Goal: Task Accomplishment & Management: Manage account settings

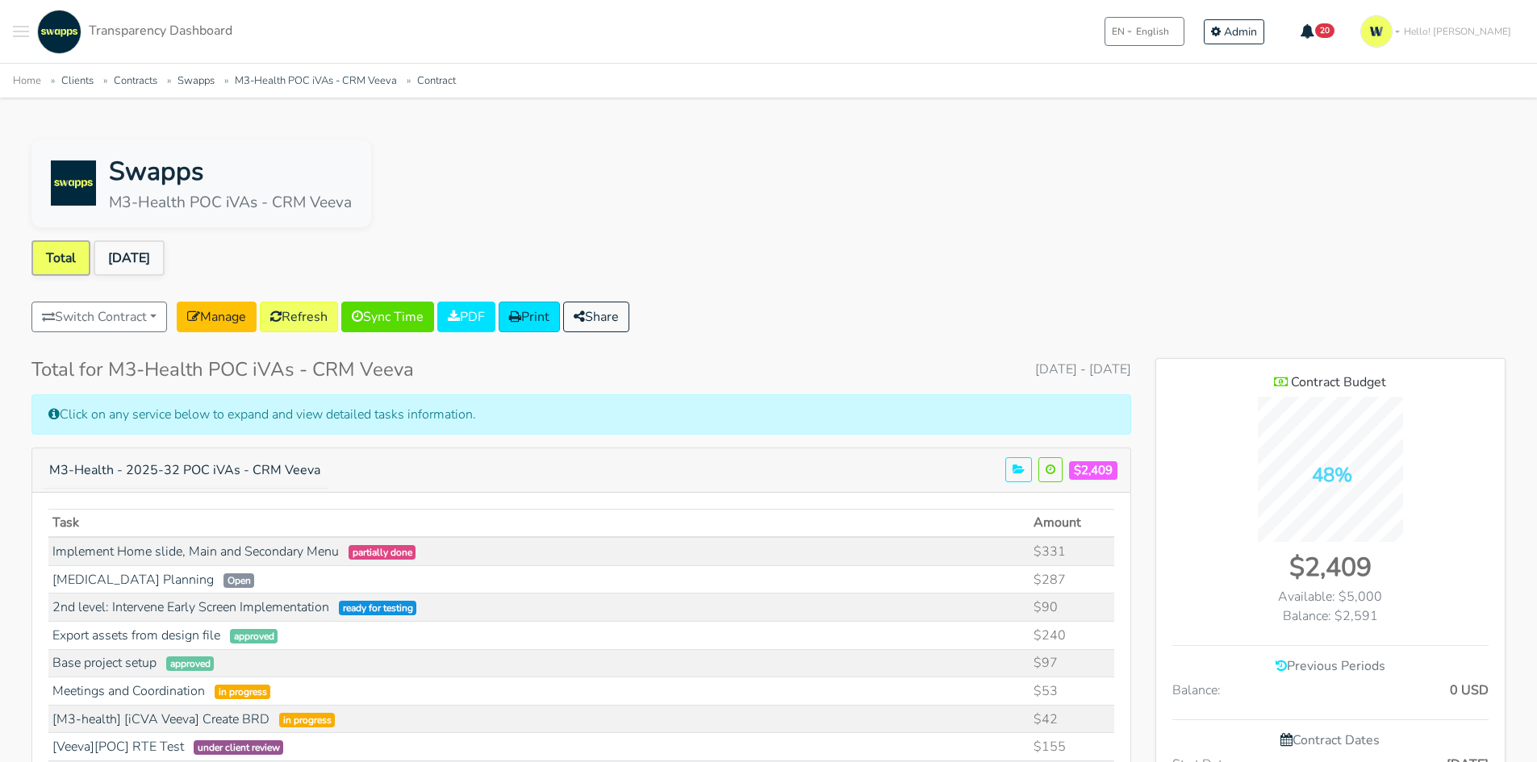
click at [1003, 190] on div "Swapps M3-Health POC iVAs - CRM Veeva" at bounding box center [768, 184] width 1474 height 88
click at [219, 330] on link "Manage" at bounding box center [217, 317] width 80 height 31
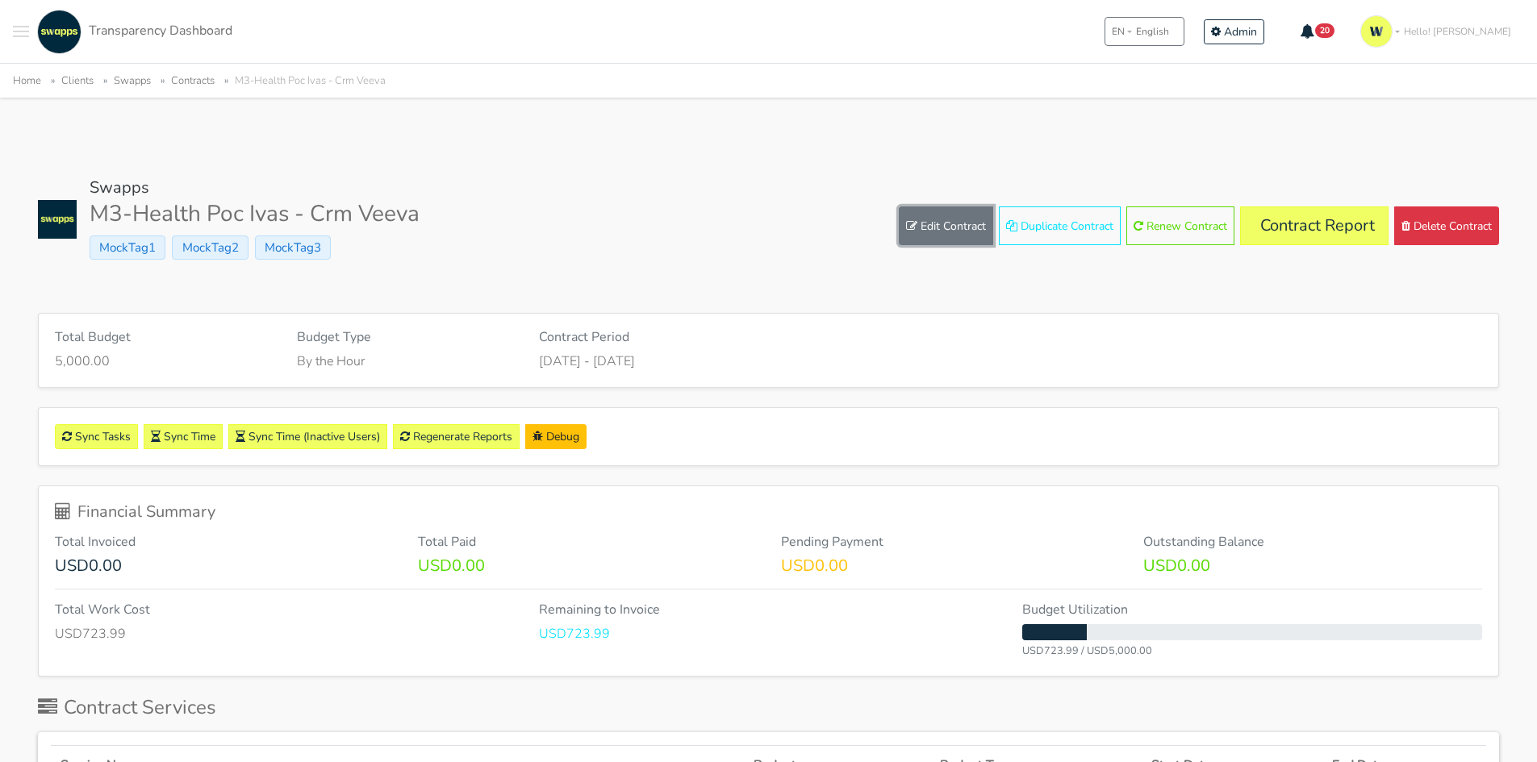
click at [910, 232] on link "Edit Contract" at bounding box center [946, 225] width 94 height 39
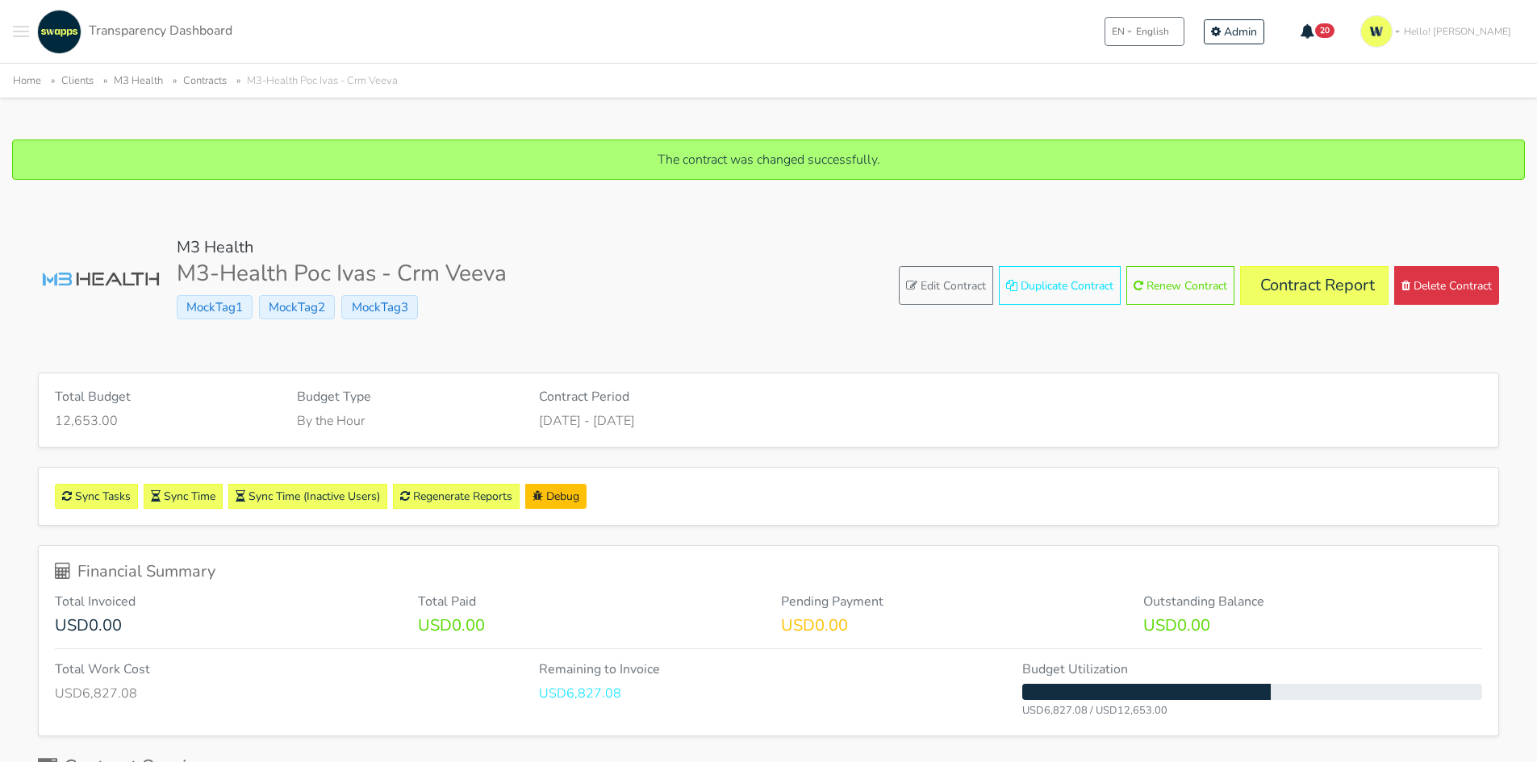
drag, startPoint x: 23, startPoint y: 22, endPoint x: 63, endPoint y: 86, distance: 76.1
click at [23, 23] on button "Toggle navigation menu" at bounding box center [21, 32] width 16 height 44
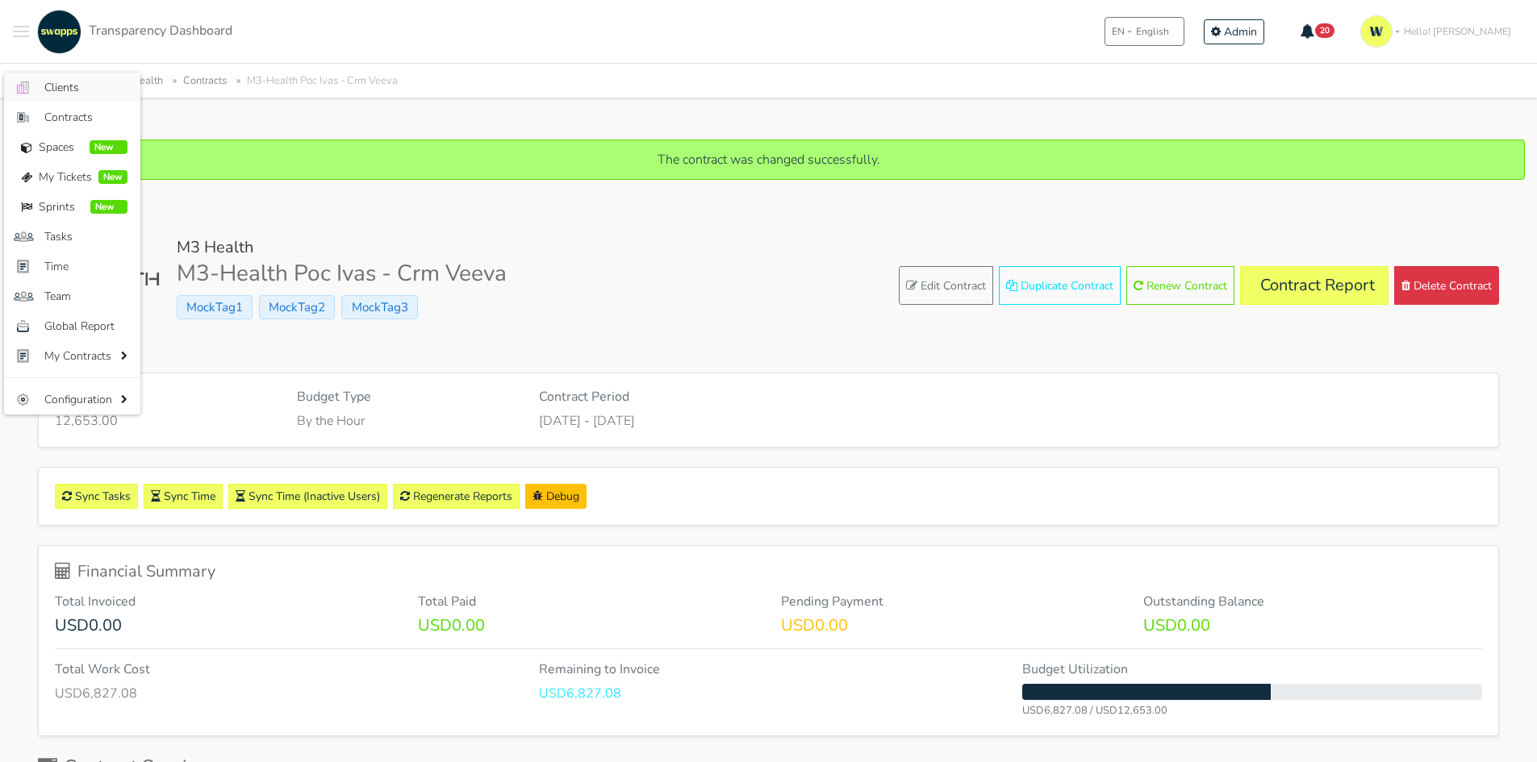
click at [76, 90] on span "Clients" at bounding box center [85, 87] width 83 height 17
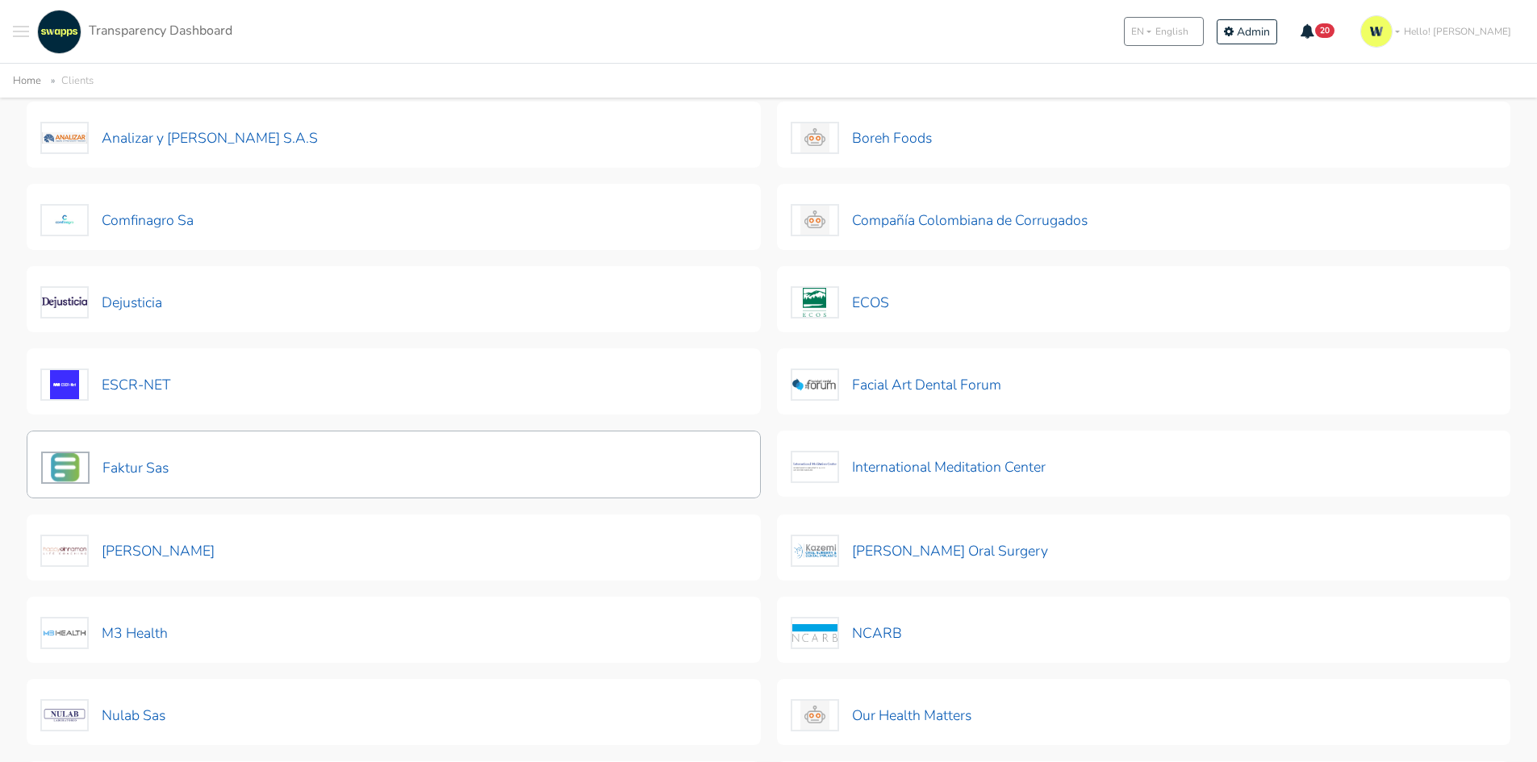
scroll to position [161, 0]
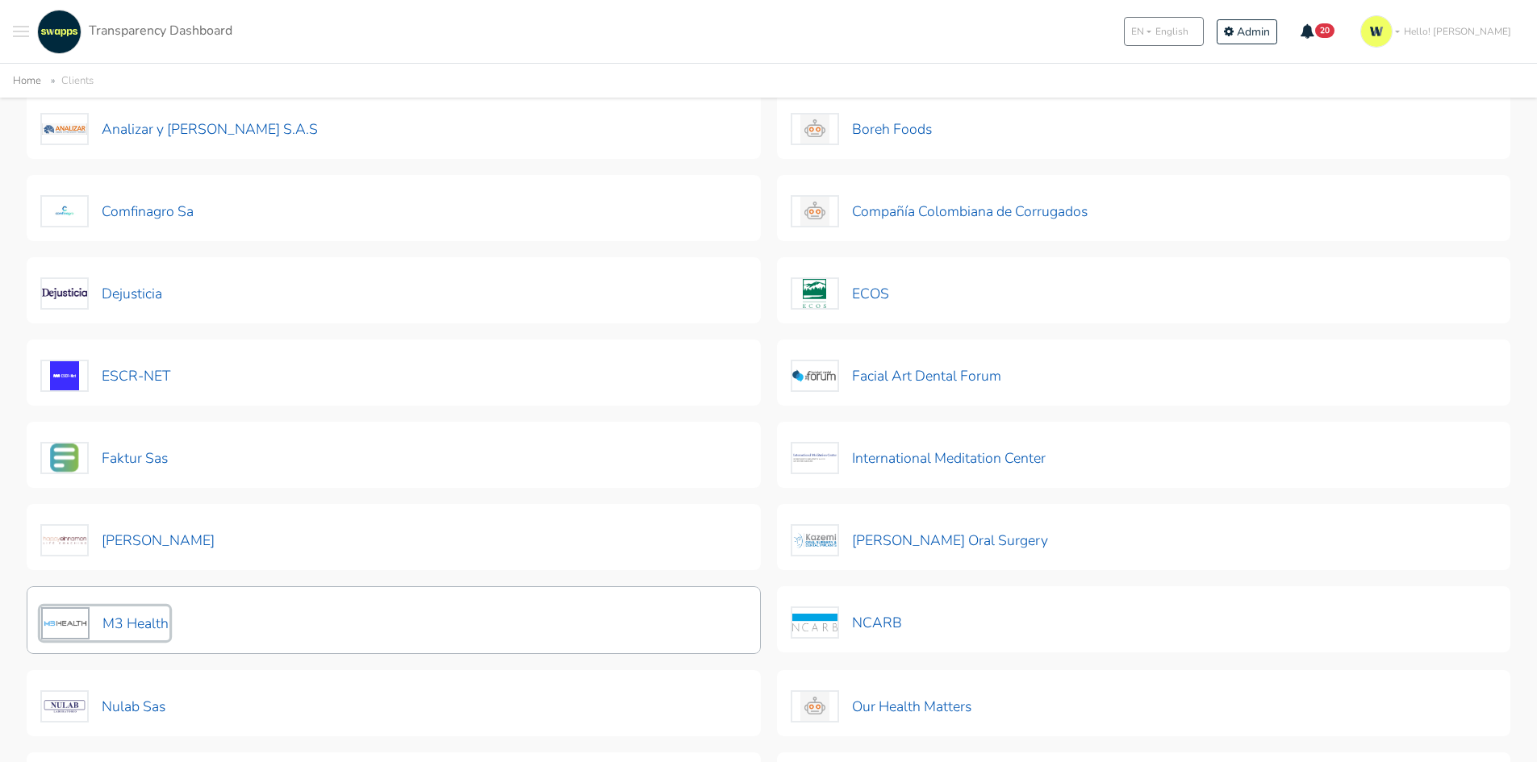
click at [139, 610] on button "M3 Health" at bounding box center [104, 624] width 129 height 34
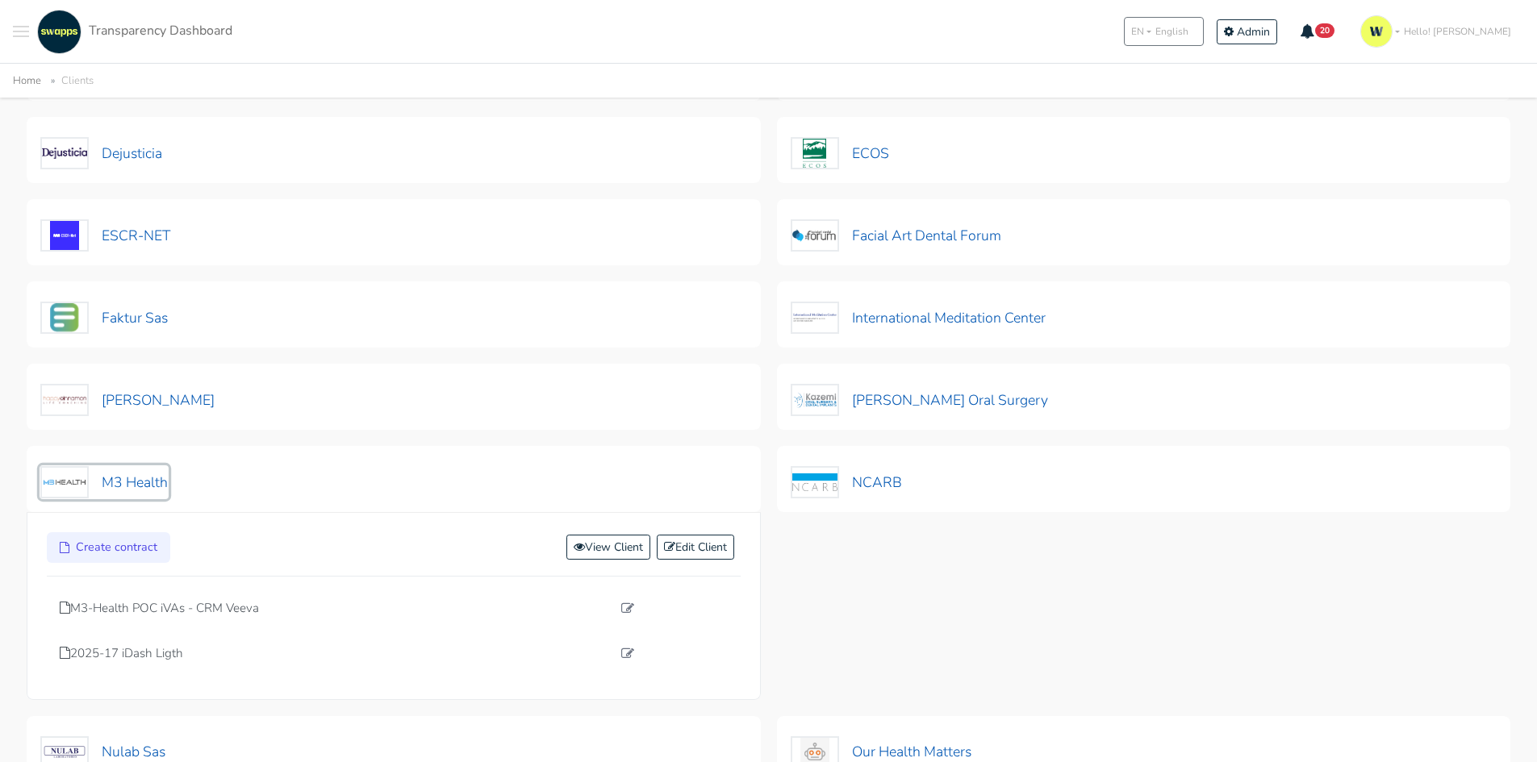
scroll to position [484, 0]
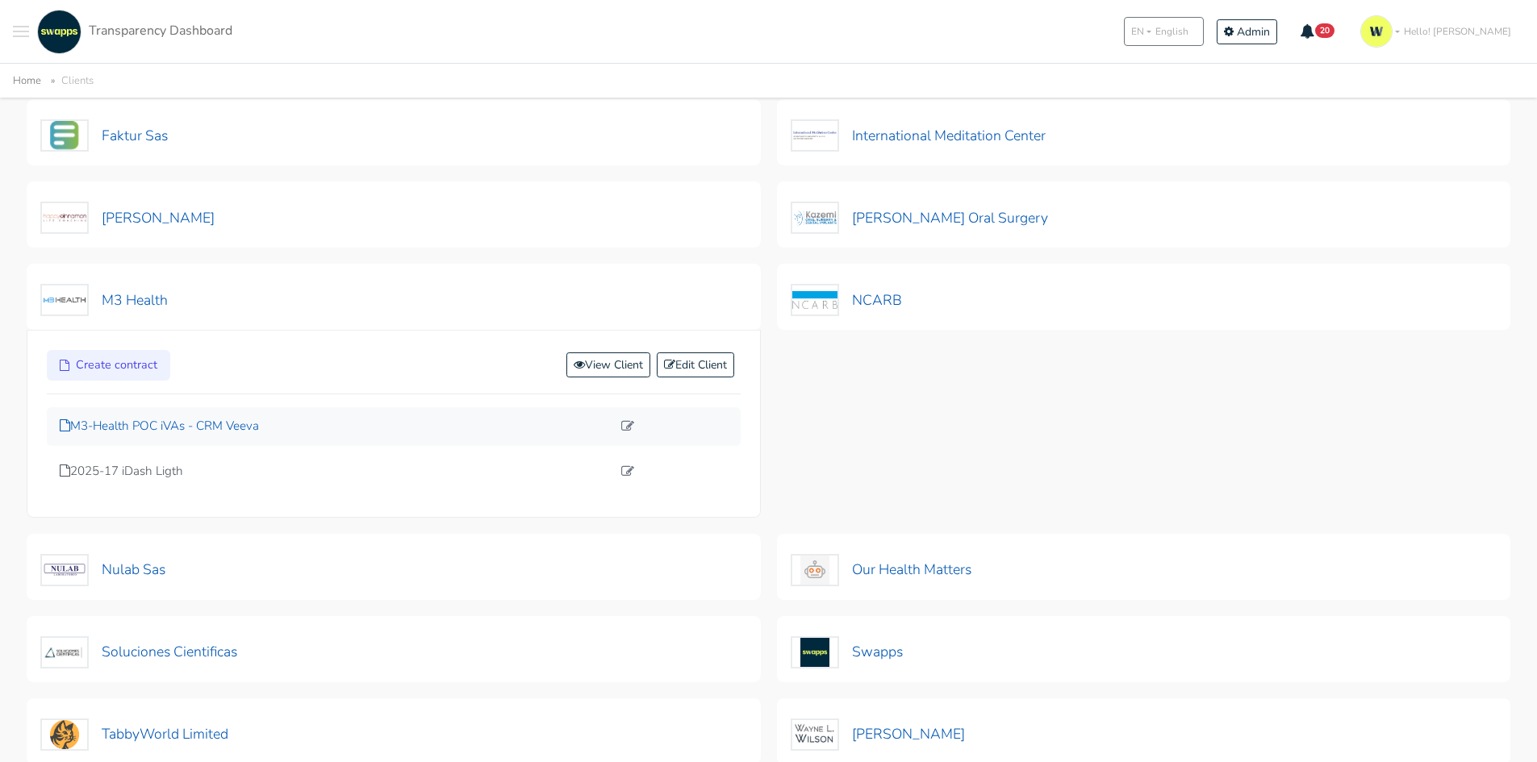
click at [145, 420] on p "M3-Health POC iVAs - CRM Veeva" at bounding box center [336, 426] width 552 height 19
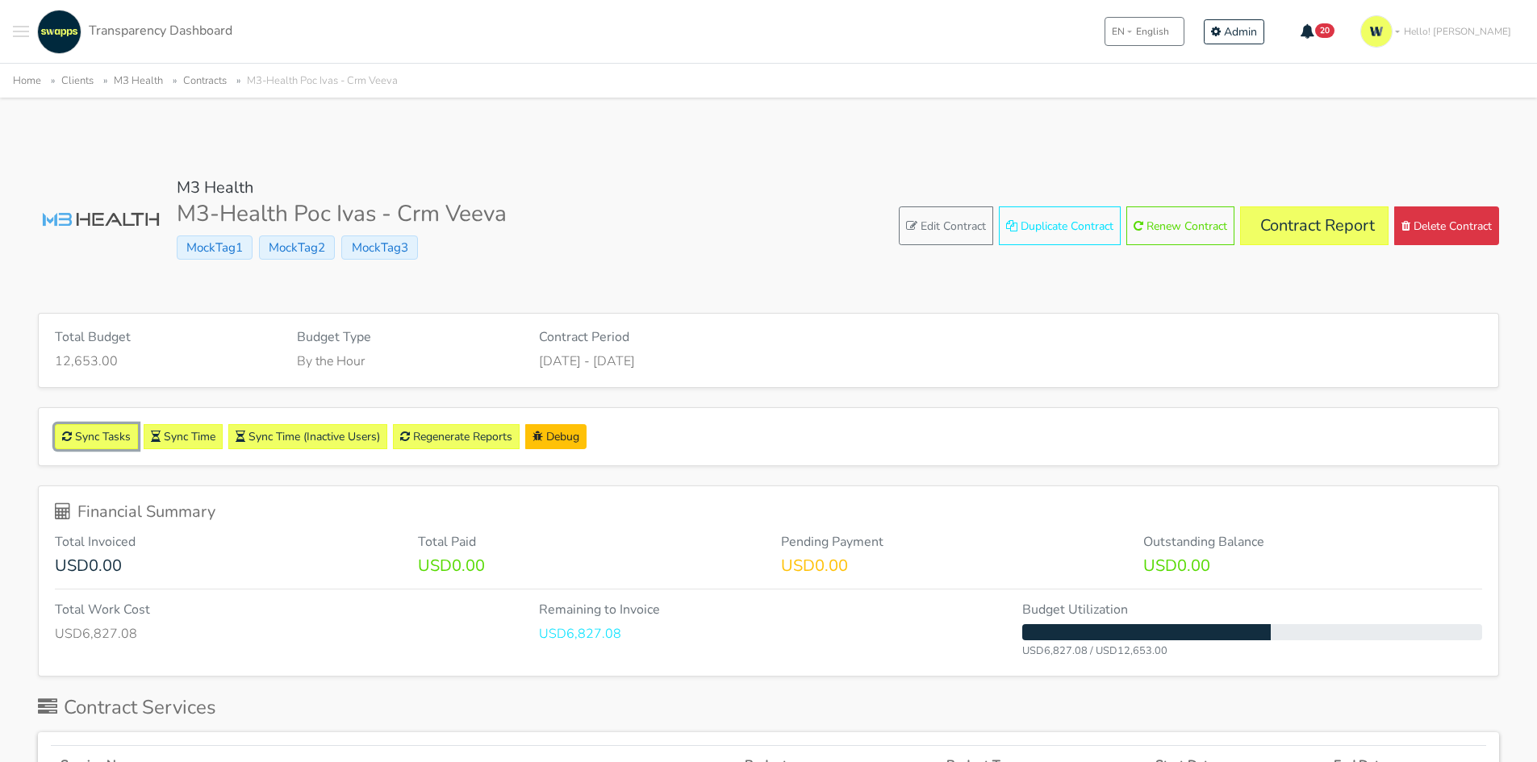
click at [92, 432] on link "Sync Tasks" at bounding box center [96, 436] width 83 height 25
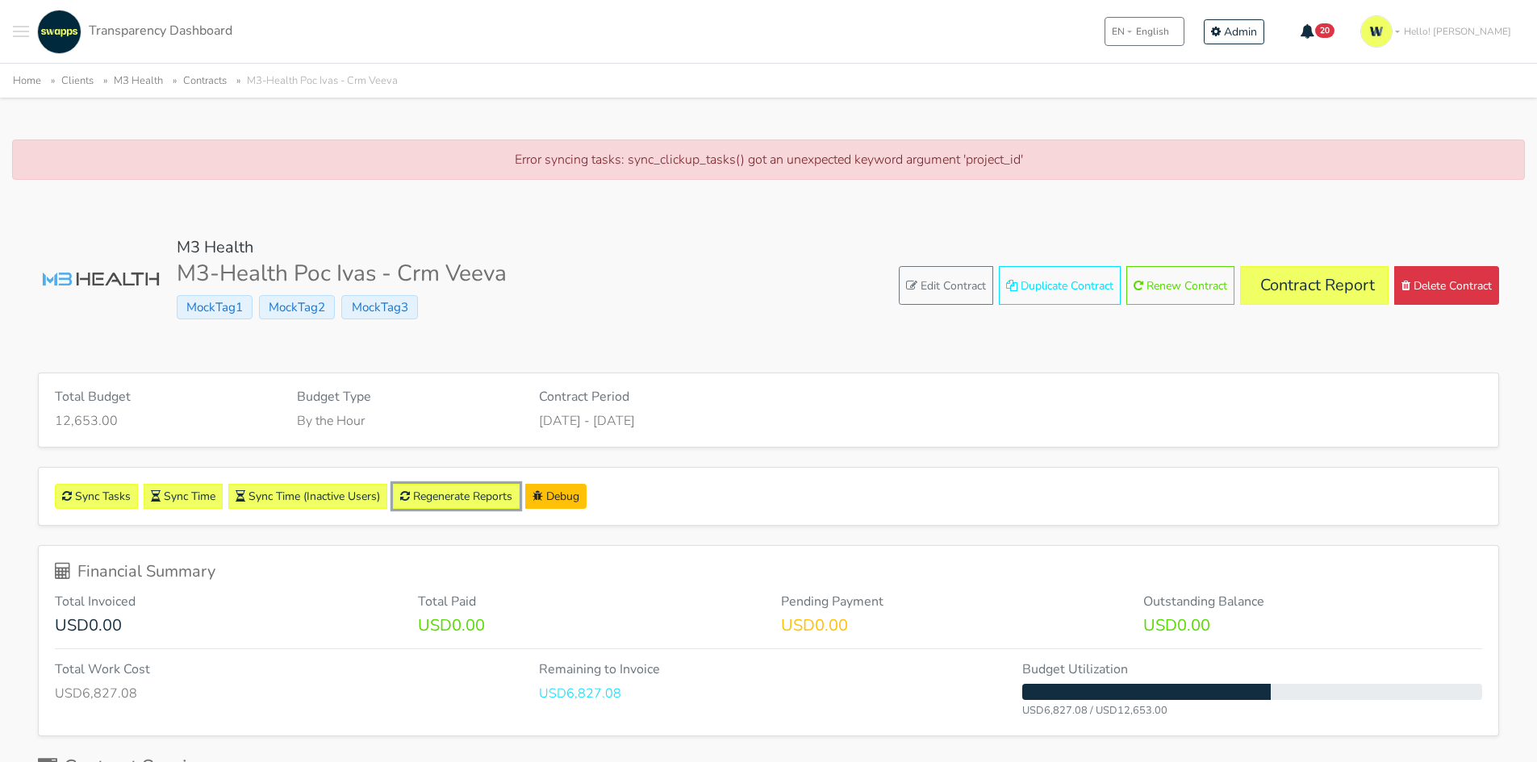
click at [442, 507] on link "Regenerate Reports" at bounding box center [456, 496] width 127 height 25
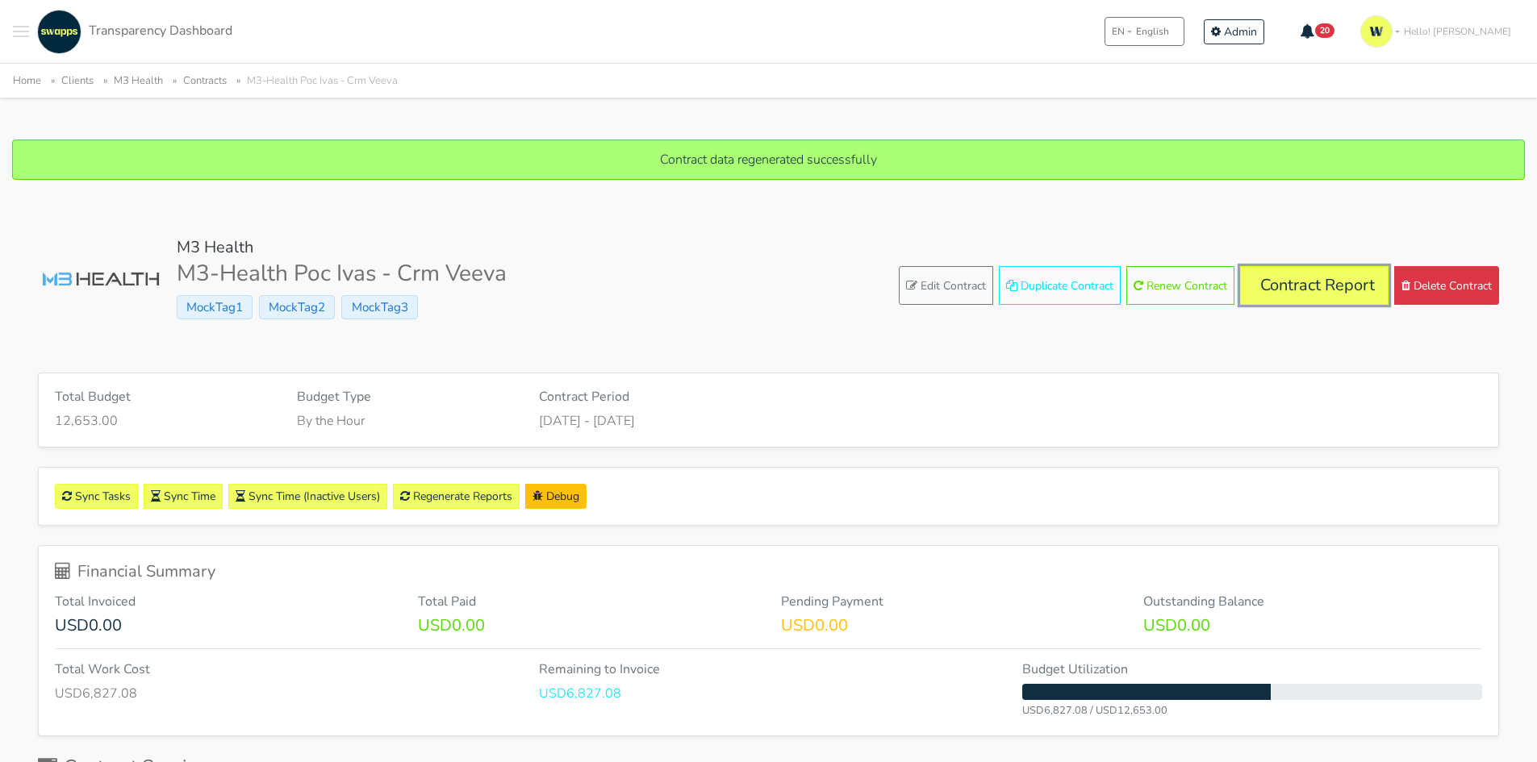
click at [1292, 293] on link "Contract Report" at bounding box center [1314, 285] width 148 height 39
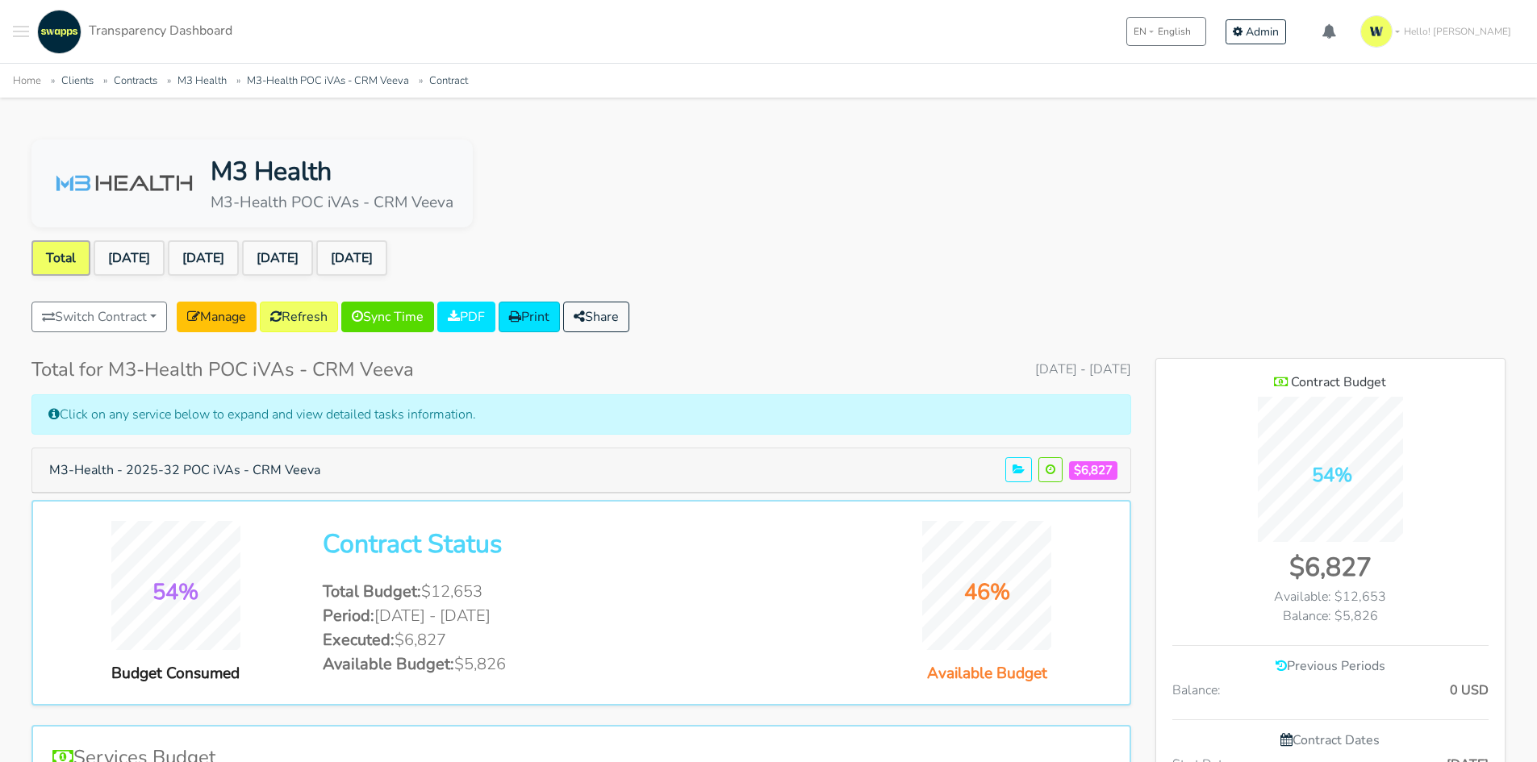
scroll to position [1046, 349]
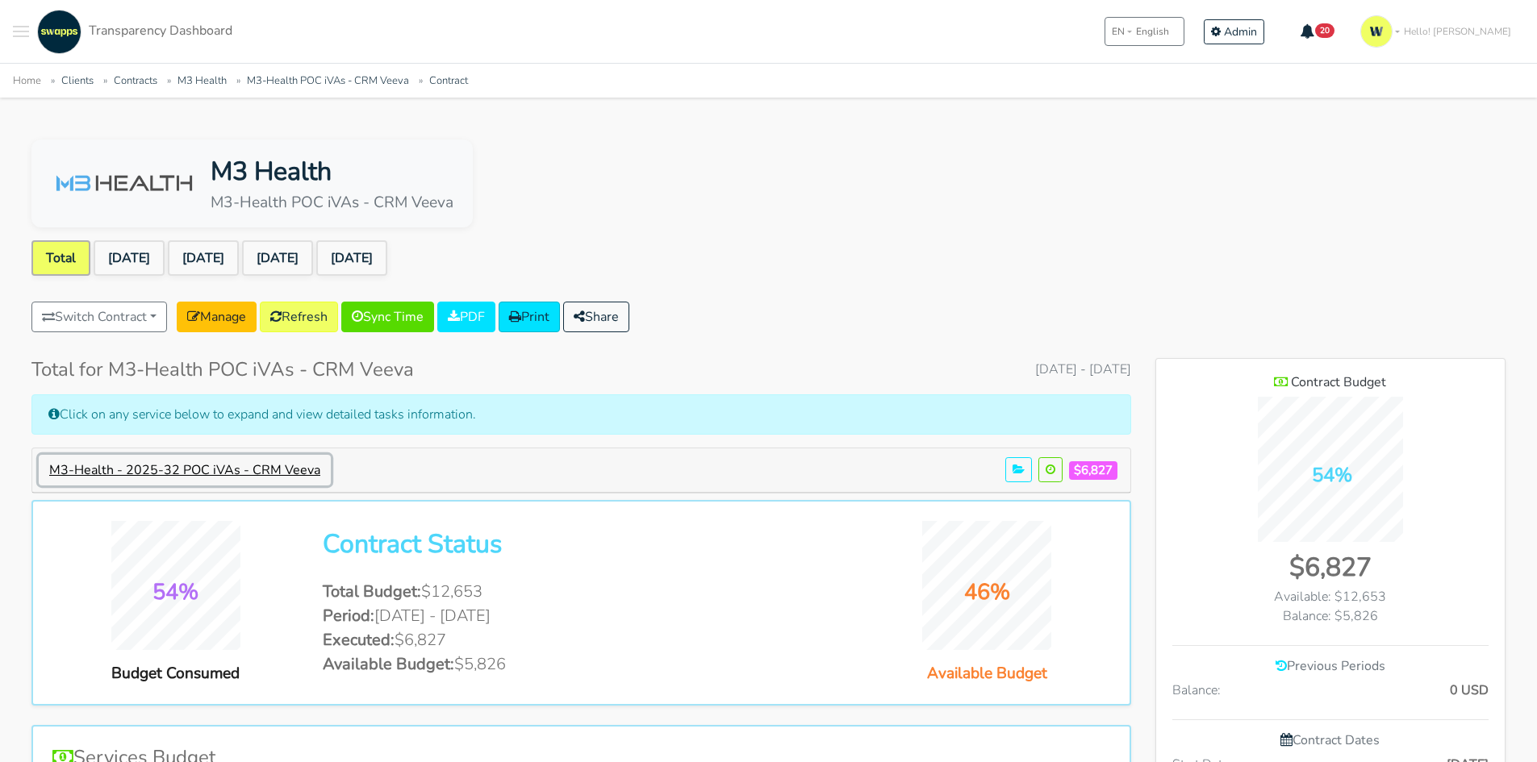
click at [117, 466] on button "M3-Health - 2025-32 POC iVAs - CRM Veeva" at bounding box center [185, 470] width 292 height 31
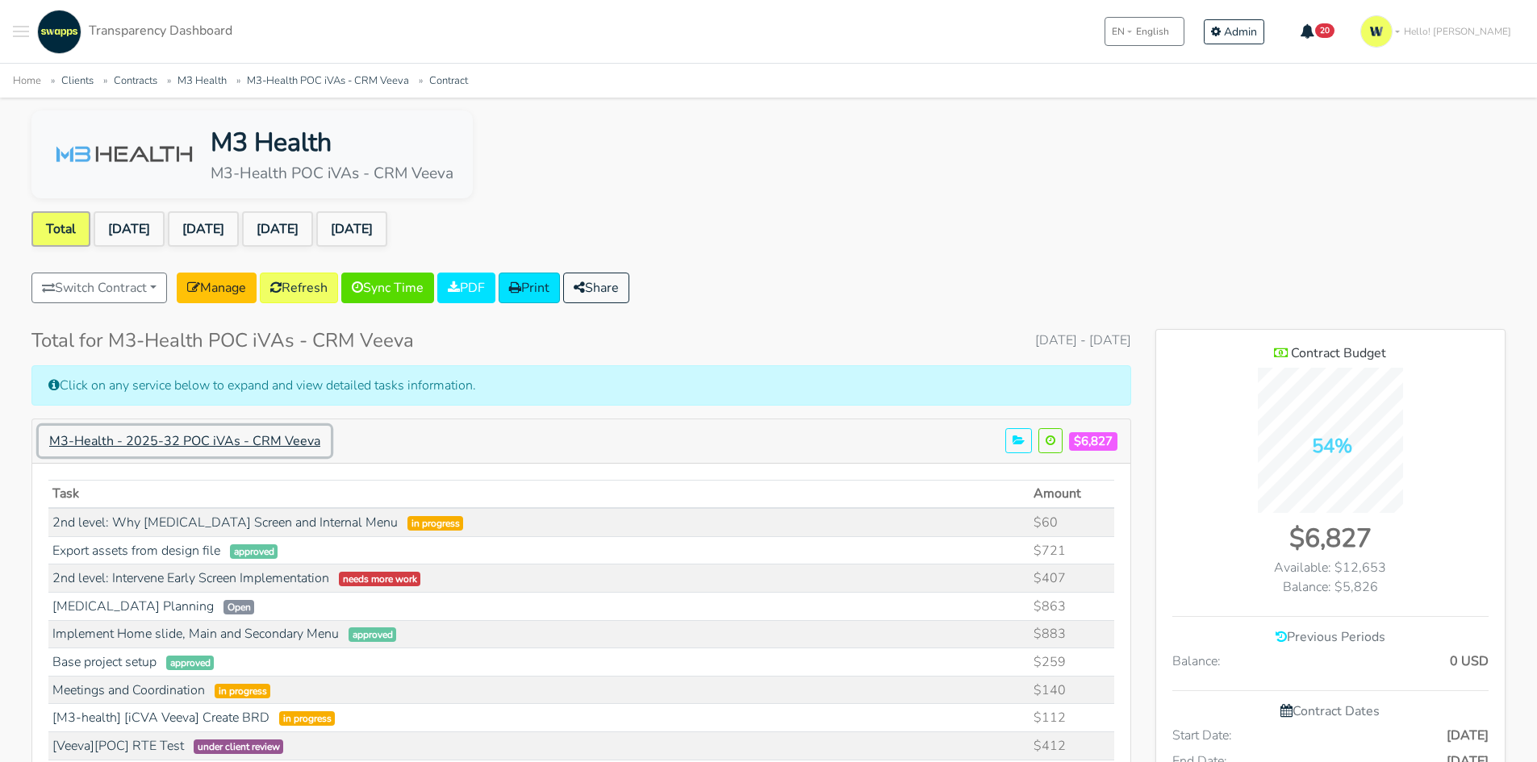
scroll to position [0, 0]
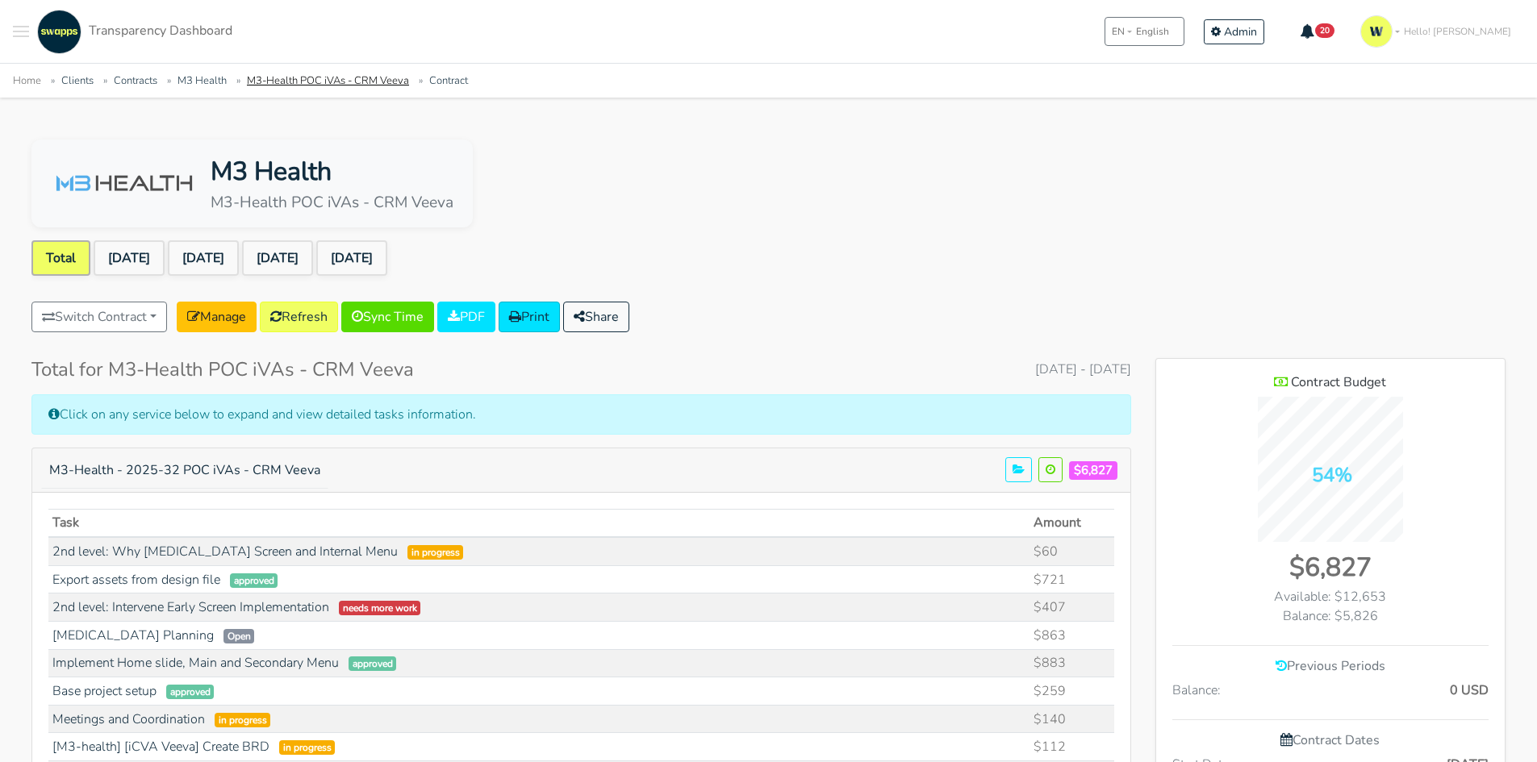
click at [330, 82] on link "M3-Health POC iVAs - CRM Veeva" at bounding box center [328, 80] width 162 height 15
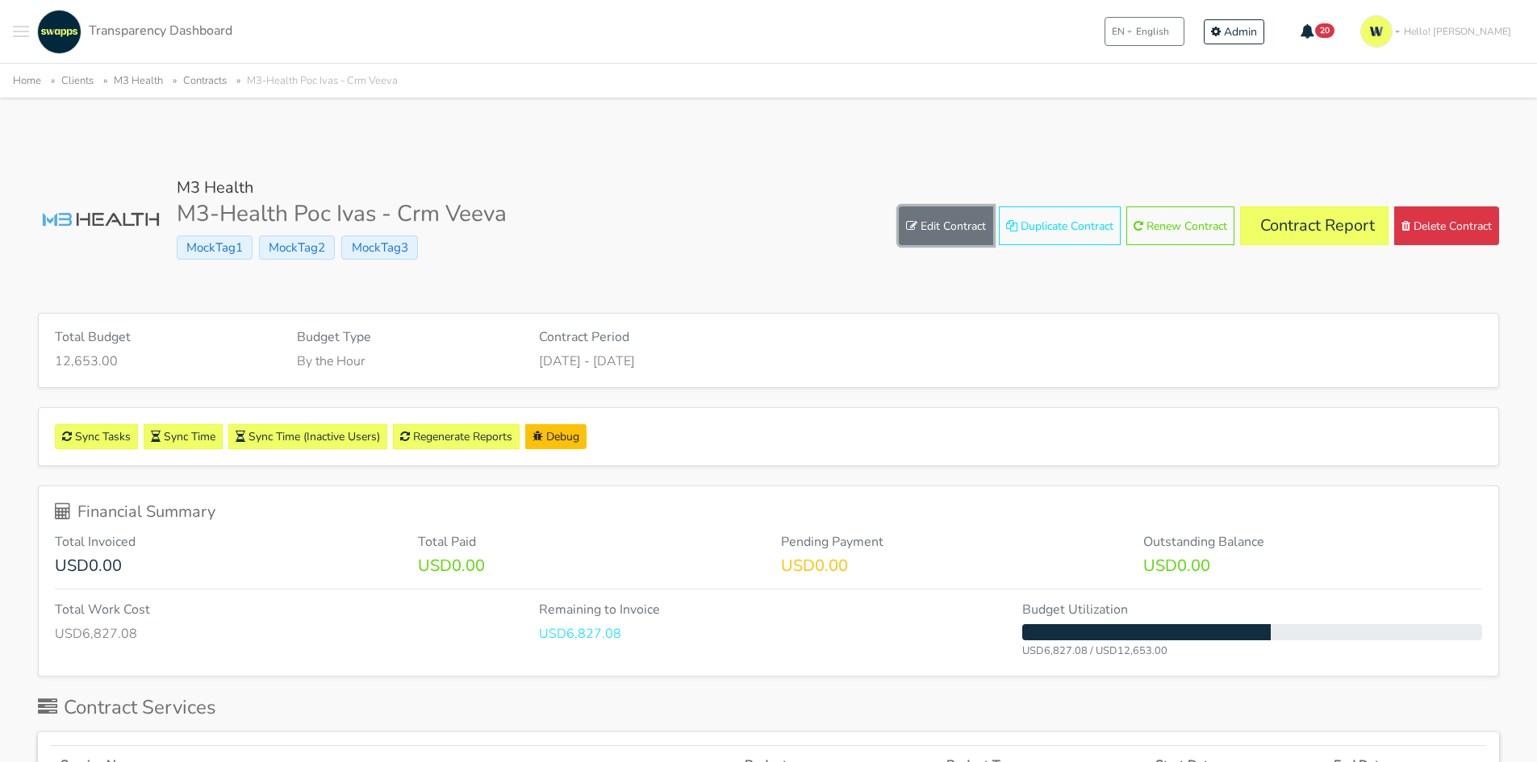
click at [947, 236] on link "Edit Contract" at bounding box center [946, 225] width 94 height 39
click at [928, 231] on link "Edit Contract" at bounding box center [946, 225] width 94 height 39
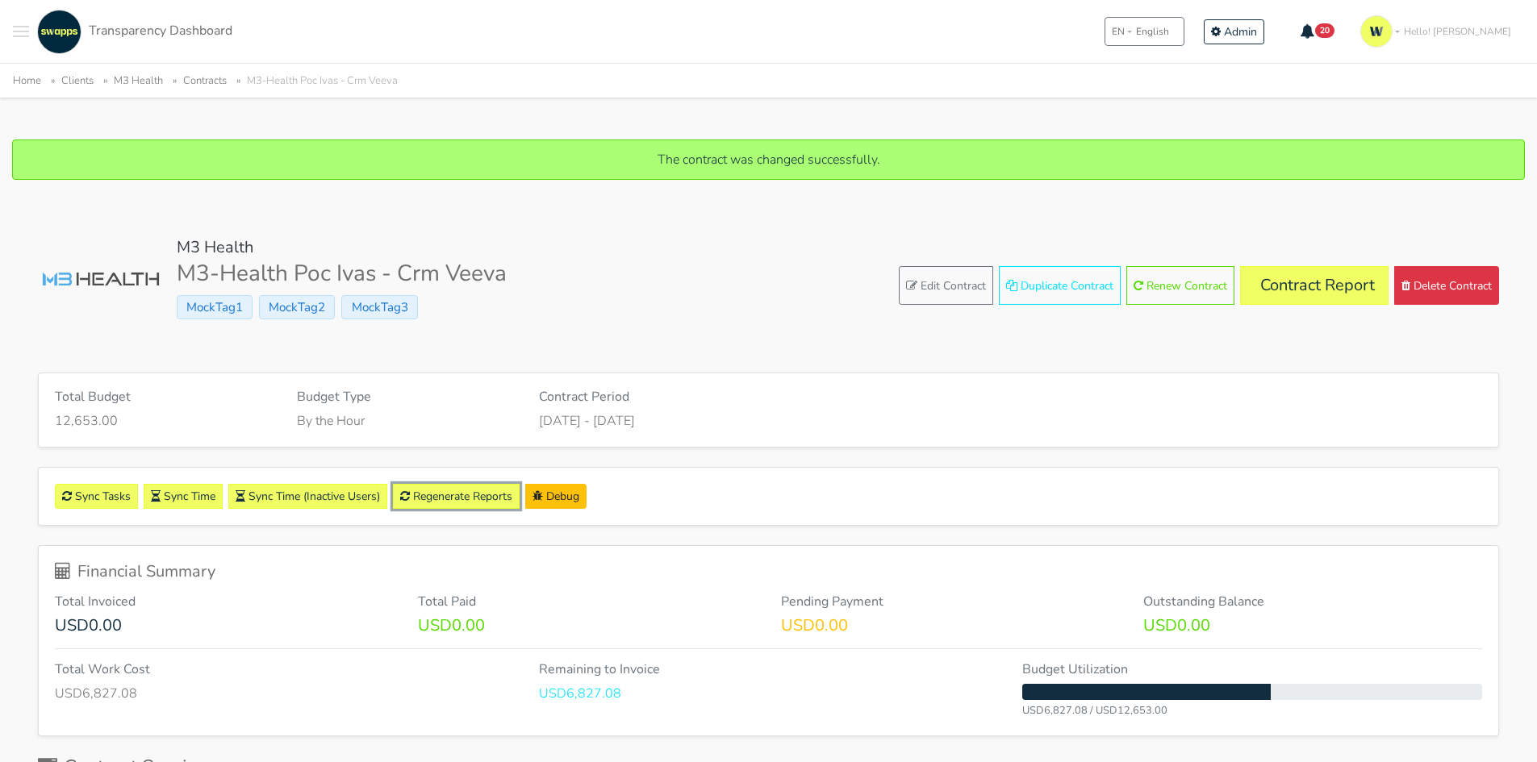
click at [494, 497] on link "Regenerate Reports" at bounding box center [456, 496] width 127 height 25
click at [1276, 290] on link "Contract Report" at bounding box center [1314, 285] width 148 height 39
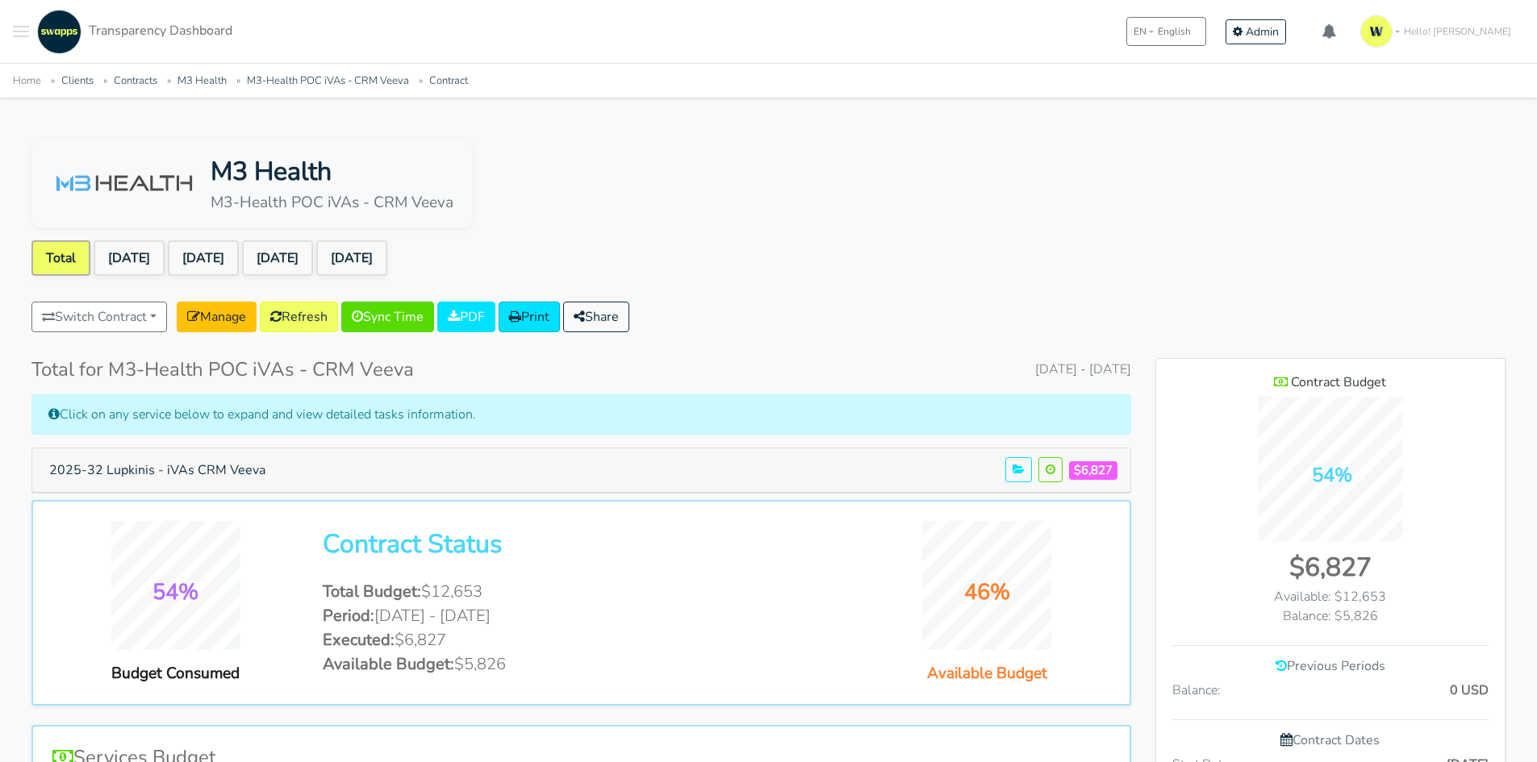
scroll to position [1046, 349]
click at [152, 265] on link "[DATE]" at bounding box center [129, 257] width 71 height 35
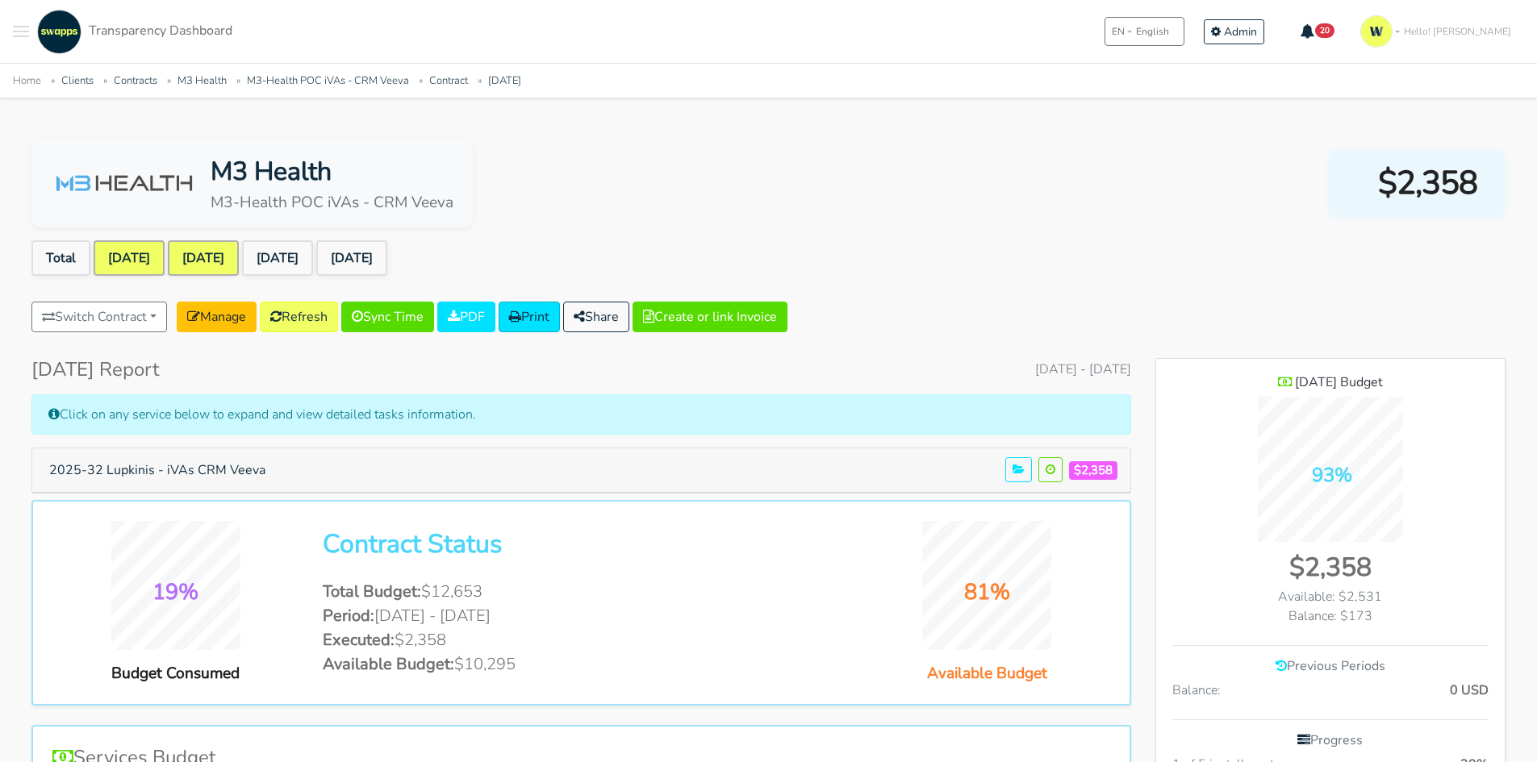
click at [220, 244] on link "[DATE]" at bounding box center [203, 257] width 71 height 35
click at [144, 269] on link "[DATE]" at bounding box center [129, 257] width 71 height 35
click at [319, 316] on link "Refresh" at bounding box center [299, 317] width 78 height 31
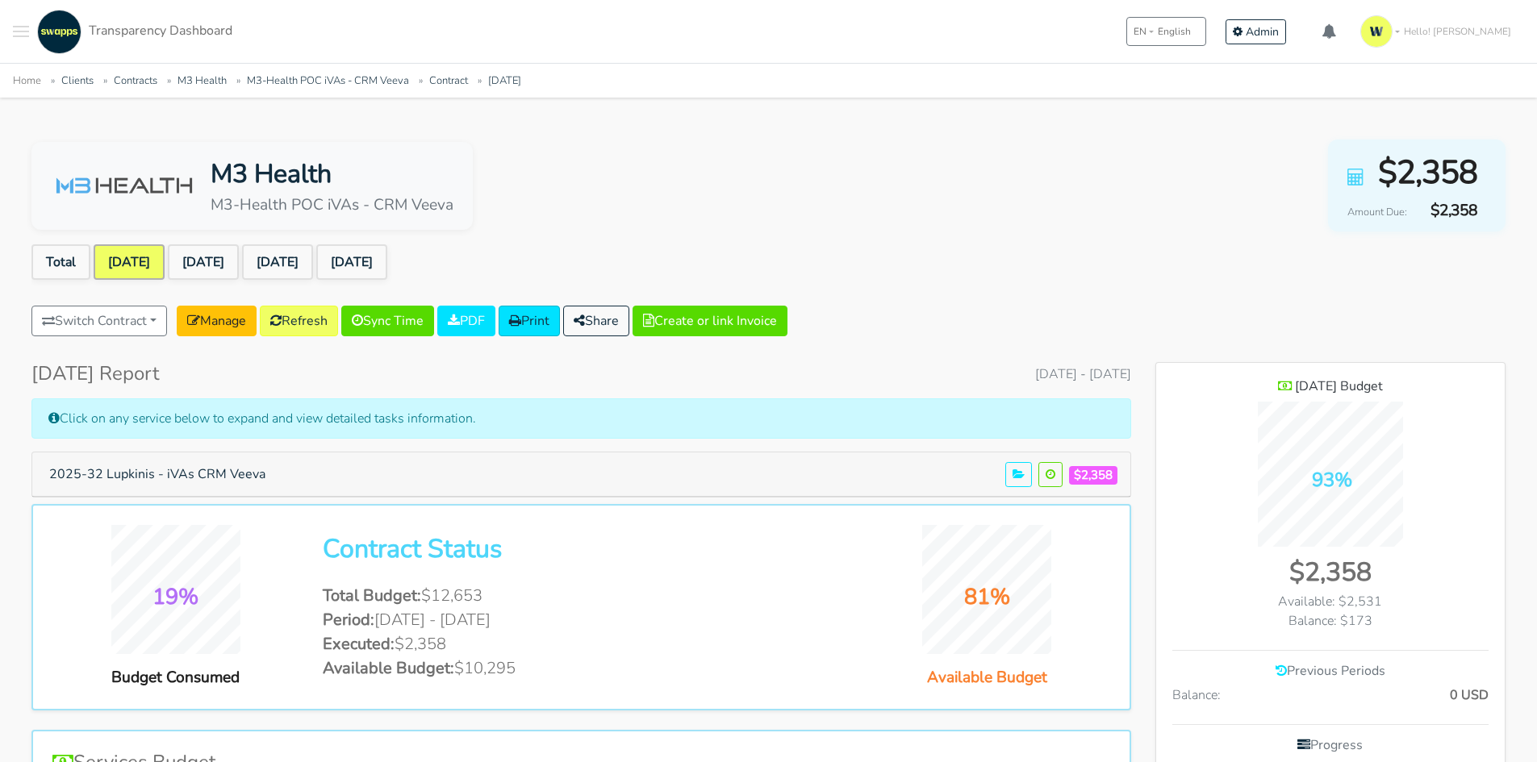
scroll to position [1124, 349]
click at [144, 476] on button "2025-32 Lupkinis - iVAs CRM Veeva" at bounding box center [157, 474] width 237 height 31
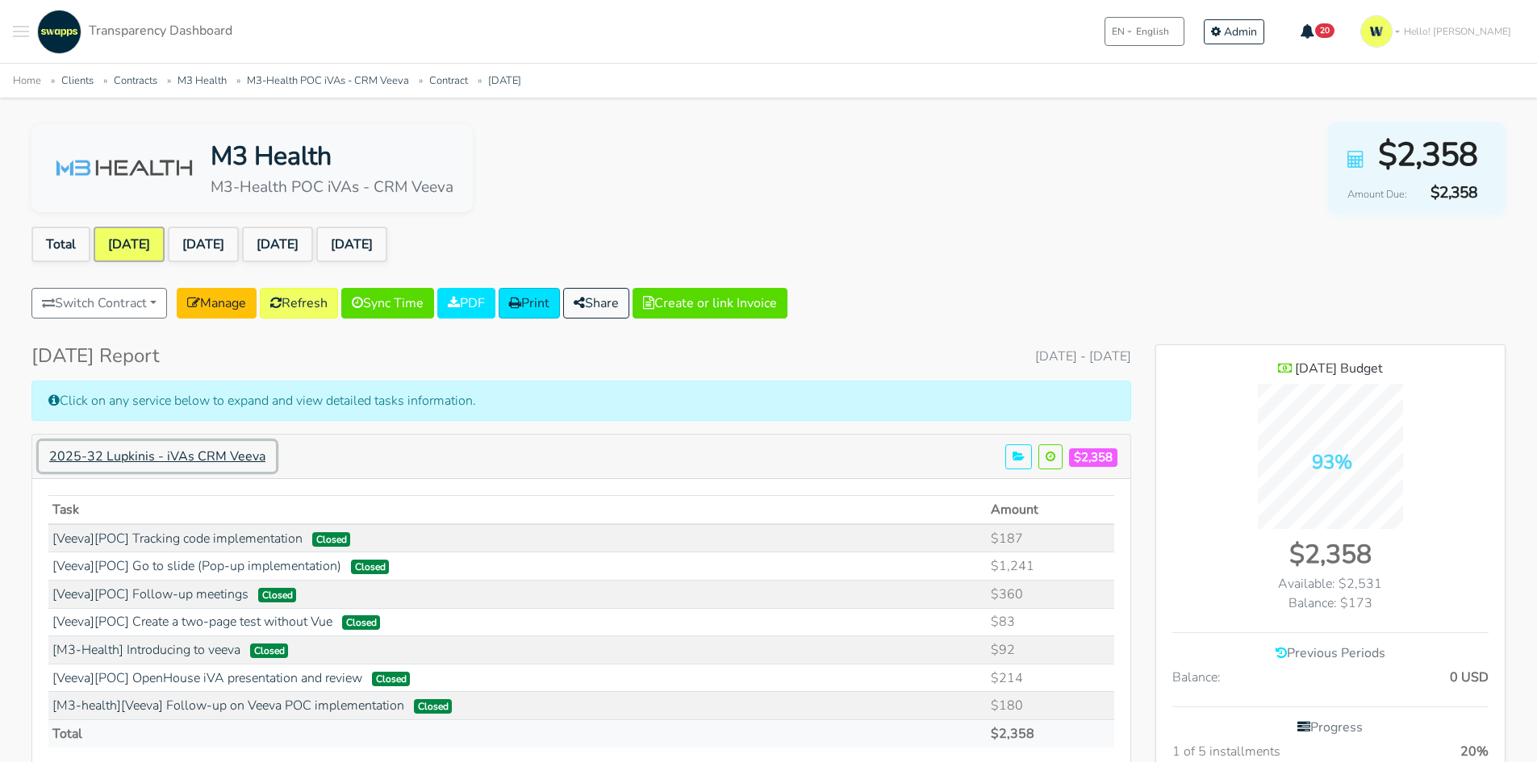
scroll to position [0, 0]
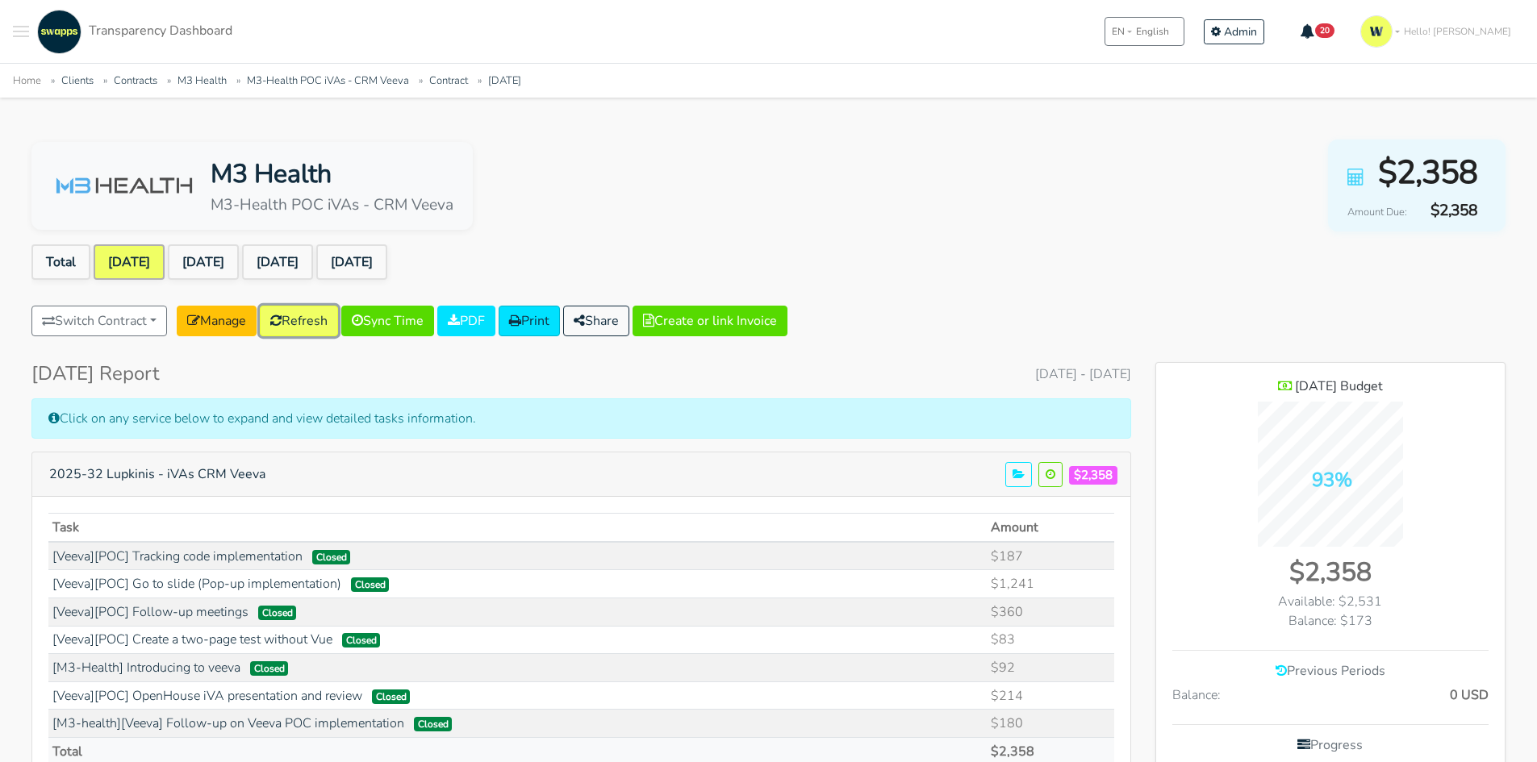
click at [305, 319] on link "Refresh" at bounding box center [299, 321] width 78 height 31
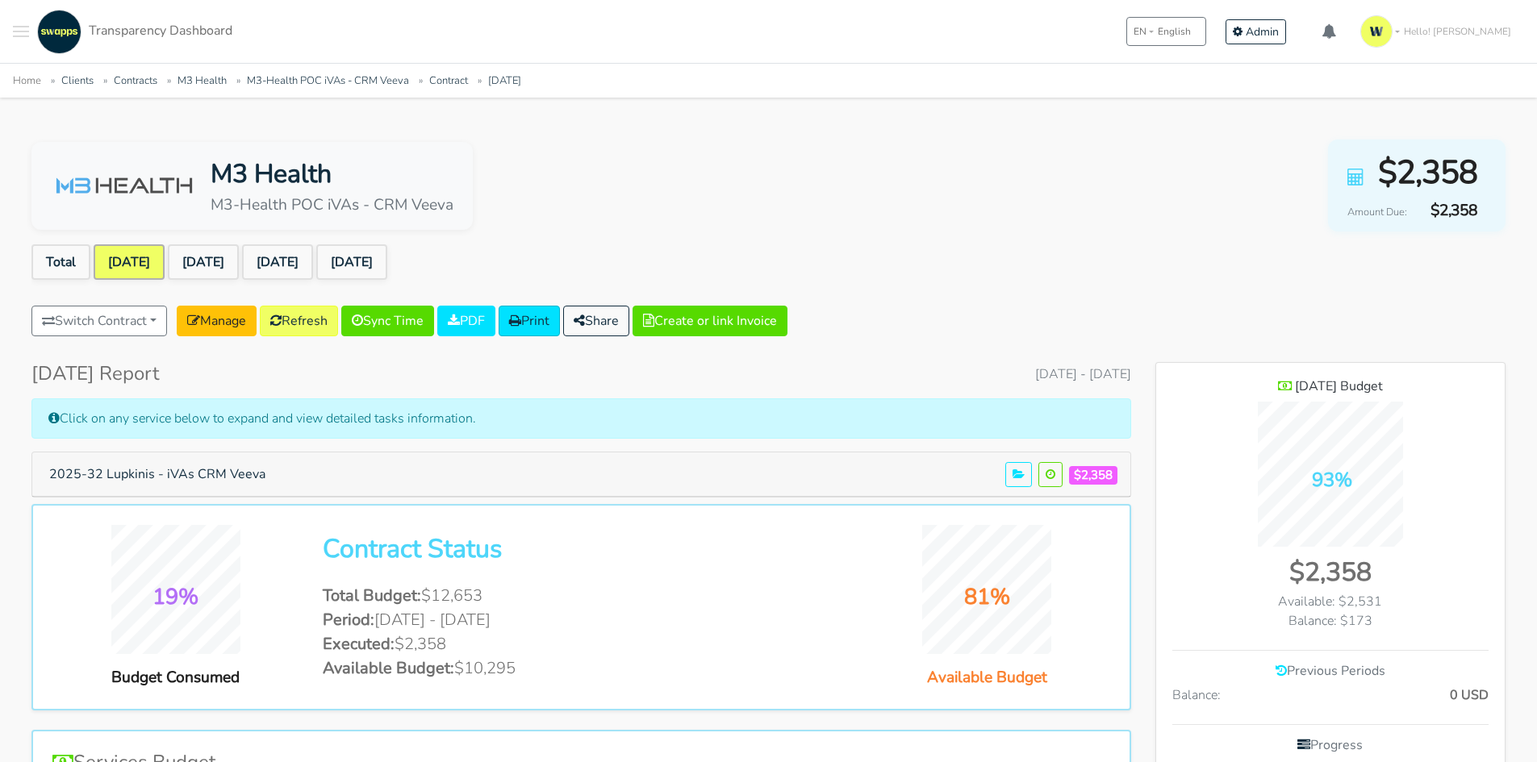
scroll to position [1124, 349]
click at [405, 327] on link "Sync Time" at bounding box center [387, 321] width 93 height 31
click at [224, 265] on link "[DATE]" at bounding box center [203, 261] width 71 height 35
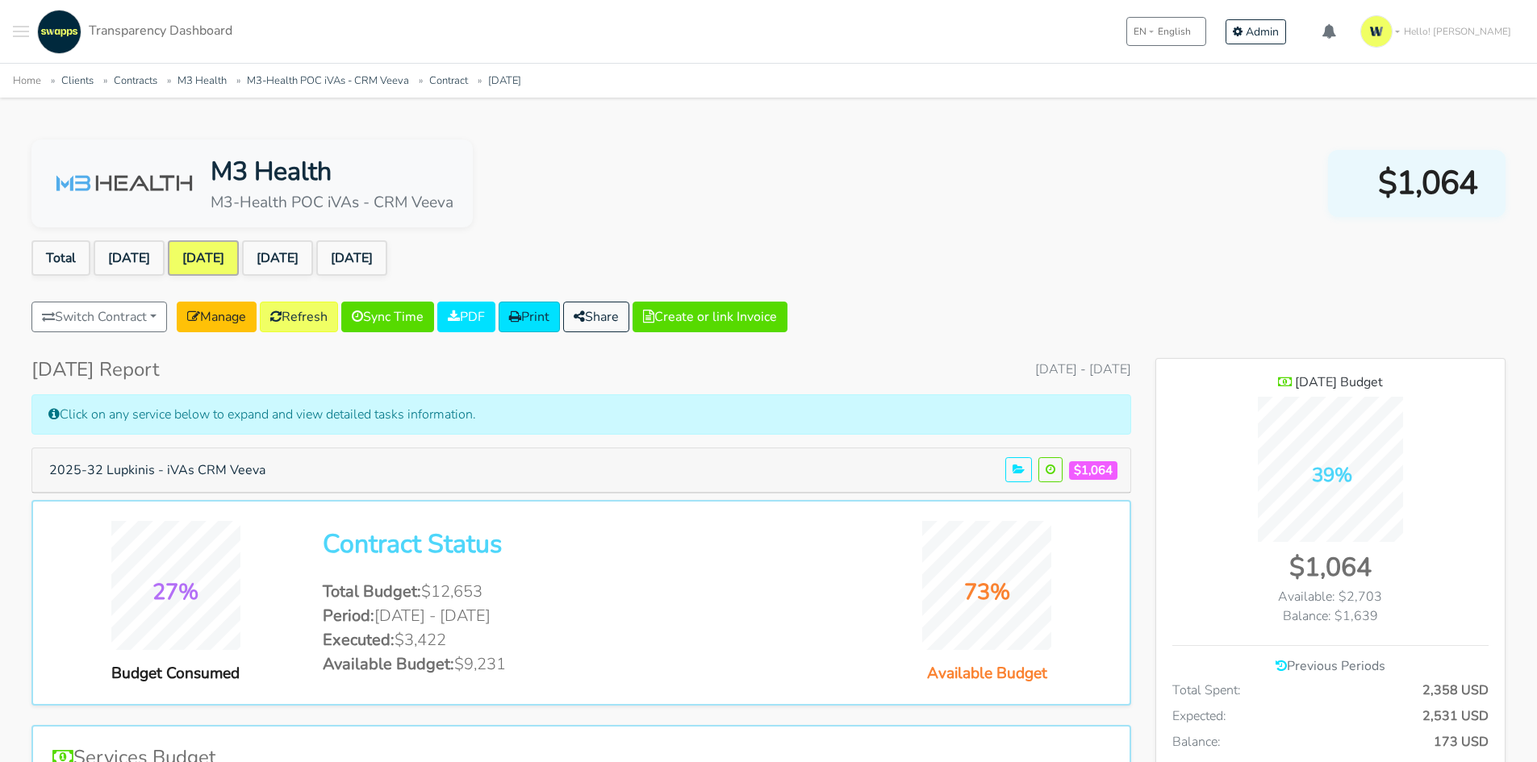
scroll to position [1176, 349]
click at [316, 307] on link "Refresh" at bounding box center [299, 317] width 78 height 31
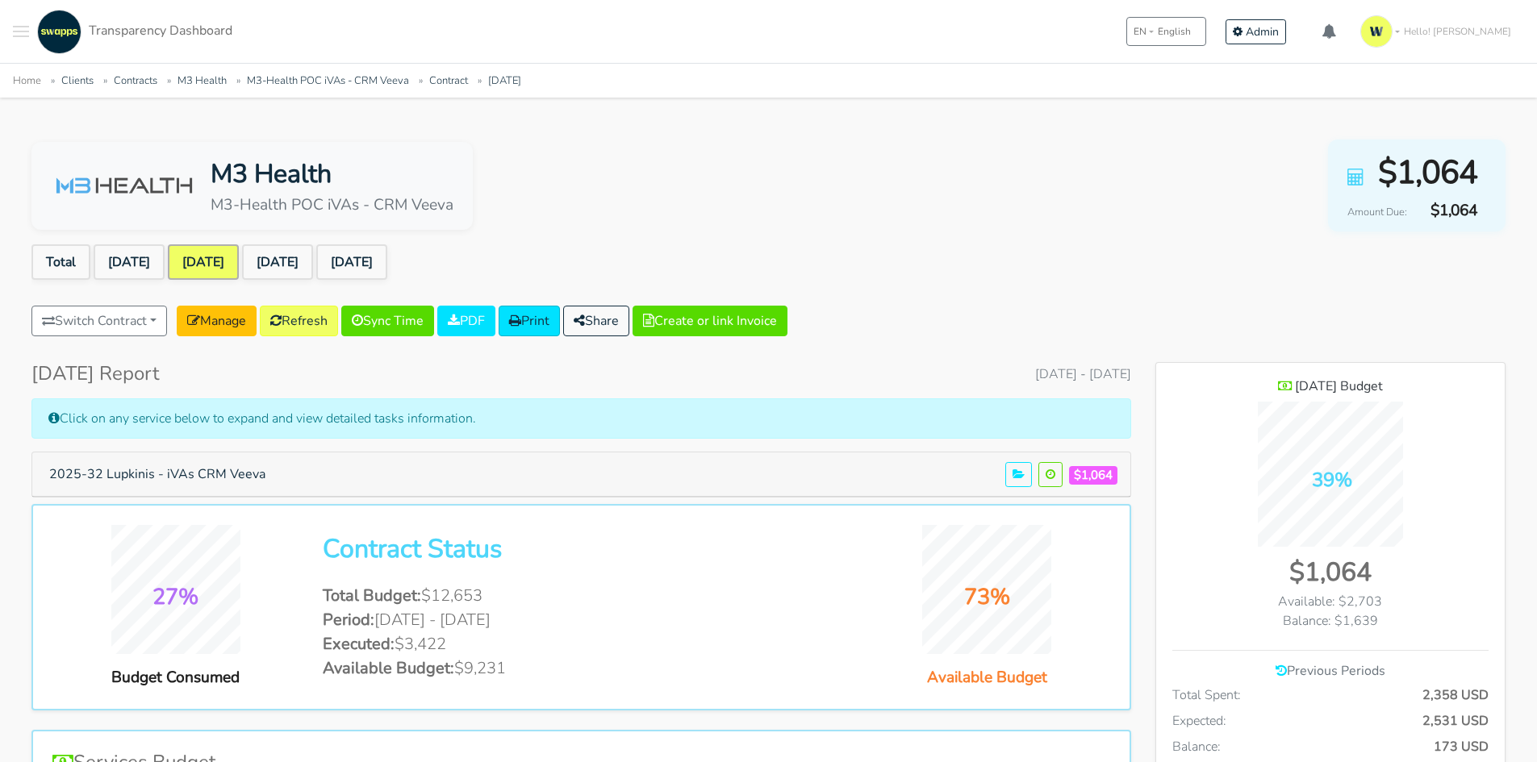
scroll to position [1176, 349]
click at [313, 254] on link "[DATE]" at bounding box center [277, 261] width 71 height 35
click at [298, 263] on link "[DATE]" at bounding box center [277, 261] width 71 height 35
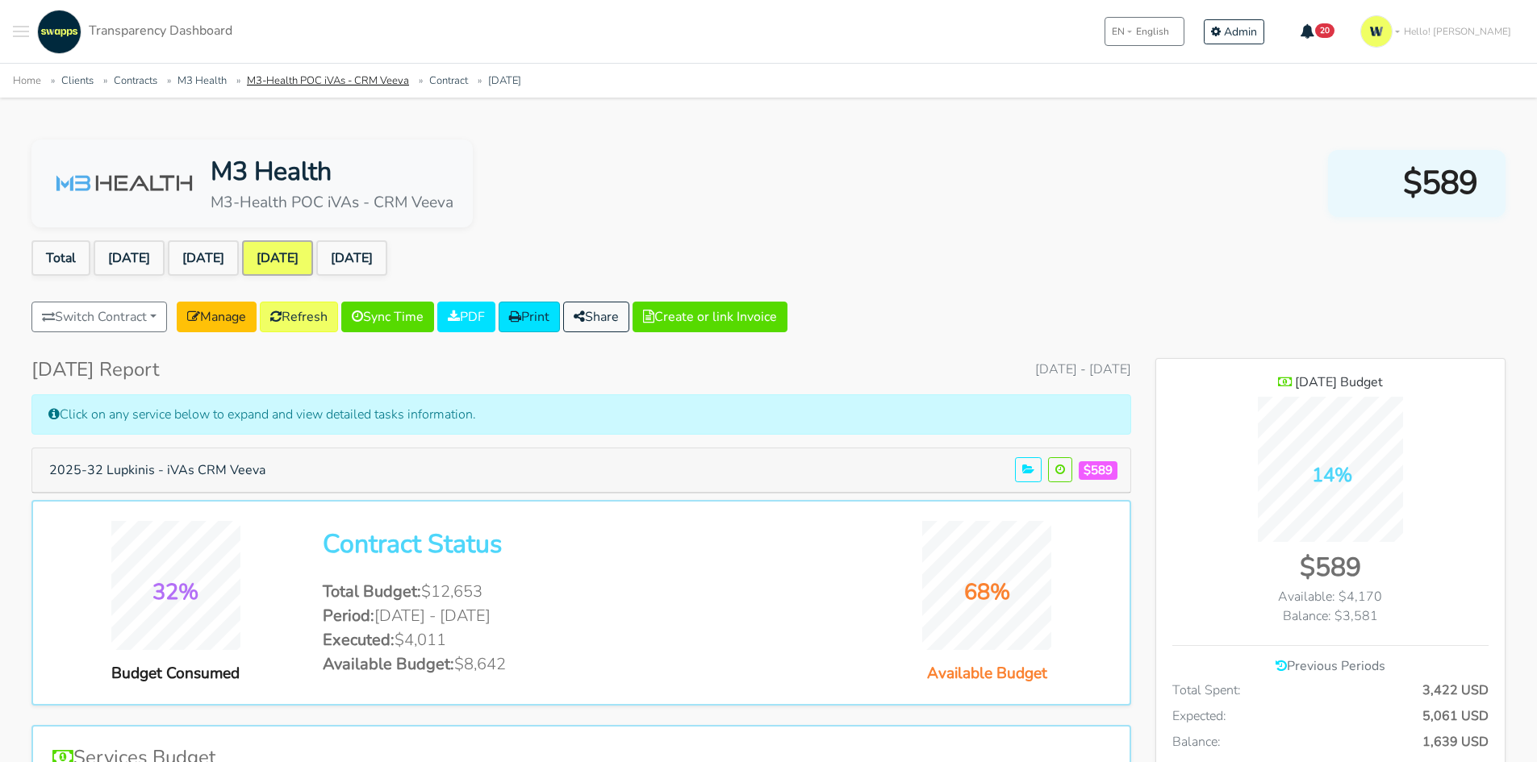
drag, startPoint x: 315, startPoint y: 86, endPoint x: 323, endPoint y: 87, distance: 8.1
click at [315, 86] on link "M3-Health POC iVAs - CRM Veeva" at bounding box center [328, 80] width 162 height 15
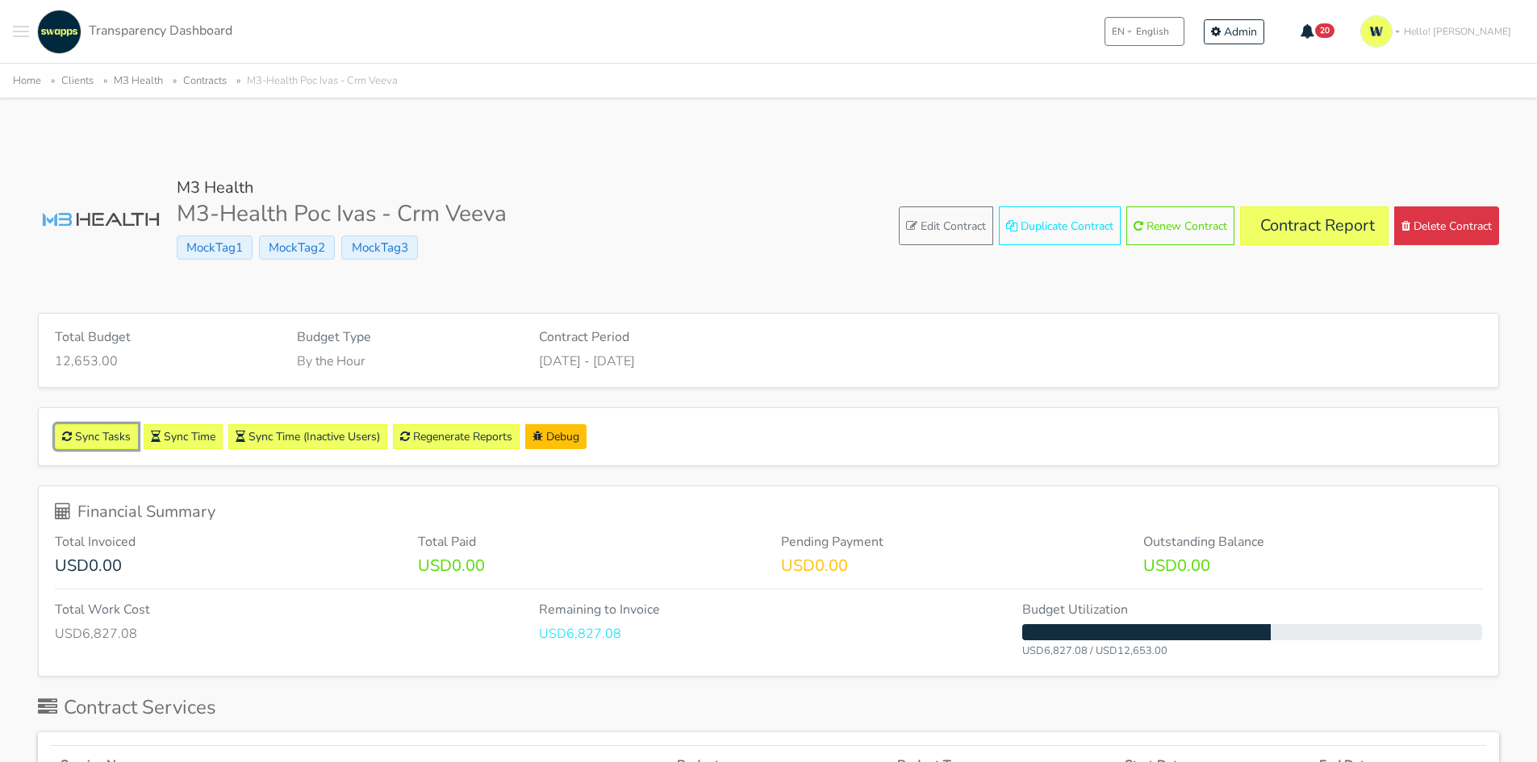
click at [98, 432] on link "Sync Tasks" at bounding box center [96, 436] width 83 height 25
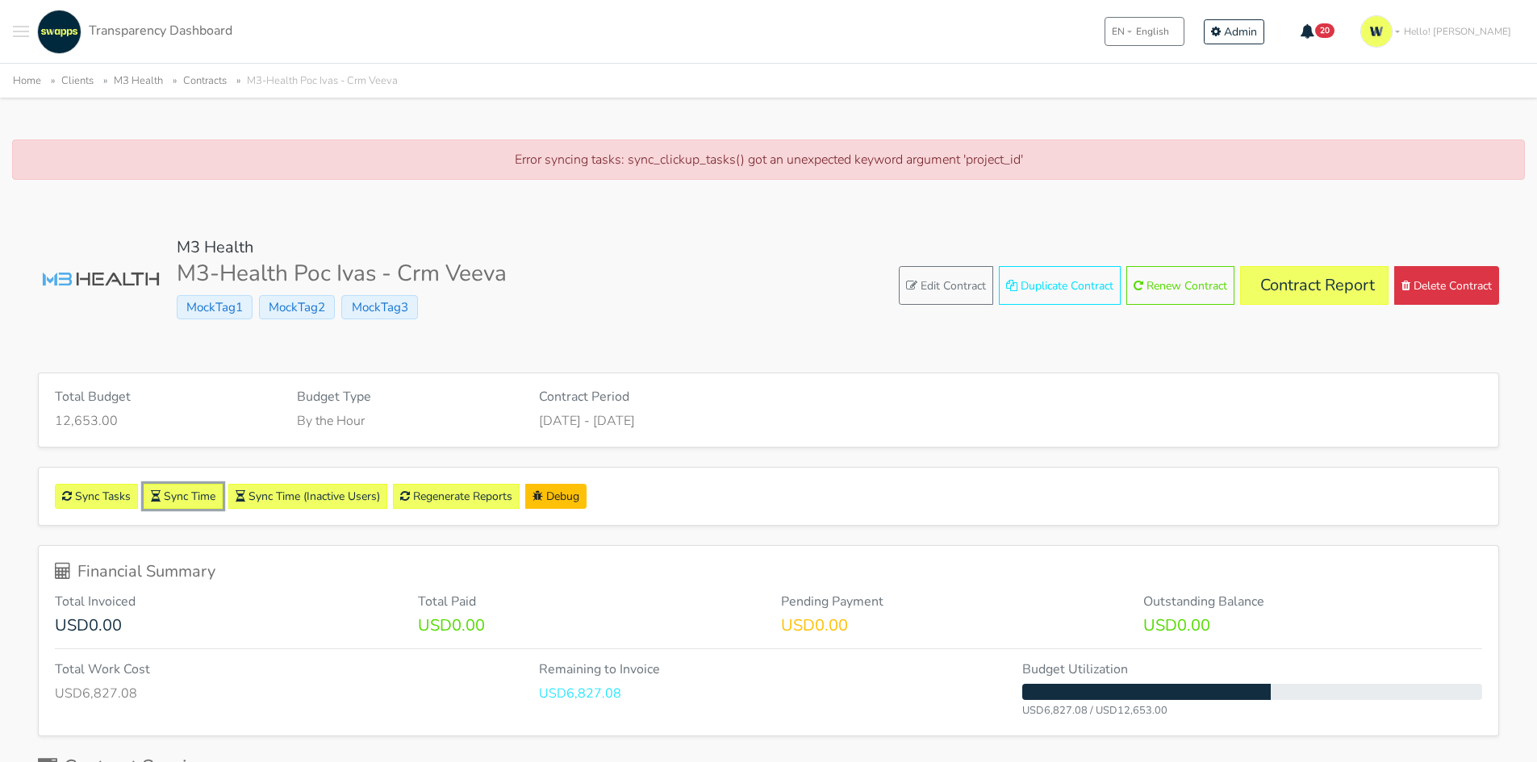
click at [187, 498] on link "Sync Time" at bounding box center [183, 496] width 79 height 25
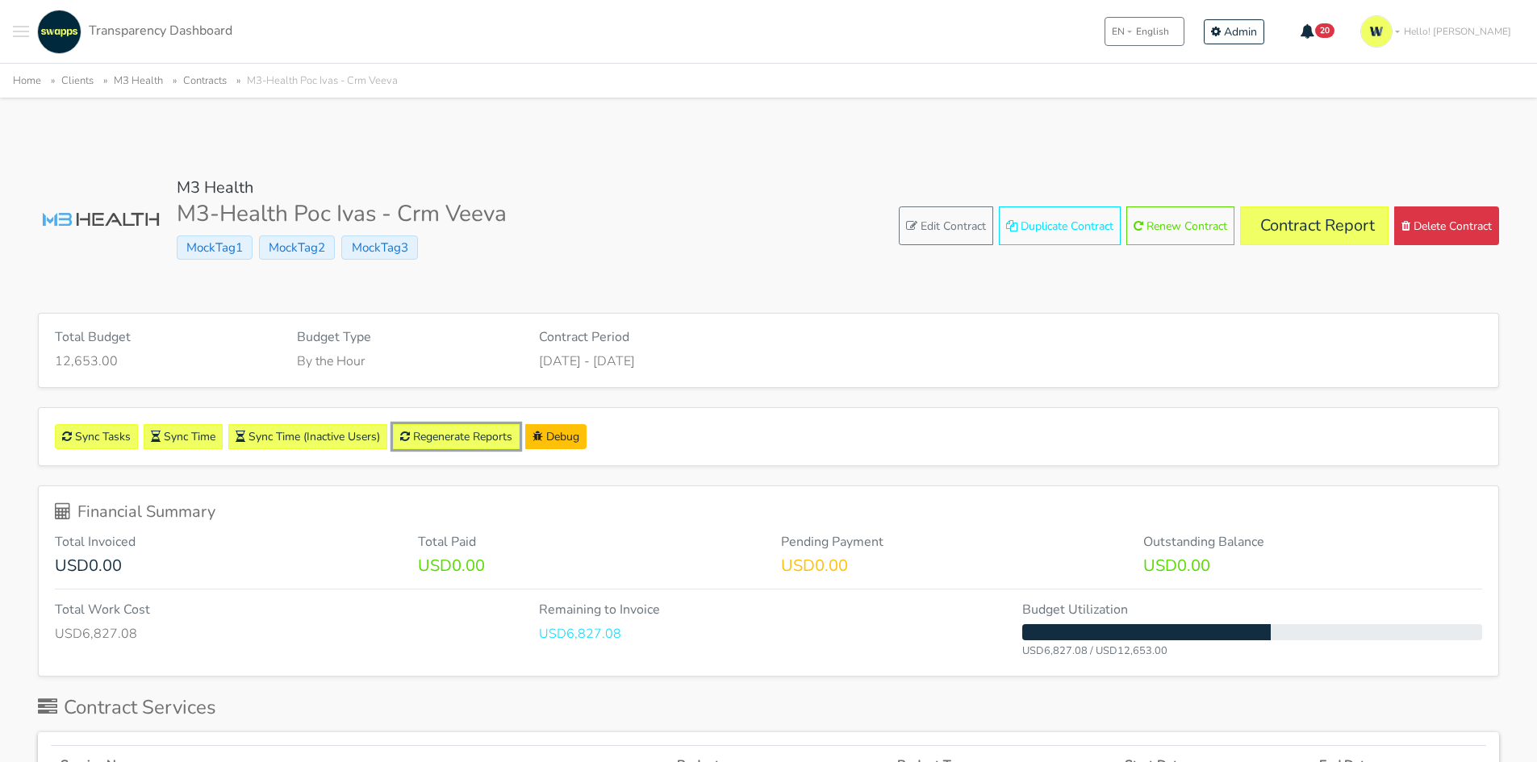
click at [452, 427] on link "Regenerate Reports" at bounding box center [456, 436] width 127 height 25
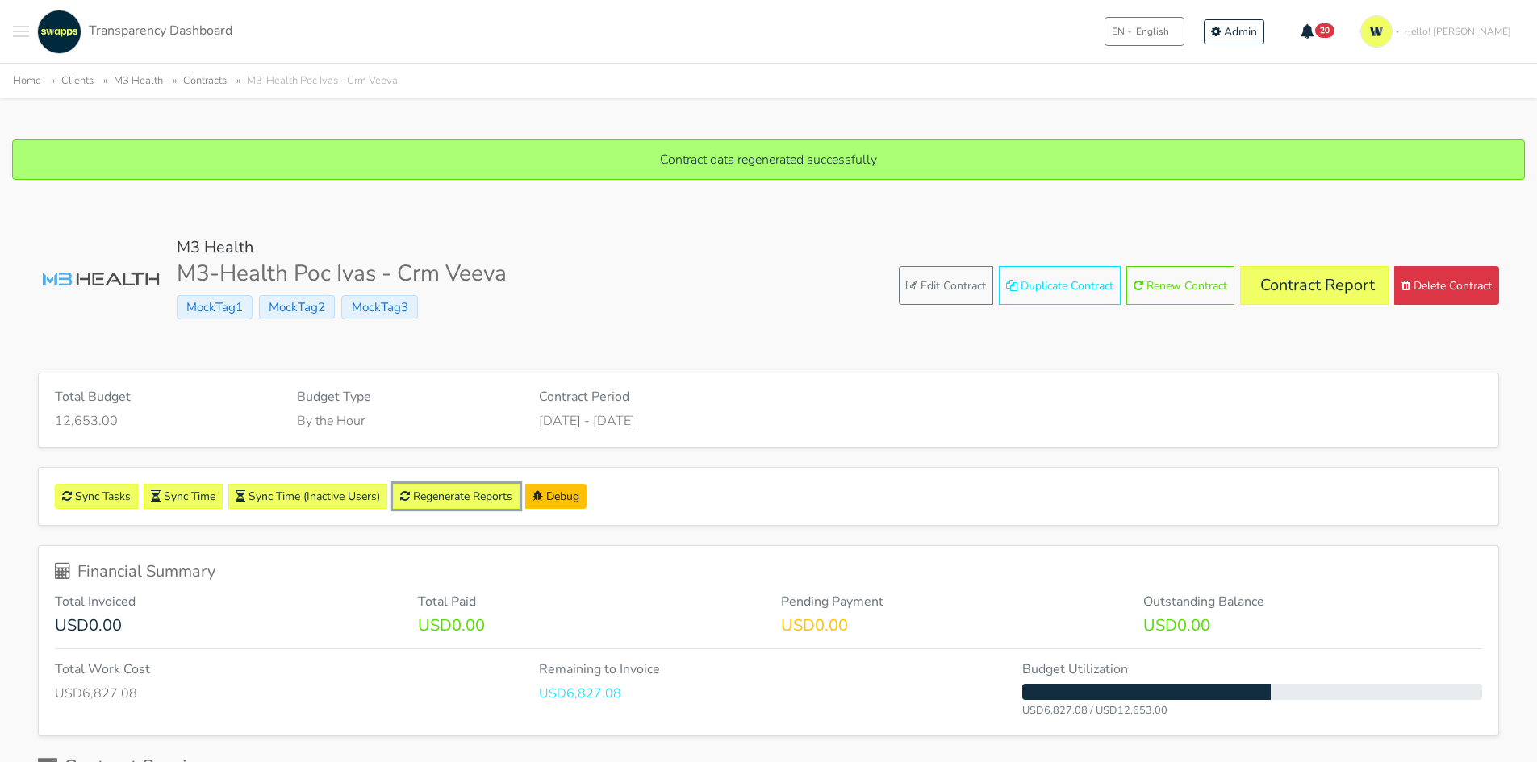
click at [447, 495] on link "Regenerate Reports" at bounding box center [456, 496] width 127 height 25
click at [1282, 291] on link "Contract Report" at bounding box center [1314, 285] width 148 height 39
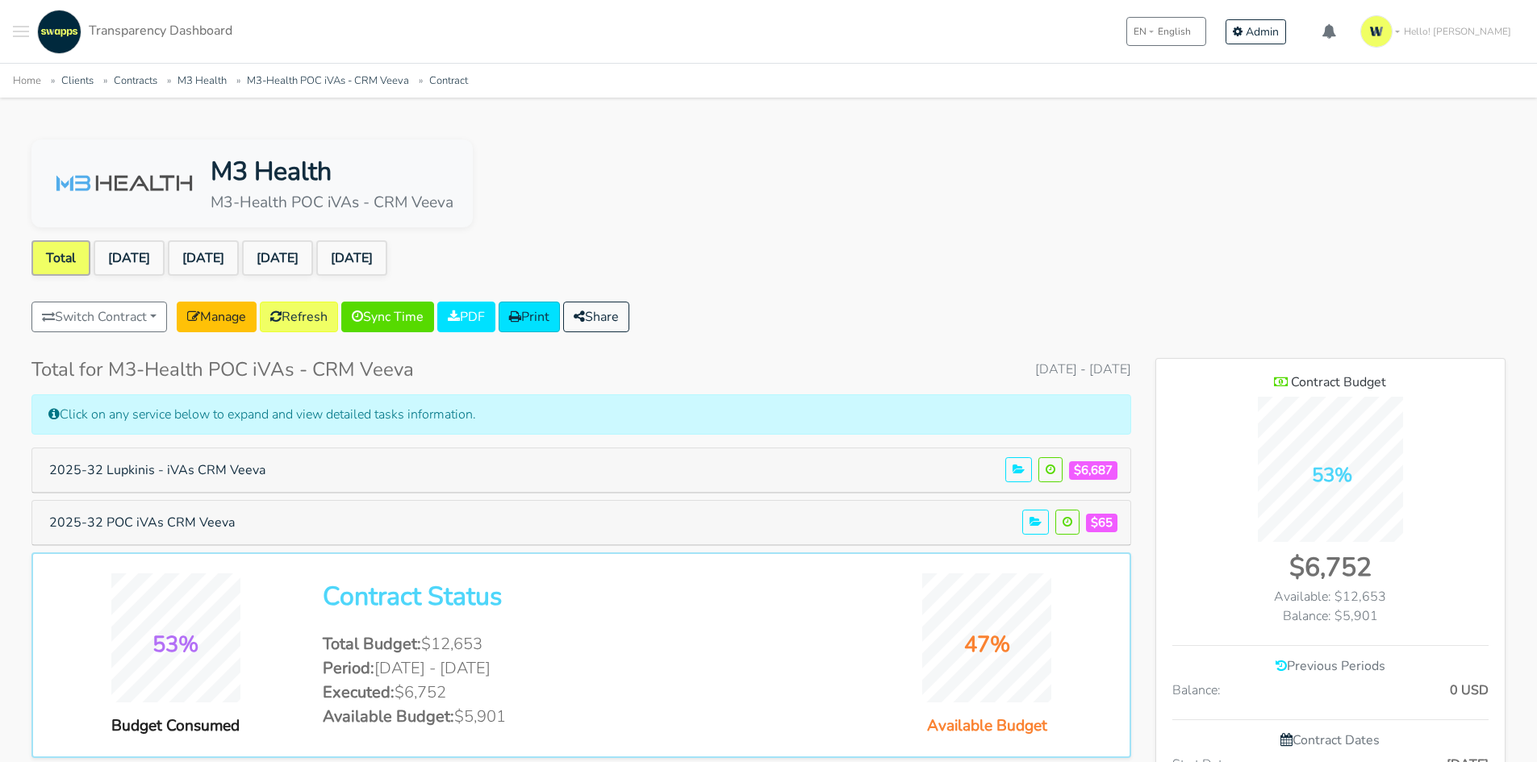
scroll to position [1054, 349]
click at [148, 261] on link "[DATE]" at bounding box center [129, 257] width 71 height 35
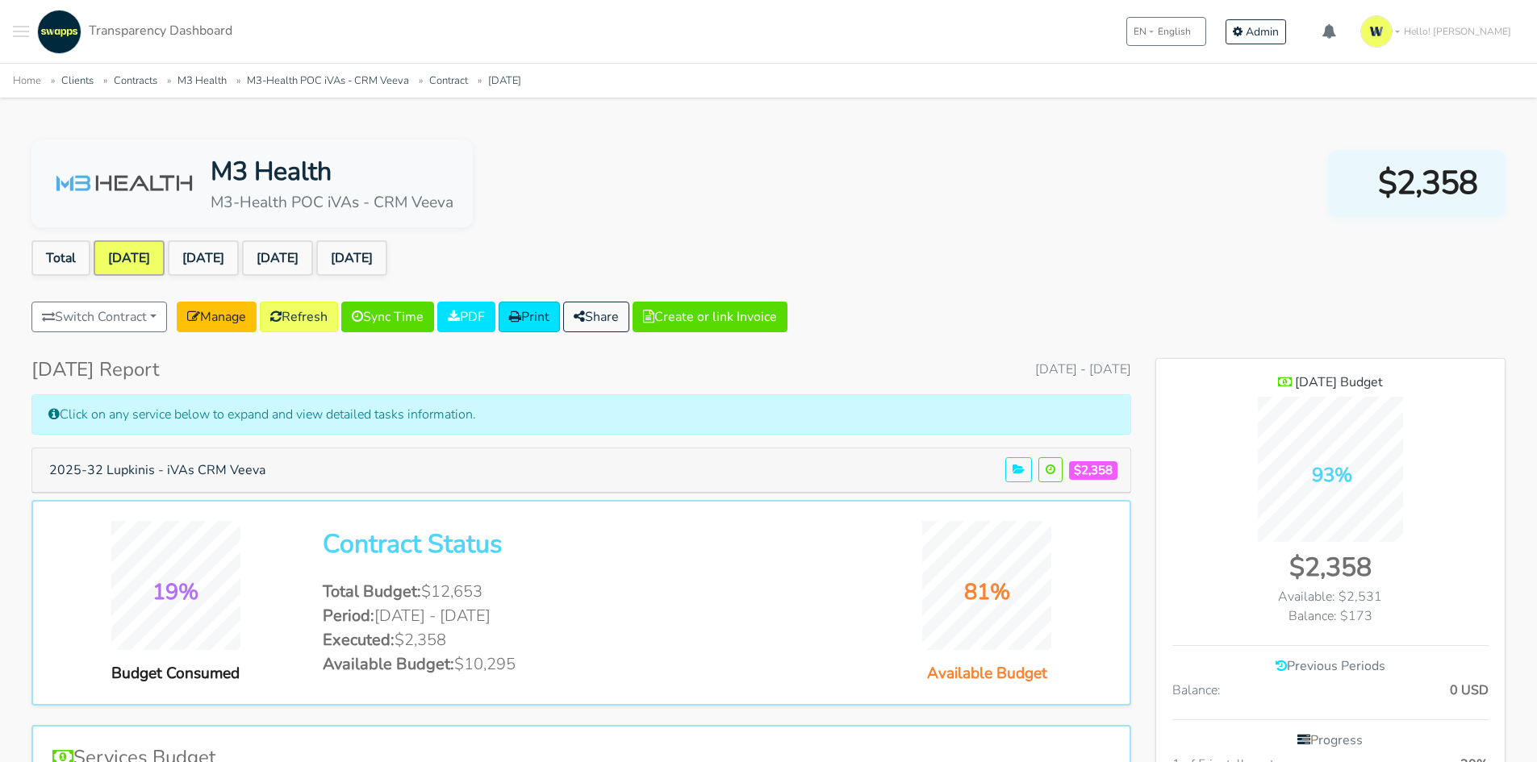
scroll to position [1124, 349]
click at [315, 313] on link "Refresh" at bounding box center [299, 317] width 78 height 31
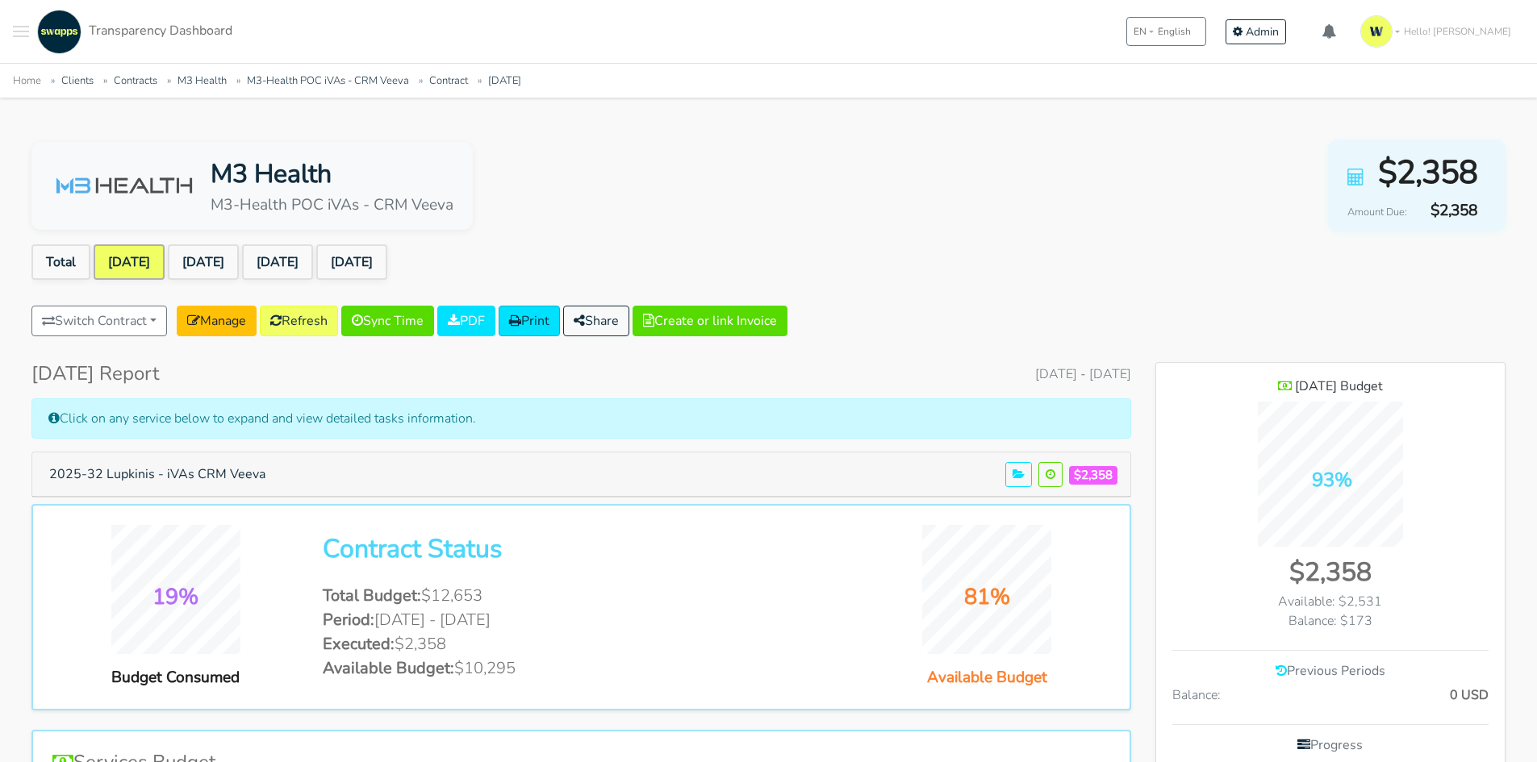
scroll to position [1124, 349]
click at [232, 262] on link "[DATE]" at bounding box center [203, 261] width 71 height 35
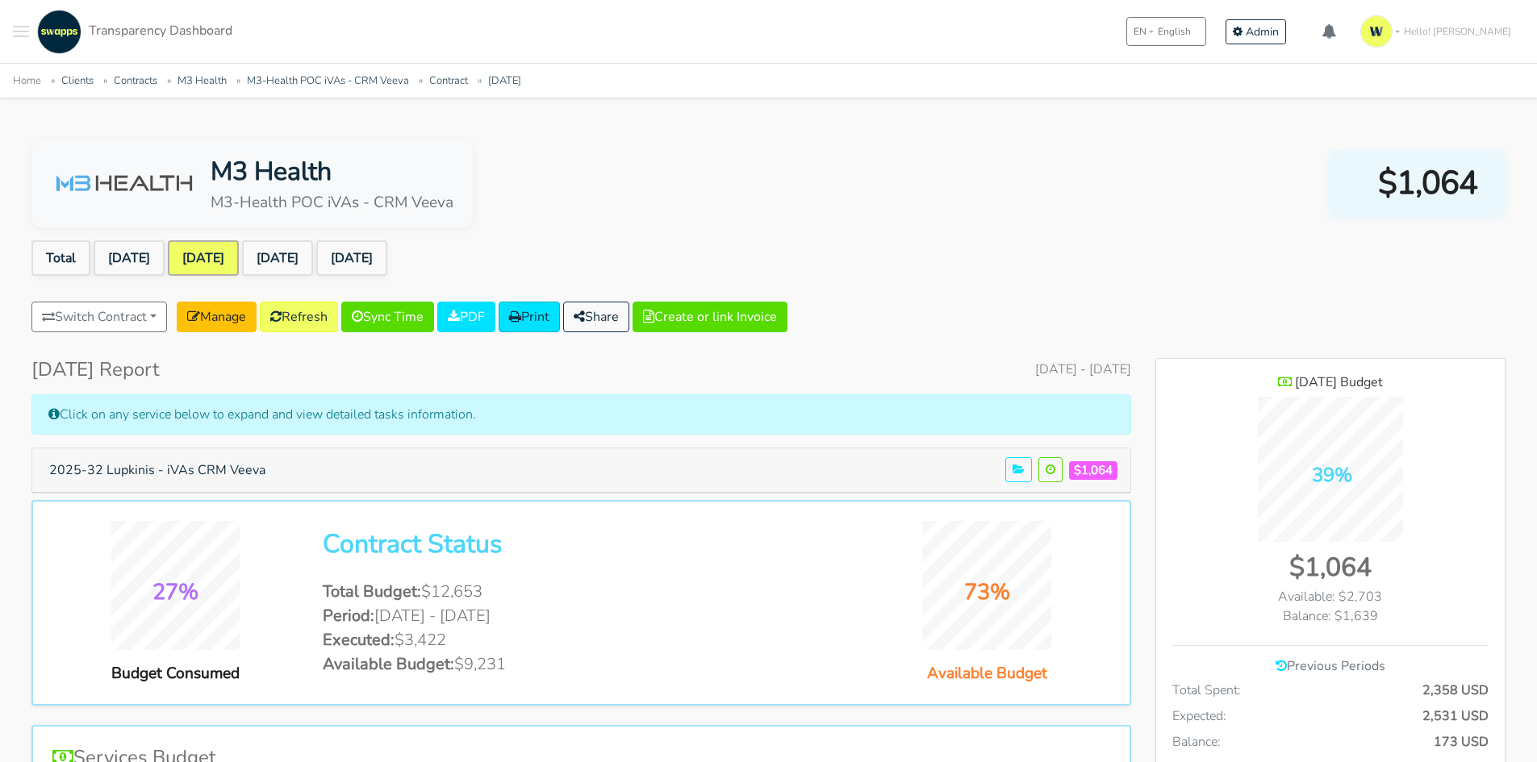
scroll to position [1176, 349]
click at [305, 319] on link "Refresh" at bounding box center [299, 317] width 78 height 31
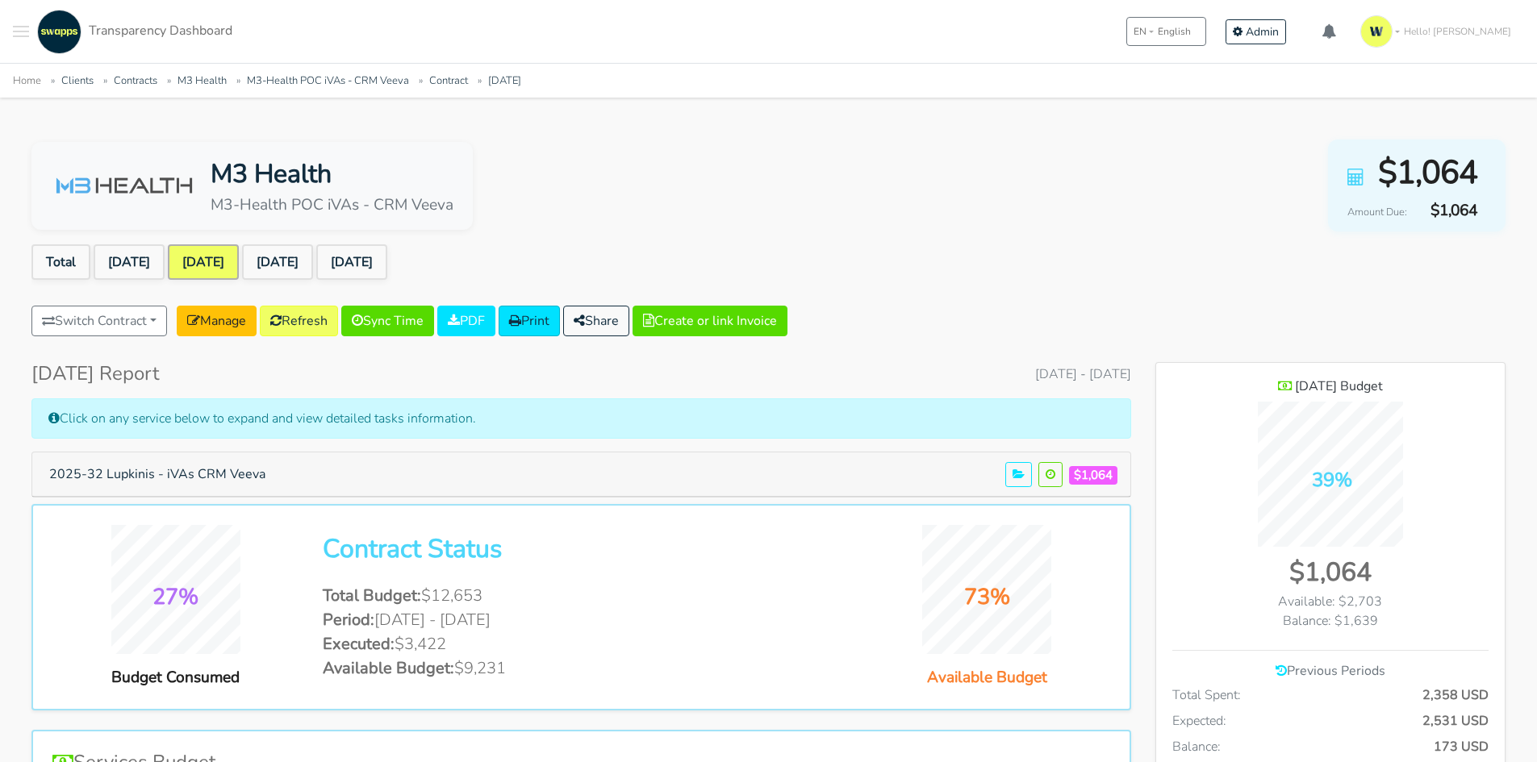
scroll to position [1176, 349]
click at [313, 250] on link "[DATE]" at bounding box center [277, 261] width 71 height 35
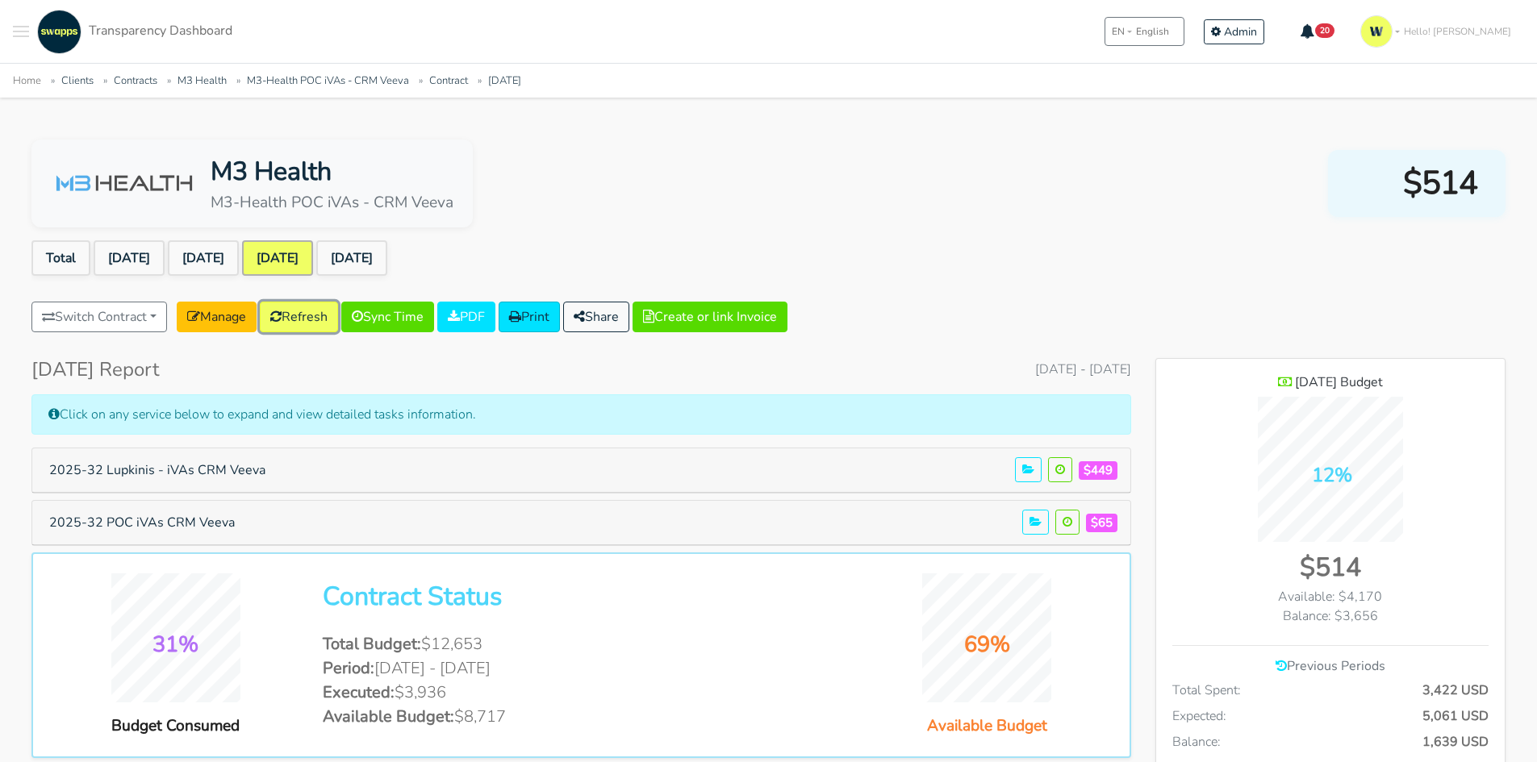
click at [311, 316] on link "Refresh" at bounding box center [299, 317] width 78 height 31
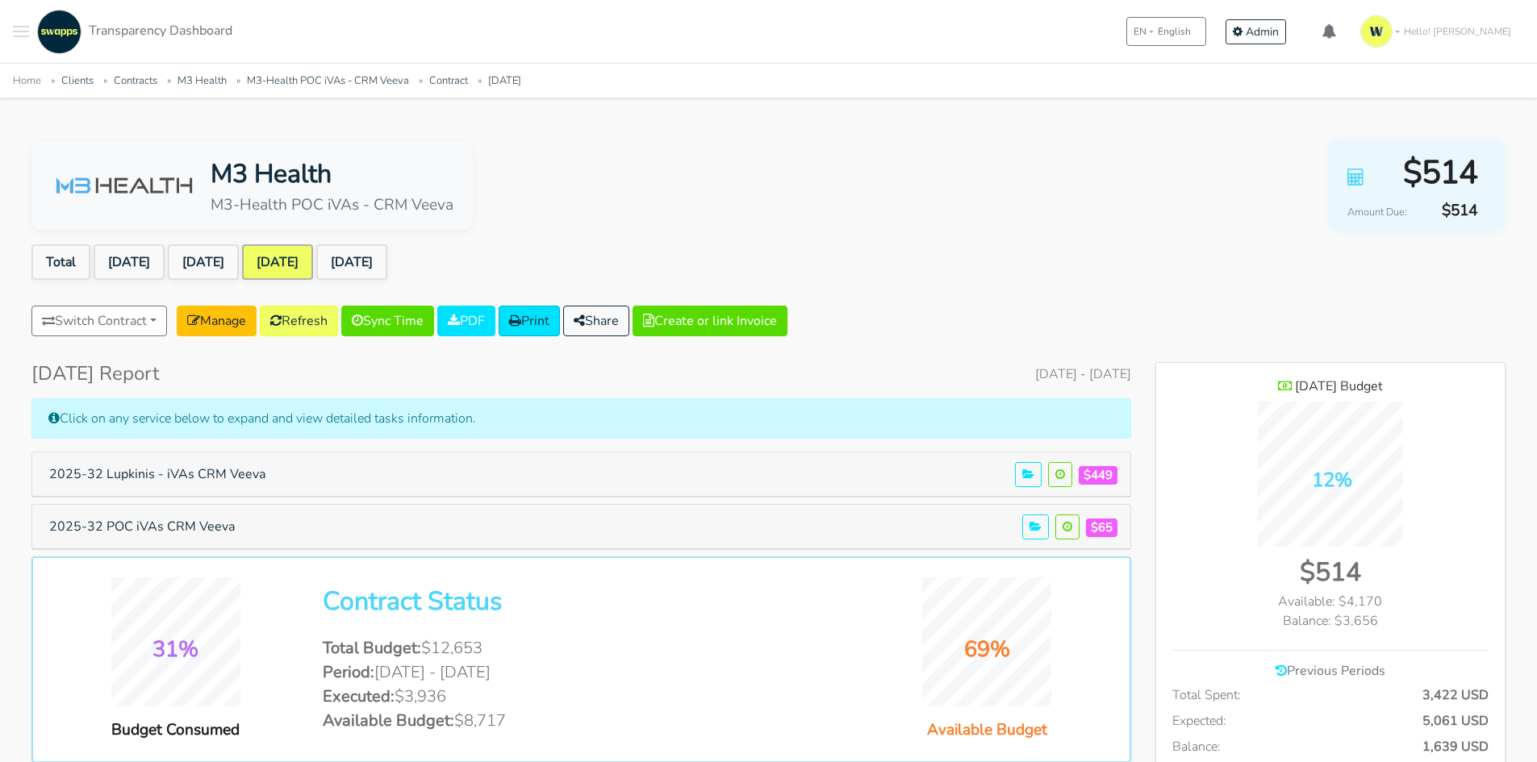
scroll to position [1176, 349]
click at [212, 528] on button "2025-32 POC iVAs CRM Veeva" at bounding box center [142, 526] width 206 height 31
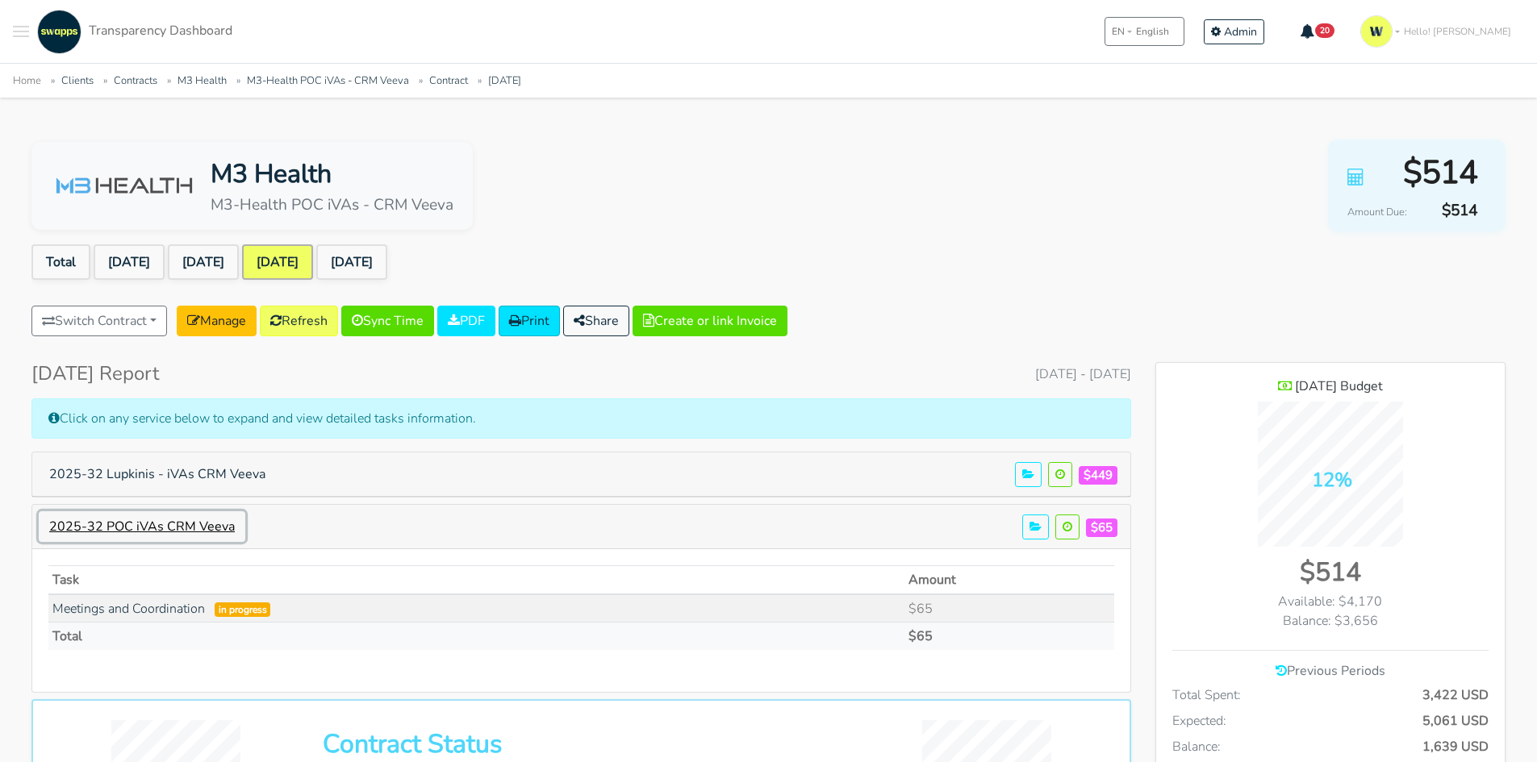
scroll to position [1196, 349]
click at [216, 529] on button "2025-32 POC iVAs CRM Veeva" at bounding box center [142, 526] width 206 height 31
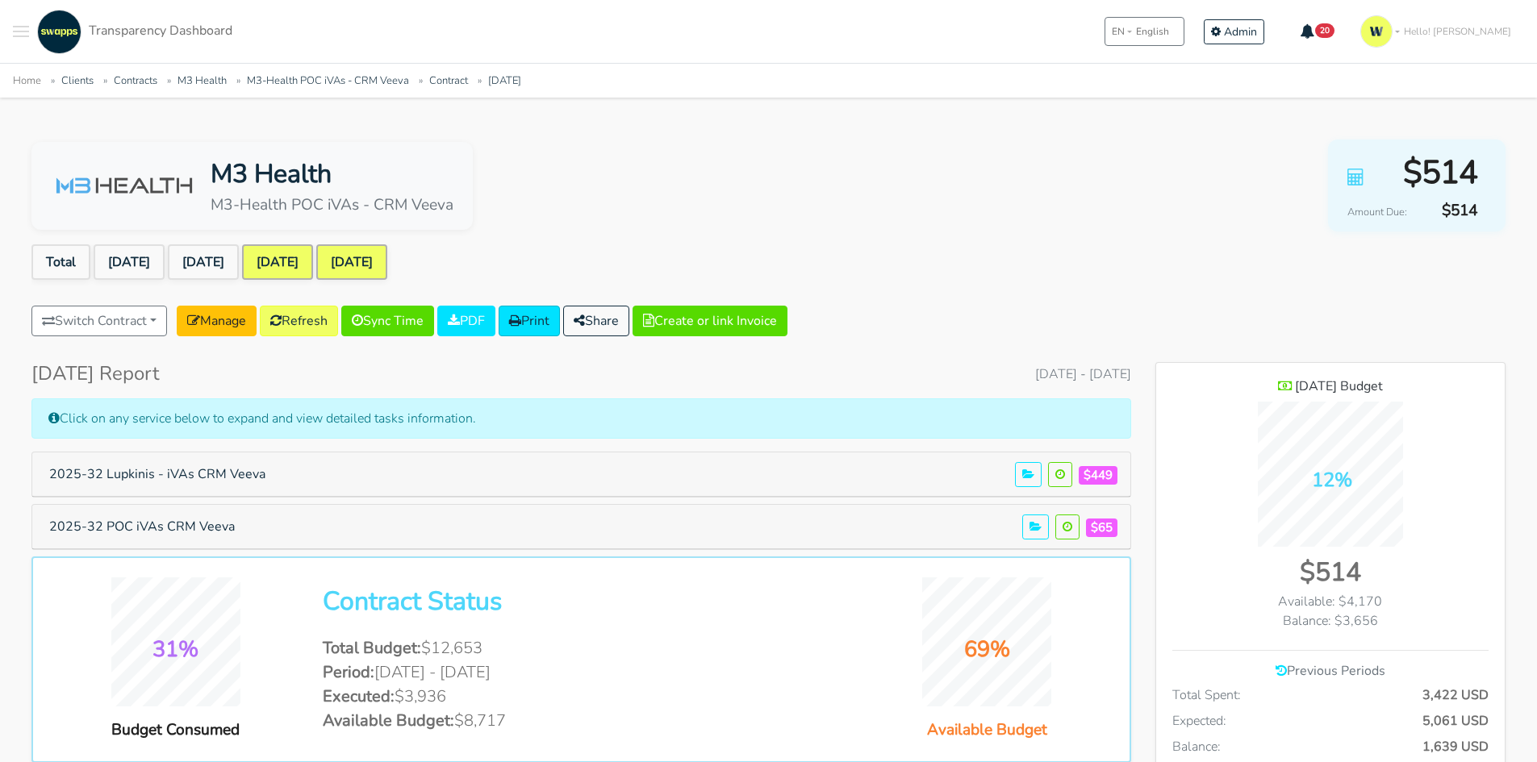
click at [379, 252] on link "[DATE]" at bounding box center [351, 261] width 71 height 35
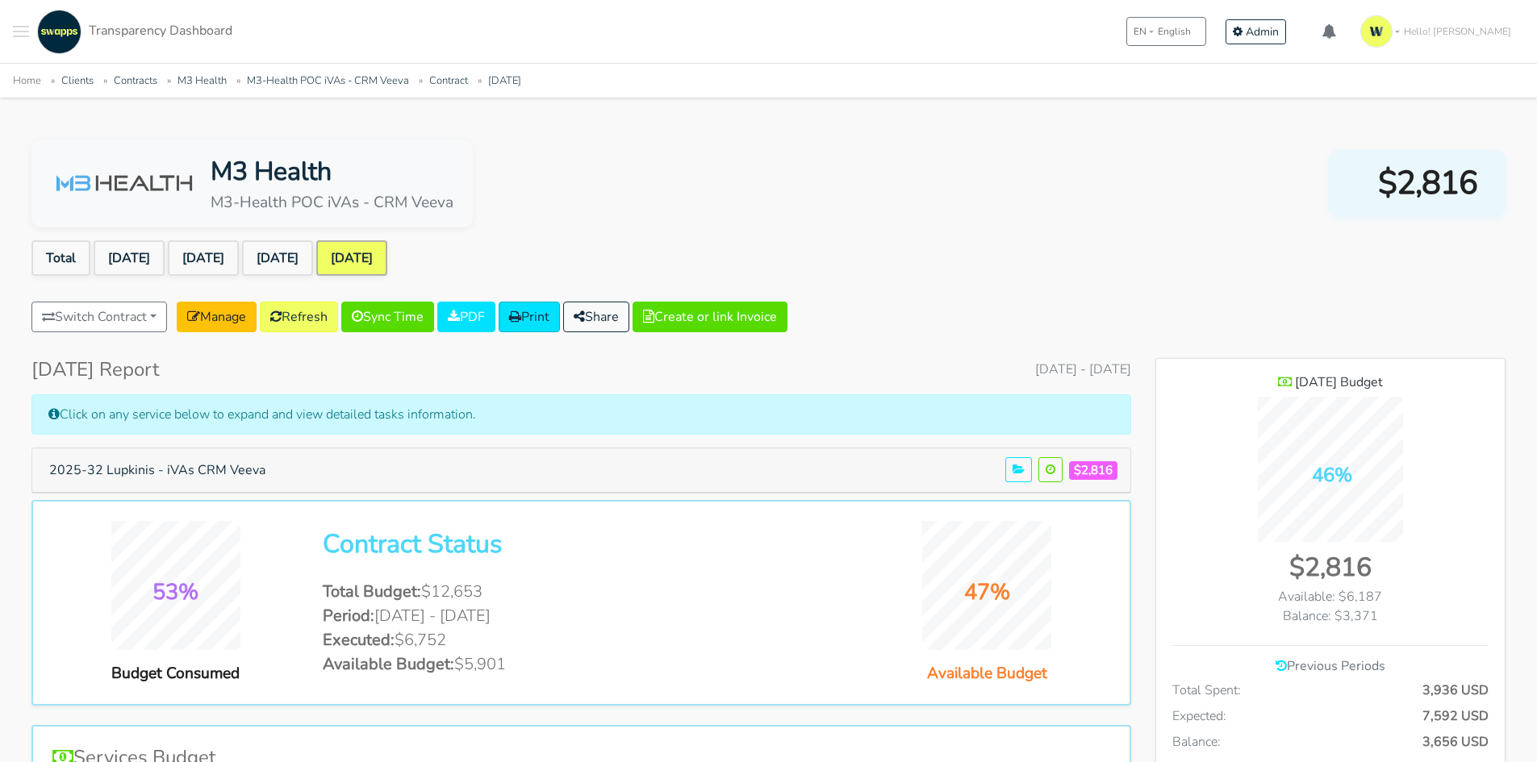
scroll to position [1176, 349]
click at [229, 472] on button "2025-32 Lupkinis - iVAs CRM Veeva" at bounding box center [157, 470] width 237 height 31
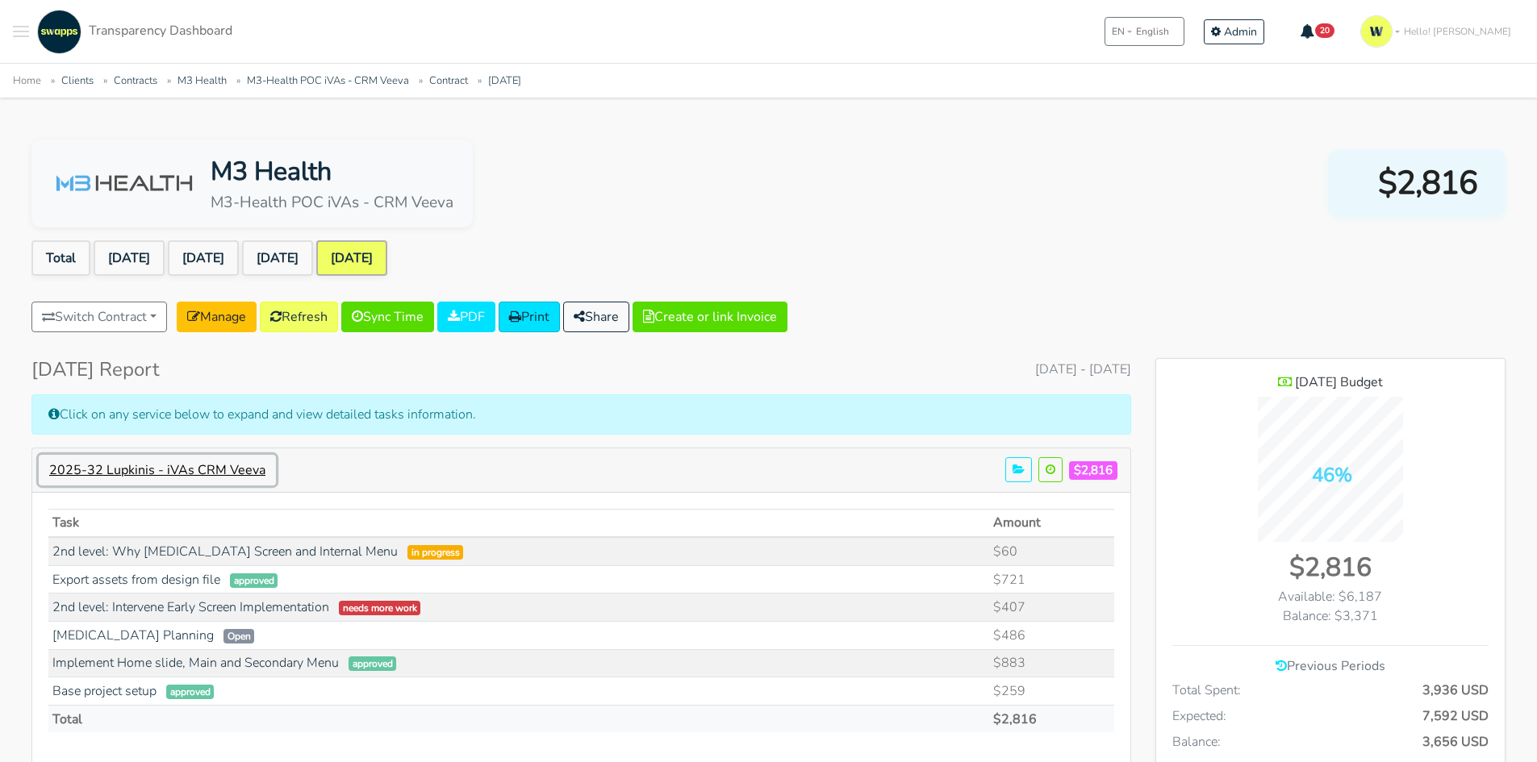
scroll to position [1285, 349]
click at [136, 260] on link "[DATE]" at bounding box center [129, 257] width 71 height 35
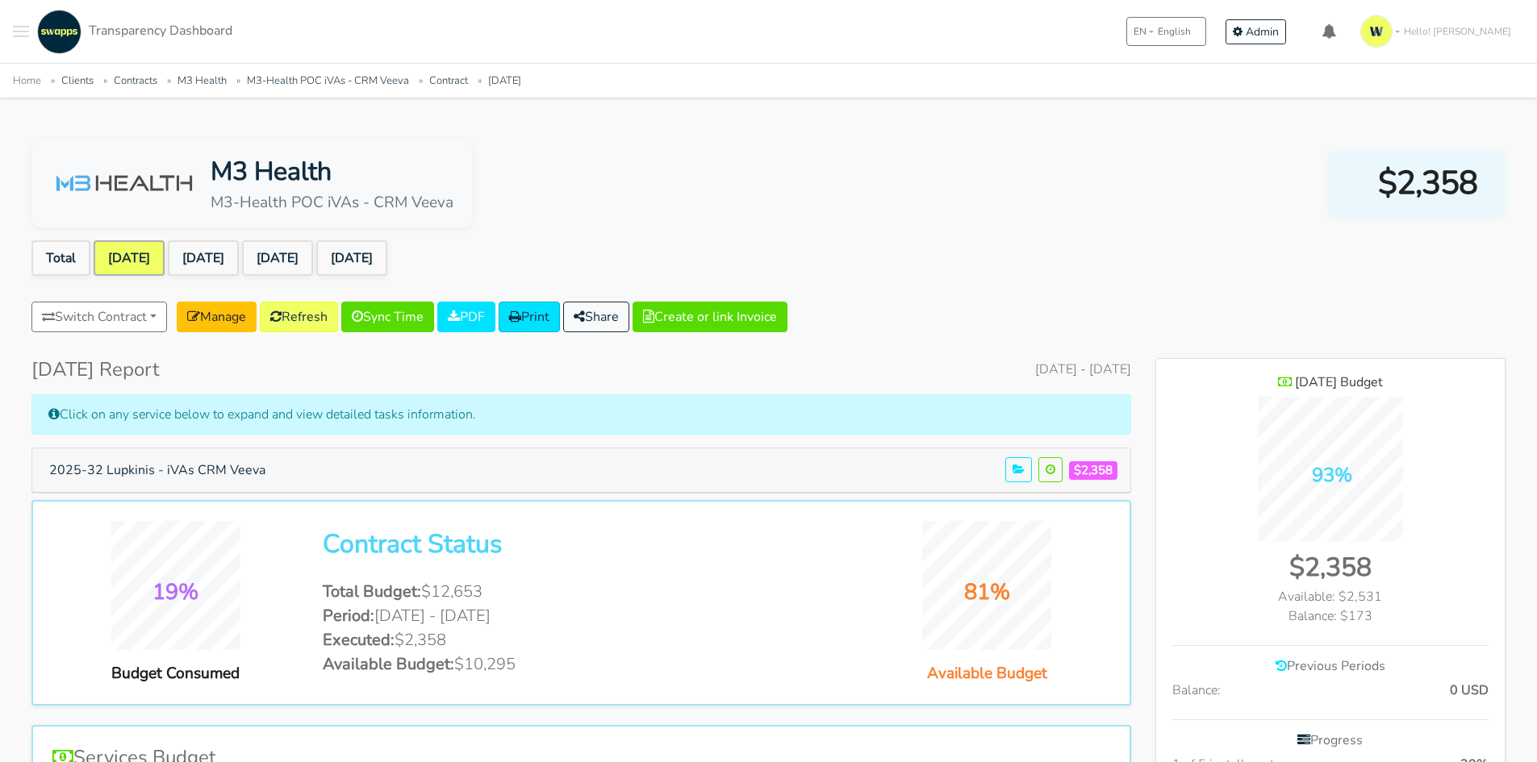
scroll to position [1124, 349]
click at [146, 467] on button "2025-32 Lupkinis - iVAs CRM Veeva" at bounding box center [157, 470] width 237 height 31
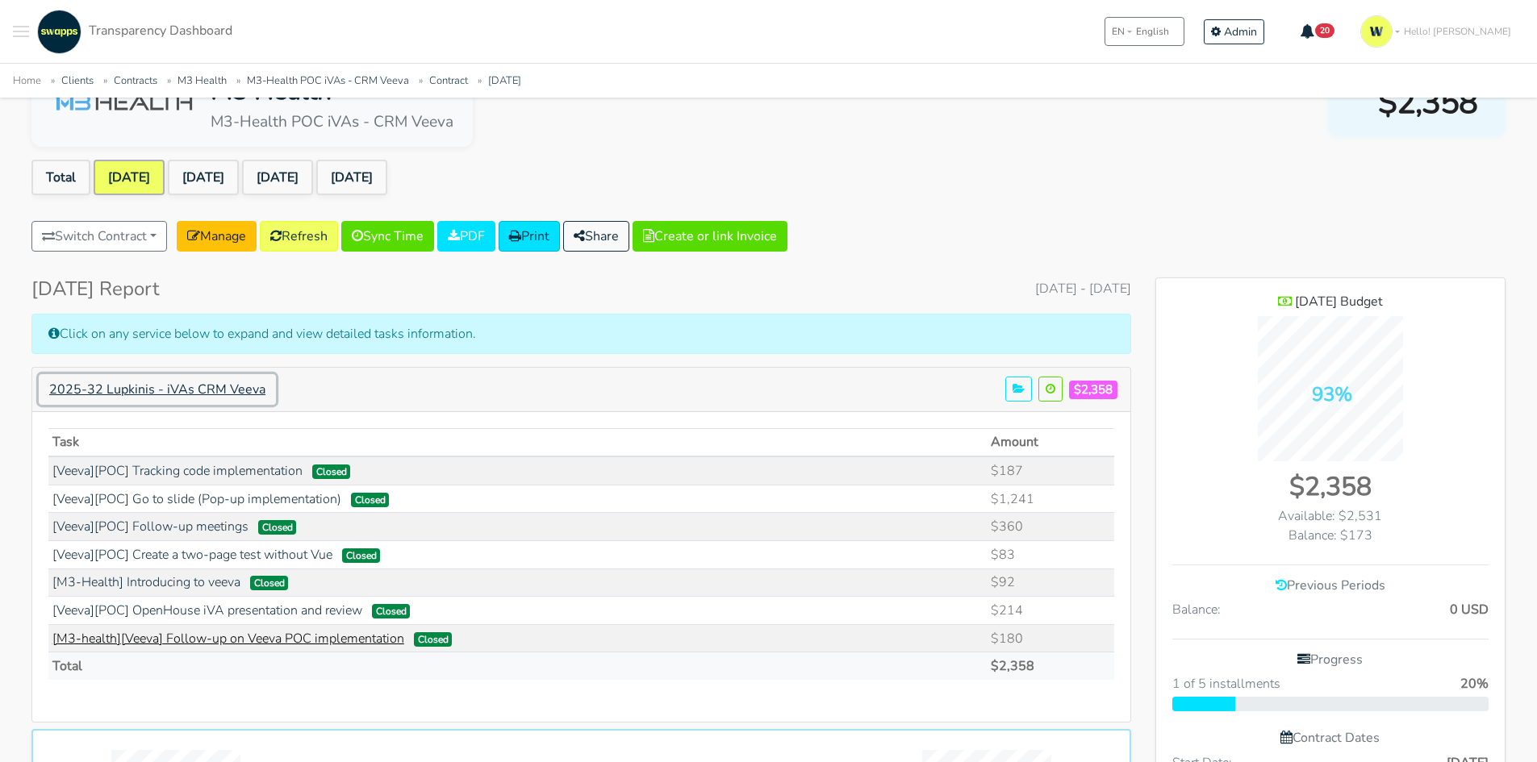
scroll to position [0, 0]
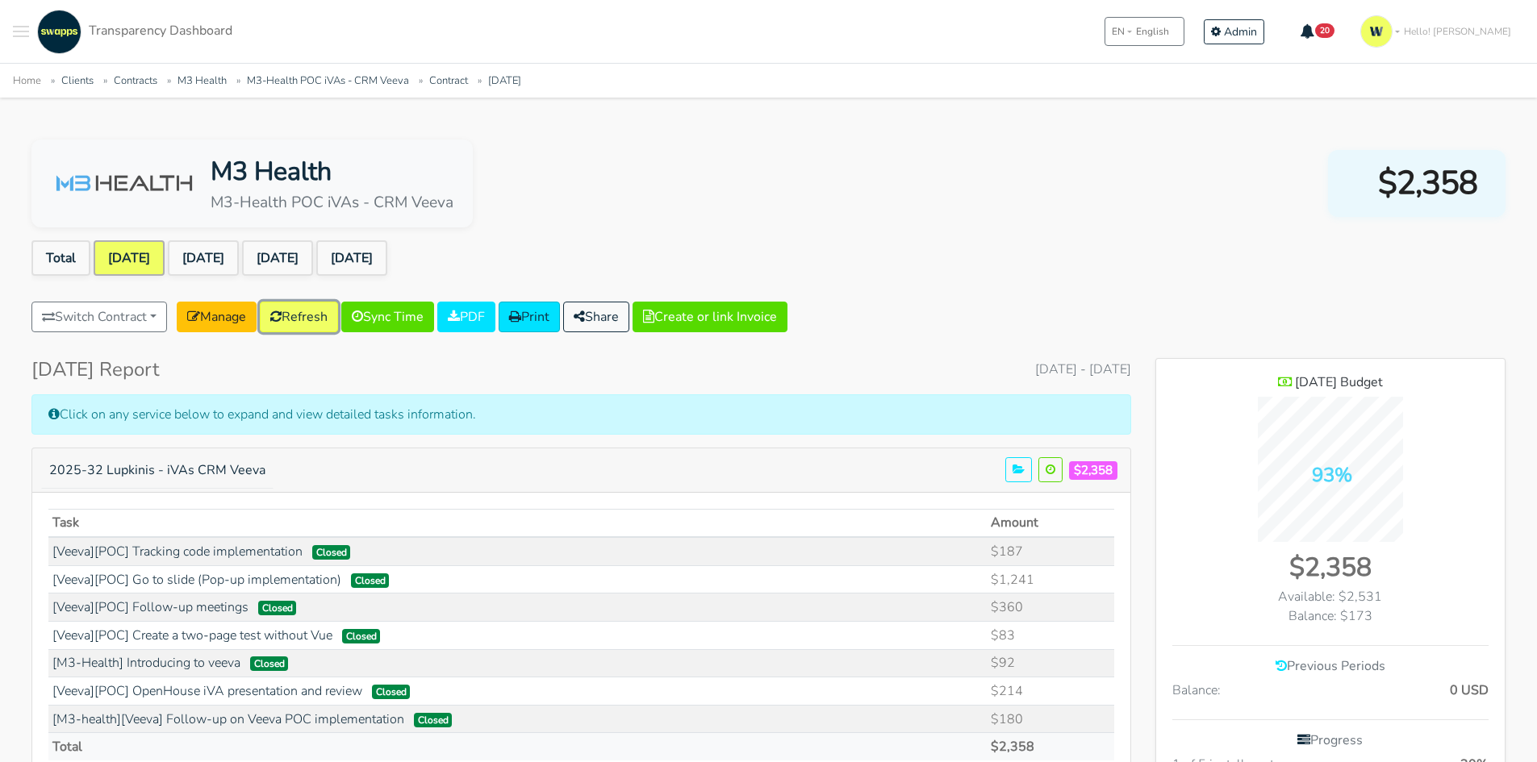
click at [286, 307] on link "Refresh" at bounding box center [299, 317] width 78 height 31
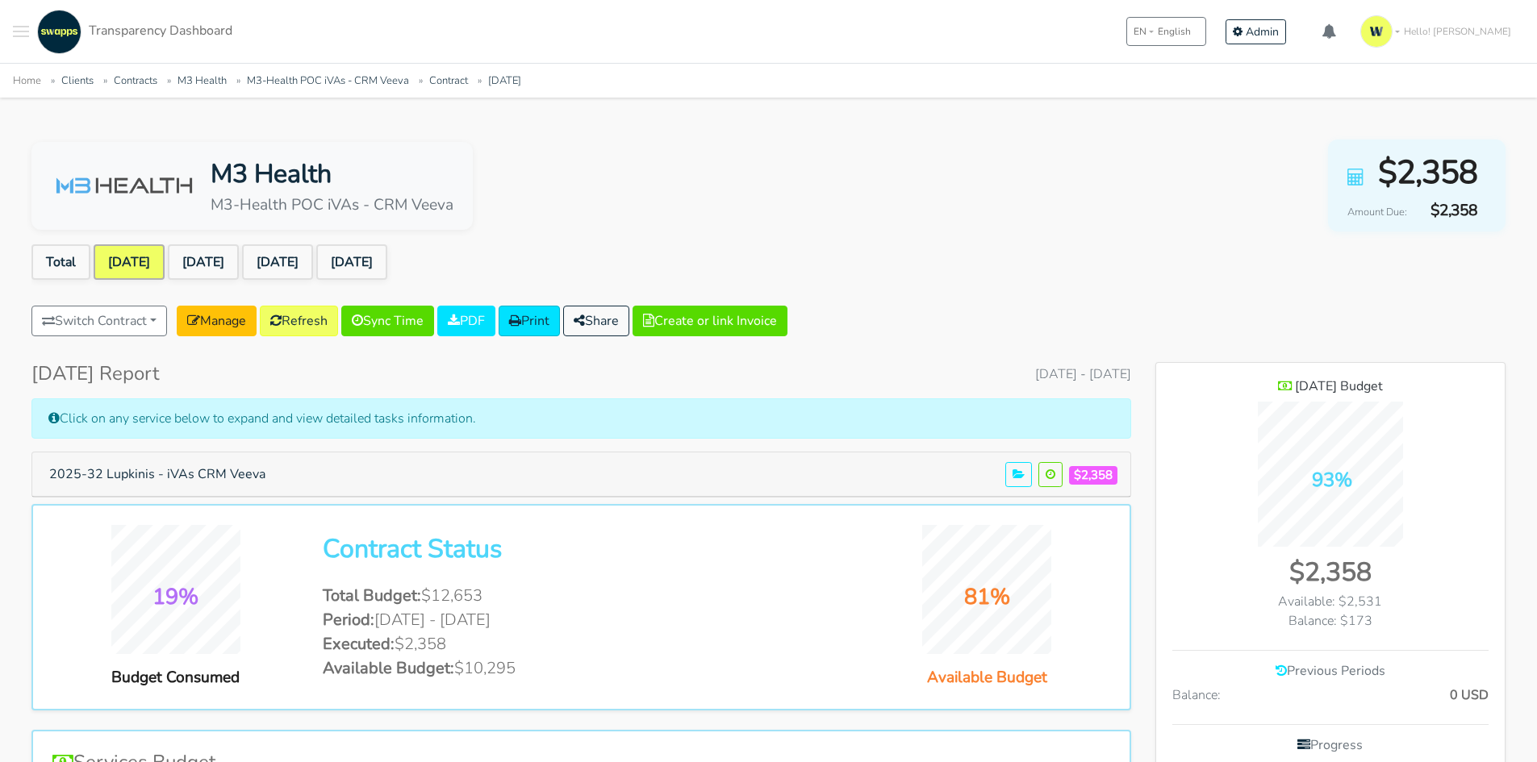
scroll to position [1124, 349]
click at [400, 315] on link "Sync Time" at bounding box center [387, 321] width 93 height 31
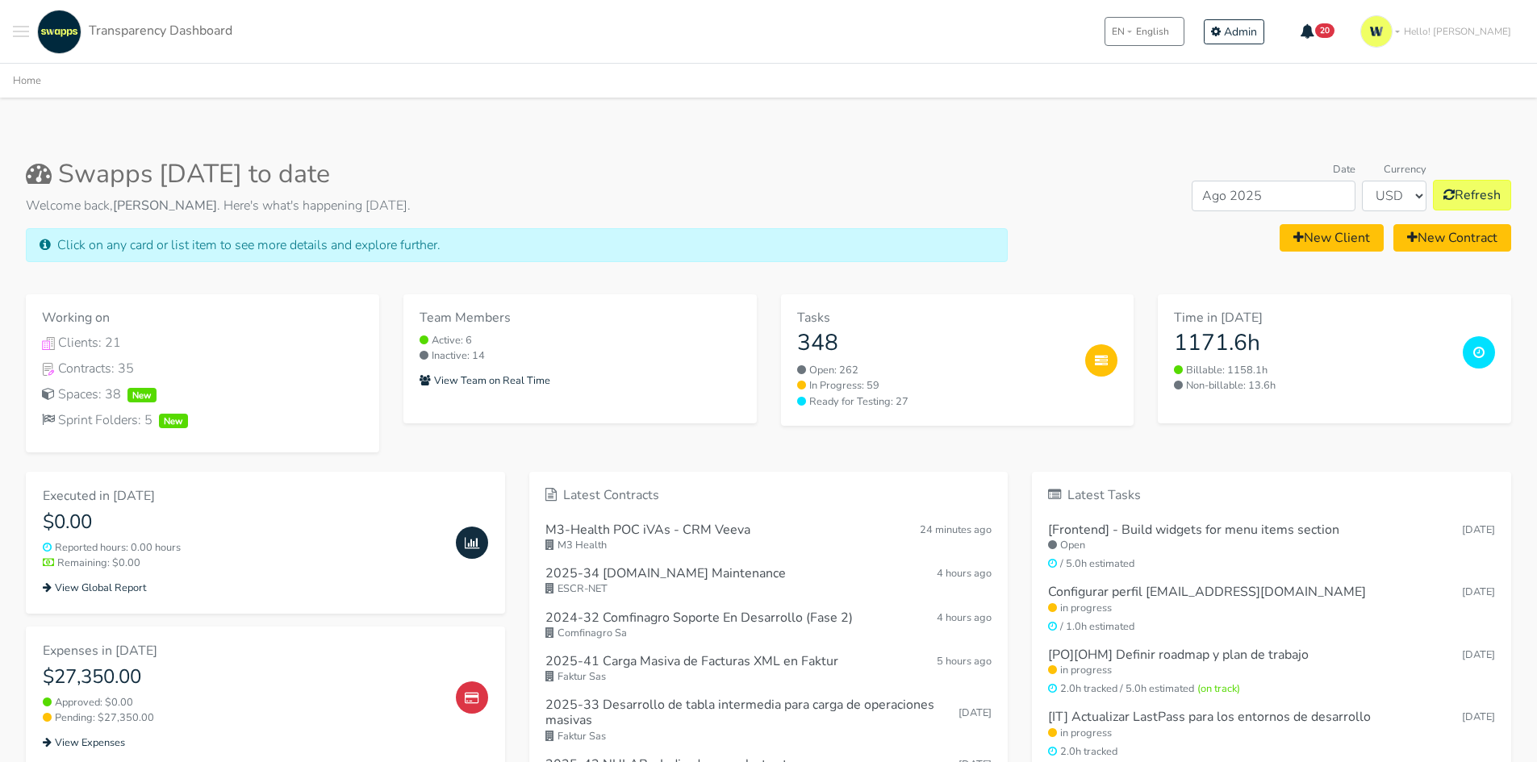
click at [41, 16] on link "Transparency Dashboard" at bounding box center [132, 32] width 199 height 44
click at [26, 22] on button "Toggle navigation menu" at bounding box center [21, 32] width 16 height 44
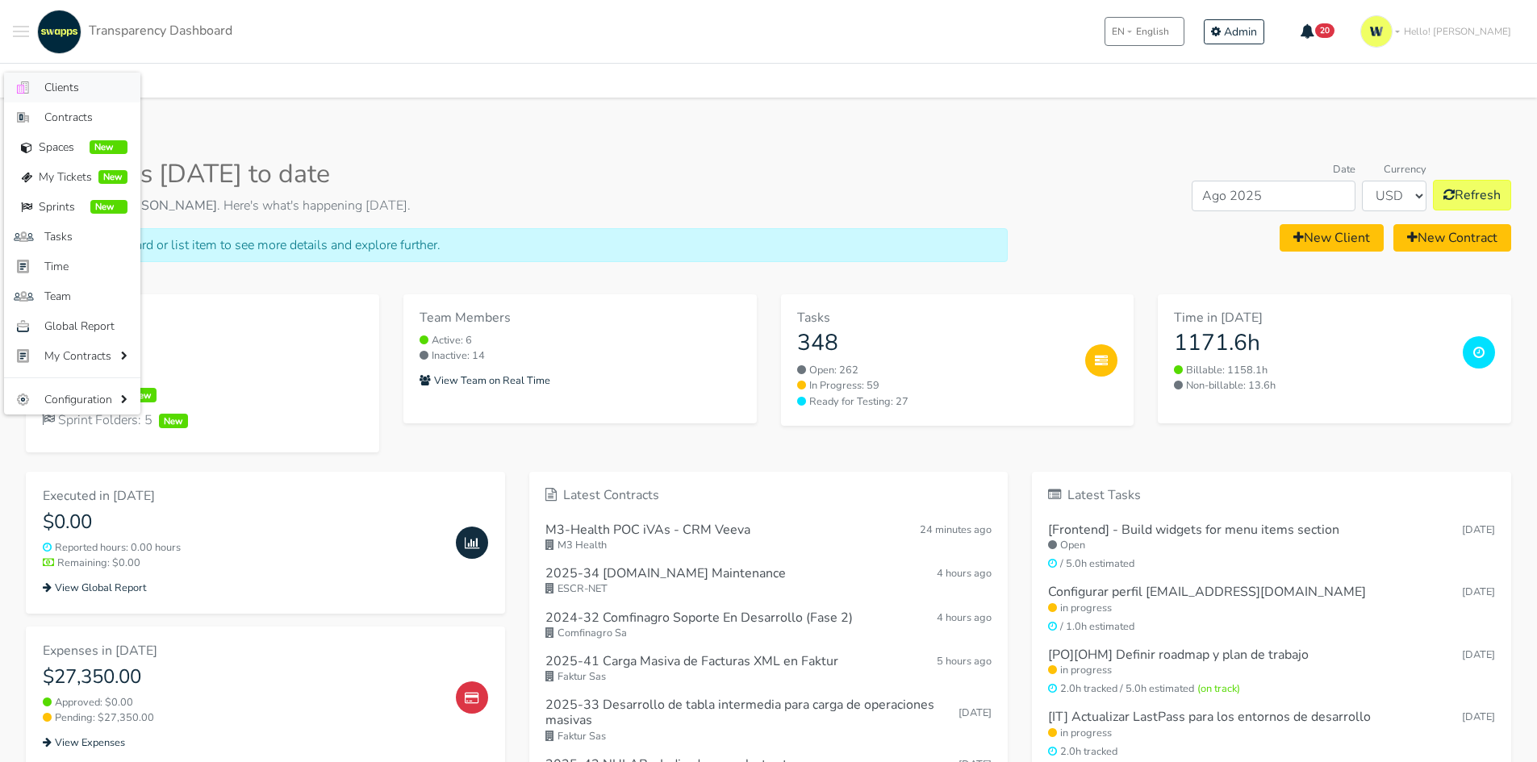
click at [45, 77] on link ".cls-1 { fill: #F15CFF; } .cls-2 { fill: #9a9a9a; } Clients" at bounding box center [72, 88] width 136 height 30
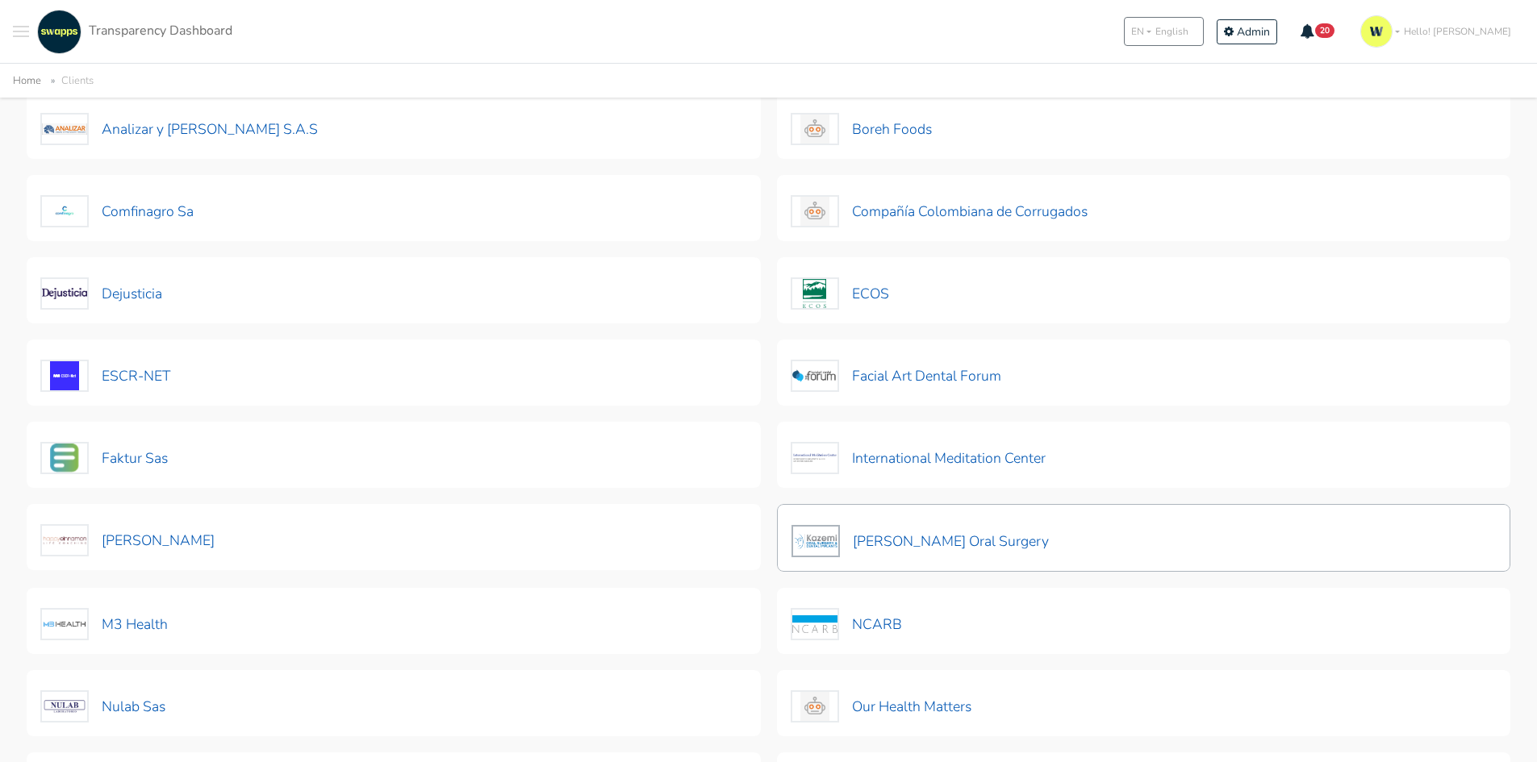
scroll to position [242, 0]
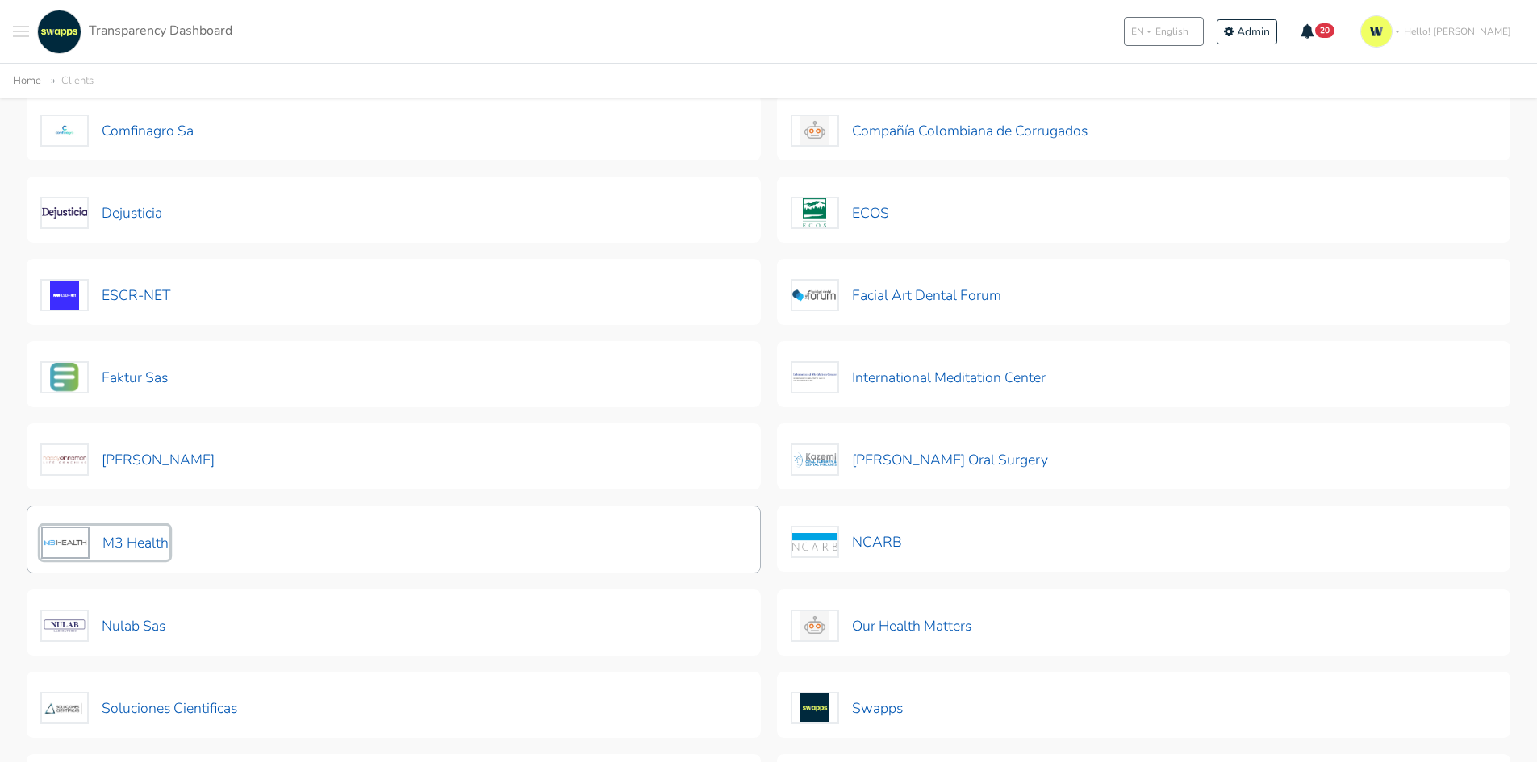
click at [122, 534] on button "M3 Health" at bounding box center [104, 543] width 129 height 34
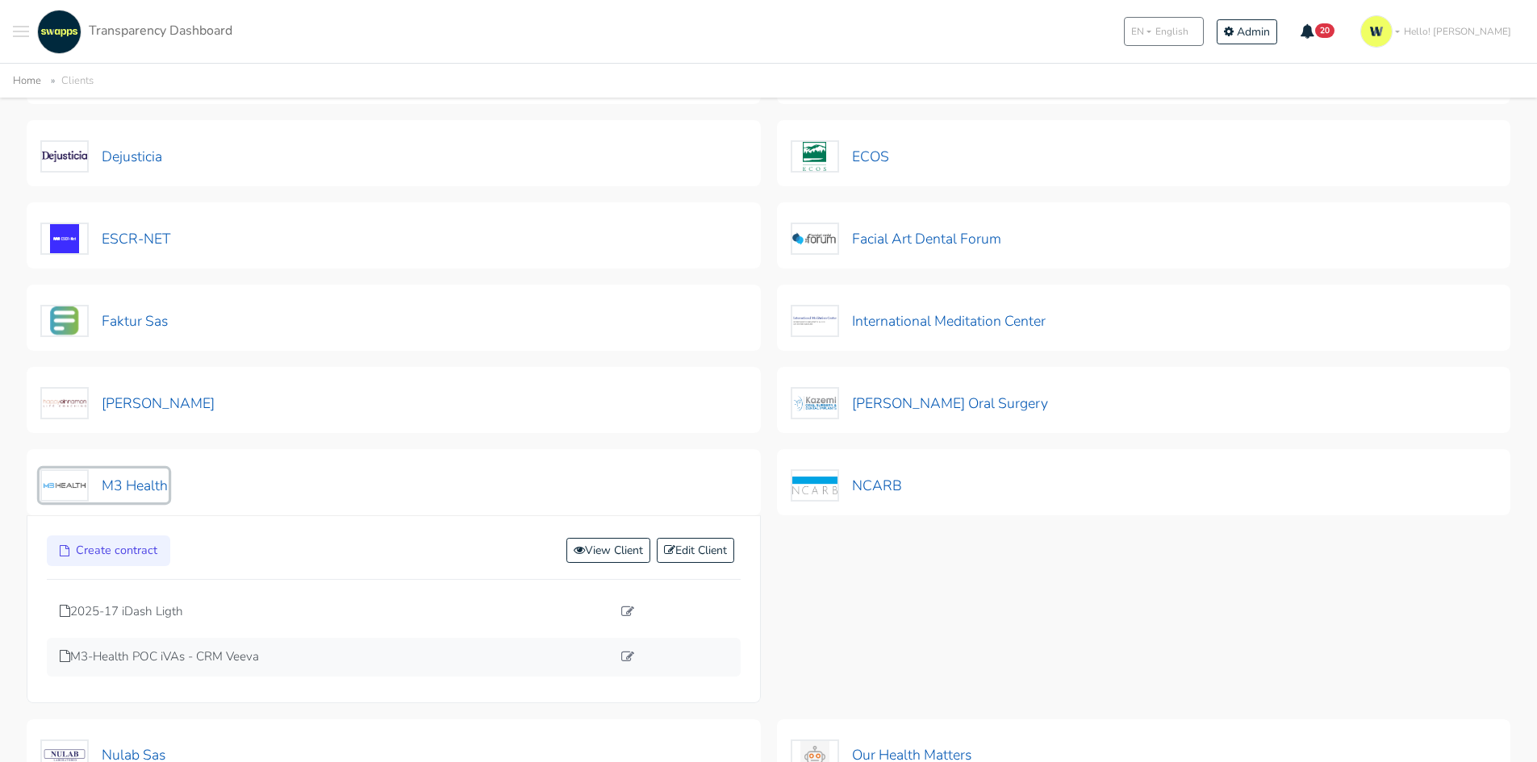
scroll to position [403, 0]
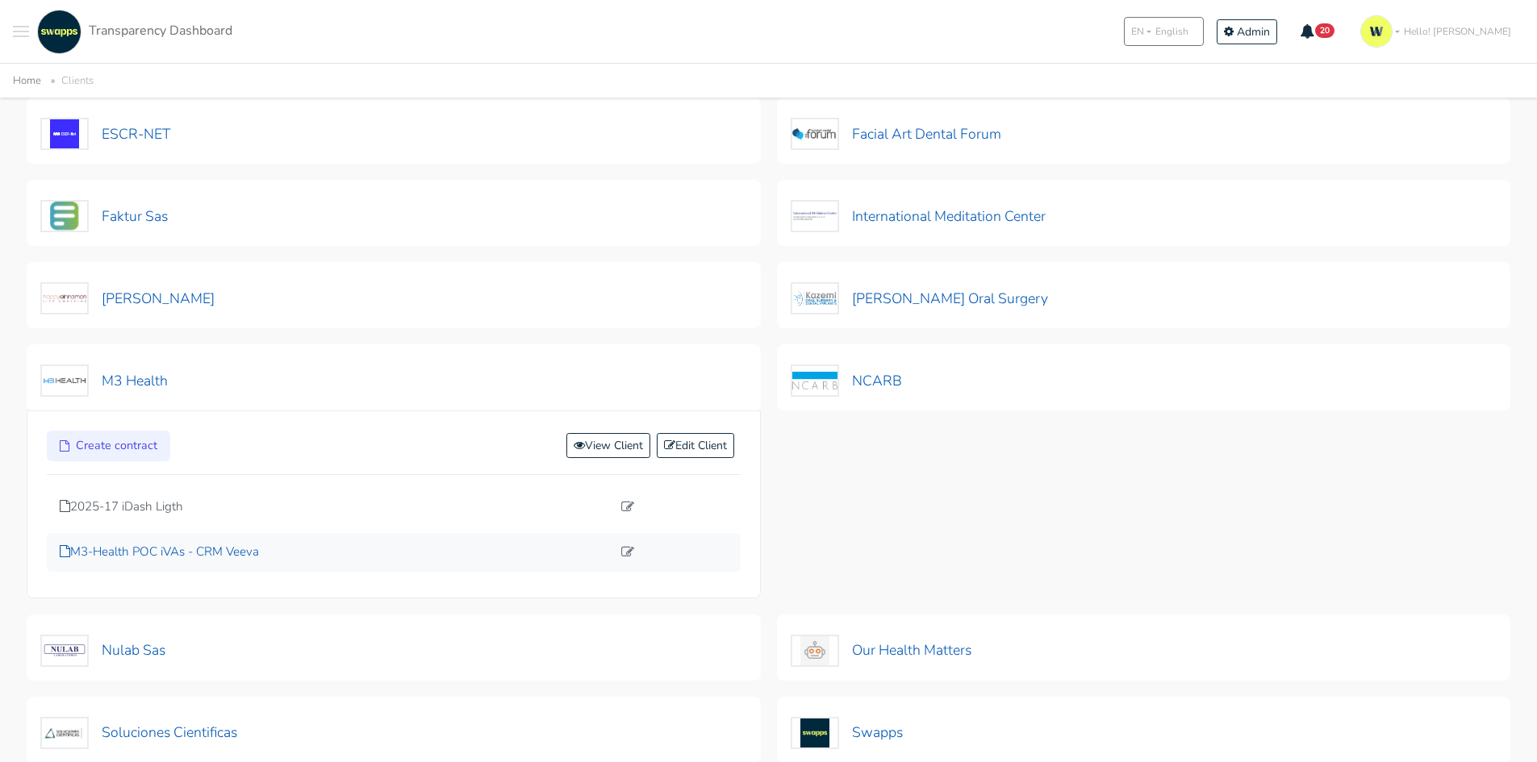
click at [227, 555] on p "M3-Health POC iVAs - CRM Veeva" at bounding box center [336, 552] width 552 height 19
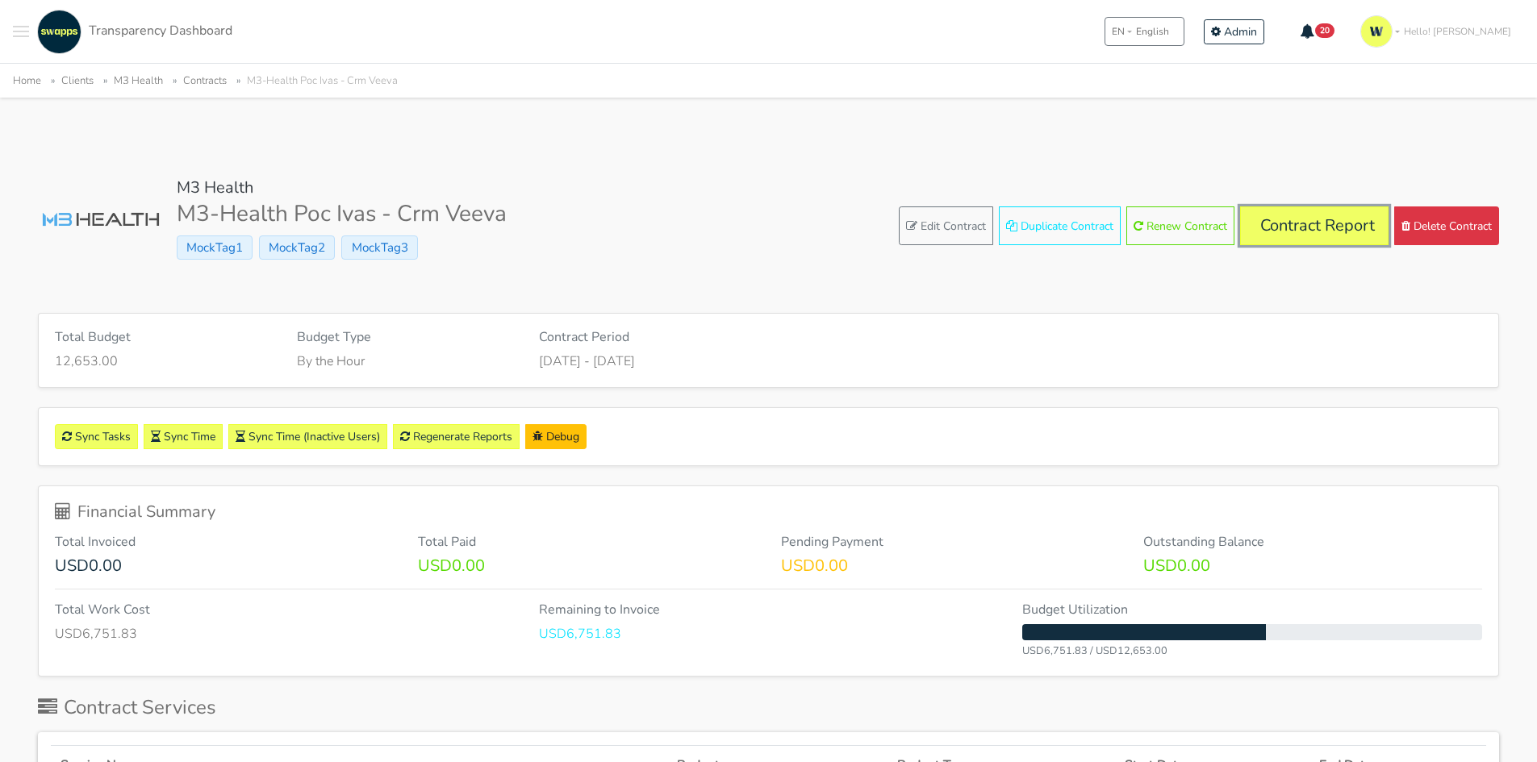
click at [1295, 216] on link "Contract Report" at bounding box center [1314, 225] width 148 height 39
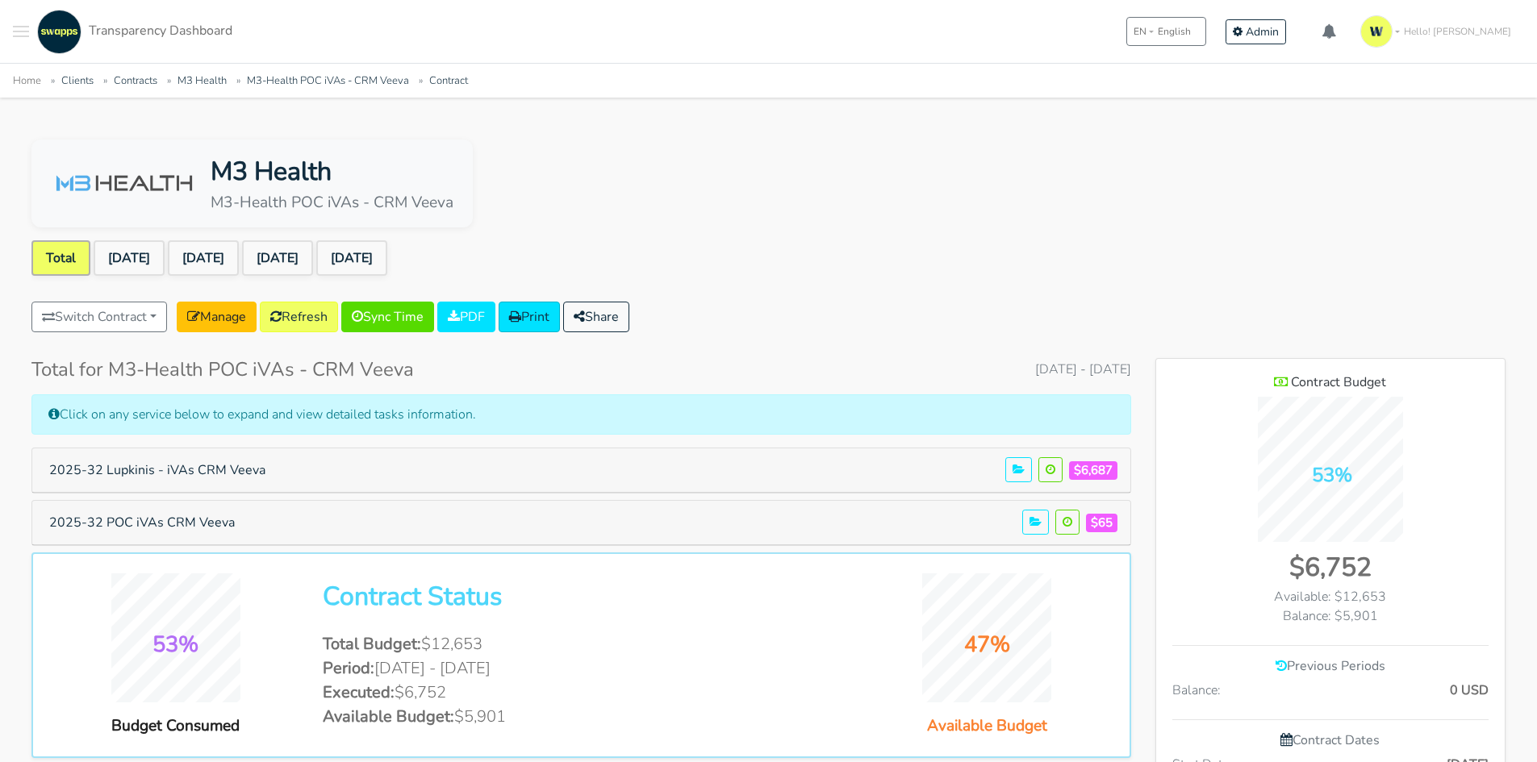
scroll to position [1054, 349]
click at [311, 317] on link "Refresh" at bounding box center [299, 317] width 78 height 31
click at [156, 256] on link "[DATE]" at bounding box center [129, 257] width 71 height 35
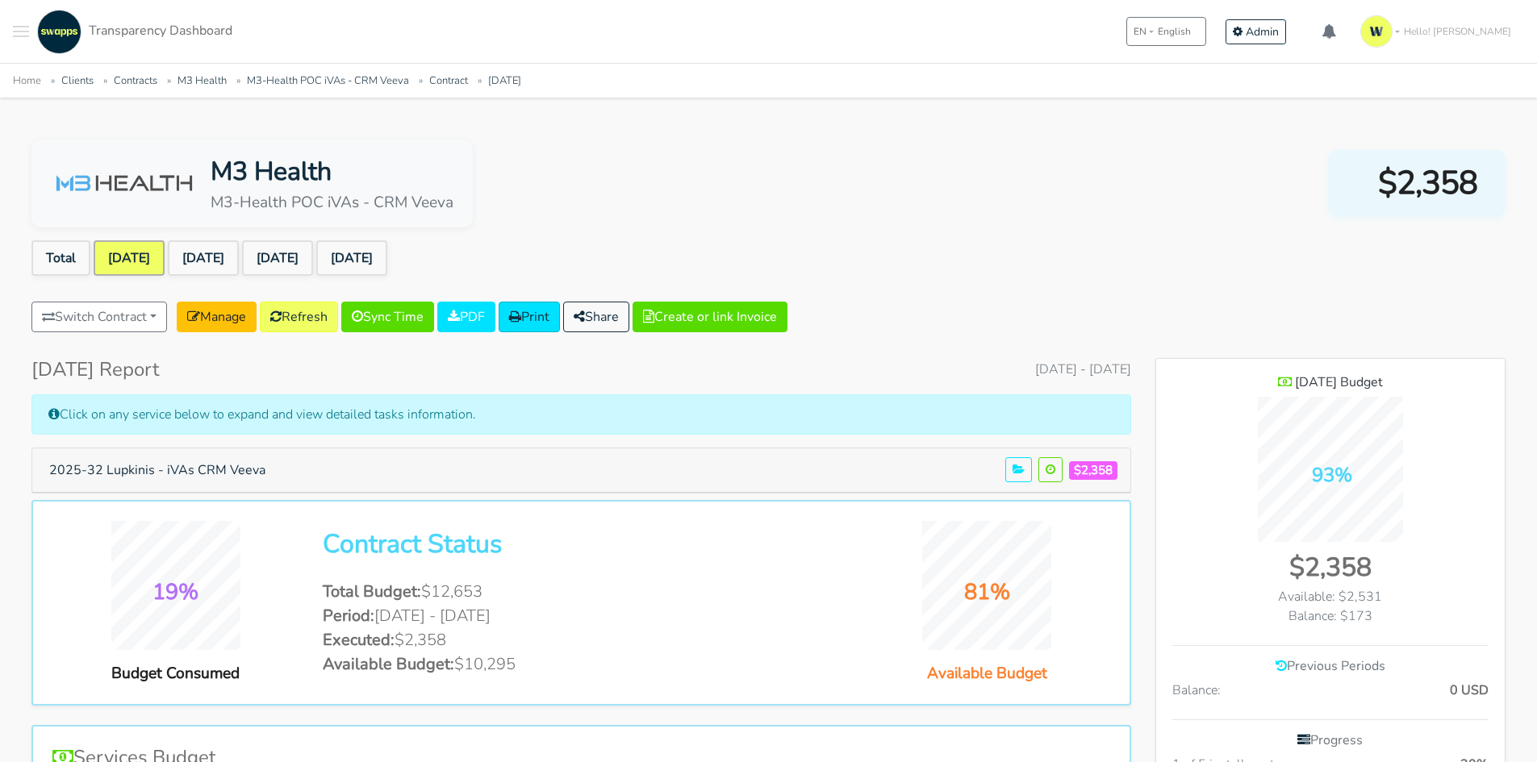
scroll to position [1124, 349]
click at [221, 241] on link "[DATE]" at bounding box center [203, 257] width 71 height 35
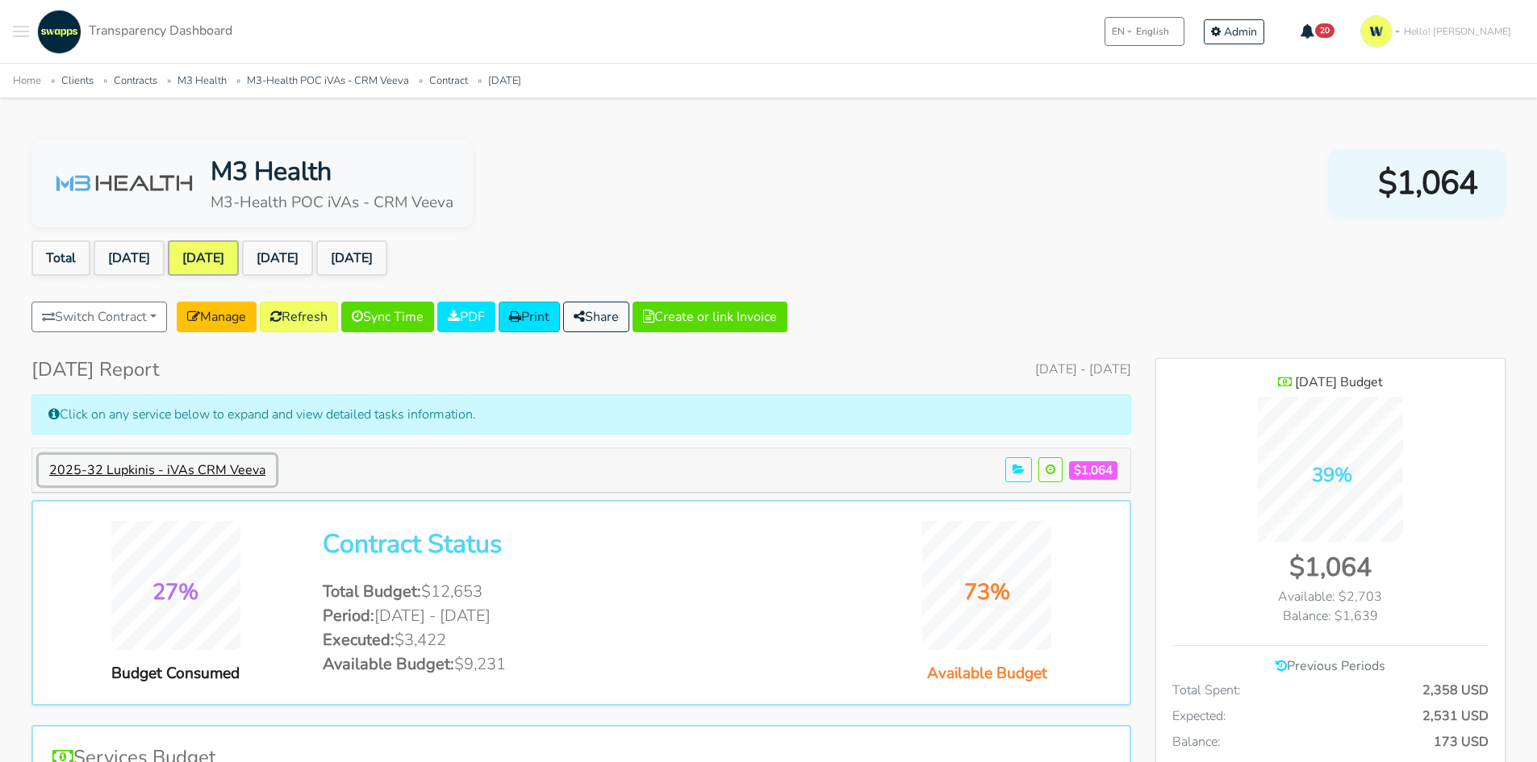
click at [192, 470] on button "2025-32 Lupkinis - iVAs CRM Veeva" at bounding box center [157, 470] width 237 height 31
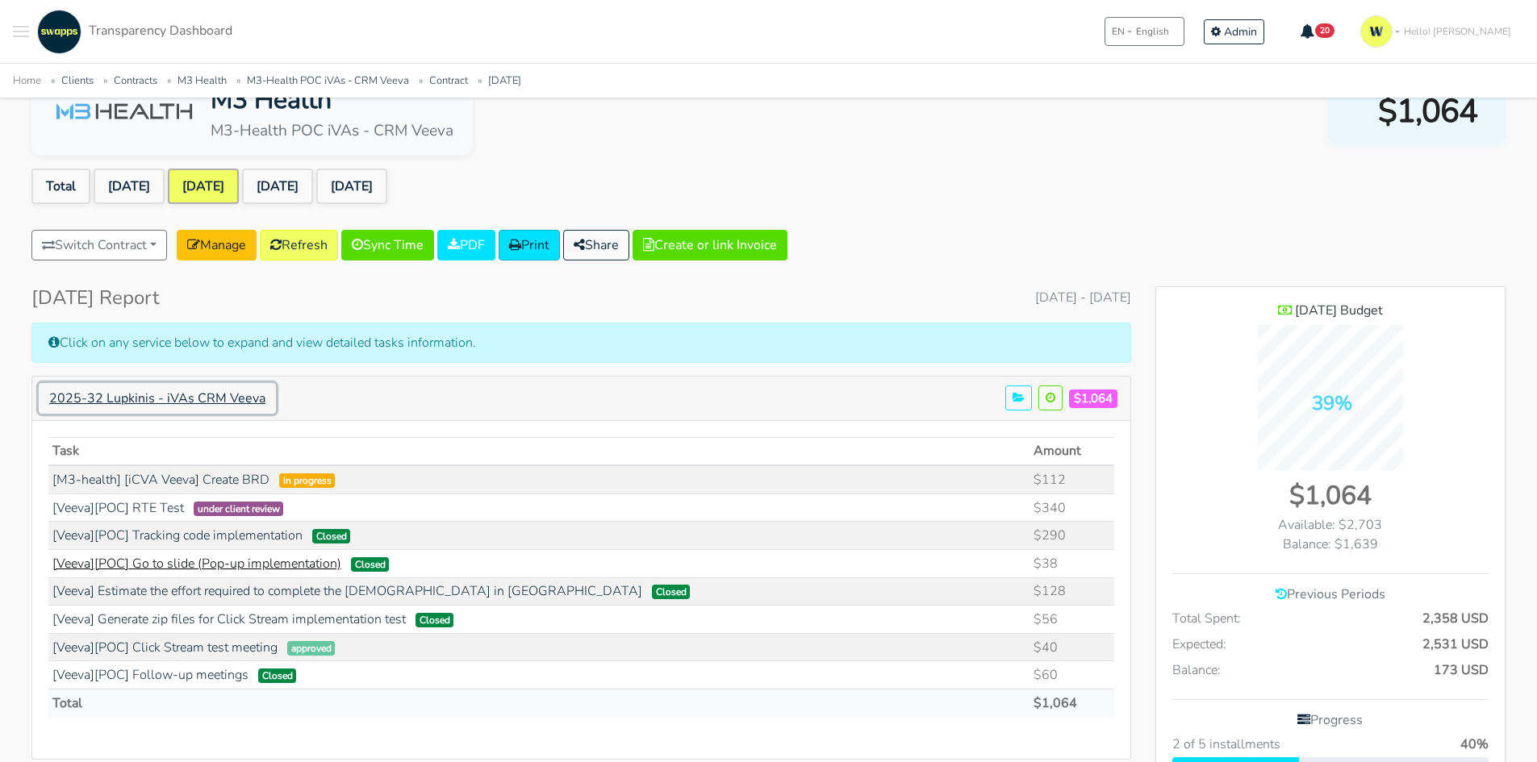
scroll to position [161, 0]
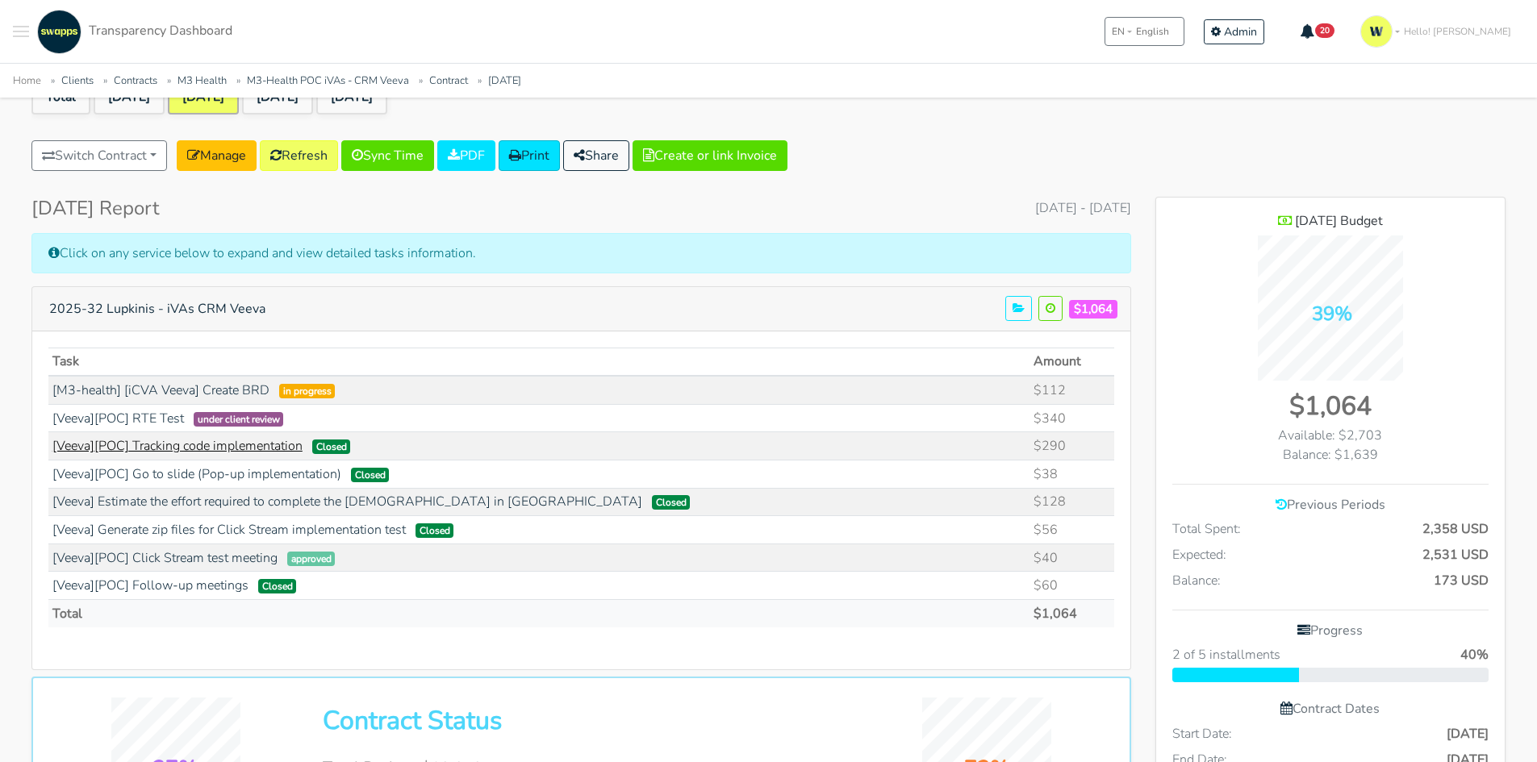
click at [177, 441] on link "[Veeva][POC] Tracking code implementation" at bounding box center [177, 446] width 250 height 18
click at [323, 149] on link "Refresh" at bounding box center [299, 155] width 78 height 31
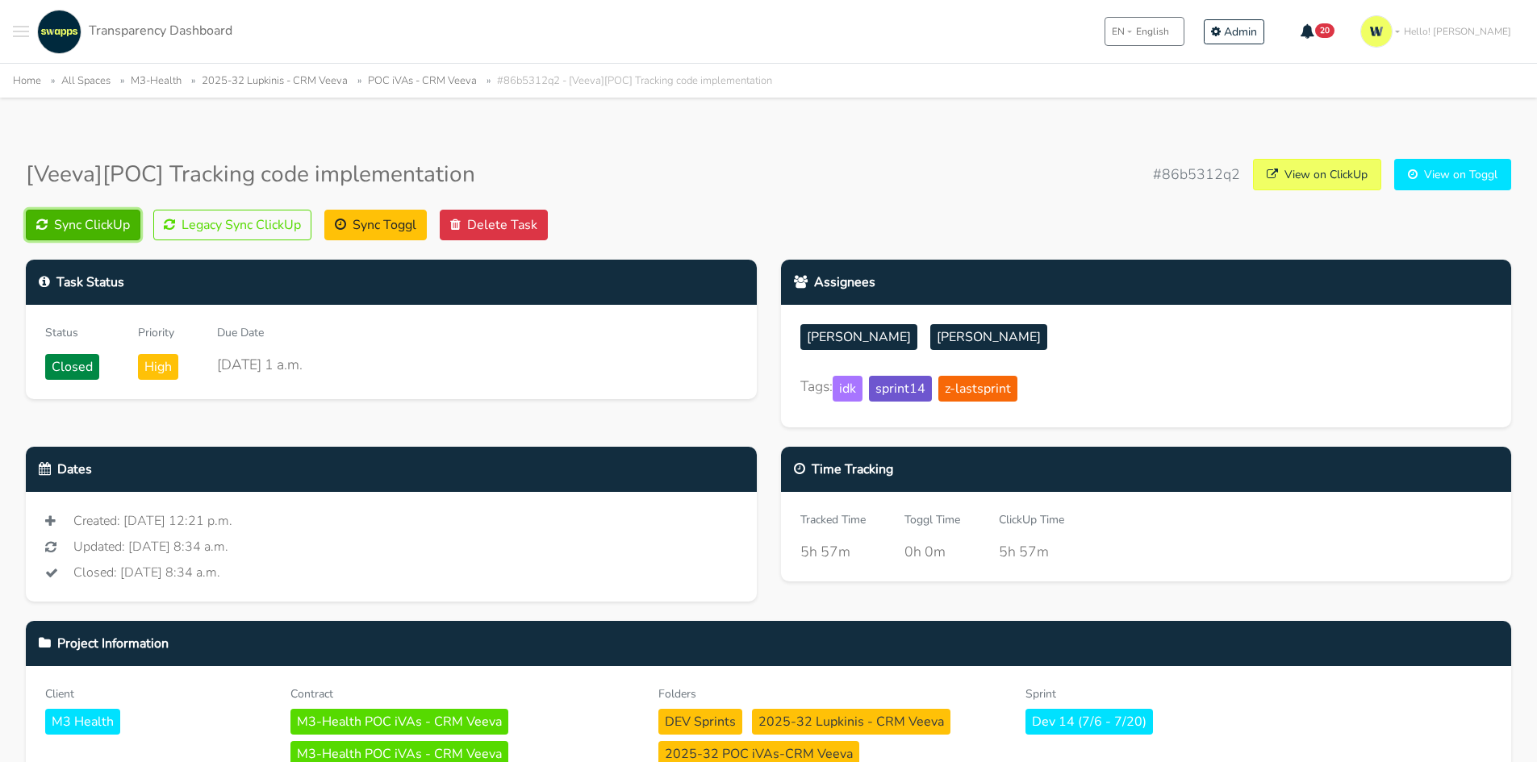
click at [93, 237] on button "Sync ClickUp" at bounding box center [83, 225] width 115 height 31
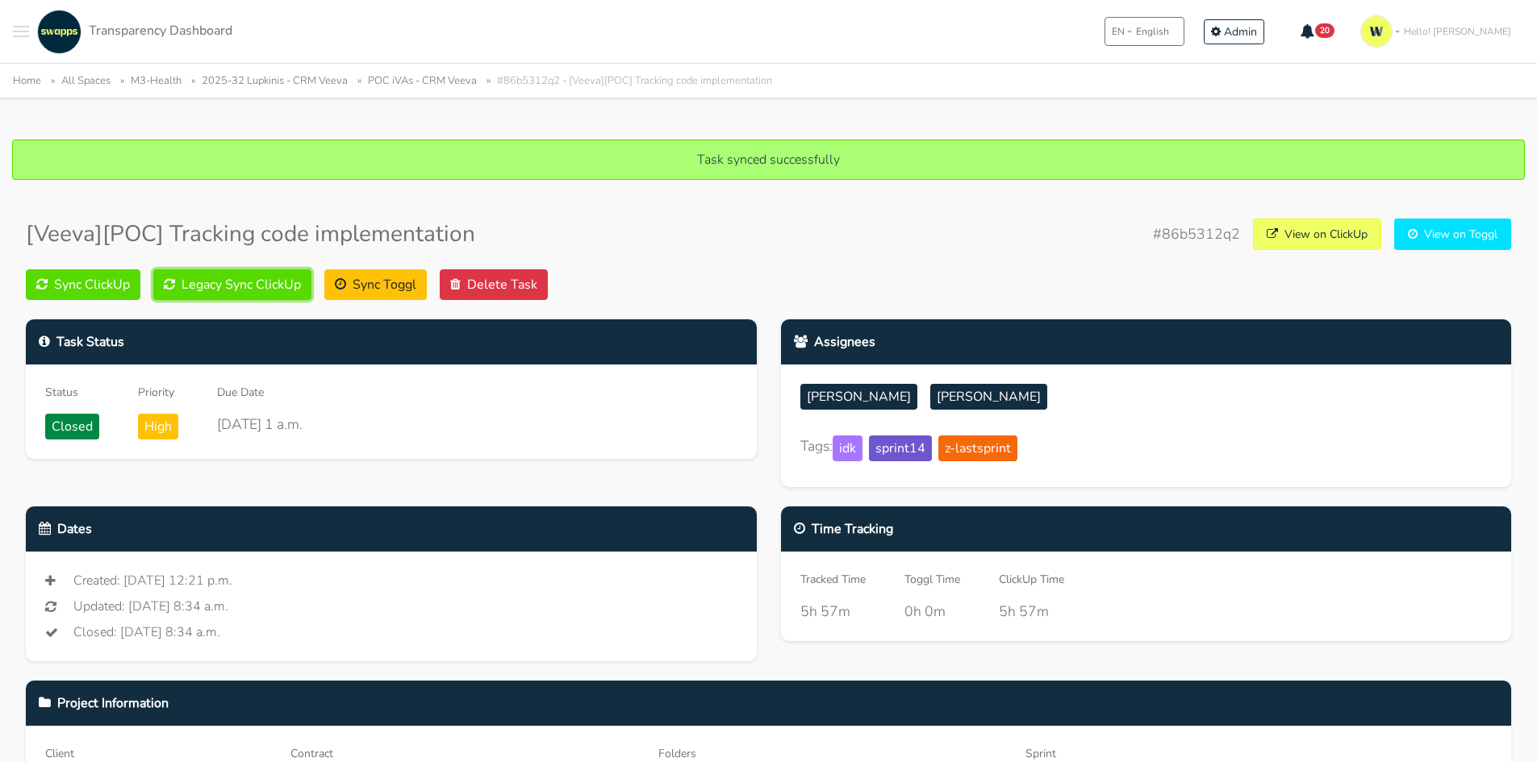
click at [227, 279] on button "Legacy Sync ClickUp" at bounding box center [232, 284] width 158 height 31
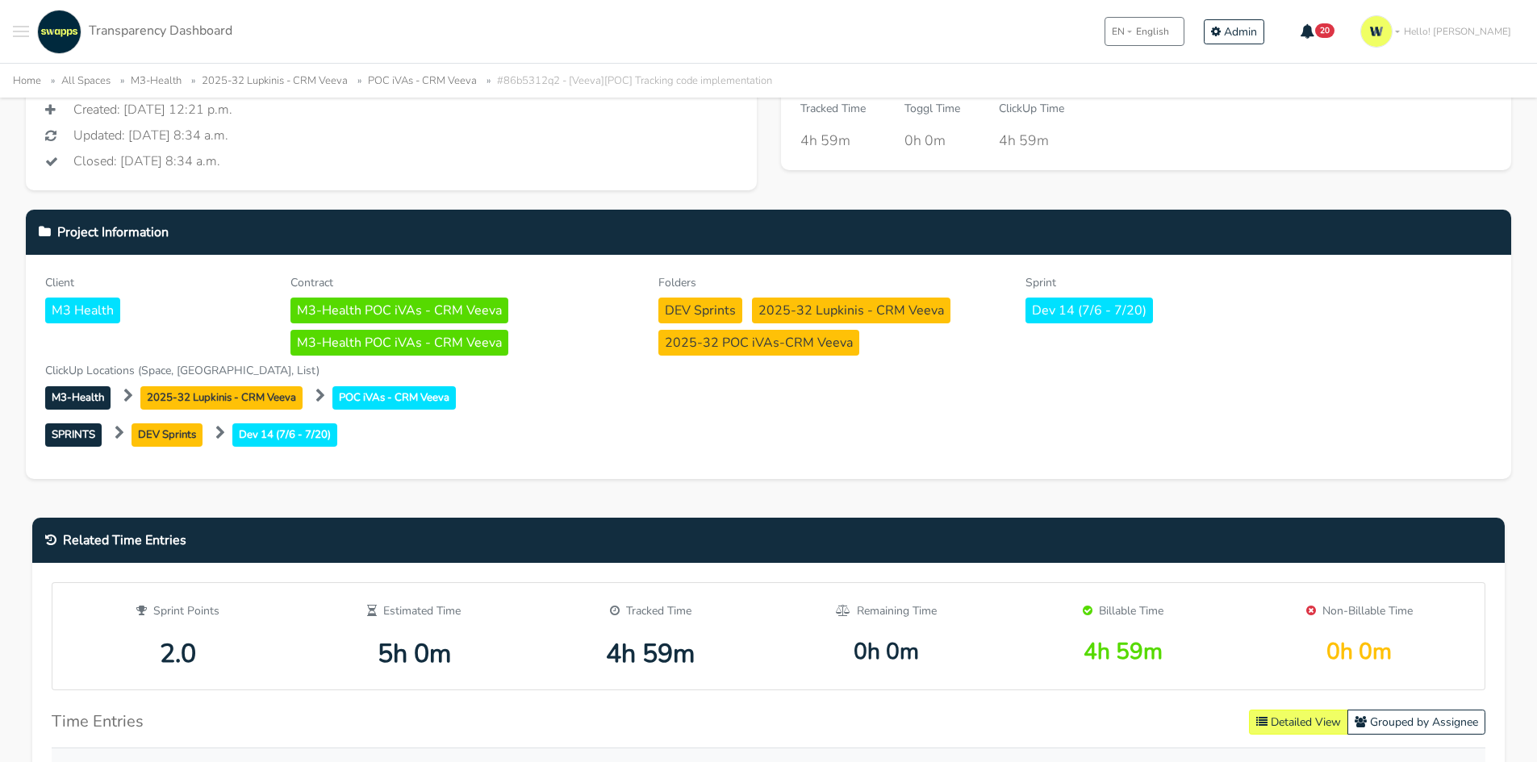
scroll to position [484, 0]
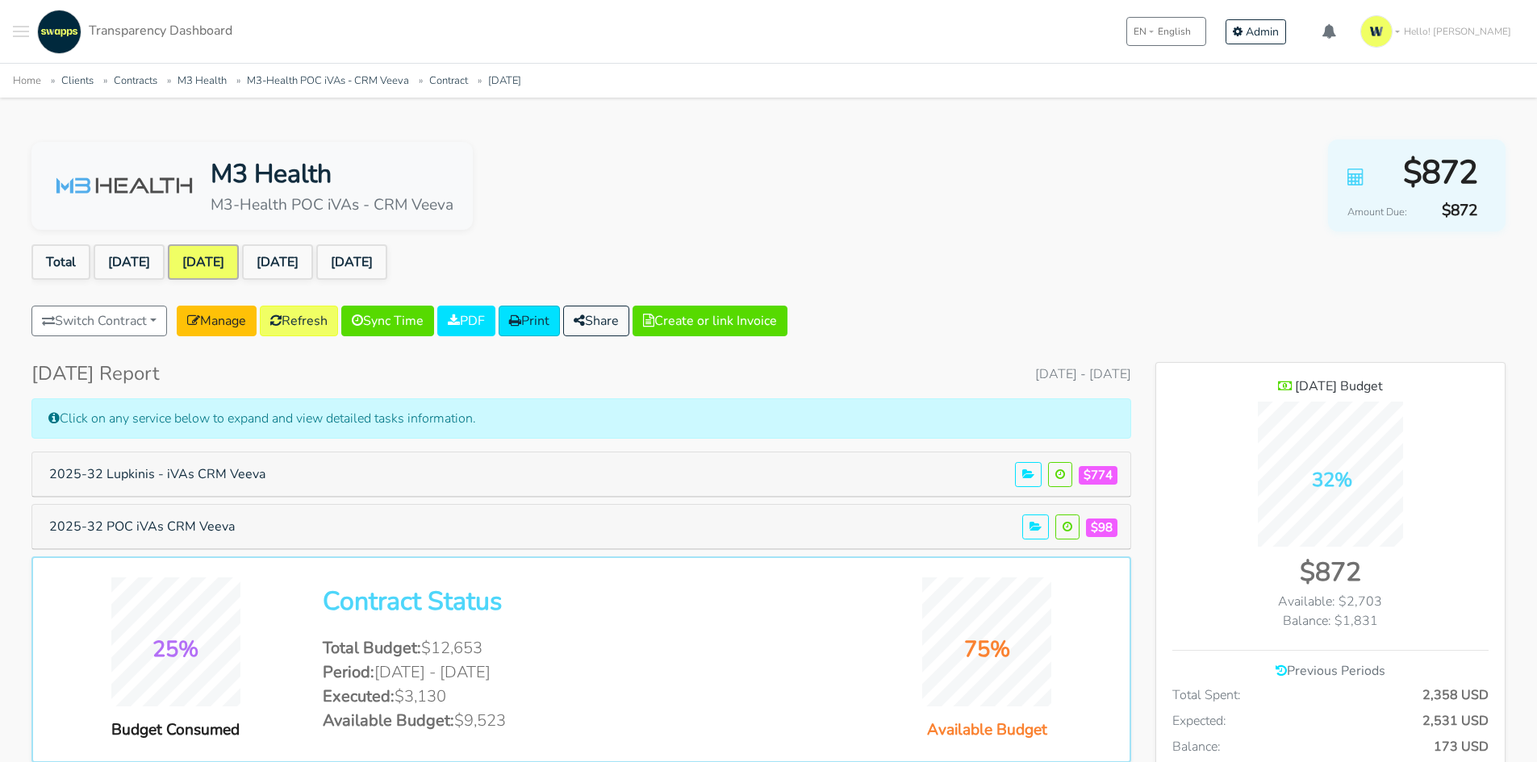
scroll to position [1176, 349]
click at [171, 521] on button "2025-32 POC iVAs CRM Veeva" at bounding box center [142, 526] width 206 height 31
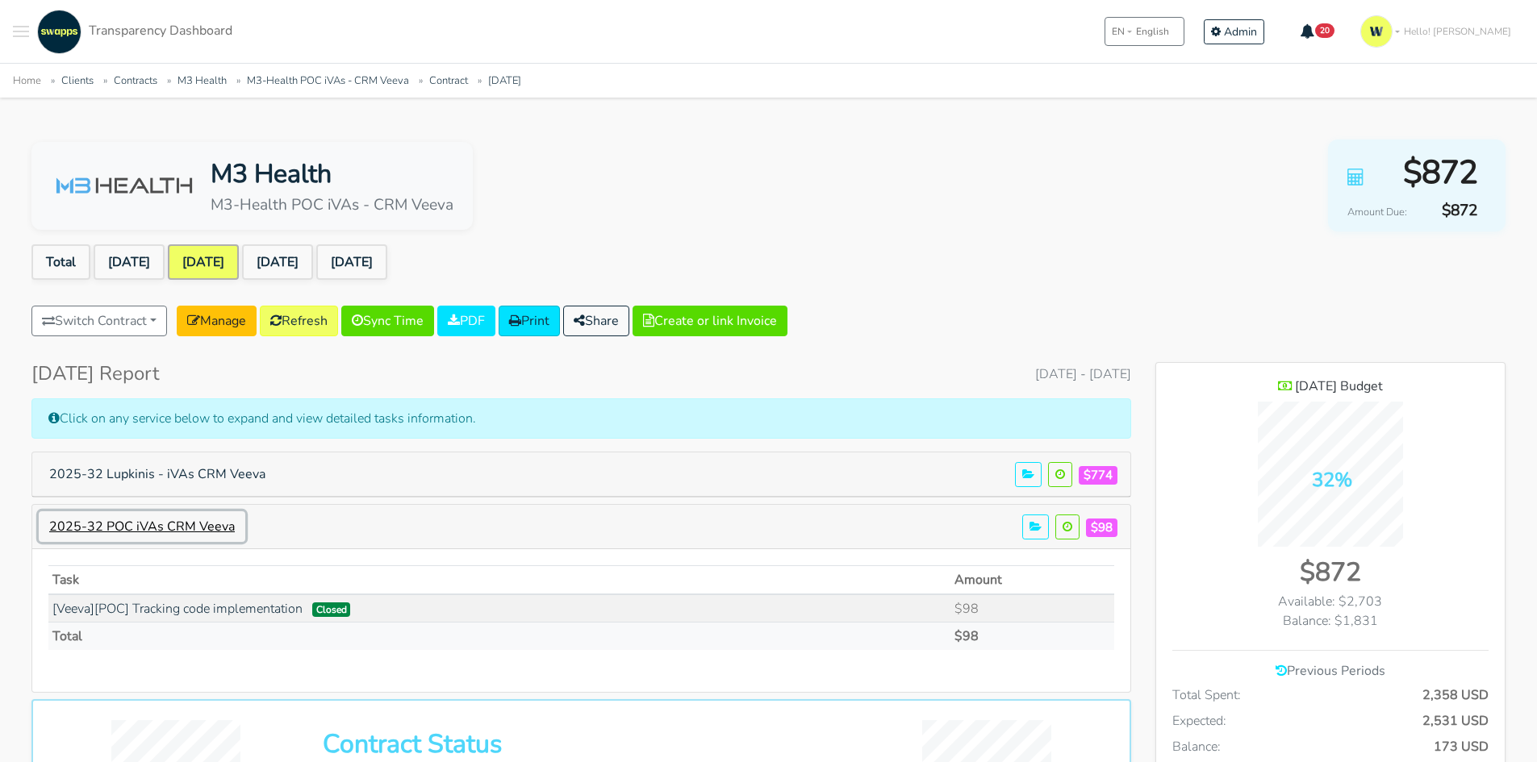
scroll to position [1198, 349]
click at [149, 248] on link "May 2025" at bounding box center [129, 261] width 71 height 35
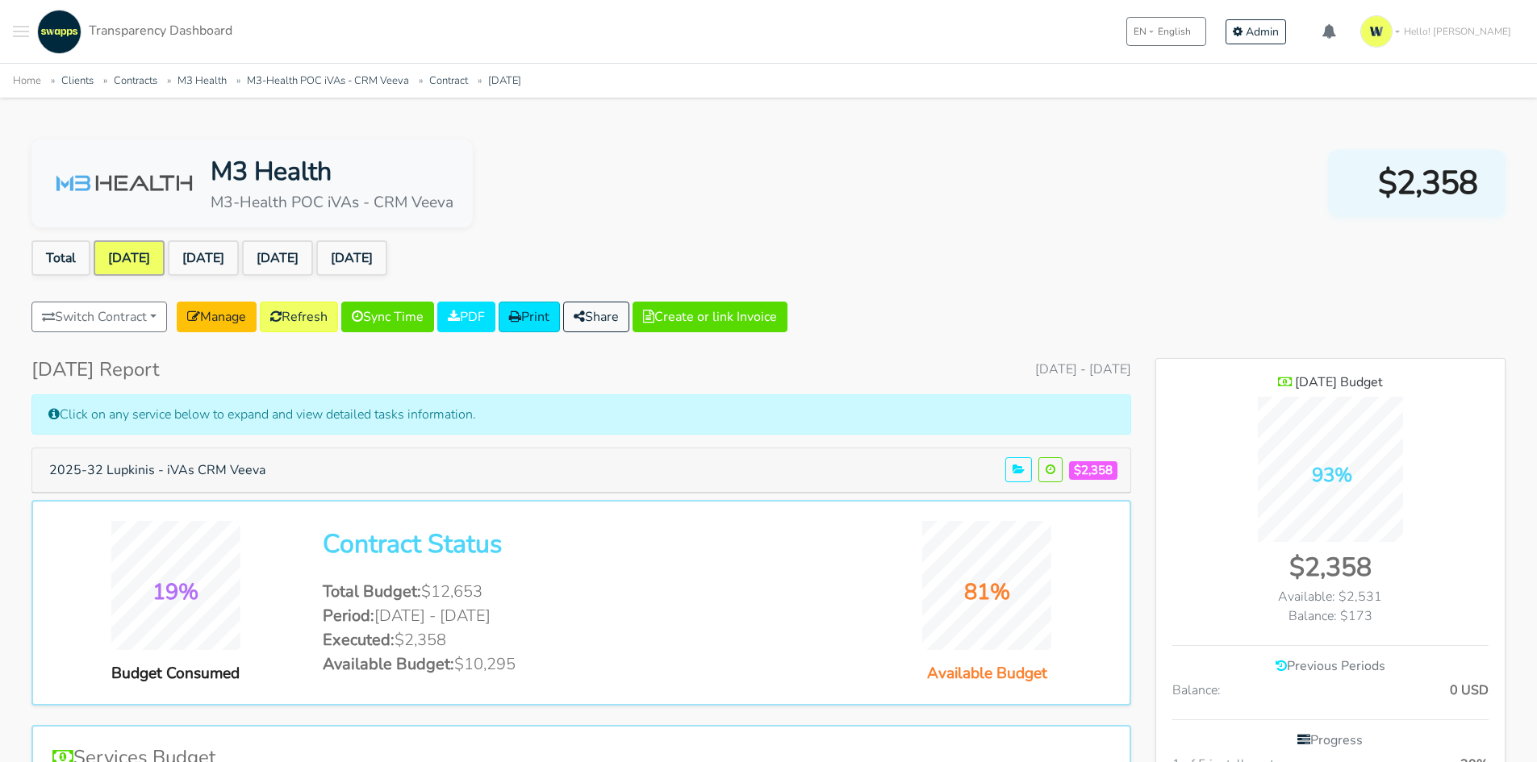
scroll to position [1124, 349]
click at [220, 467] on button "2025-32 Lupkinis - iVAs CRM Veeva" at bounding box center [157, 470] width 237 height 31
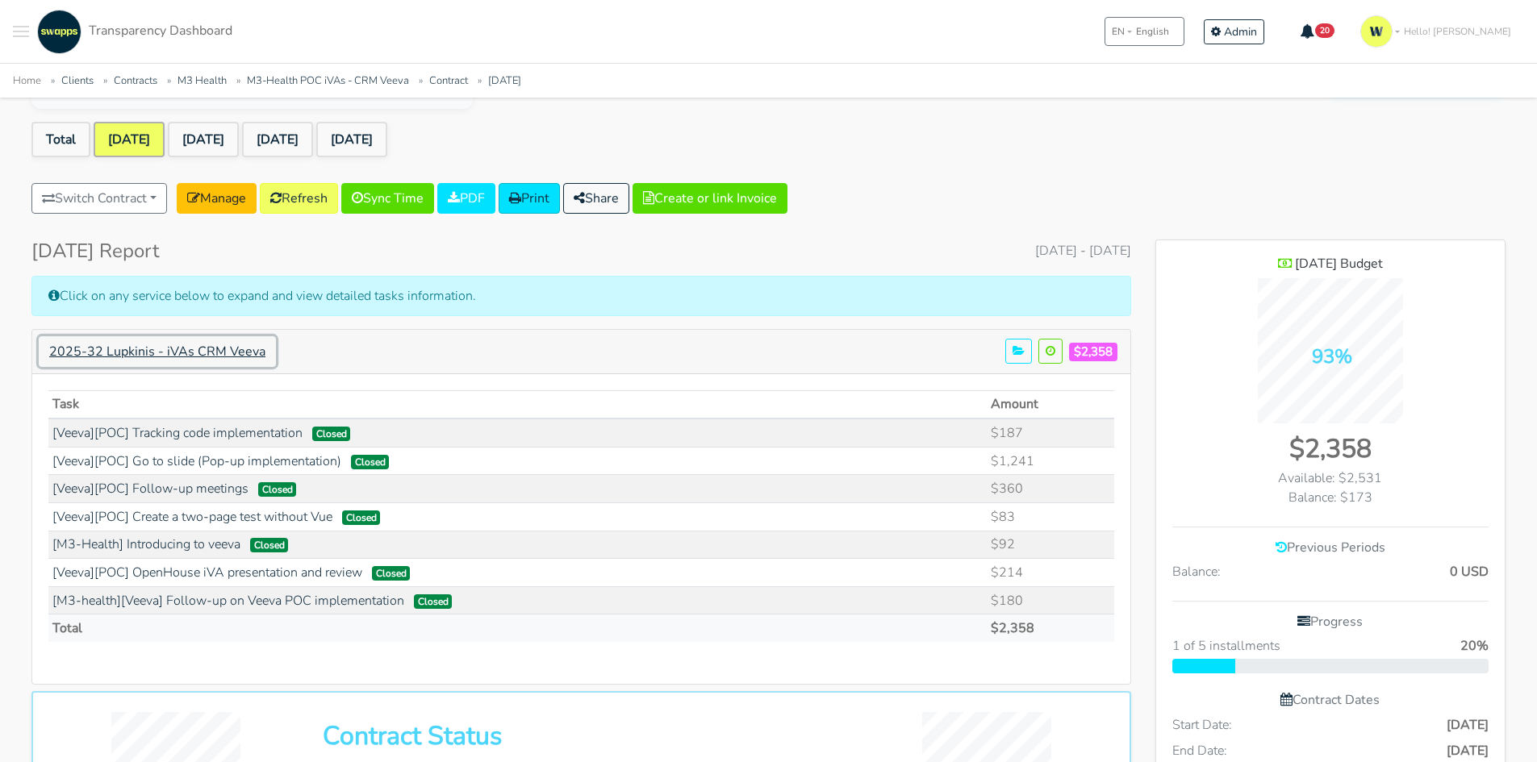
scroll to position [323, 0]
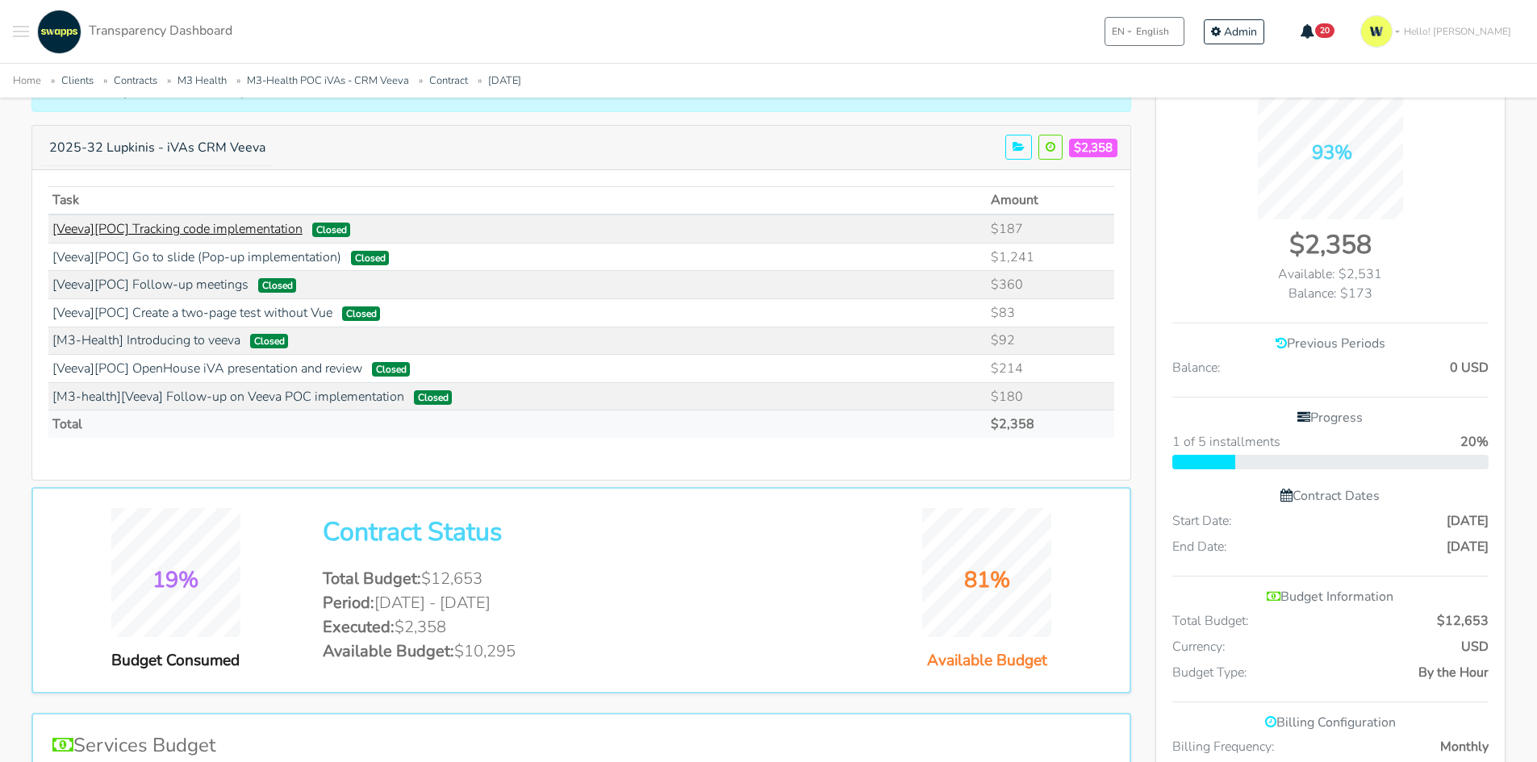
click at [226, 230] on link "[Veeva][POC] Tracking code implementation" at bounding box center [177, 229] width 250 height 18
click at [172, 258] on link "[Veeva][POC] Go to slide (Pop-up implementation)" at bounding box center [196, 257] width 289 height 18
click at [140, 290] on link "[Veeva][POC] Follow-up meetings" at bounding box center [150, 285] width 196 height 18
click at [283, 311] on link "[Veeva][POC] Create a two-page test without Vue" at bounding box center [192, 313] width 280 height 18
click at [193, 341] on link "[M3-Health] Introducing to veeva" at bounding box center [146, 340] width 188 height 18
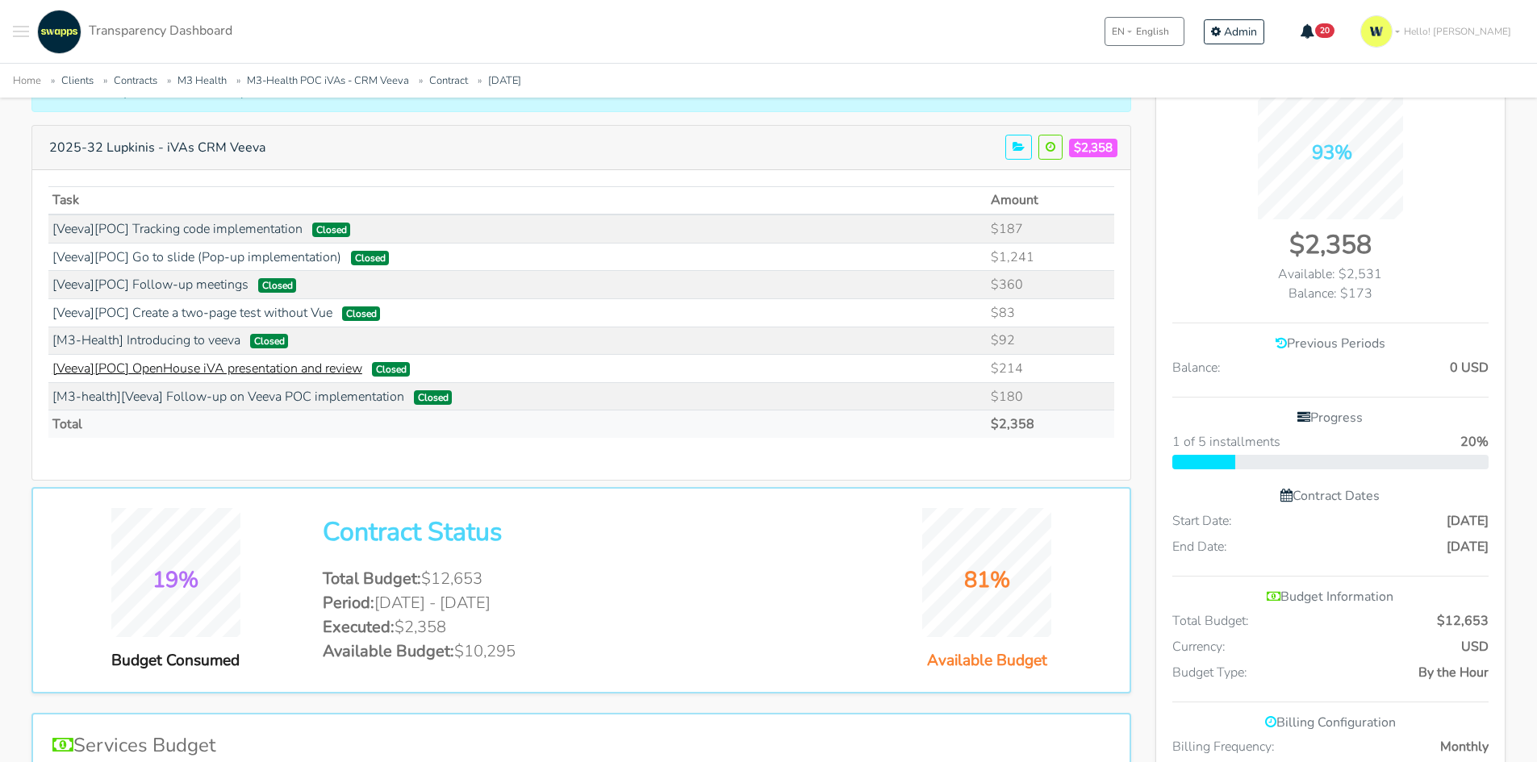
click at [140, 375] on link "[Veeva][POC] OpenHouse iVA presentation and review" at bounding box center [207, 369] width 310 height 18
click at [151, 369] on link "[Veeva][POC] OpenHouse iVA presentation and review" at bounding box center [207, 369] width 310 height 18
click at [133, 394] on link "[M3-health][Veeva] Follow-up on Veeva POC implementation" at bounding box center [228, 397] width 352 height 18
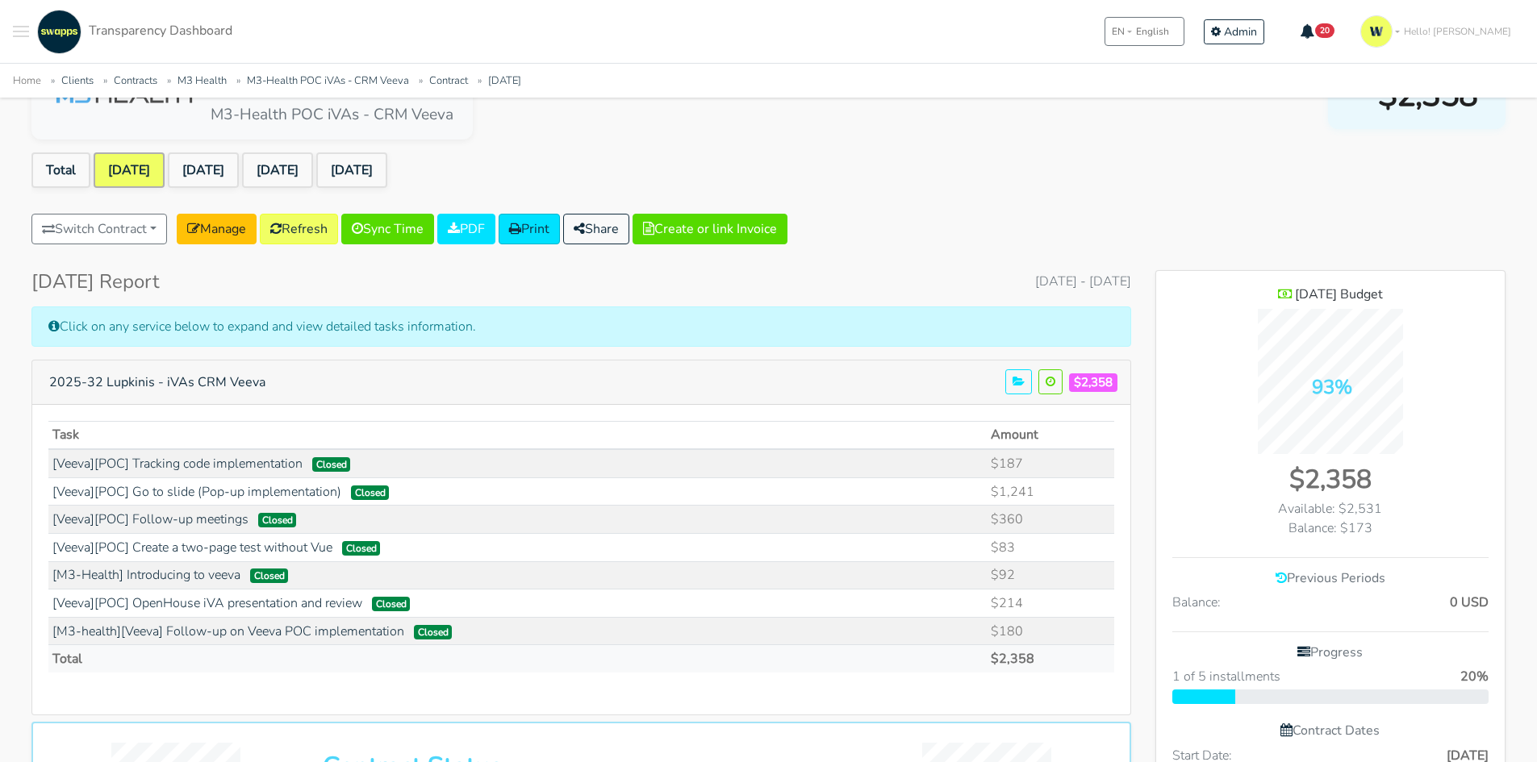
scroll to position [81, 0]
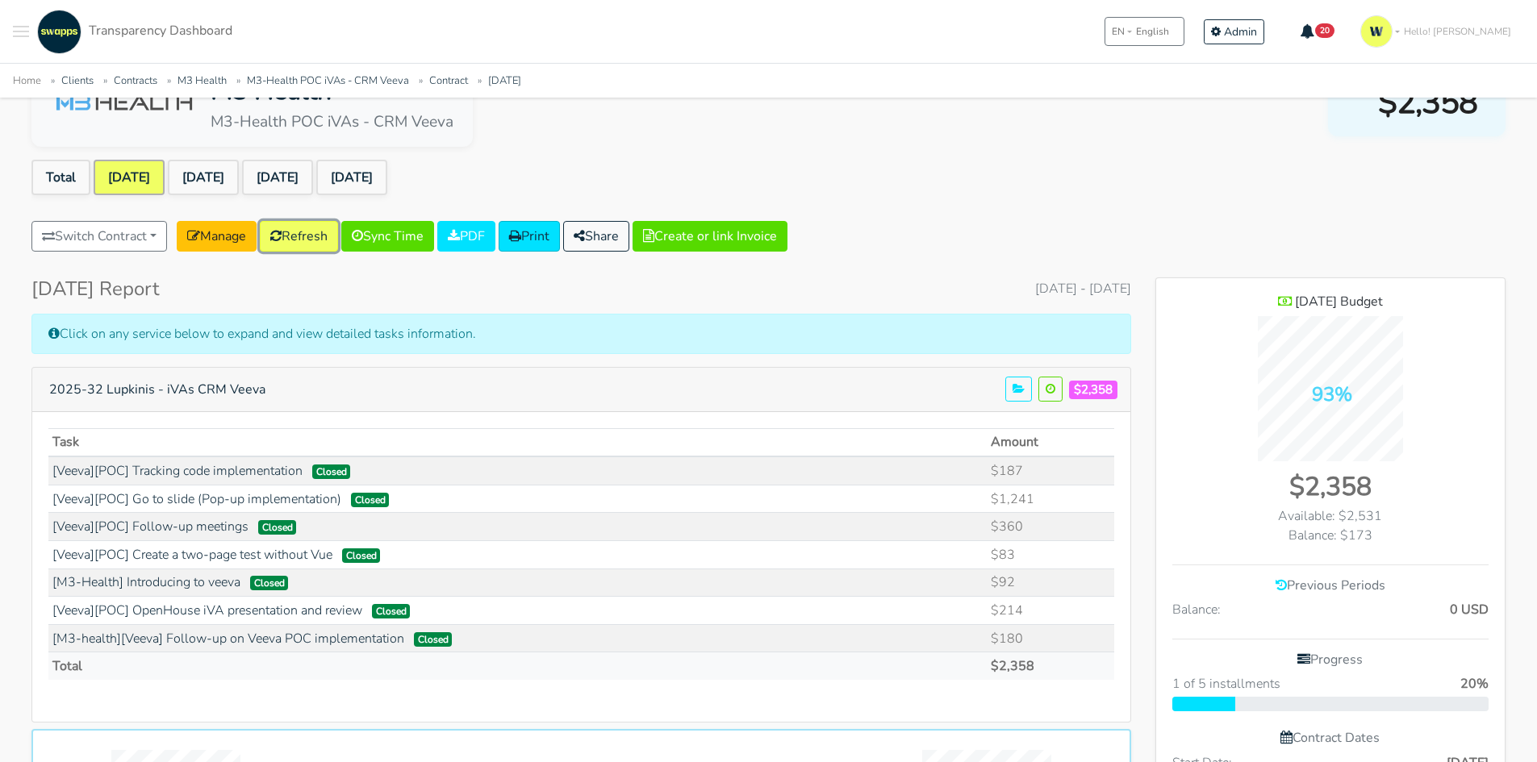
click at [315, 234] on link "Refresh" at bounding box center [299, 236] width 78 height 31
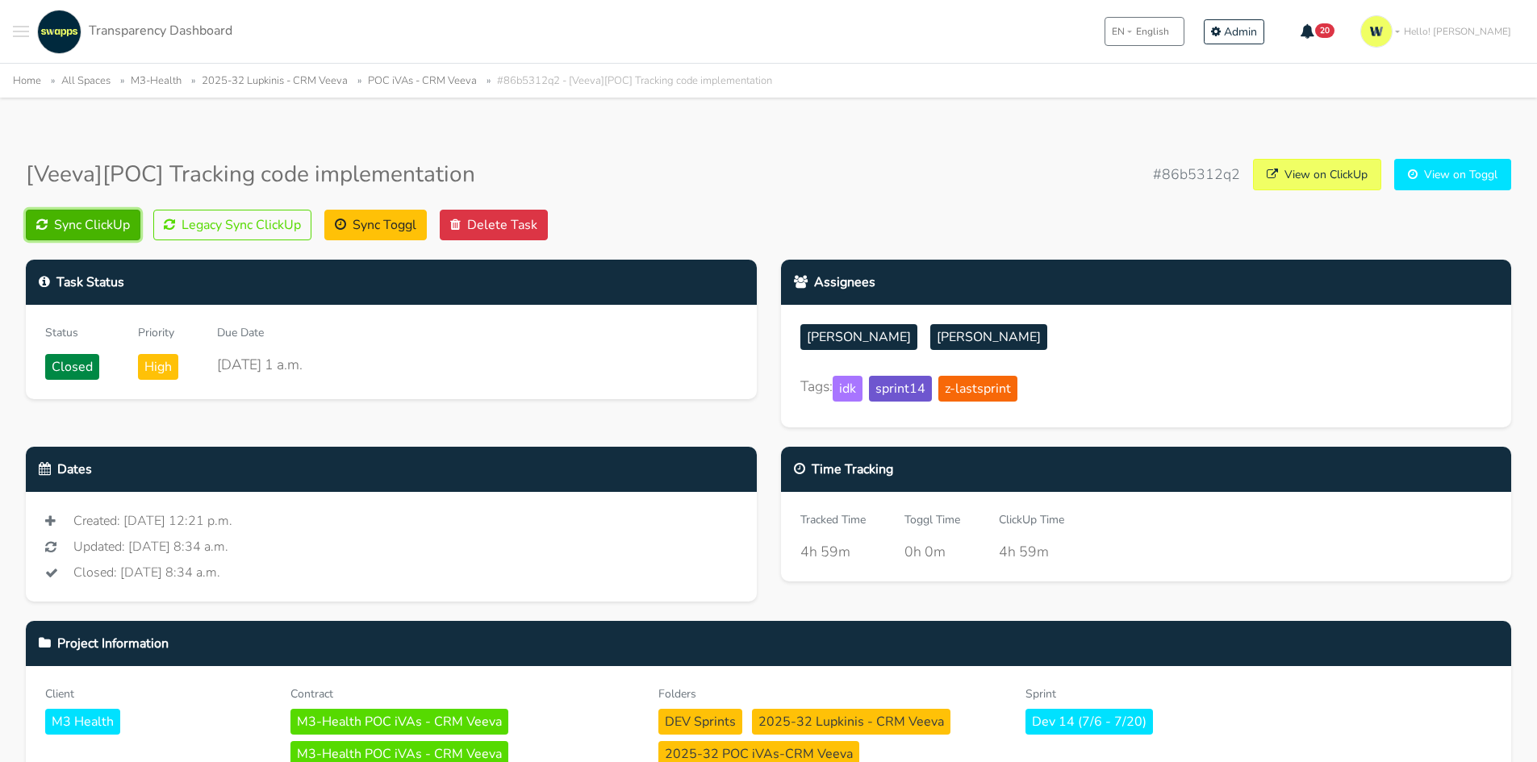
click at [74, 220] on button "Sync ClickUp" at bounding box center [83, 225] width 115 height 31
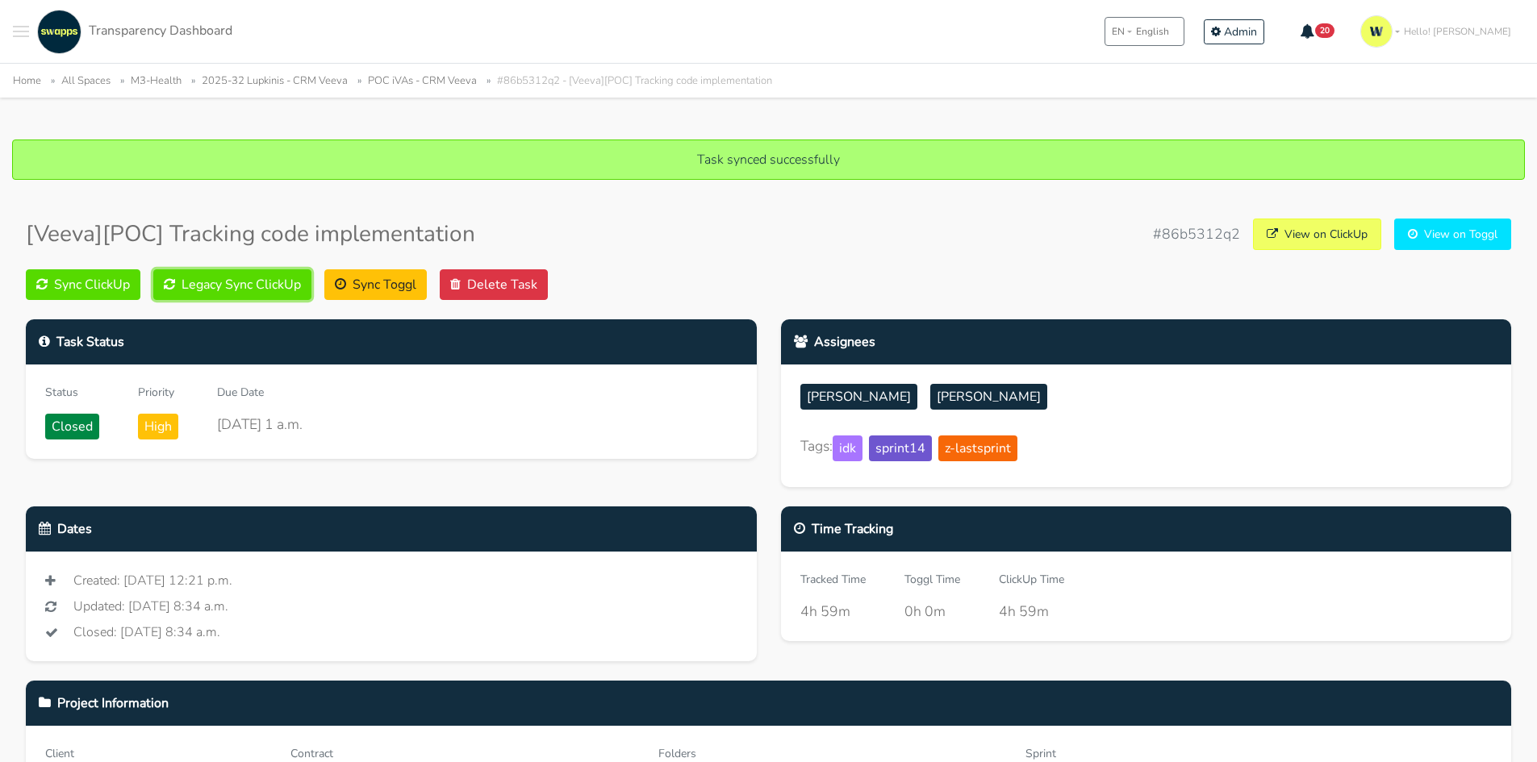
click at [244, 284] on button "Legacy Sync ClickUp" at bounding box center [232, 284] width 158 height 31
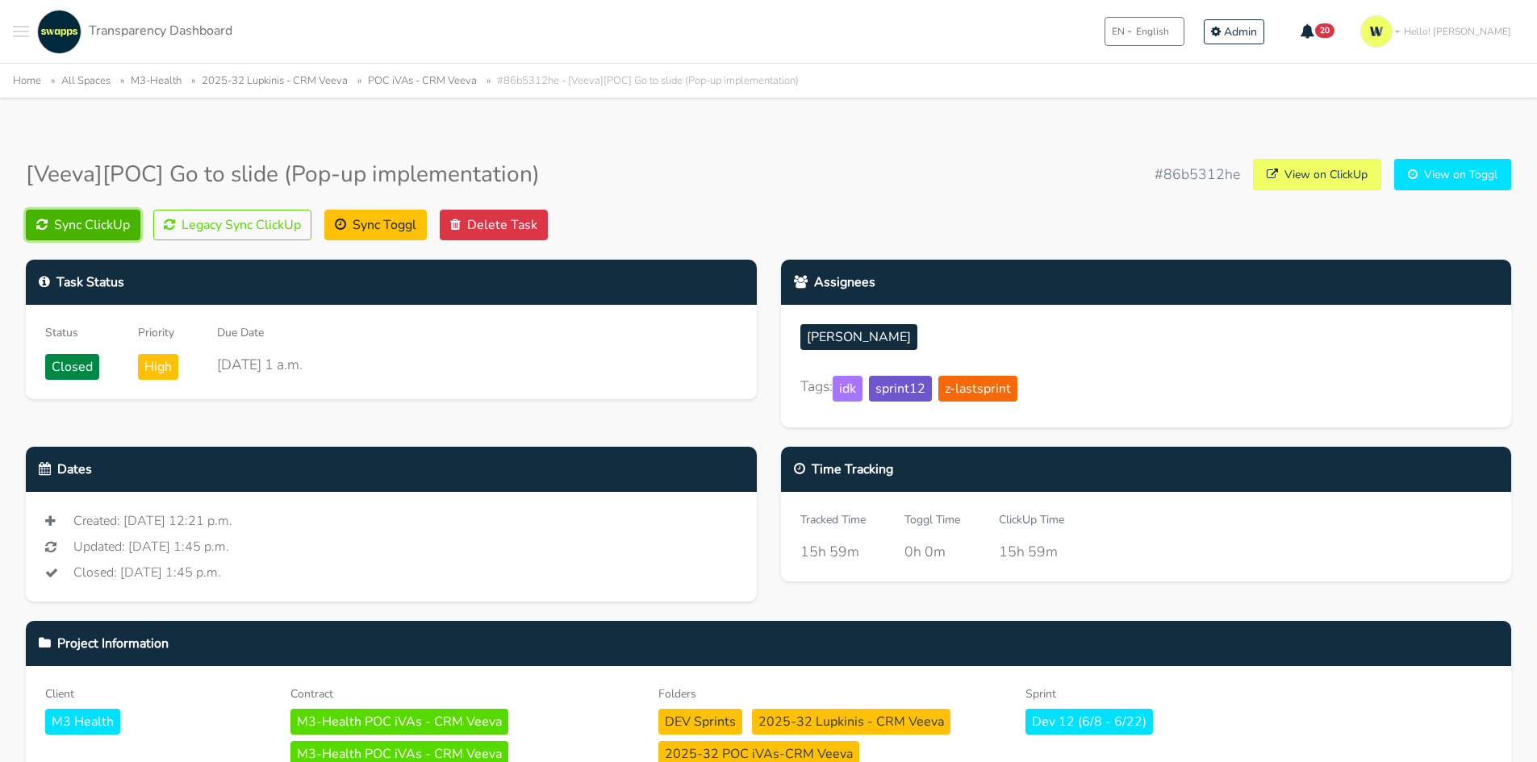
click at [87, 236] on button "Sync ClickUp" at bounding box center [83, 225] width 115 height 31
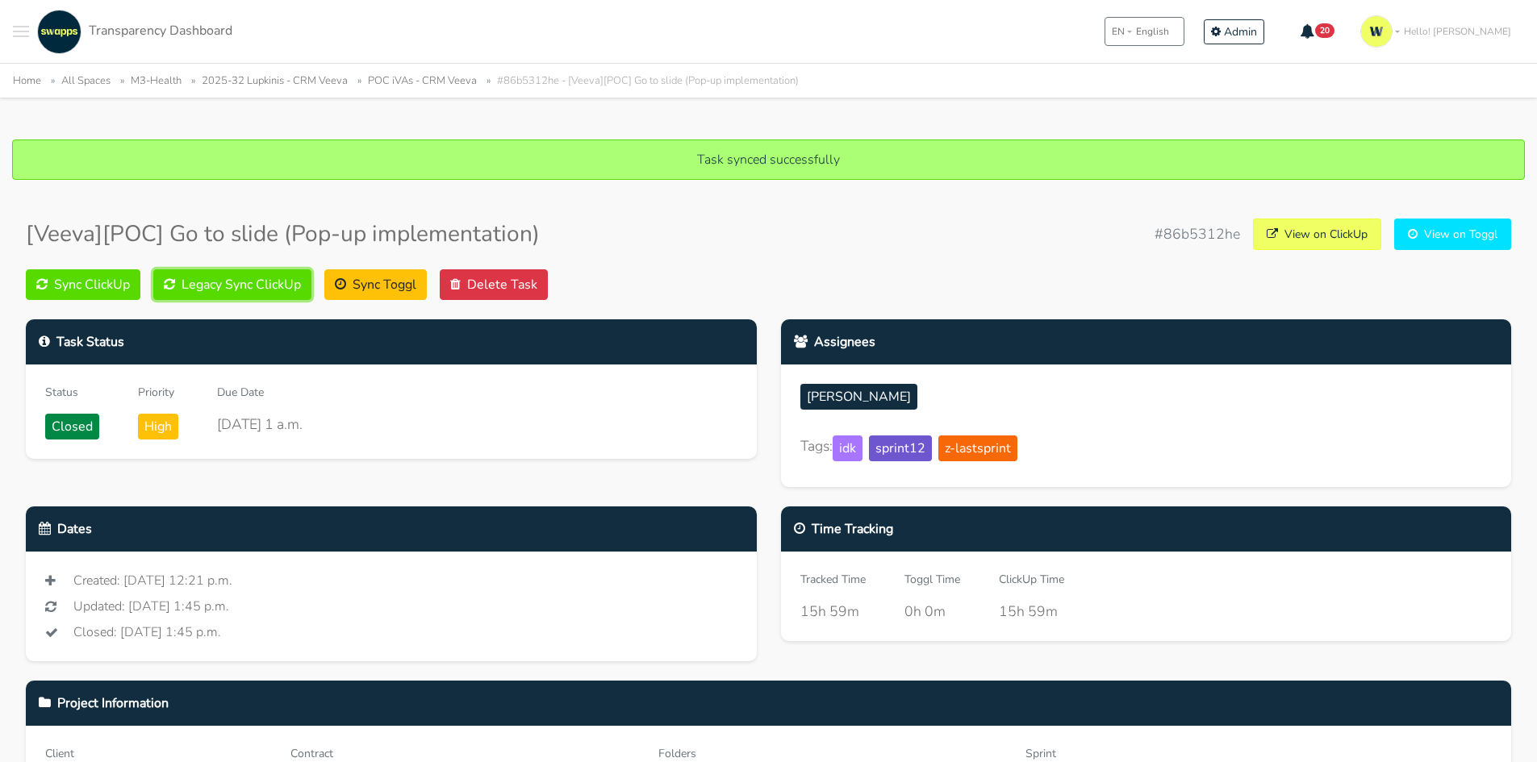
click at [246, 285] on button "Legacy Sync ClickUp" at bounding box center [232, 284] width 158 height 31
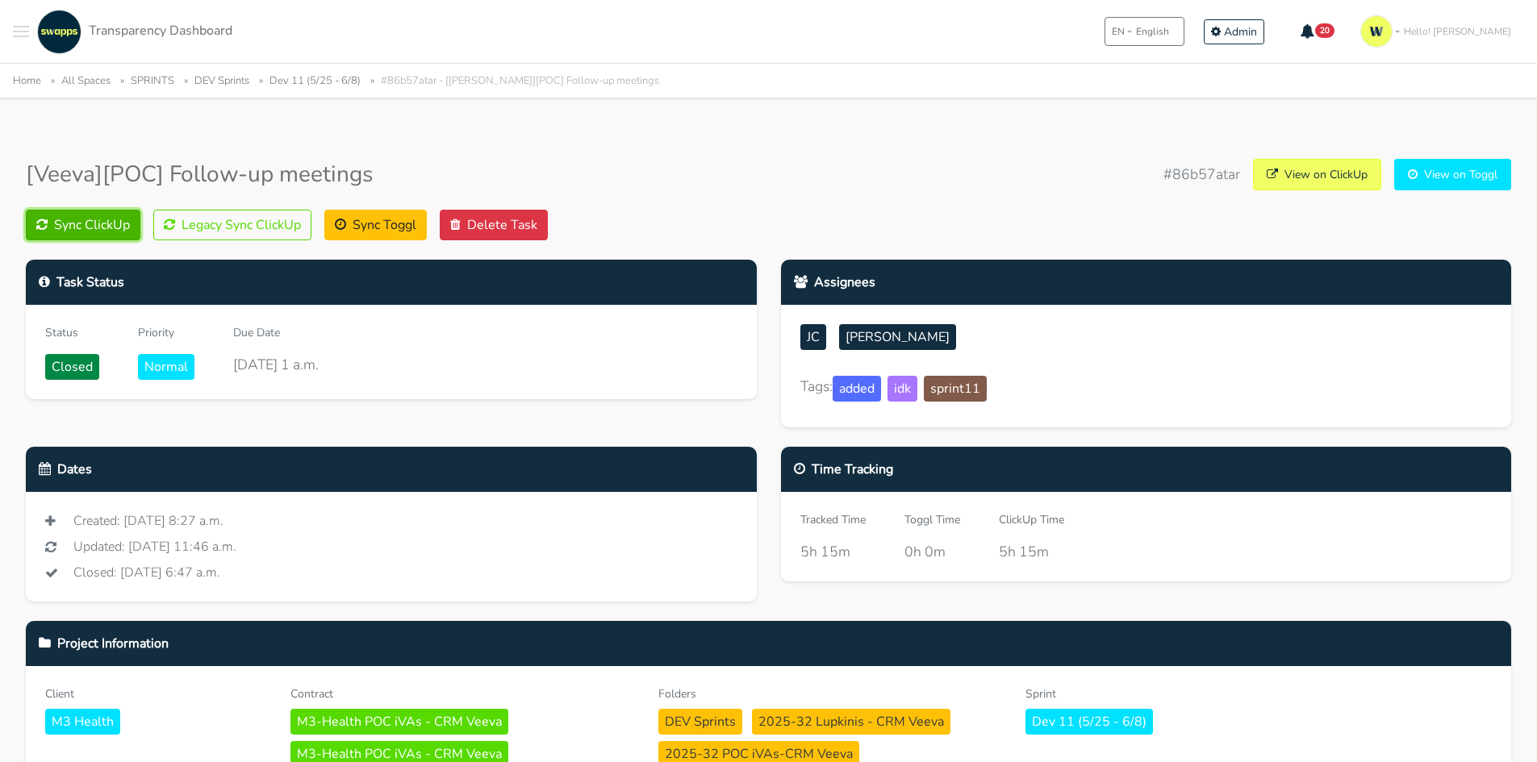
click at [112, 233] on button "Sync ClickUp" at bounding box center [83, 225] width 115 height 31
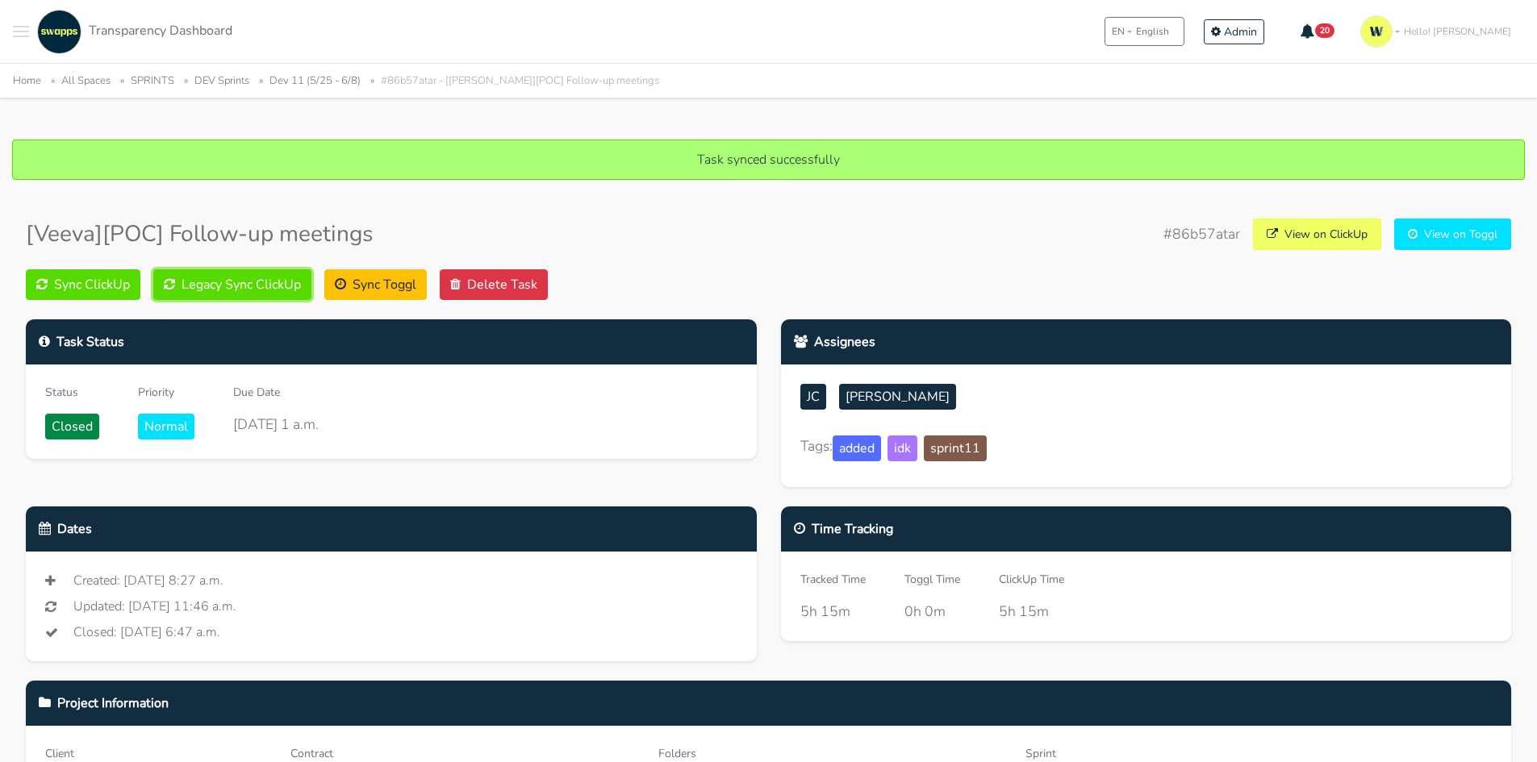
click at [262, 273] on button "Legacy Sync ClickUp" at bounding box center [232, 284] width 158 height 31
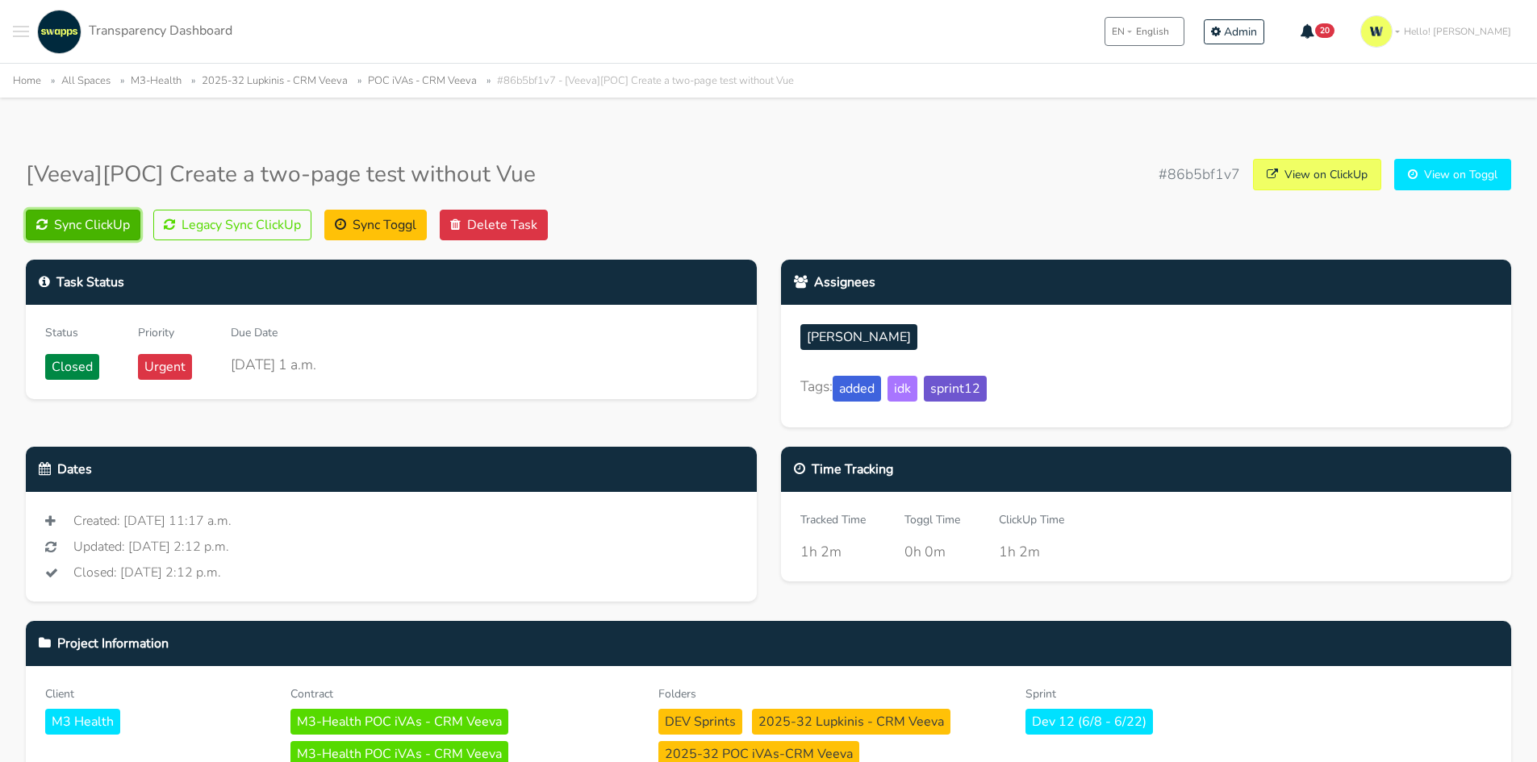
click at [89, 227] on button "Sync ClickUp" at bounding box center [83, 225] width 115 height 31
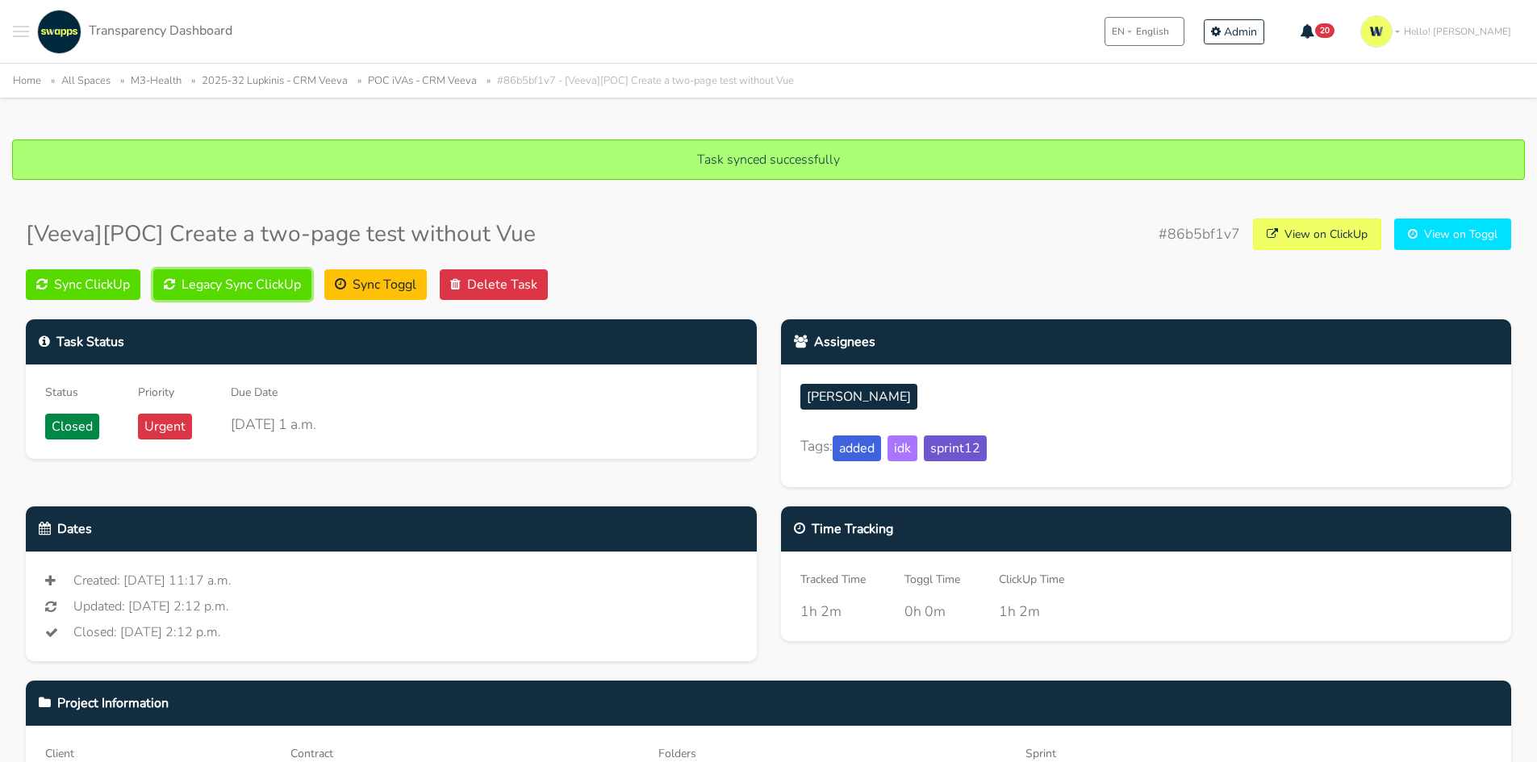
click at [231, 285] on button "Legacy Sync ClickUp" at bounding box center [232, 284] width 158 height 31
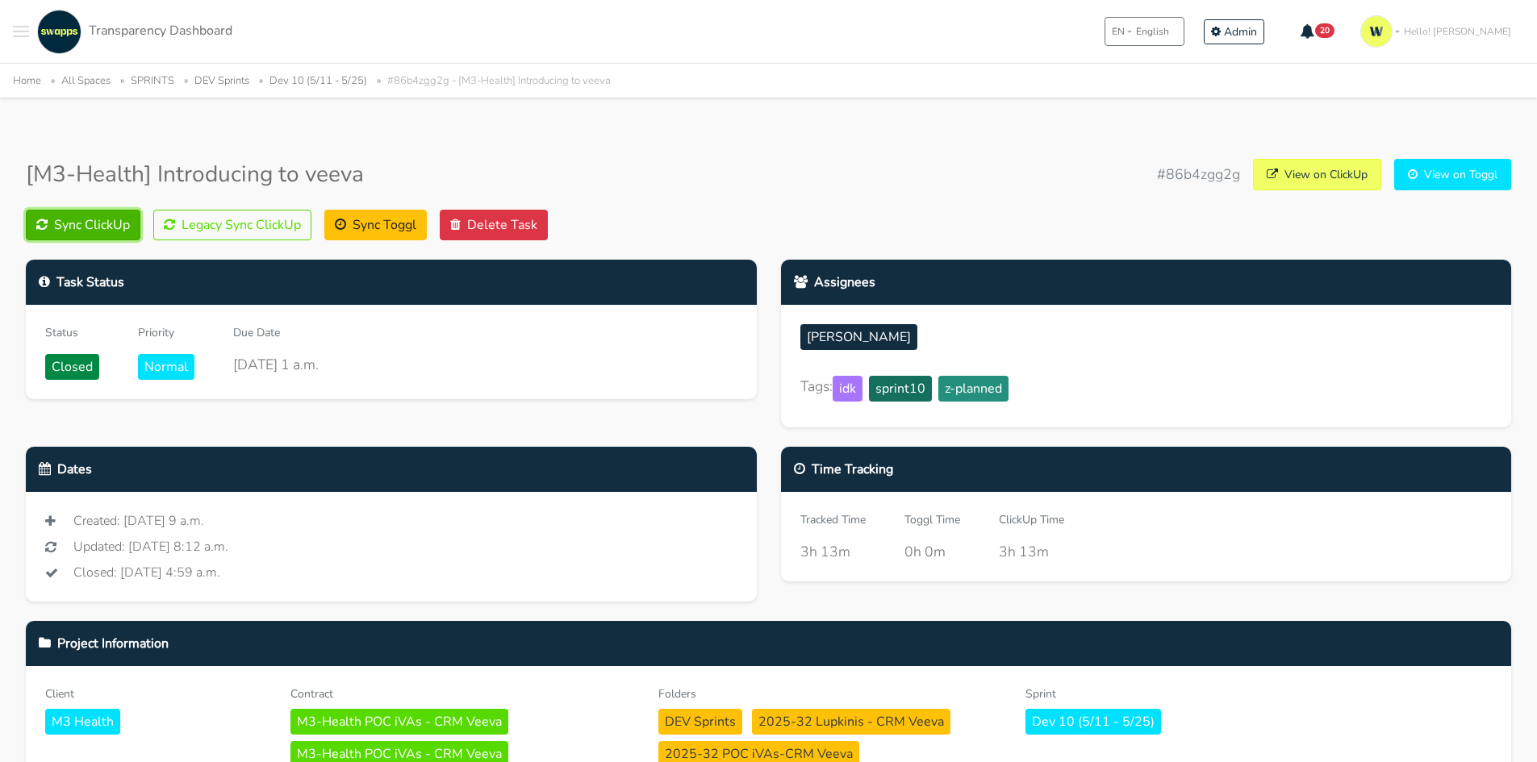
click at [107, 227] on button "Sync ClickUp" at bounding box center [83, 225] width 115 height 31
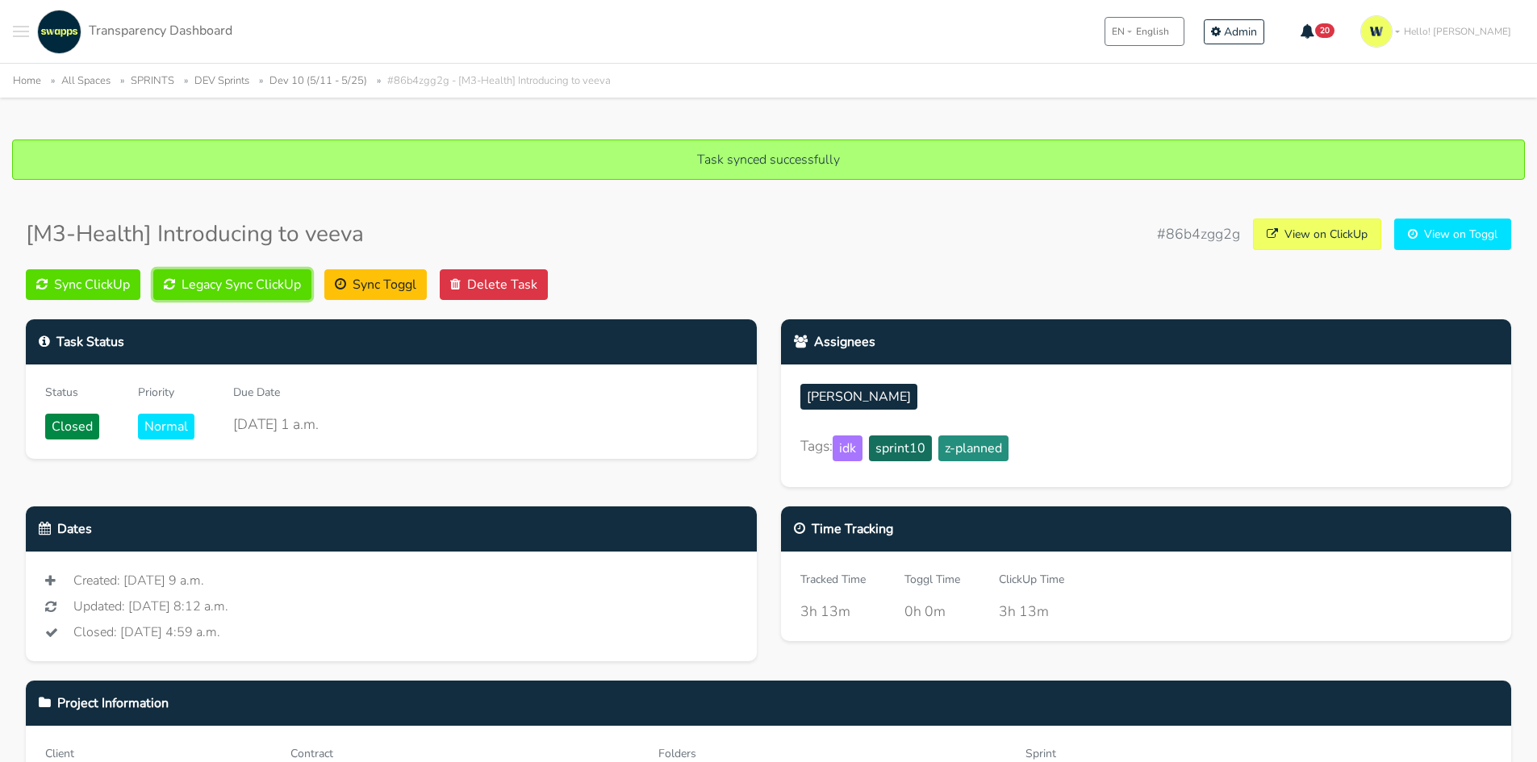
click at [255, 279] on button "Legacy Sync ClickUp" at bounding box center [232, 284] width 158 height 31
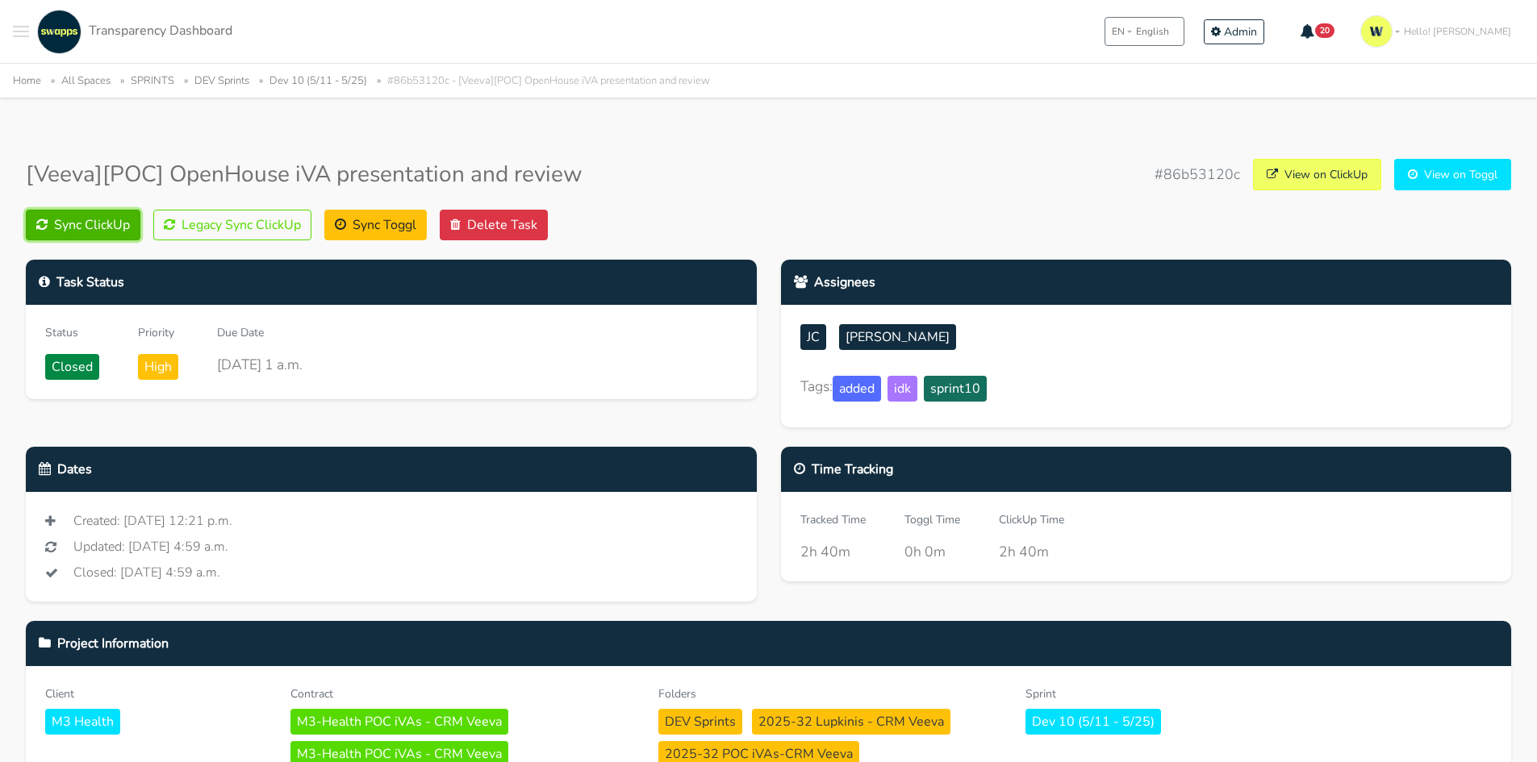
click at [82, 226] on button "Sync ClickUp" at bounding box center [83, 225] width 115 height 31
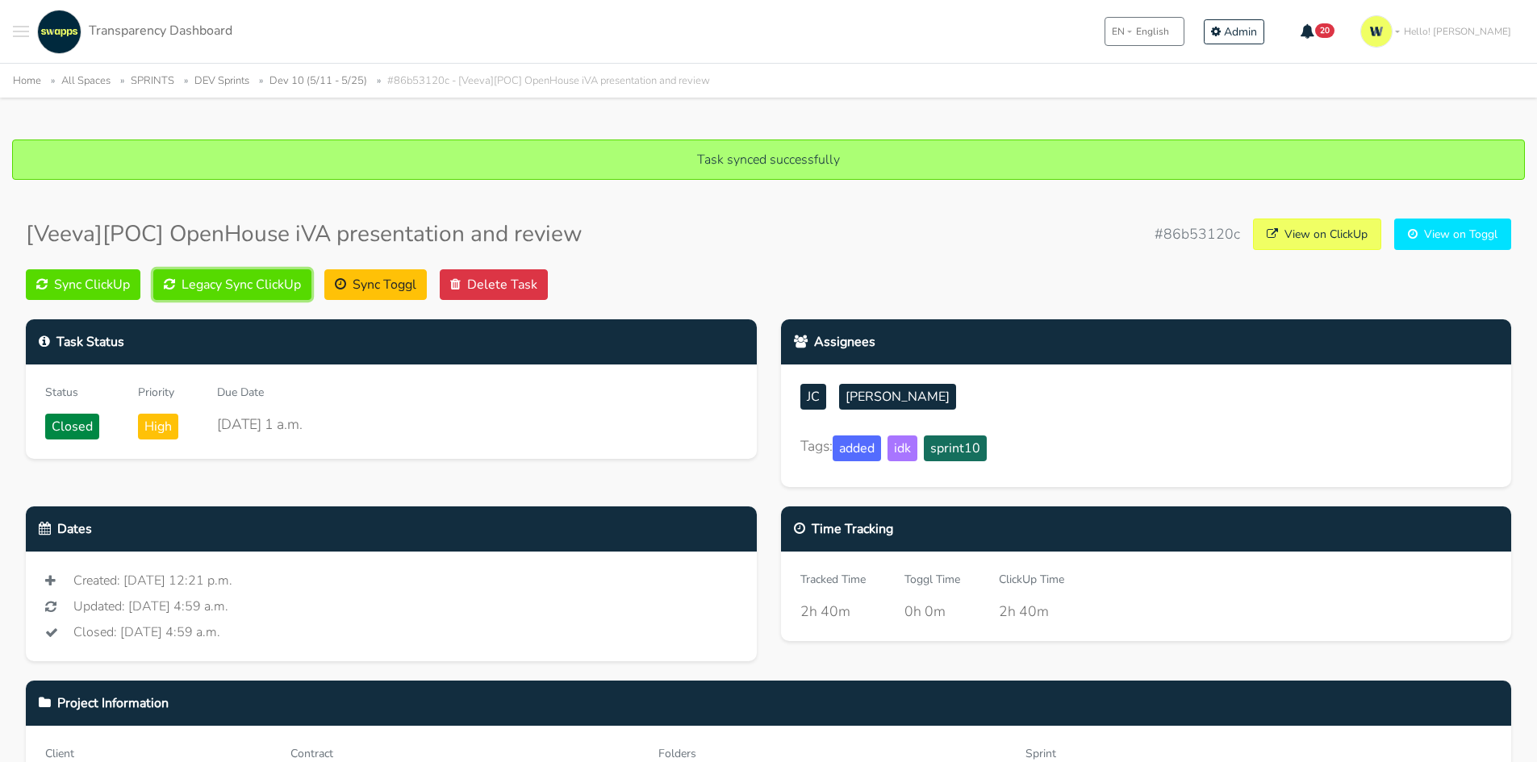
click at [245, 297] on button "Legacy Sync ClickUp" at bounding box center [232, 284] width 158 height 31
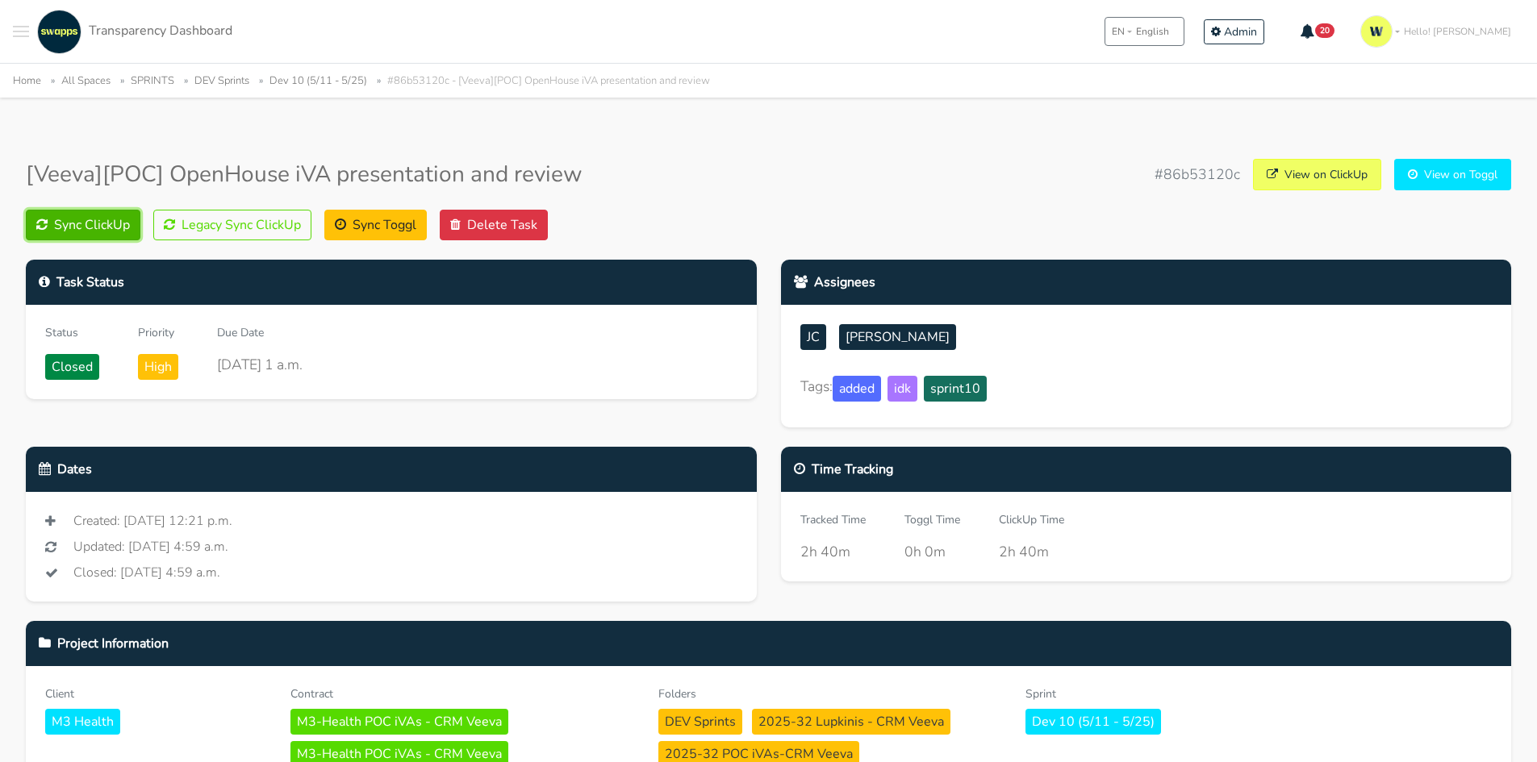
click at [107, 230] on button "Sync ClickUp" at bounding box center [83, 225] width 115 height 31
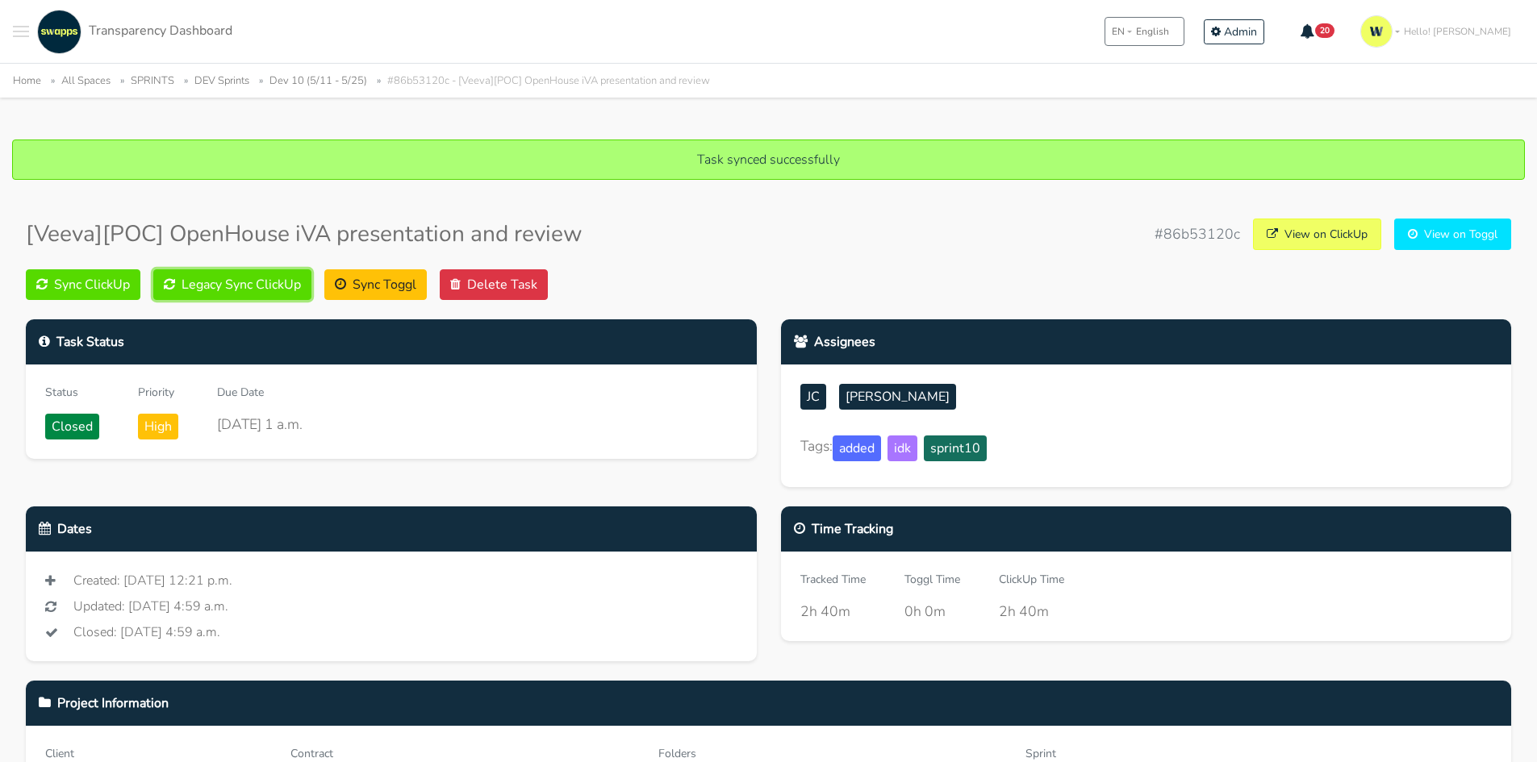
click at [249, 290] on button "Legacy Sync ClickUp" at bounding box center [232, 284] width 158 height 31
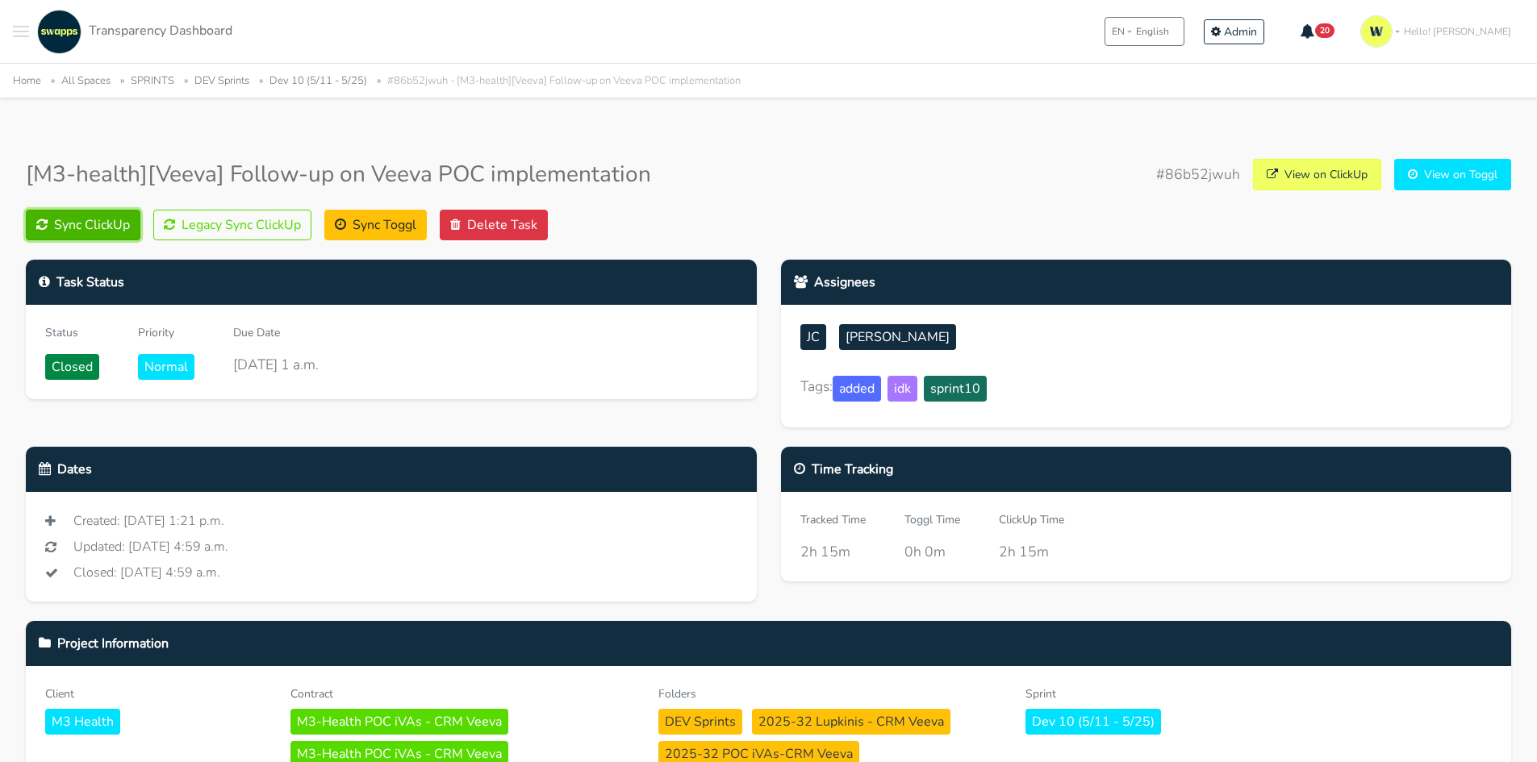
click at [61, 211] on button "Sync ClickUp" at bounding box center [83, 225] width 115 height 31
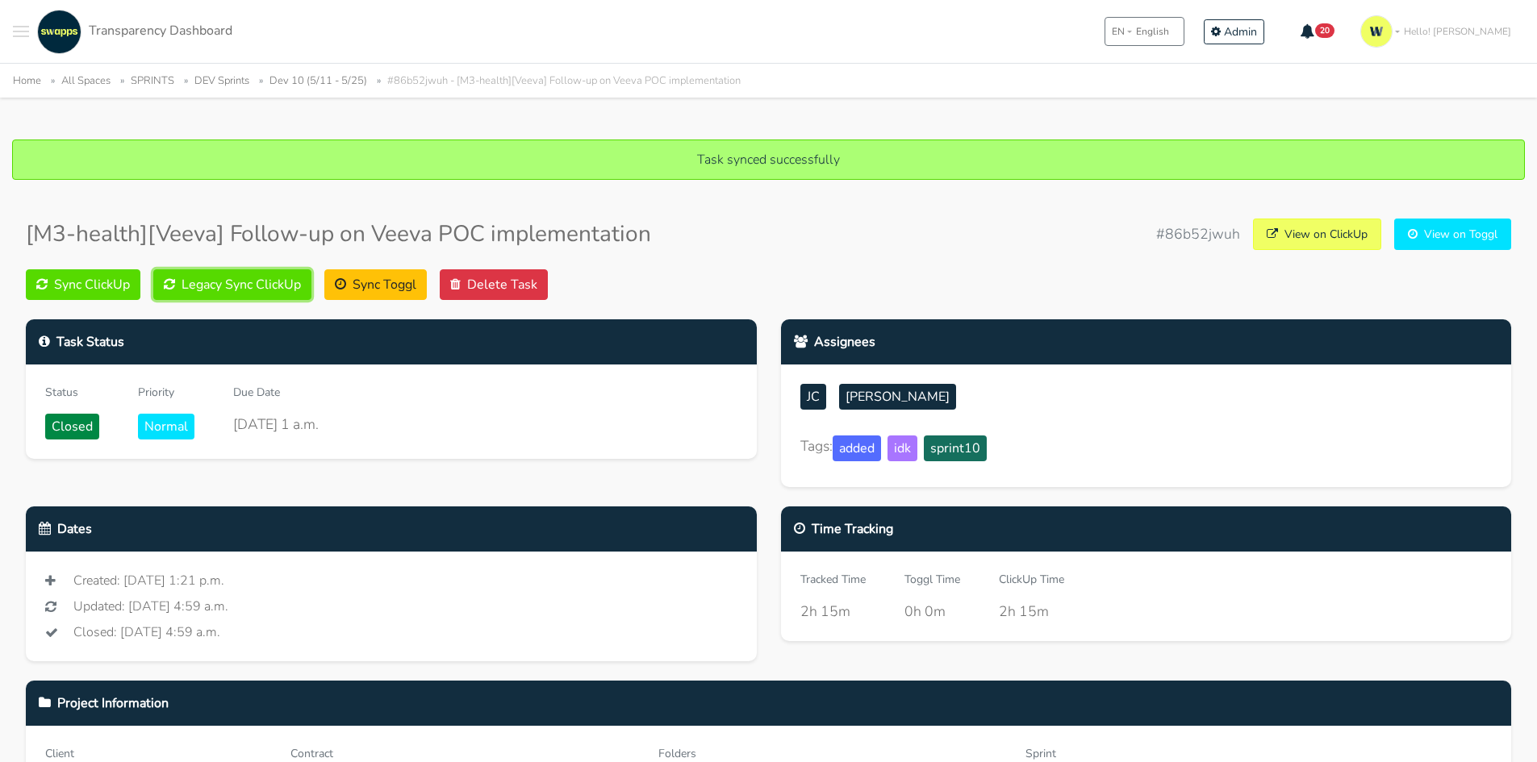
click at [218, 279] on button "Legacy Sync ClickUp" at bounding box center [232, 284] width 158 height 31
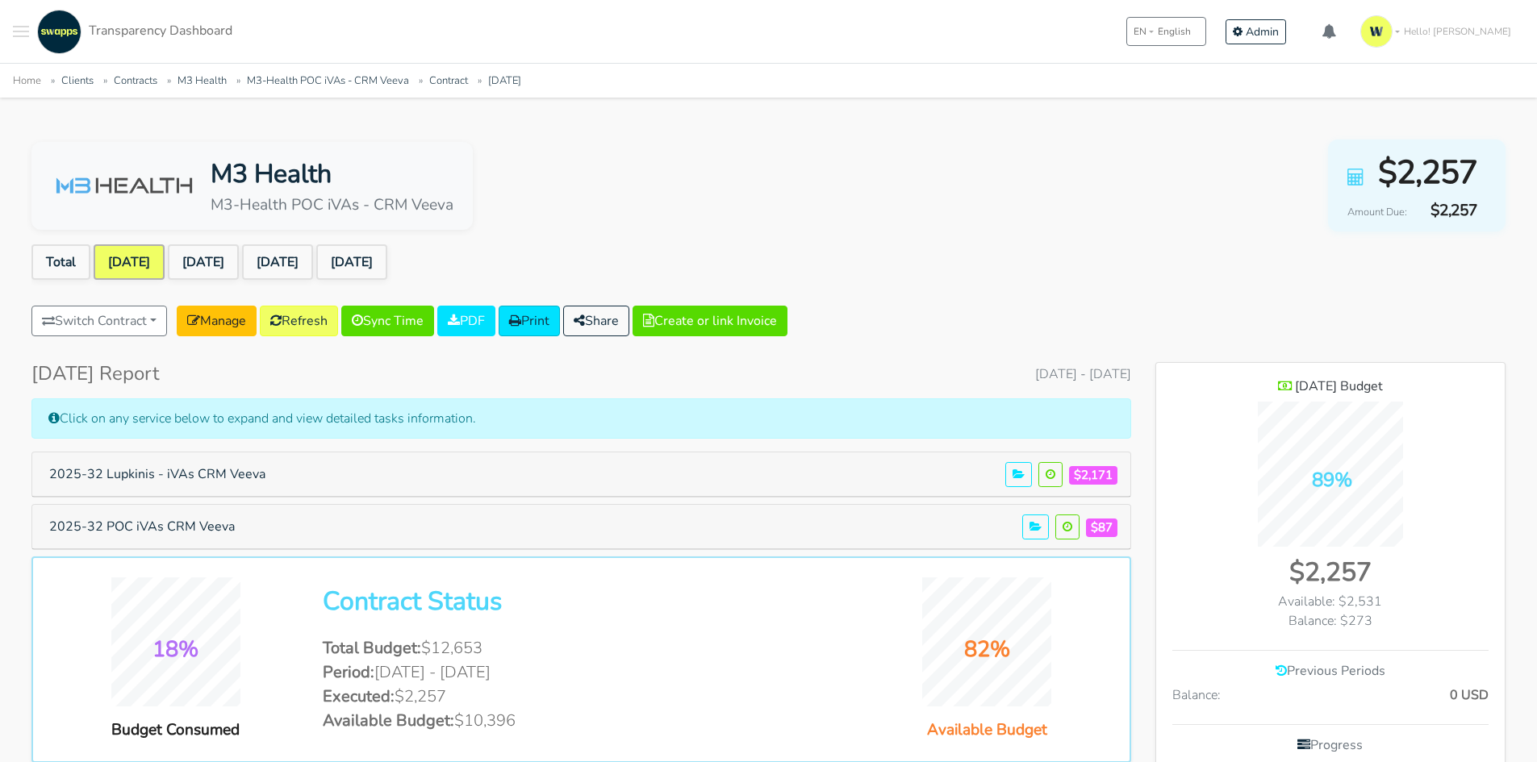
scroll to position [1124, 349]
click at [137, 269] on link "May 2025" at bounding box center [129, 261] width 71 height 35
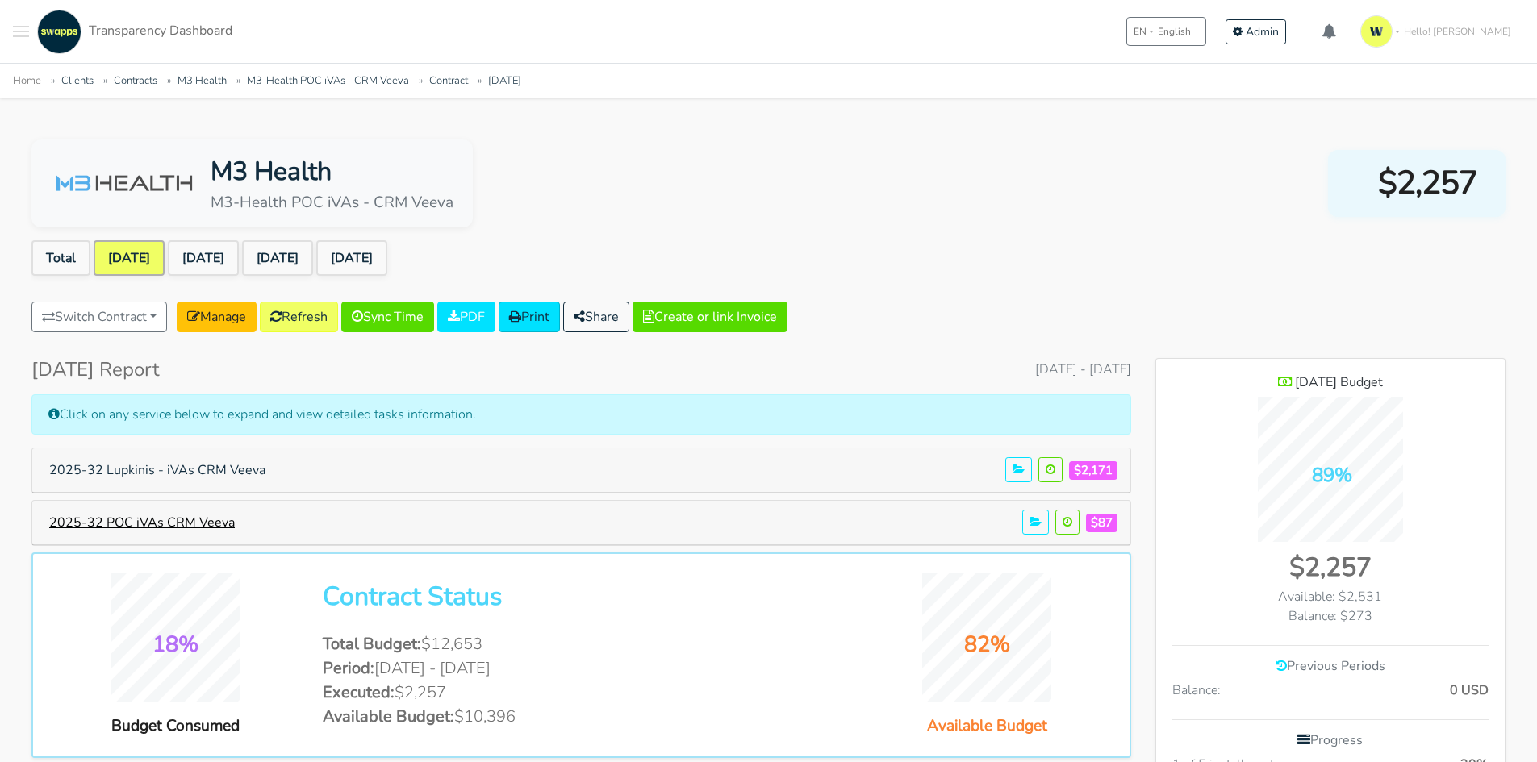
scroll to position [1124, 349]
click at [199, 523] on button "2025-32 POC iVAs CRM Veeva" at bounding box center [142, 522] width 206 height 31
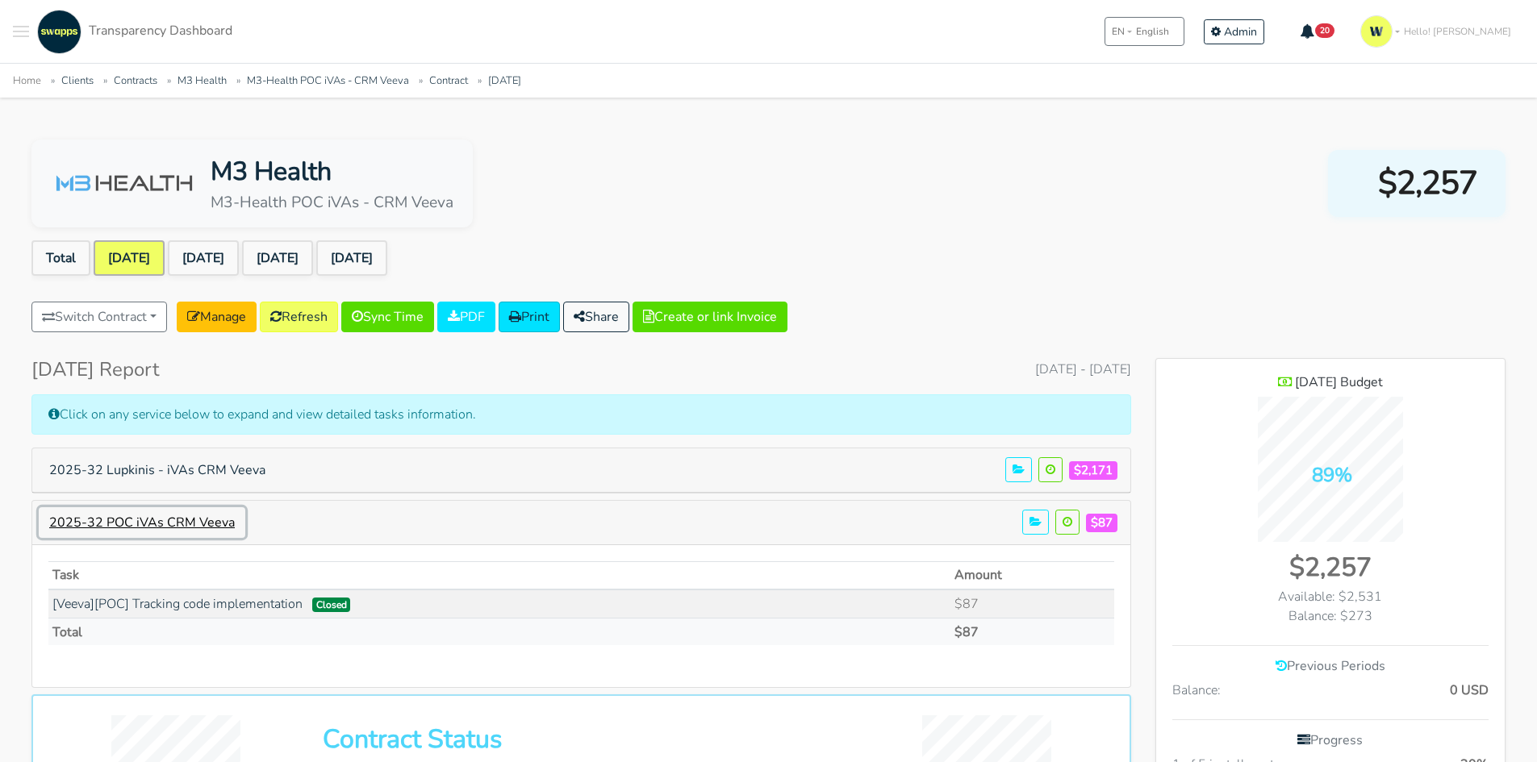
scroll to position [1198, 349]
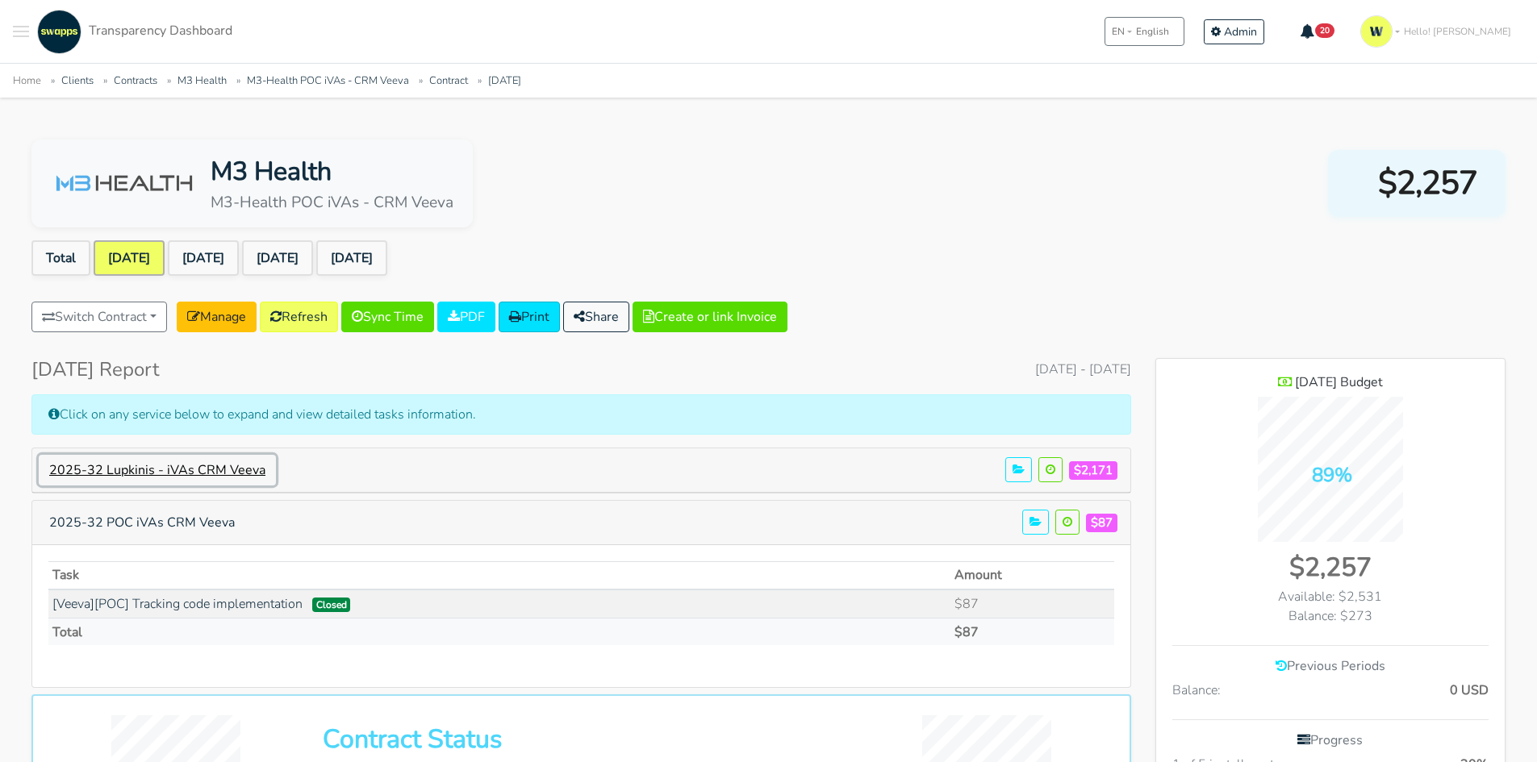
click at [232, 469] on button "2025-32 Lupkinis - iVAs CRM Veeva" at bounding box center [157, 470] width 237 height 31
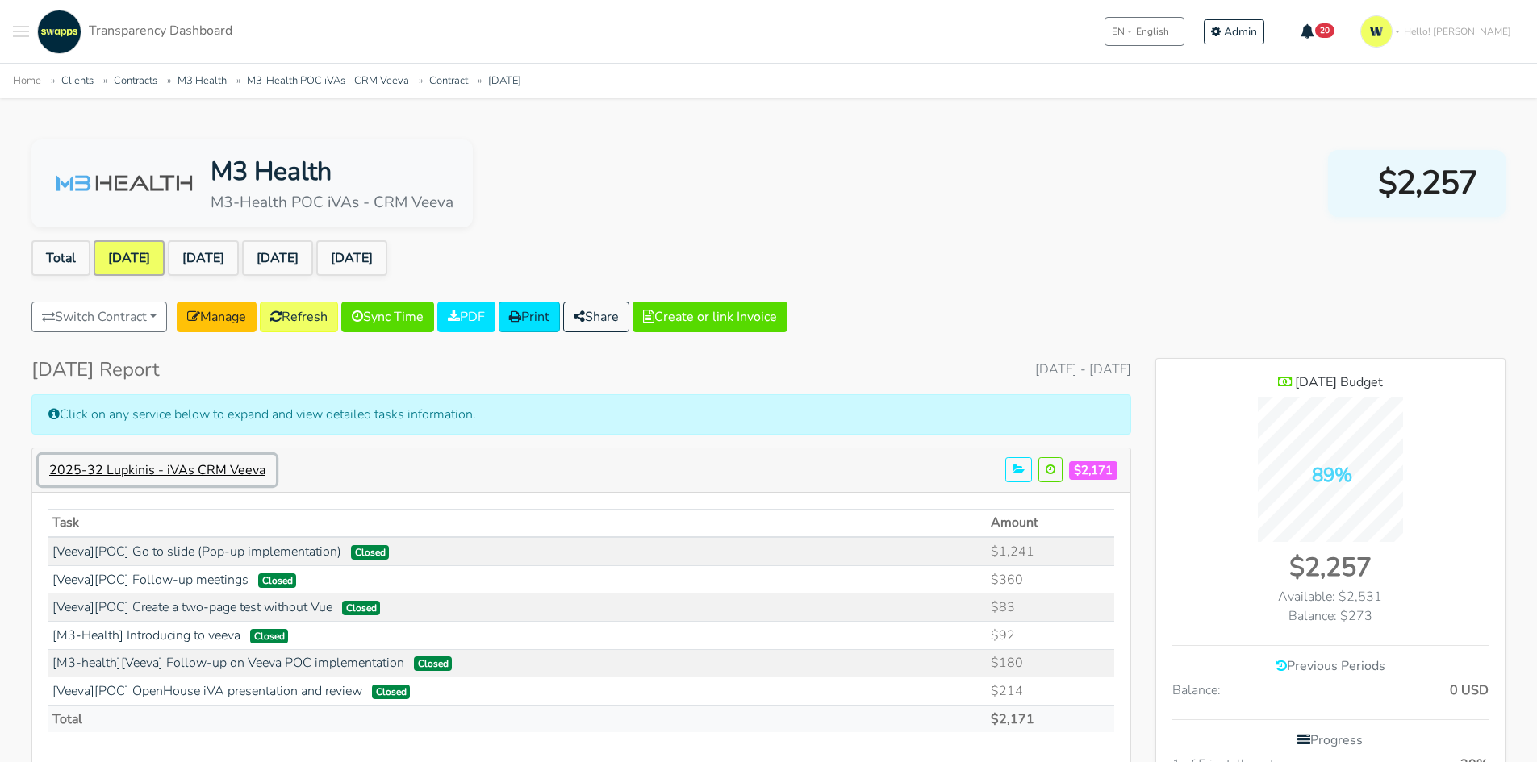
scroll to position [1337, 349]
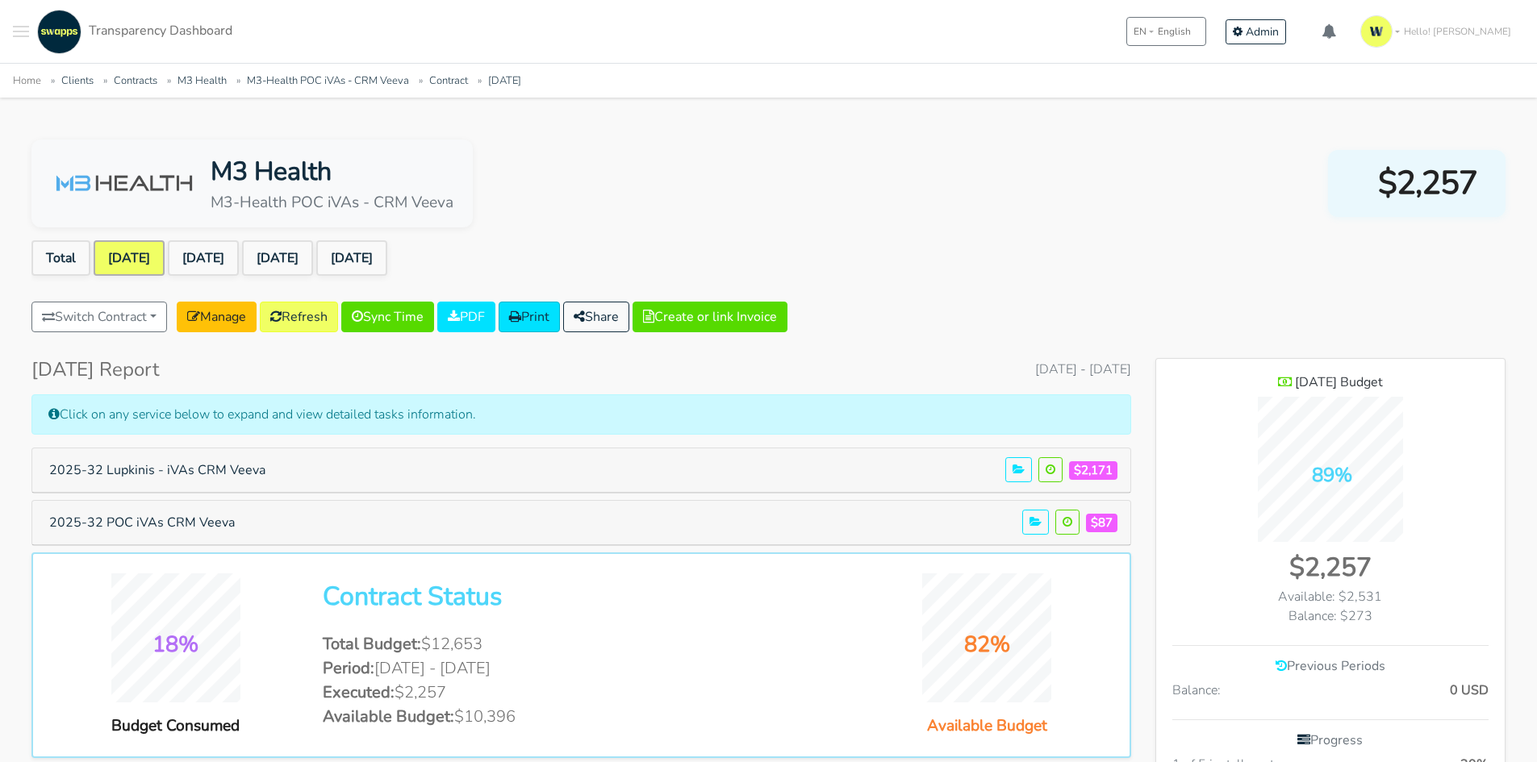
scroll to position [1124, 349]
click at [302, 320] on link "Refresh" at bounding box center [299, 317] width 78 height 31
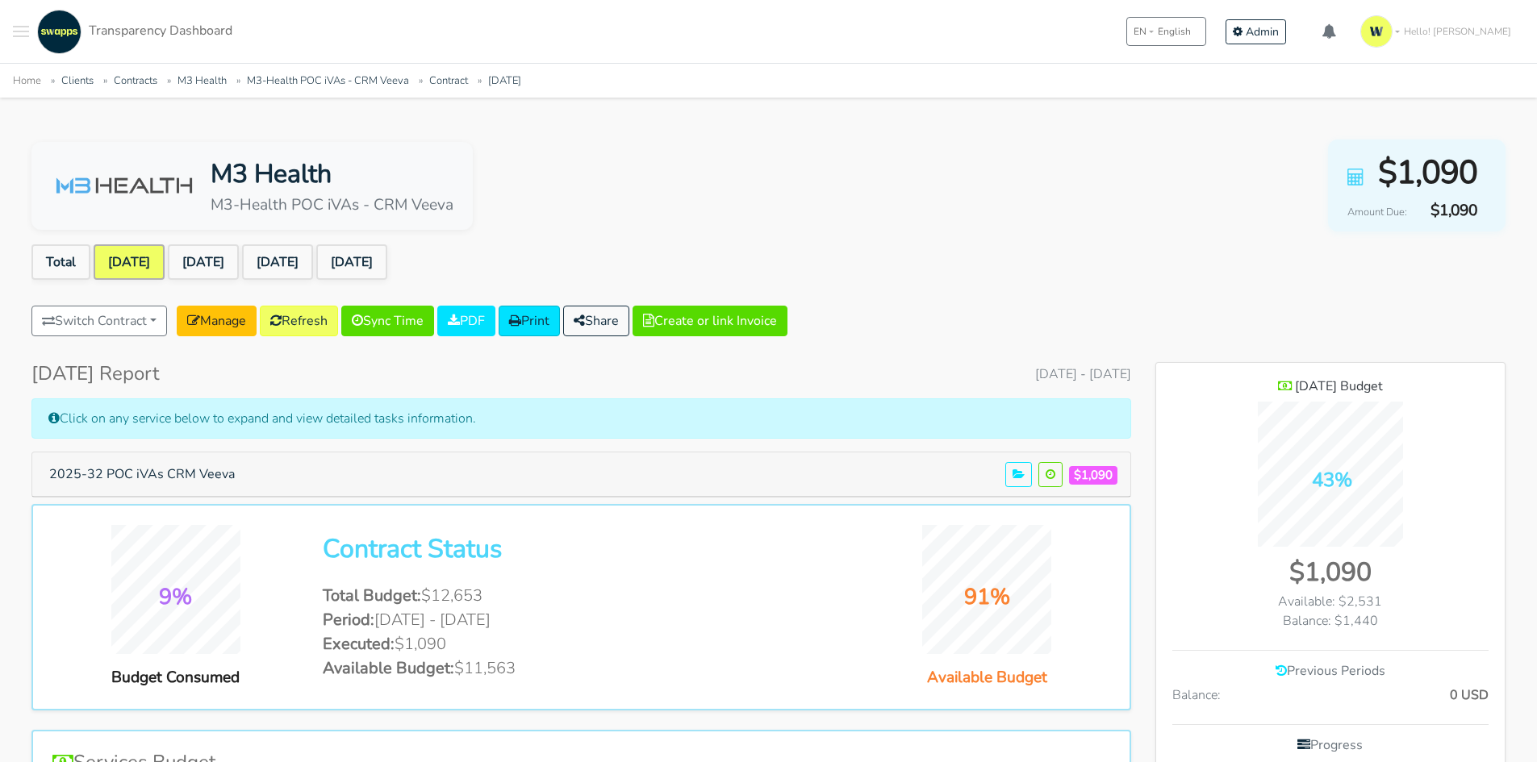
scroll to position [1124, 349]
click at [131, 472] on button "2025-32 POC iVAs CRM Veeva" at bounding box center [142, 474] width 206 height 31
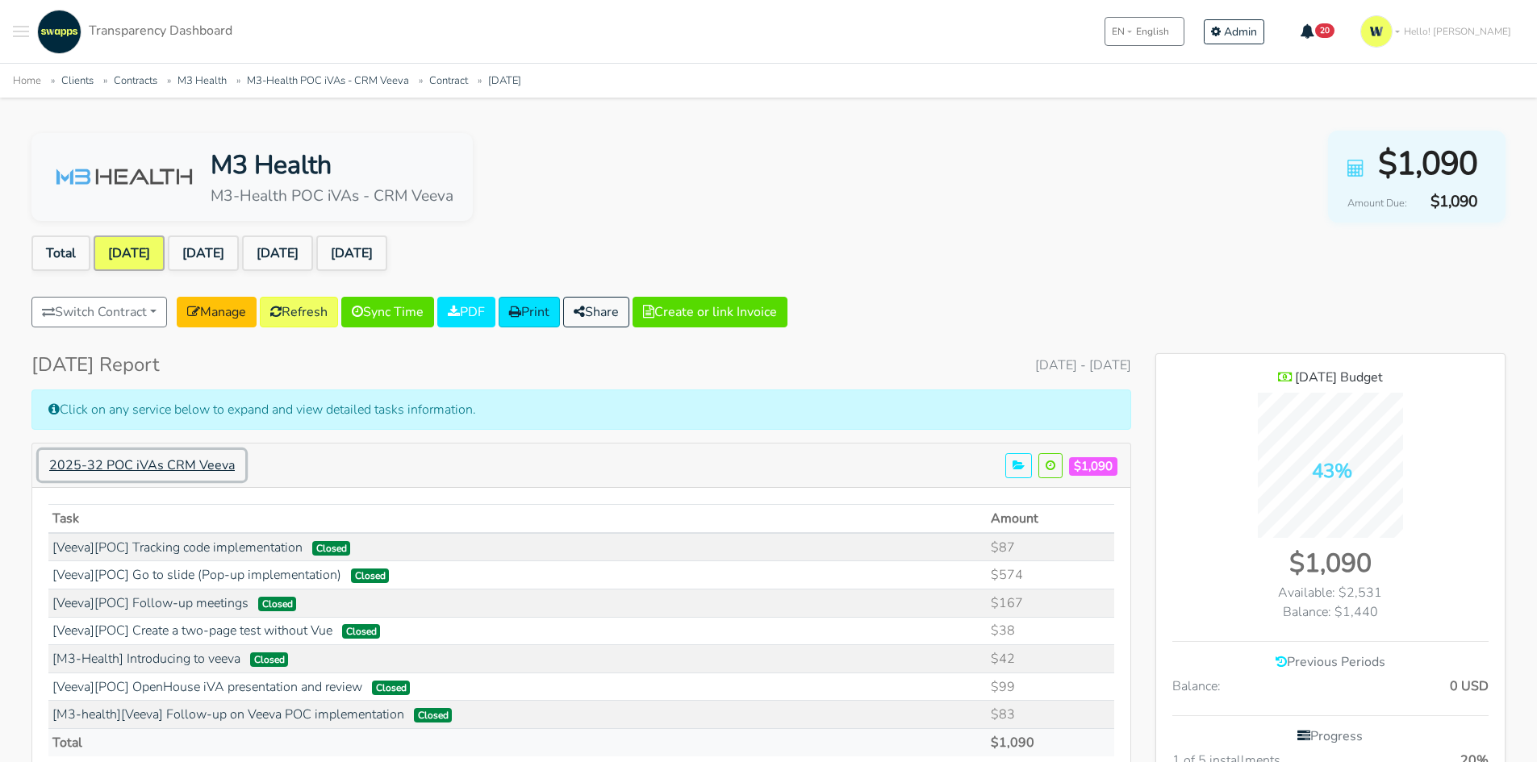
scroll to position [0, 0]
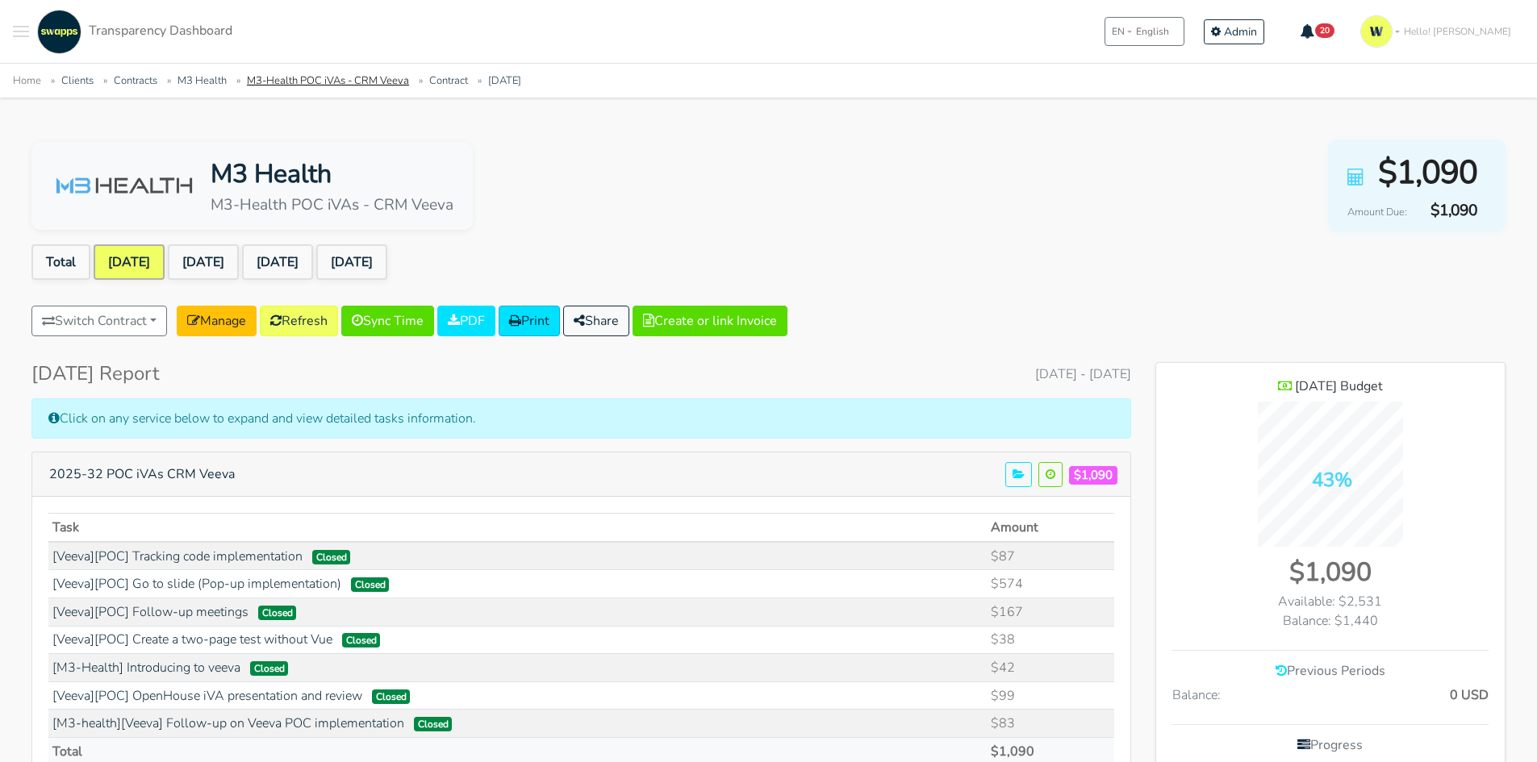
click at [302, 81] on link "M3-Health POC iVAs - CRM Veeva" at bounding box center [328, 80] width 162 height 15
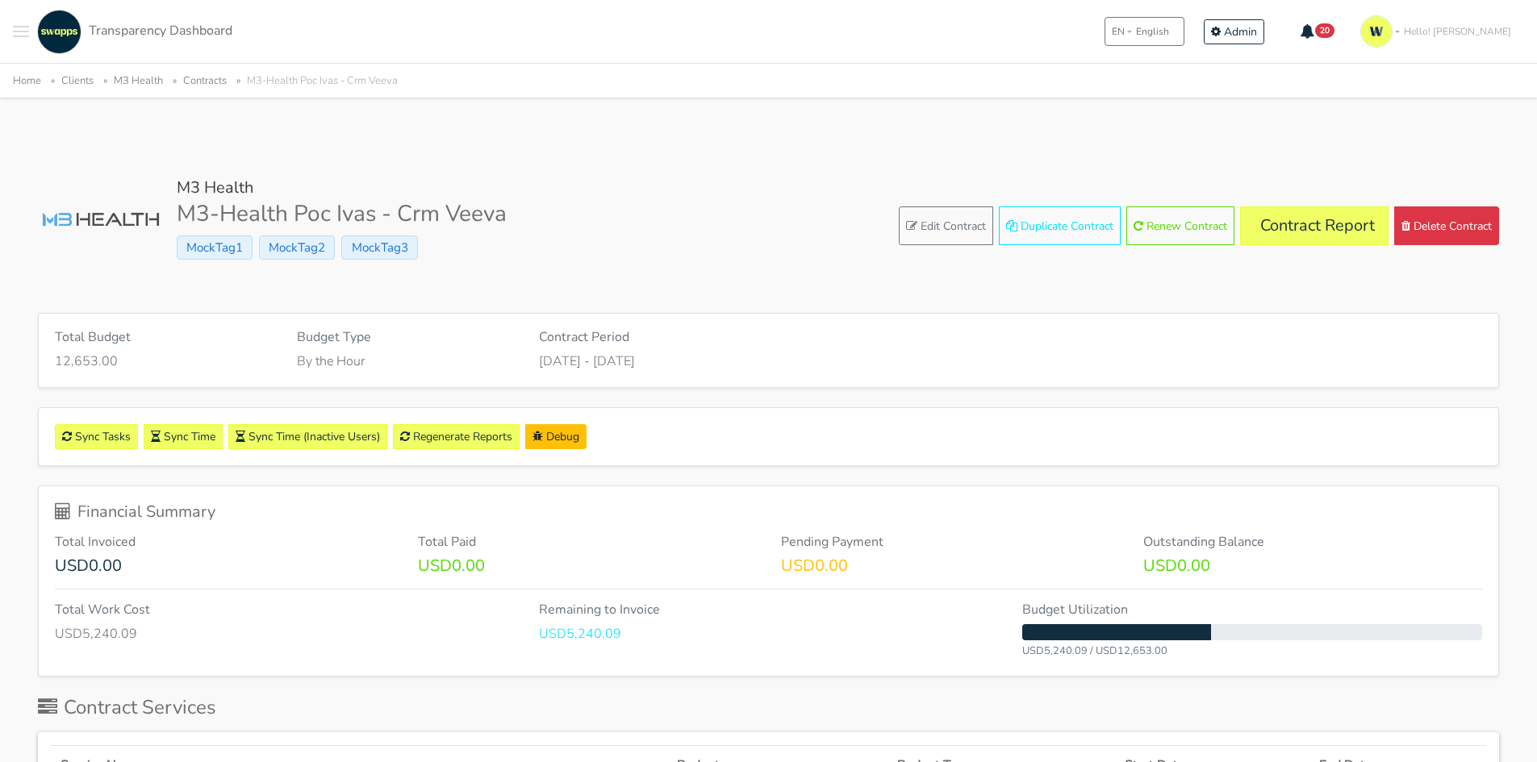
click at [211, 421] on div "Sync Tasks Sync Time Sync Time (Inactive Users) Regenerate Reports Debug" at bounding box center [768, 436] width 1459 height 57
click at [100, 432] on link "Sync Tasks" at bounding box center [96, 436] width 83 height 25
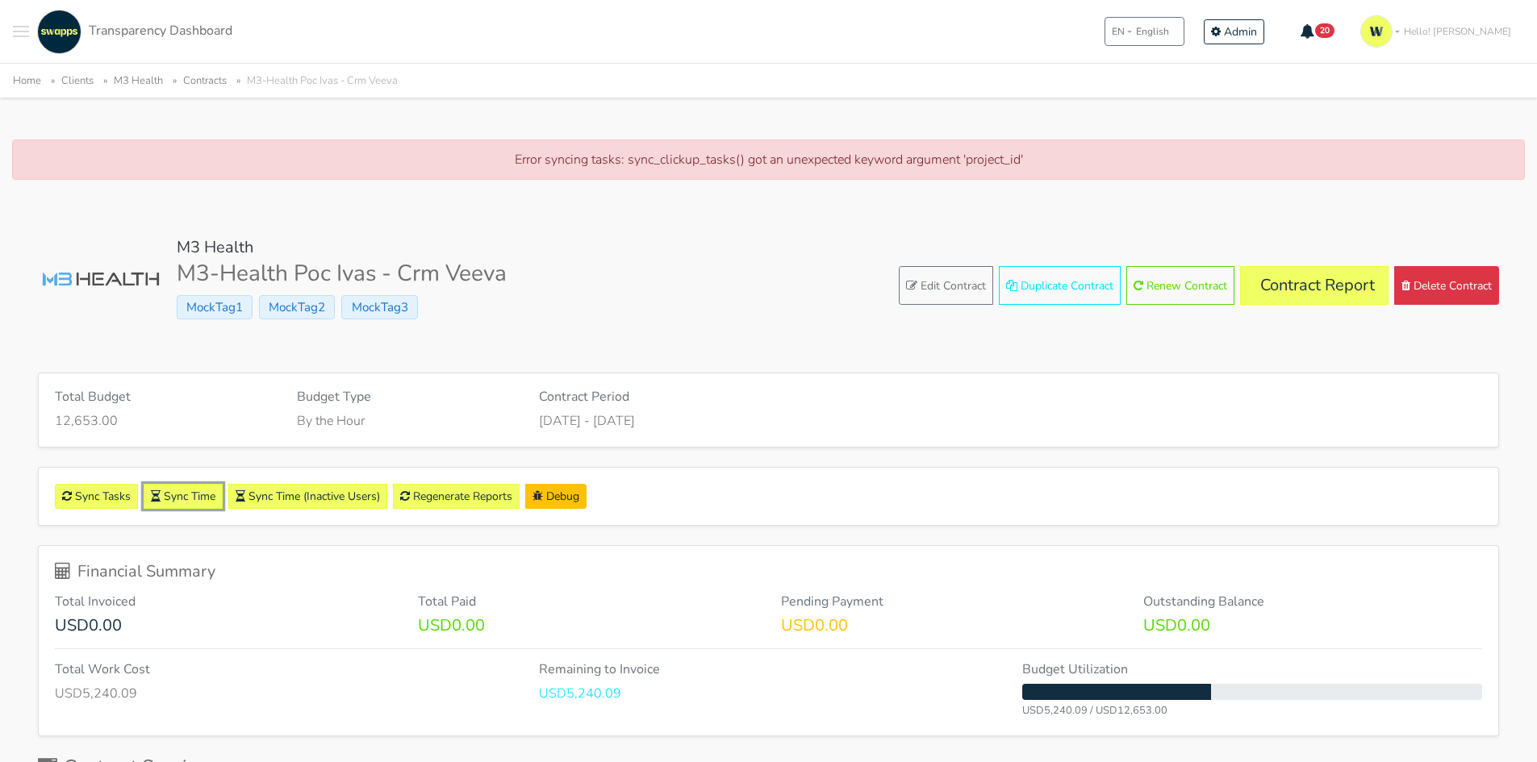
click at [181, 494] on link "Sync Time" at bounding box center [183, 496] width 79 height 25
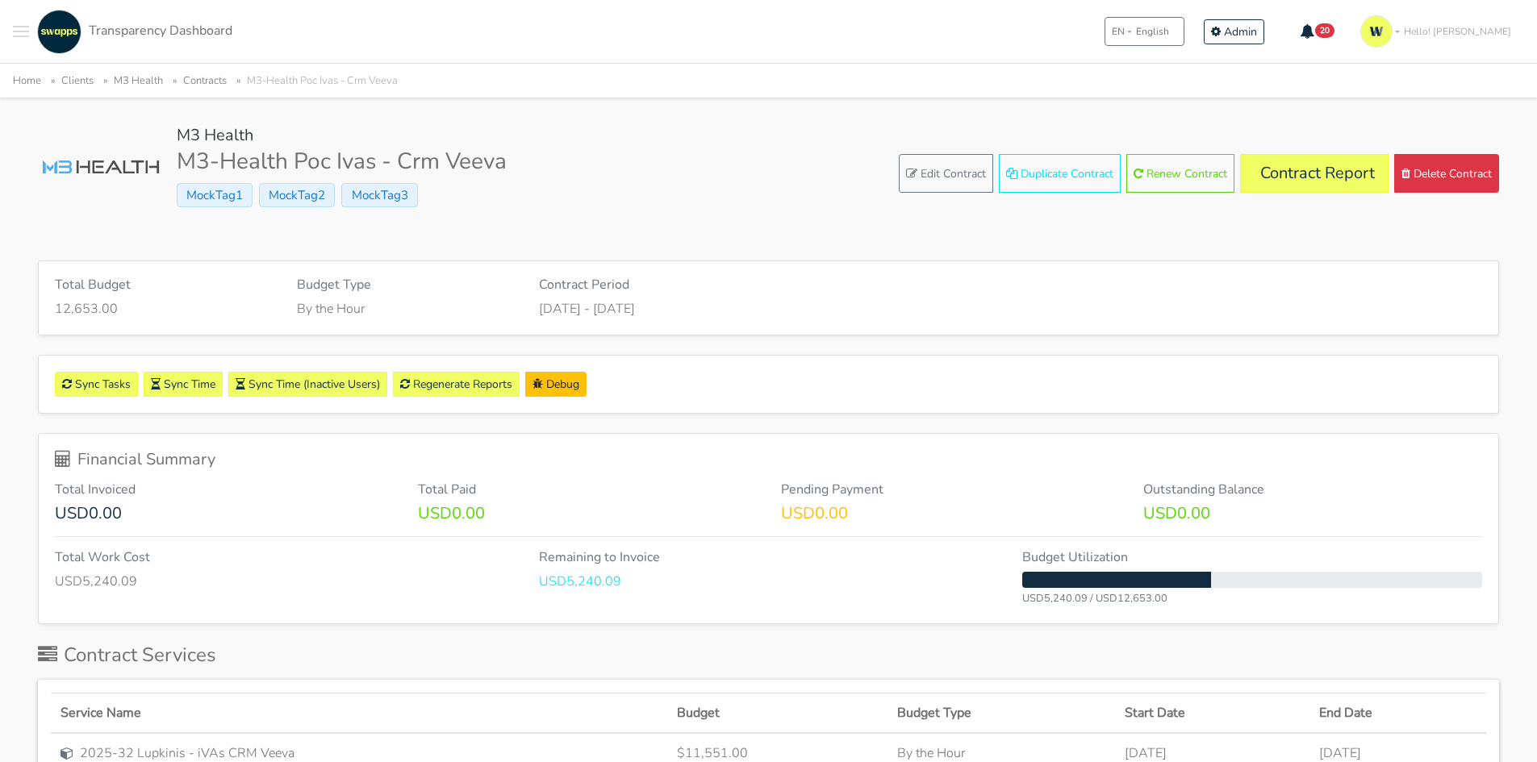
scroll to position [81, 0]
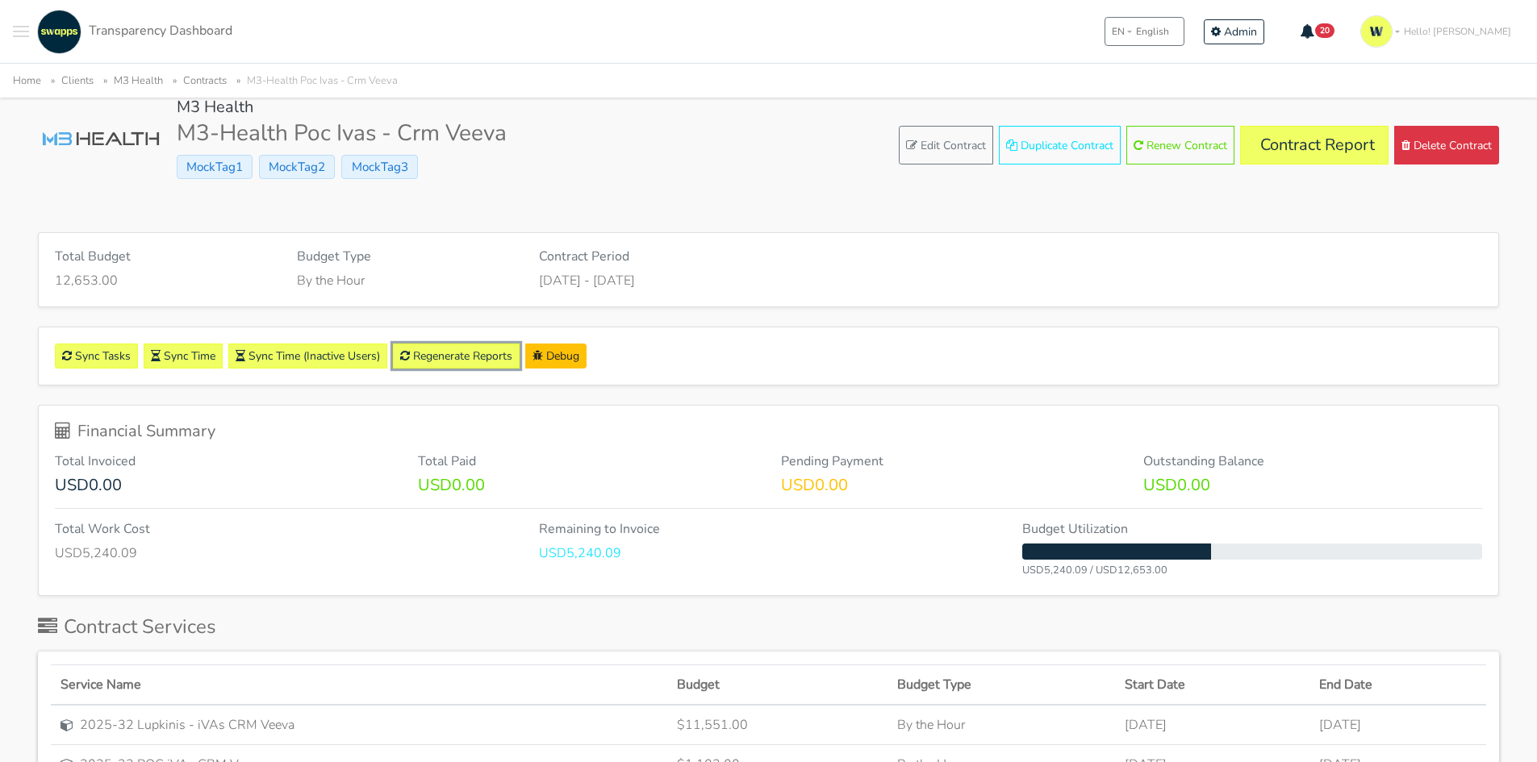
click at [468, 360] on link "Regenerate Reports" at bounding box center [456, 356] width 127 height 25
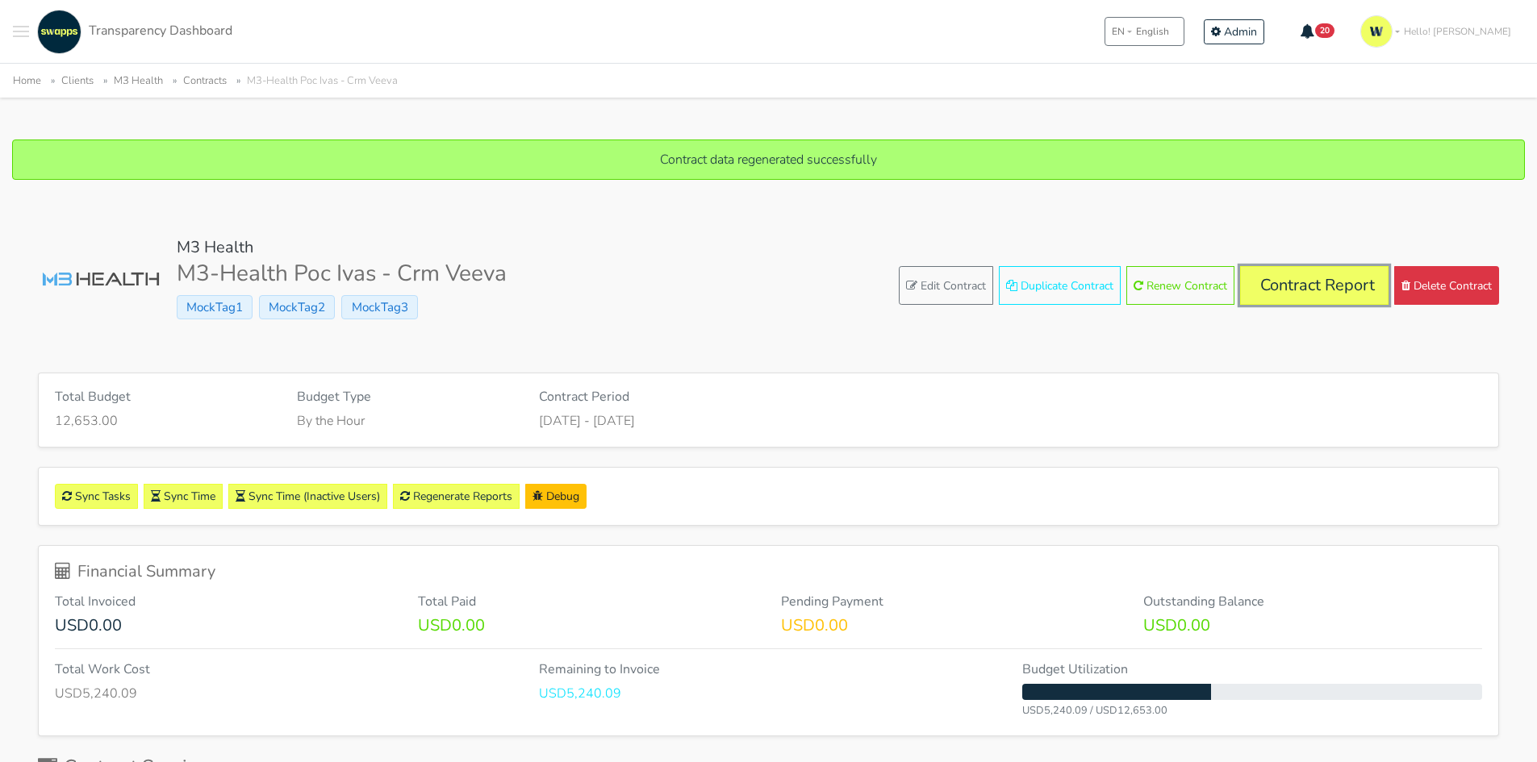
click at [1315, 294] on link "Contract Report" at bounding box center [1314, 285] width 148 height 39
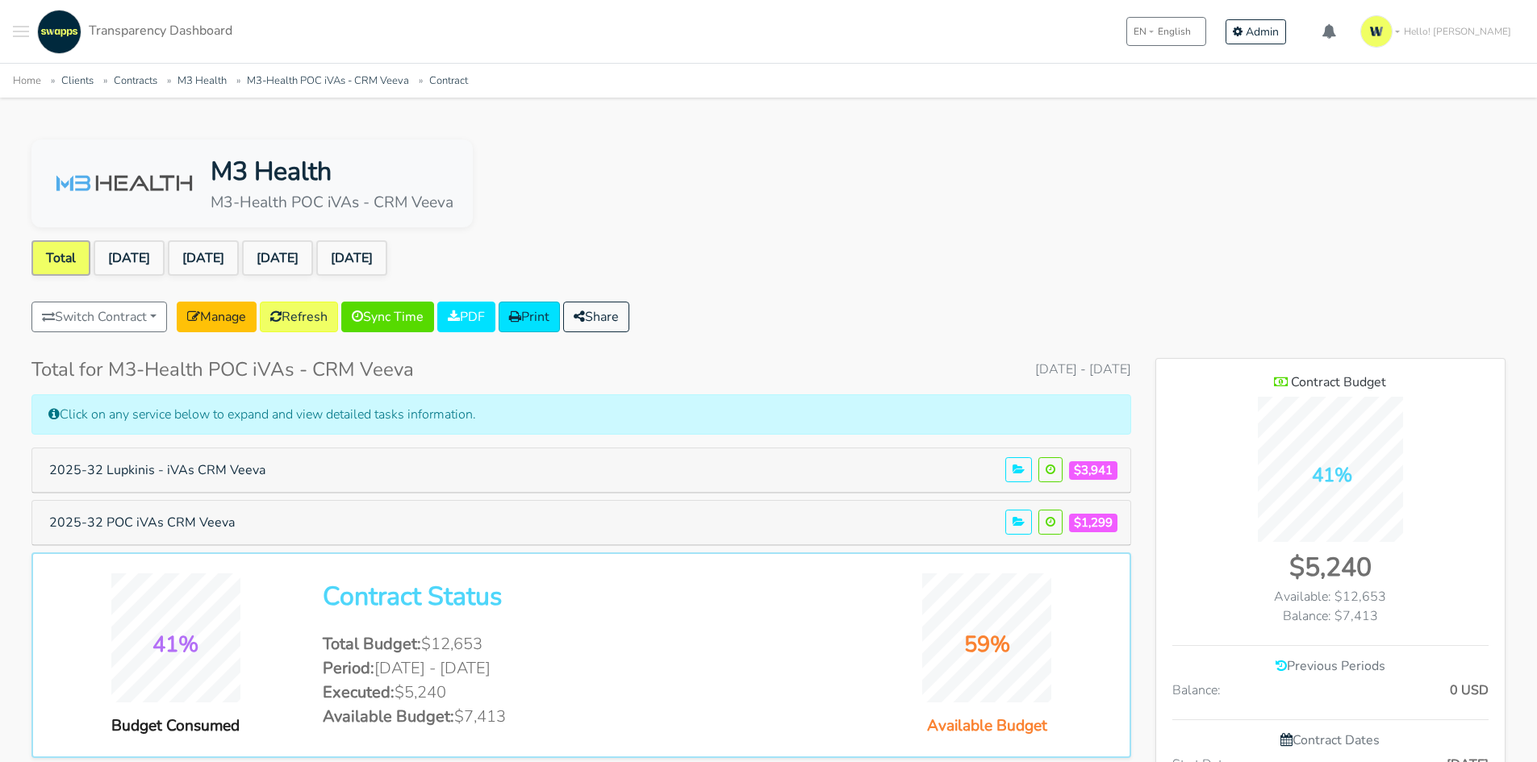
scroll to position [1054, 349]
click at [140, 241] on link "[DATE]" at bounding box center [129, 257] width 71 height 35
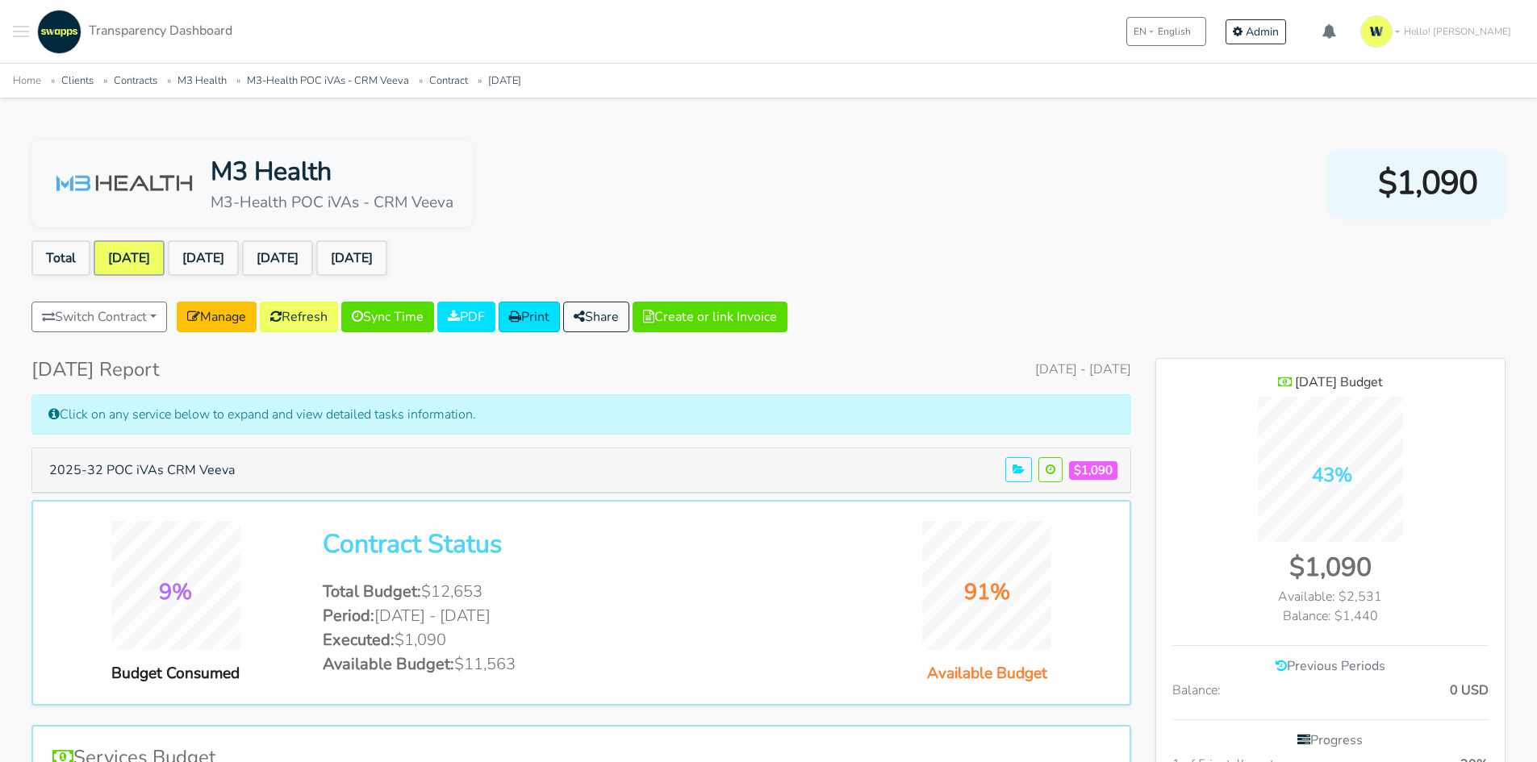
scroll to position [1124, 349]
click at [231, 248] on link "Jun 2025" at bounding box center [203, 257] width 71 height 35
click at [225, 261] on link "Jun 2025" at bounding box center [203, 257] width 71 height 35
click at [154, 252] on link "May 2025" at bounding box center [129, 257] width 71 height 35
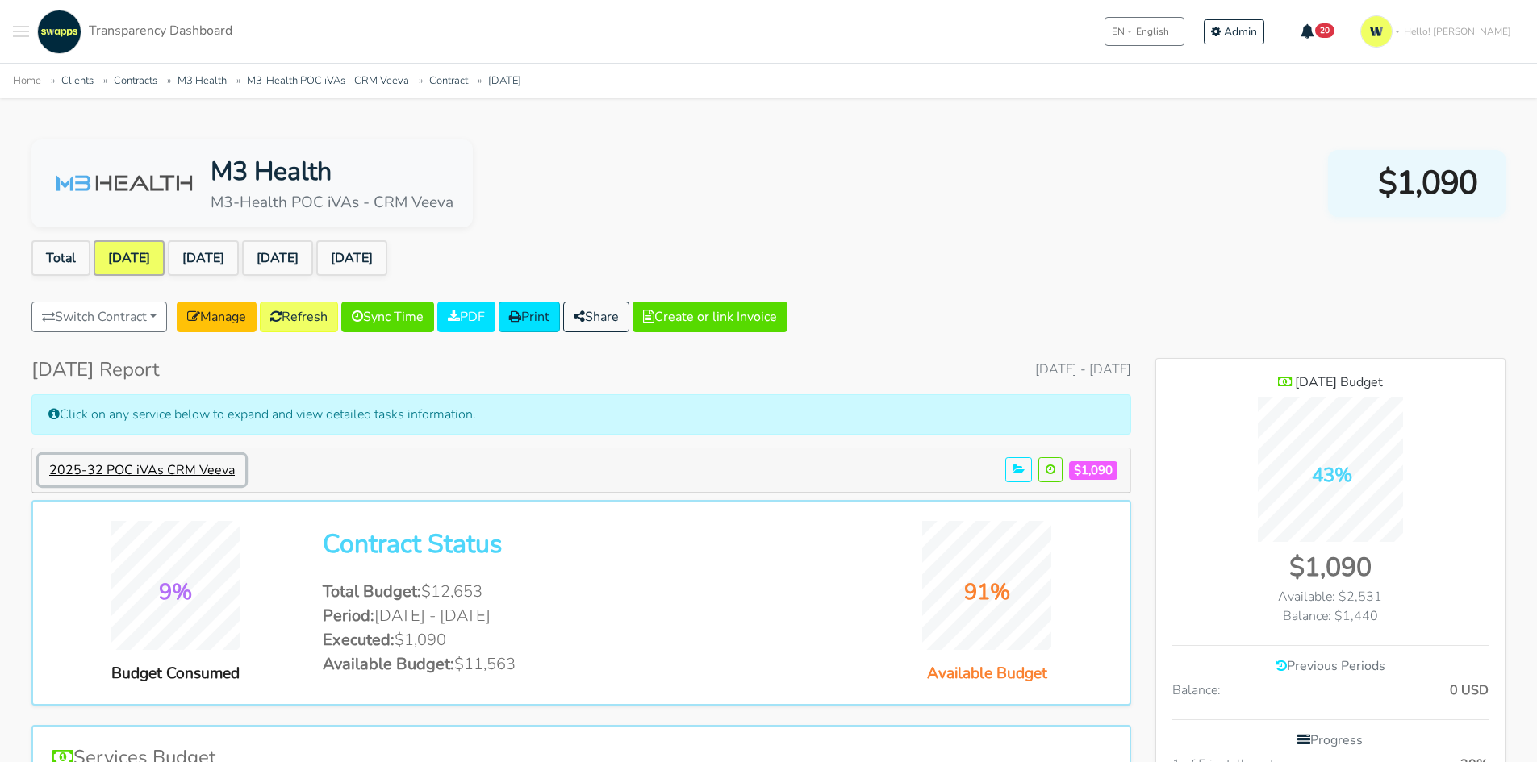
click at [149, 473] on button "2025-32 POC iVAs CRM Veeva" at bounding box center [142, 470] width 206 height 31
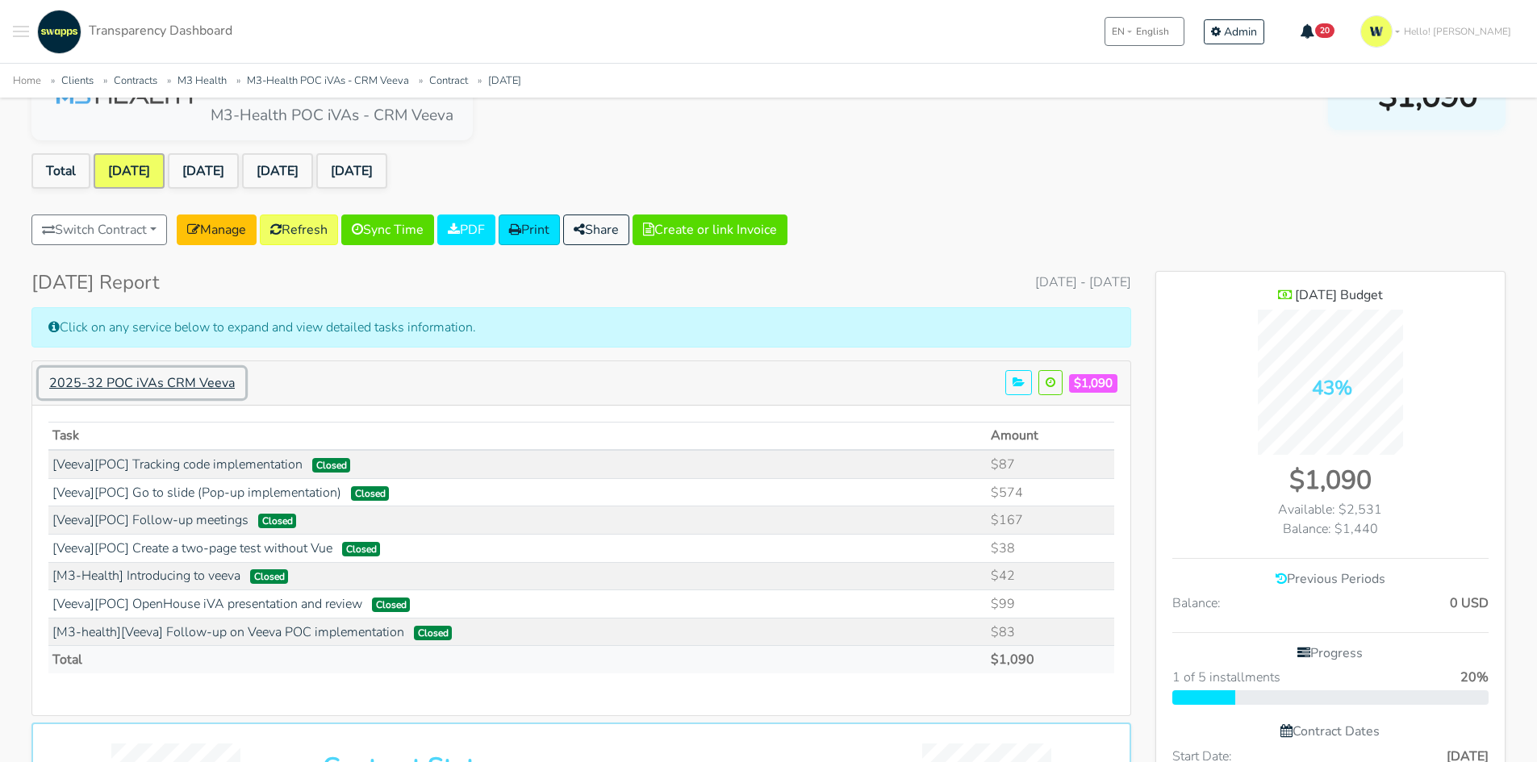
scroll to position [81, 0]
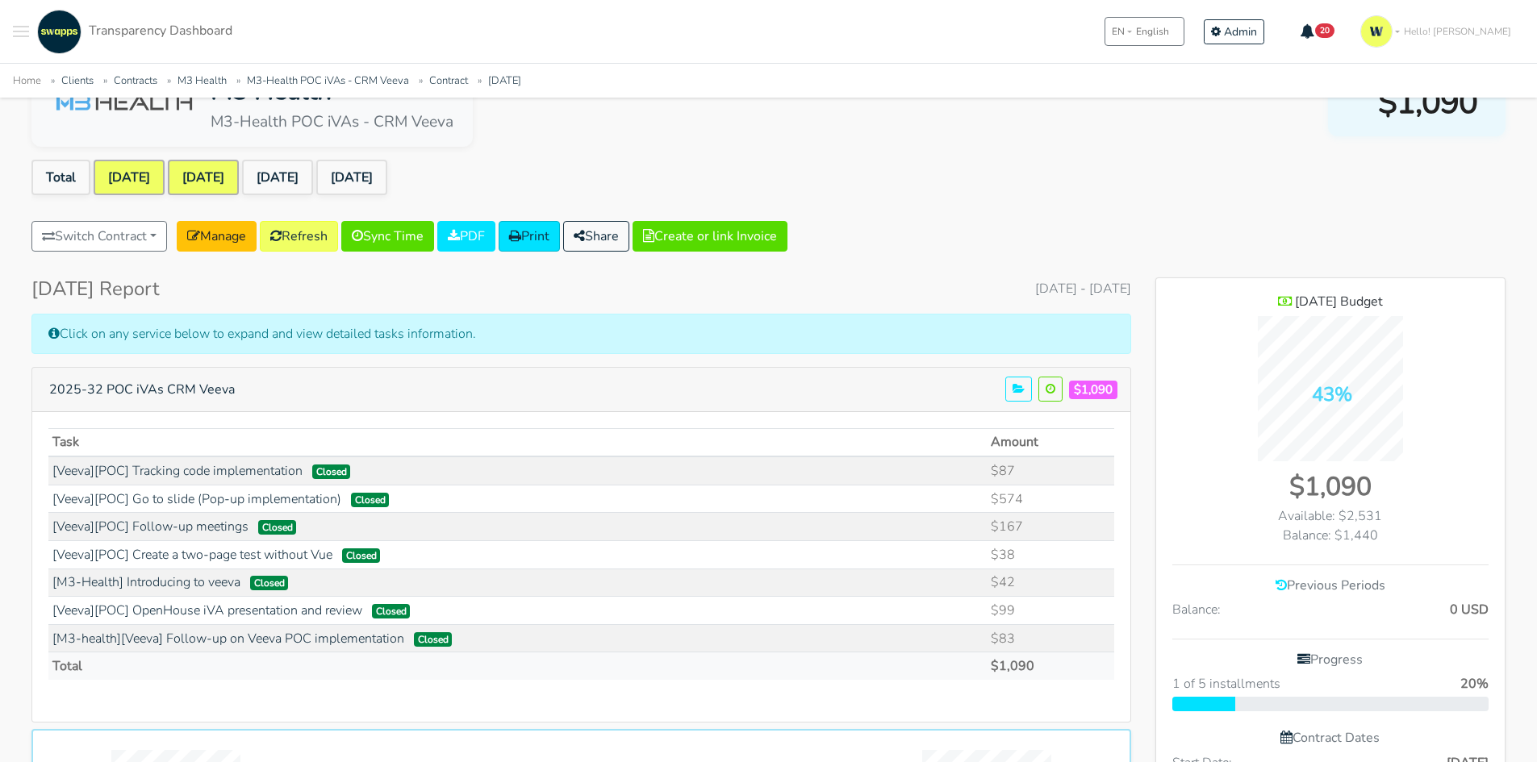
click at [231, 164] on link "Jun 2025" at bounding box center [203, 177] width 71 height 35
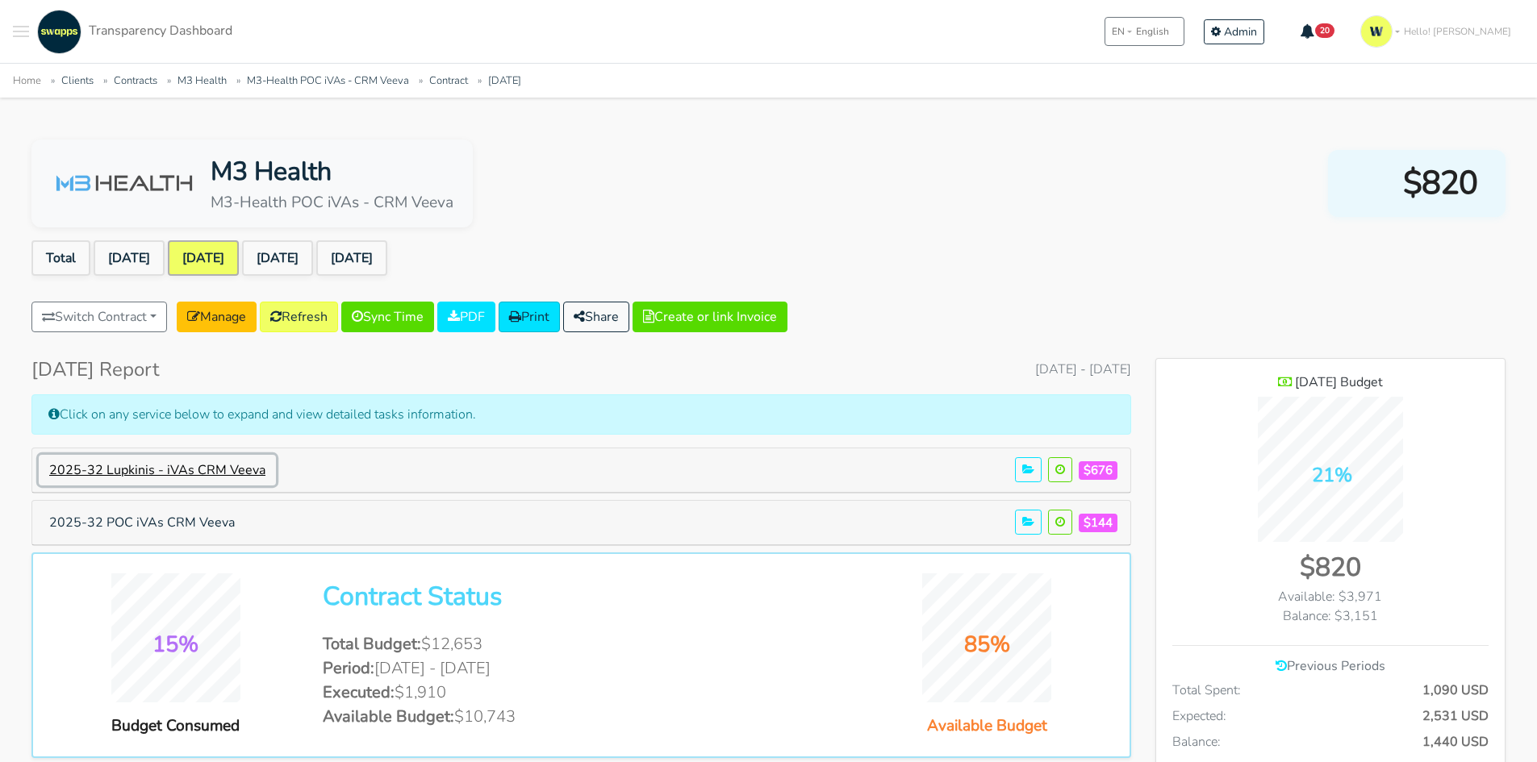
click at [174, 480] on button "2025-32 Lupkinis - iVAs CRM Veeva" at bounding box center [157, 470] width 237 height 31
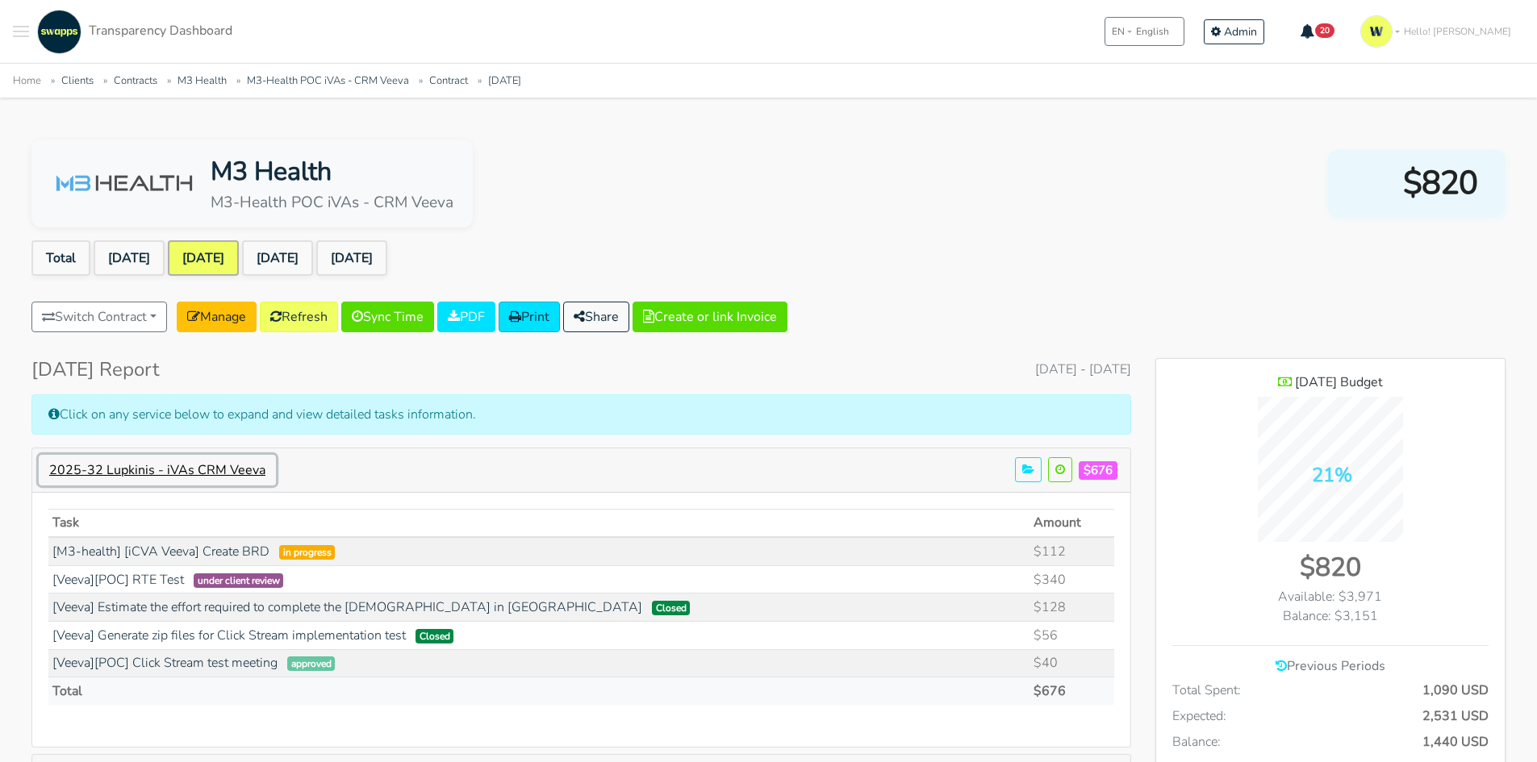
scroll to position [1308, 349]
click at [169, 549] on link "[M3-health] [iCVA Veeva] Create BRD" at bounding box center [160, 552] width 217 height 18
click at [156, 584] on link "[Veeva][POC] RTE Test" at bounding box center [117, 580] width 131 height 18
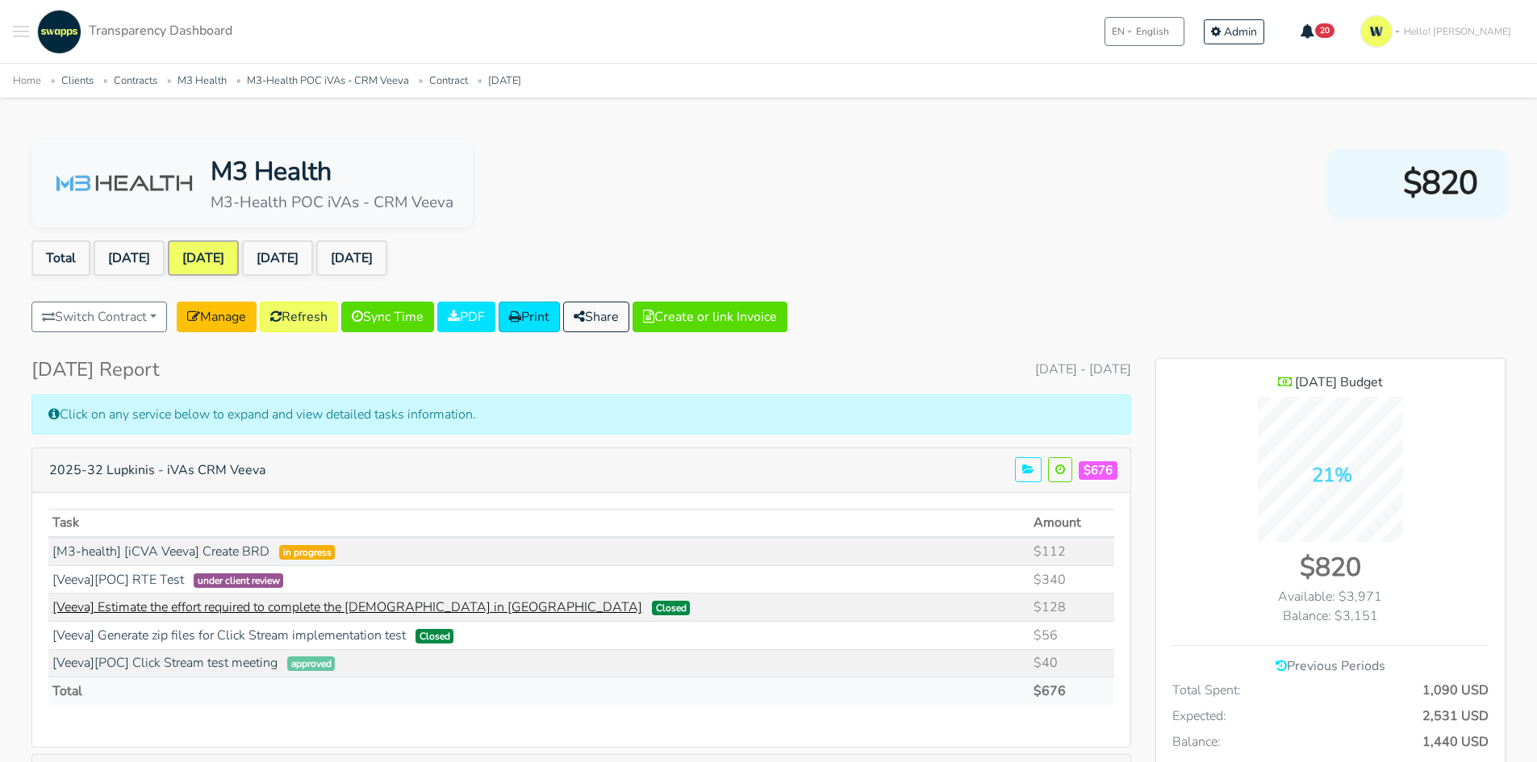
click at [119, 611] on link "[Veeva] Estimate the effort required to complete the [DEMOGRAPHIC_DATA] in [GEO…" at bounding box center [347, 607] width 590 height 18
click at [123, 634] on link "[Veeva] Generate zip files for Click Stream implementation test" at bounding box center [228, 636] width 353 height 18
click at [243, 658] on link "[Veeva][POC] Click Stream test meeting" at bounding box center [164, 663] width 225 height 18
click at [322, 310] on link "Refresh" at bounding box center [299, 317] width 78 height 31
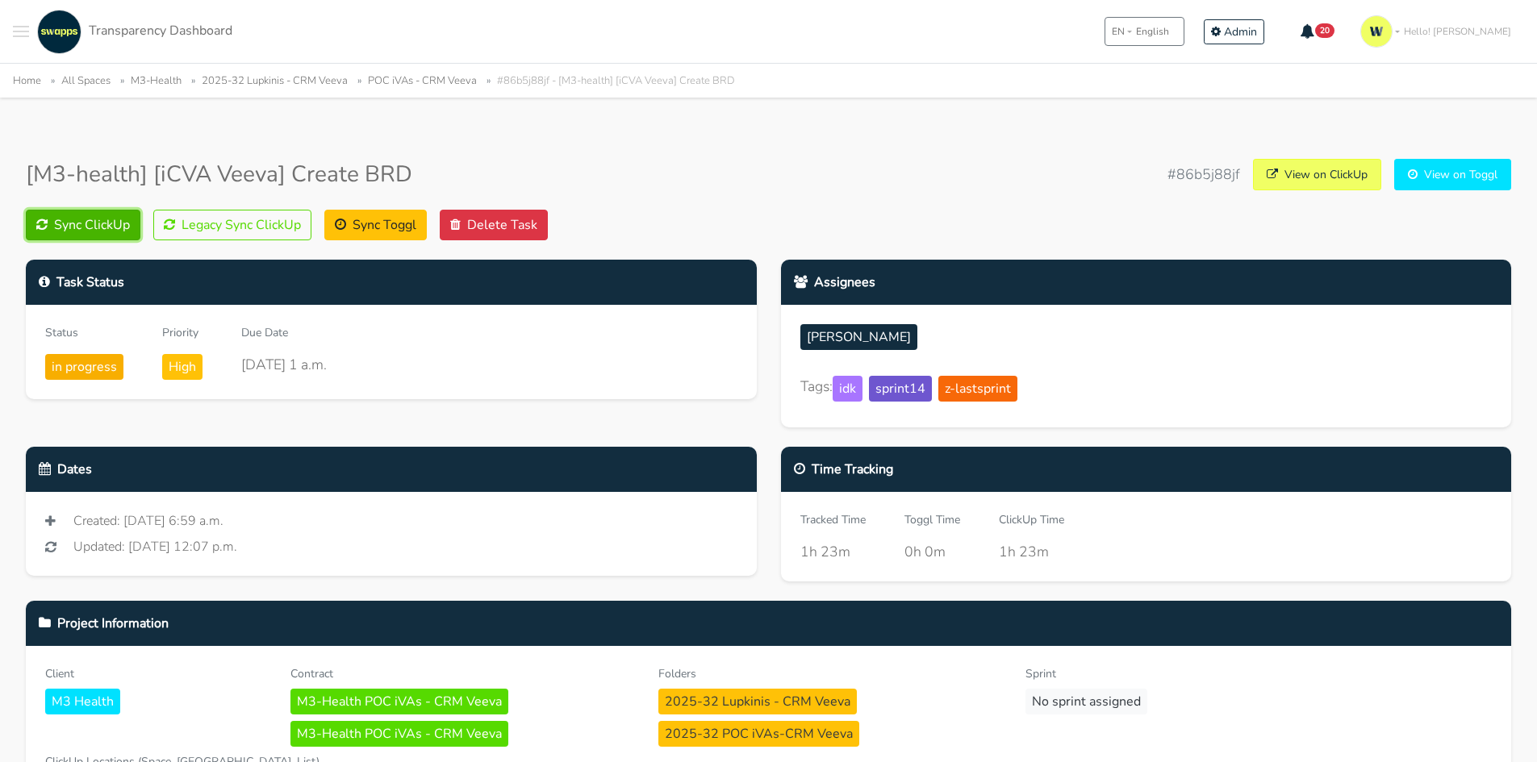
click at [104, 227] on button "Sync ClickUp" at bounding box center [83, 225] width 115 height 31
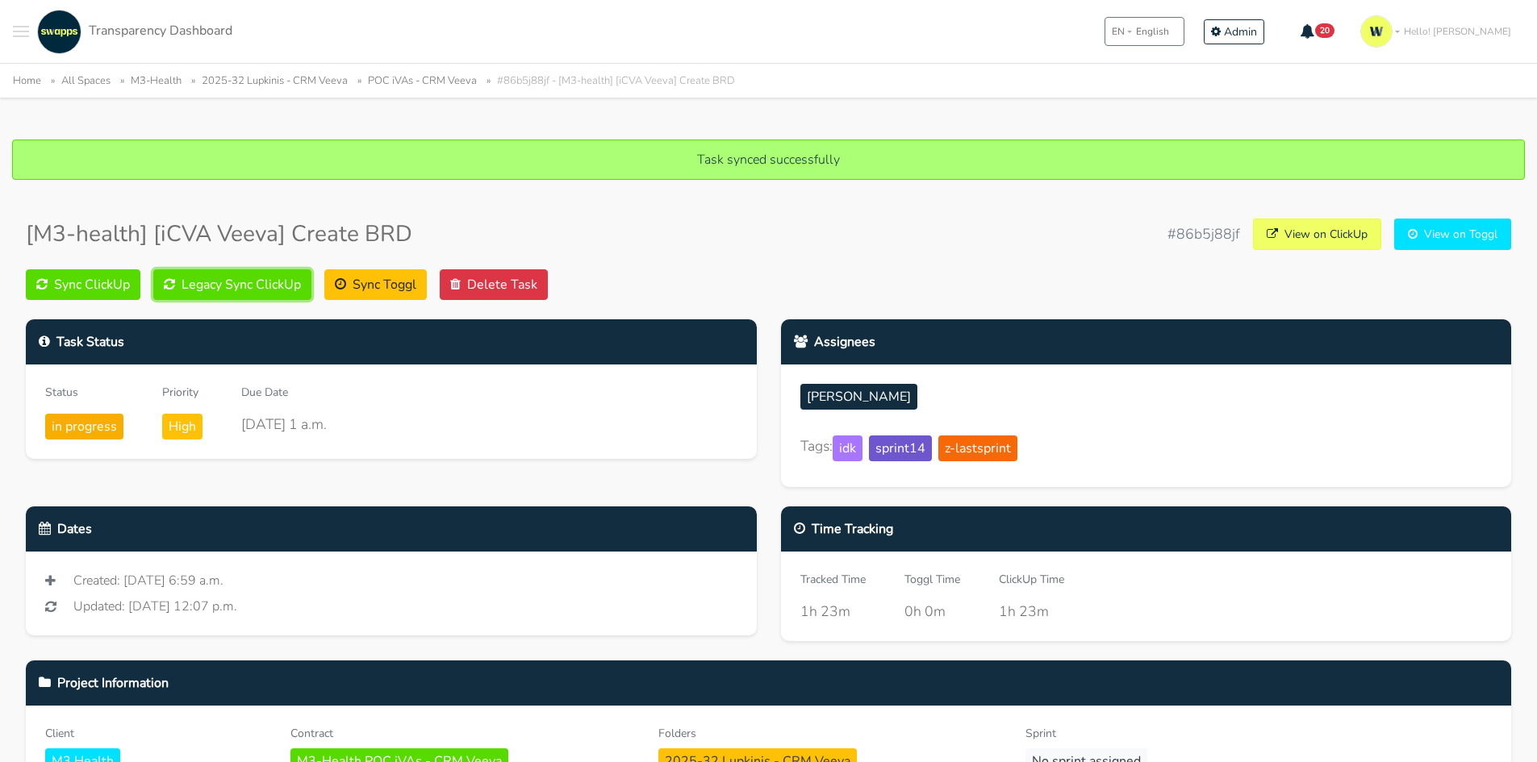
click at [247, 284] on button "Legacy Sync ClickUp" at bounding box center [232, 284] width 158 height 31
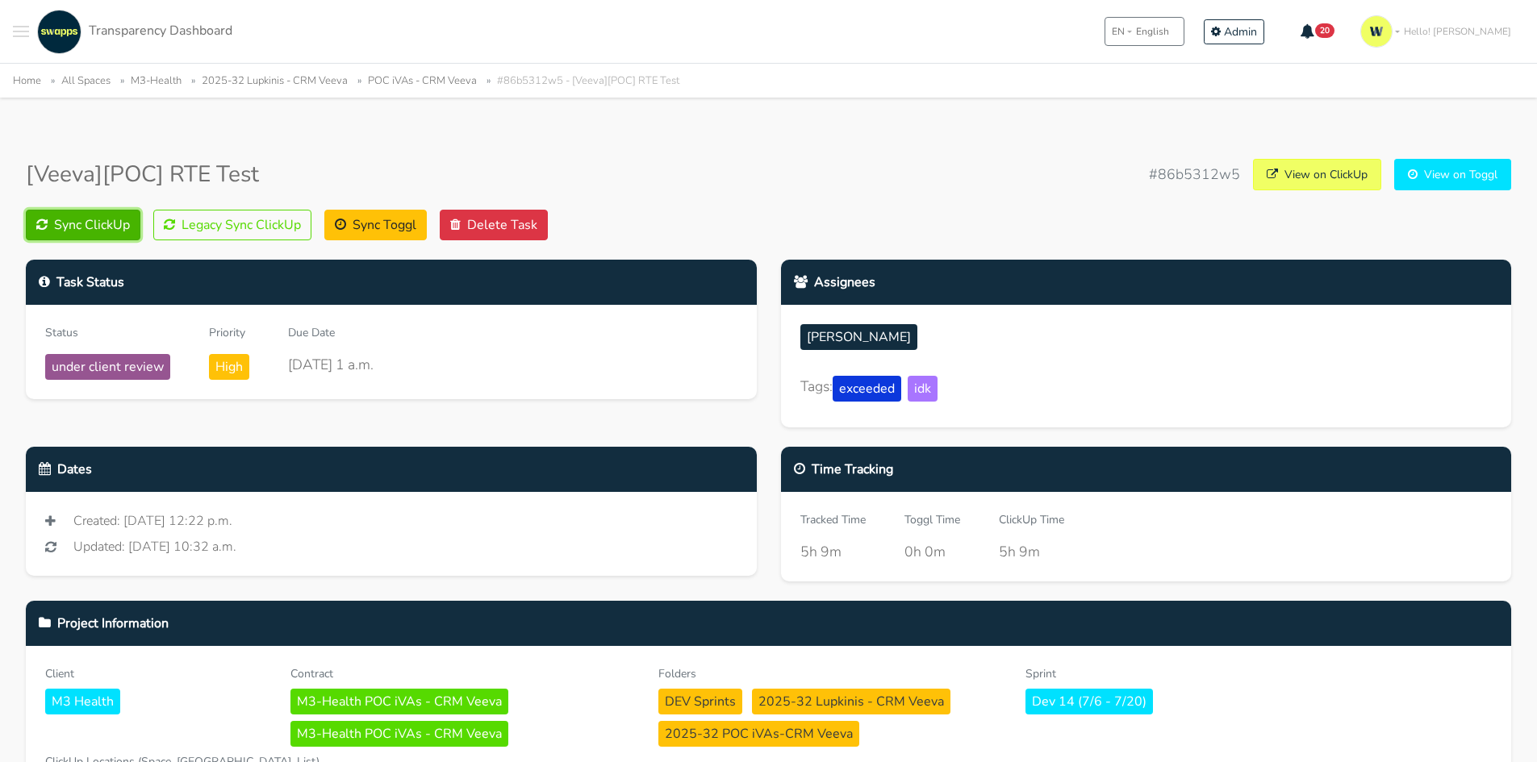
click at [55, 232] on button "Sync ClickUp" at bounding box center [83, 225] width 115 height 31
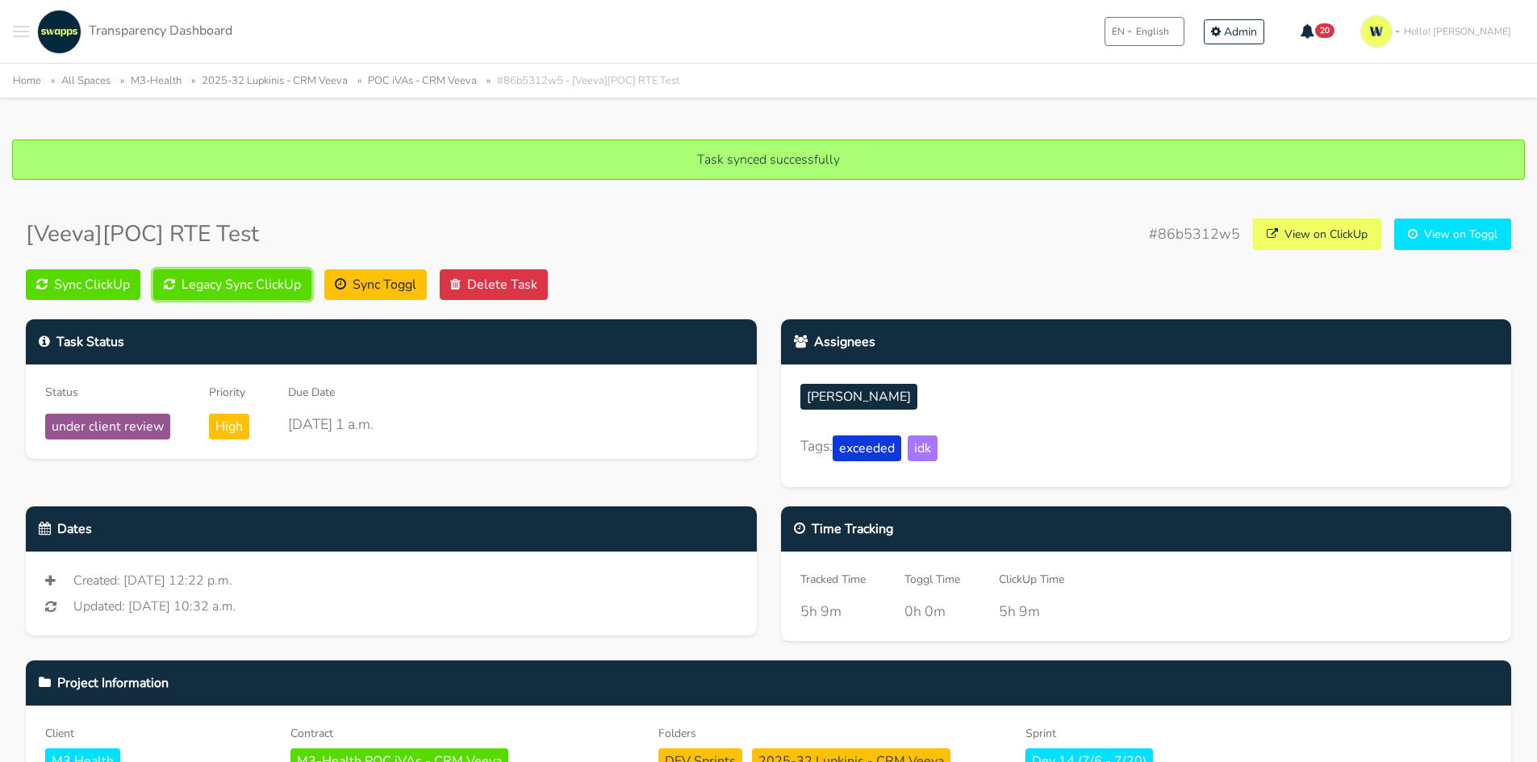
click at [219, 284] on button "Legacy Sync ClickUp" at bounding box center [232, 284] width 158 height 31
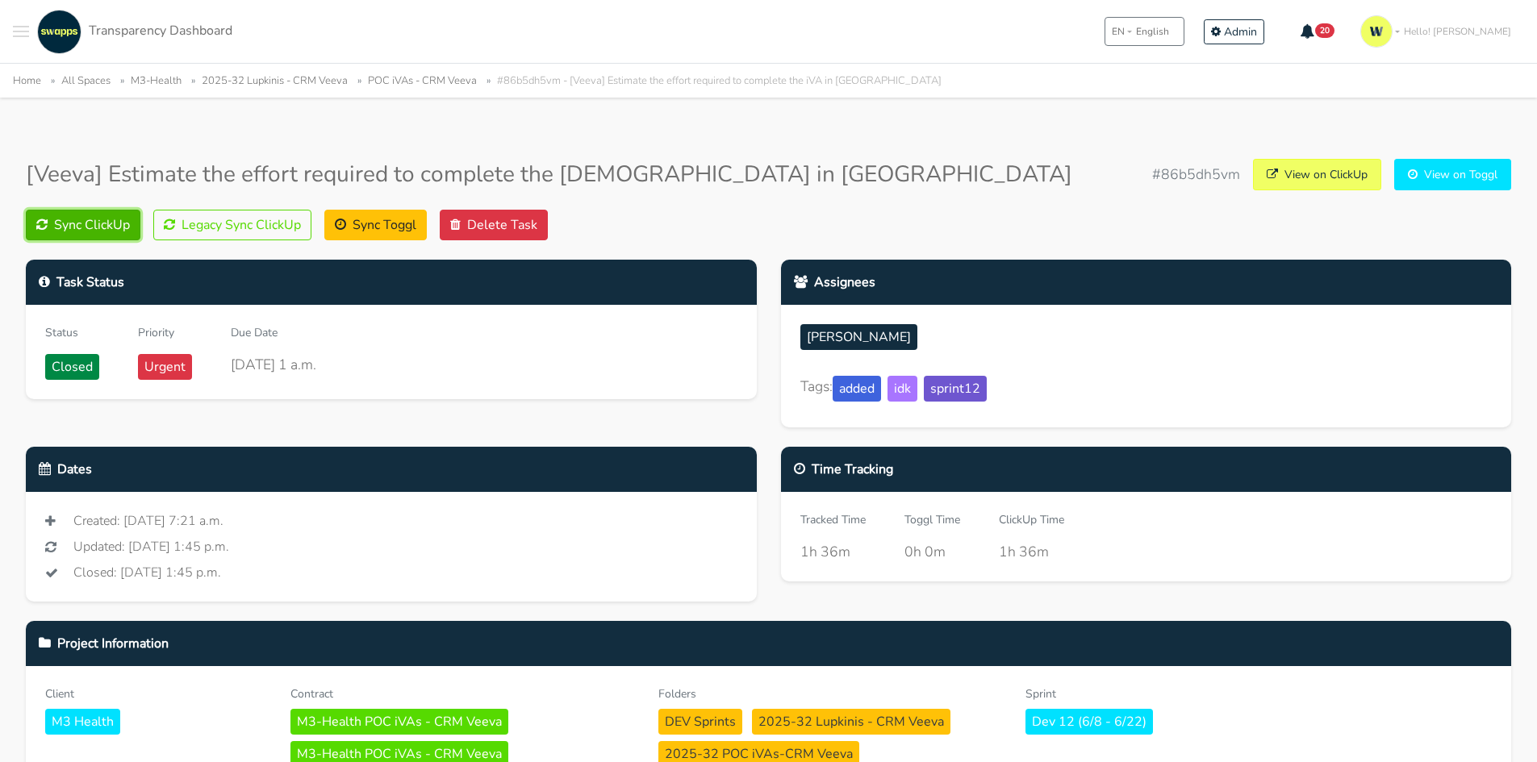
click at [73, 227] on button "Sync ClickUp" at bounding box center [83, 225] width 115 height 31
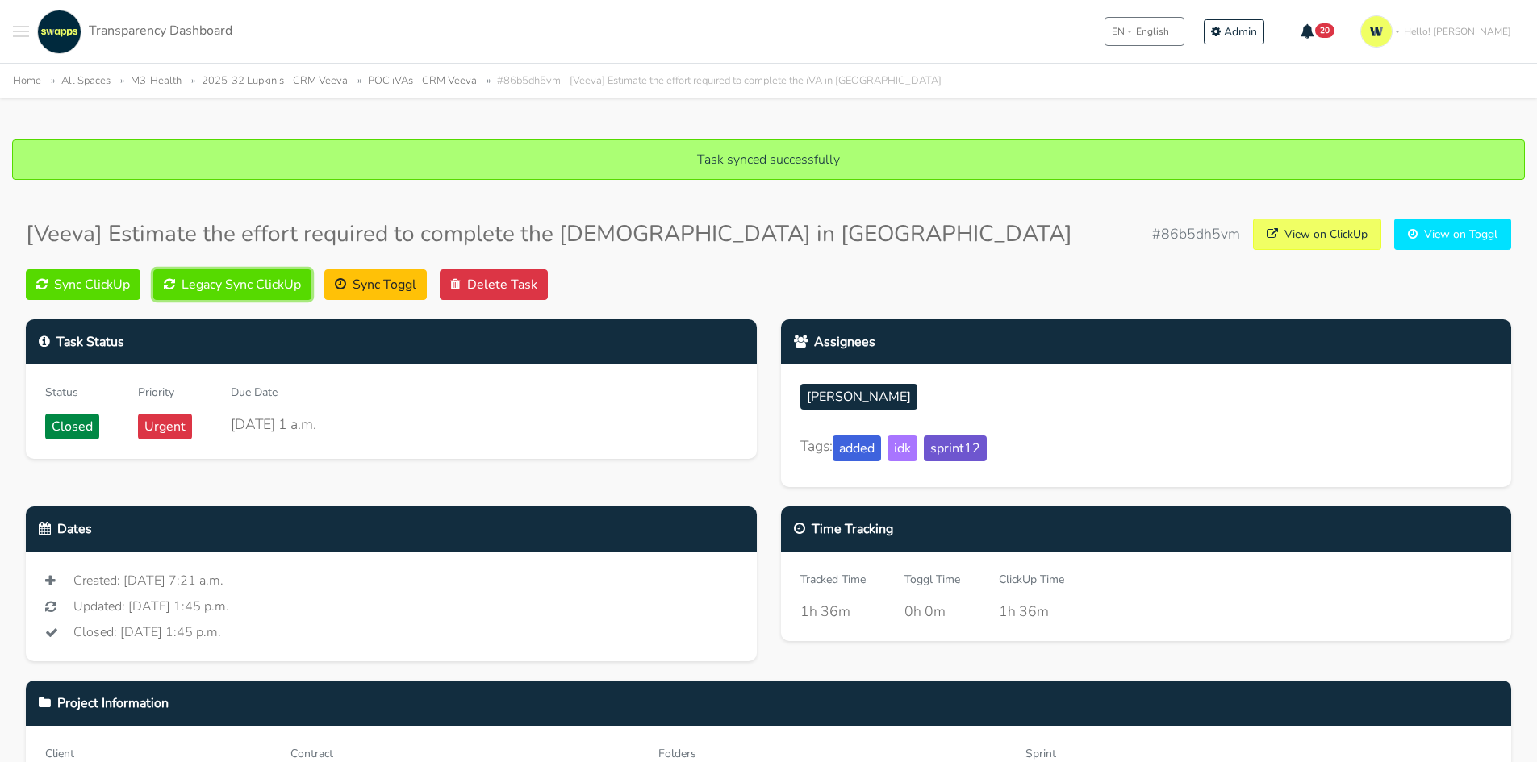
click at [242, 273] on button "Legacy Sync ClickUp" at bounding box center [232, 284] width 158 height 31
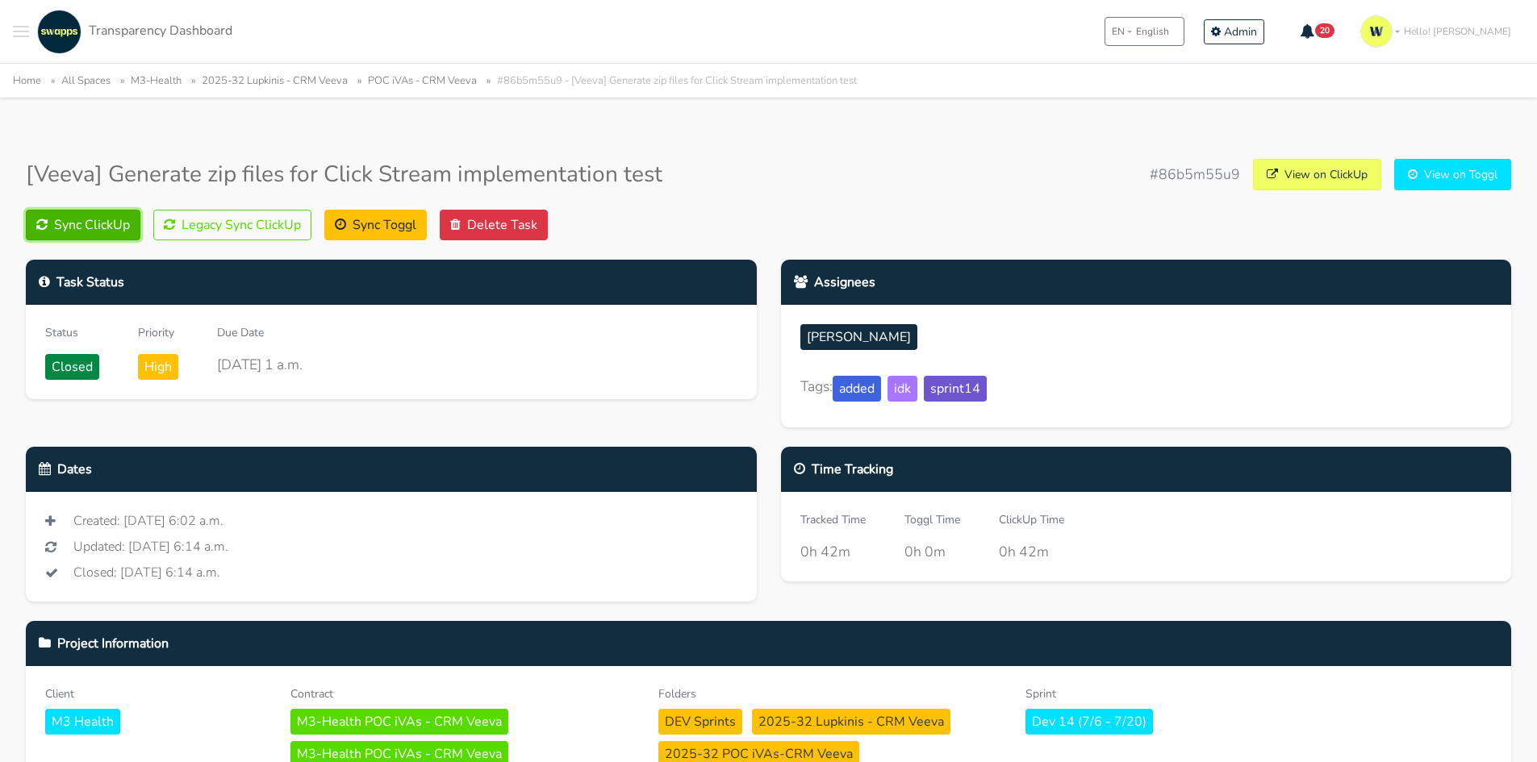
click at [94, 226] on button "Sync ClickUp" at bounding box center [83, 225] width 115 height 31
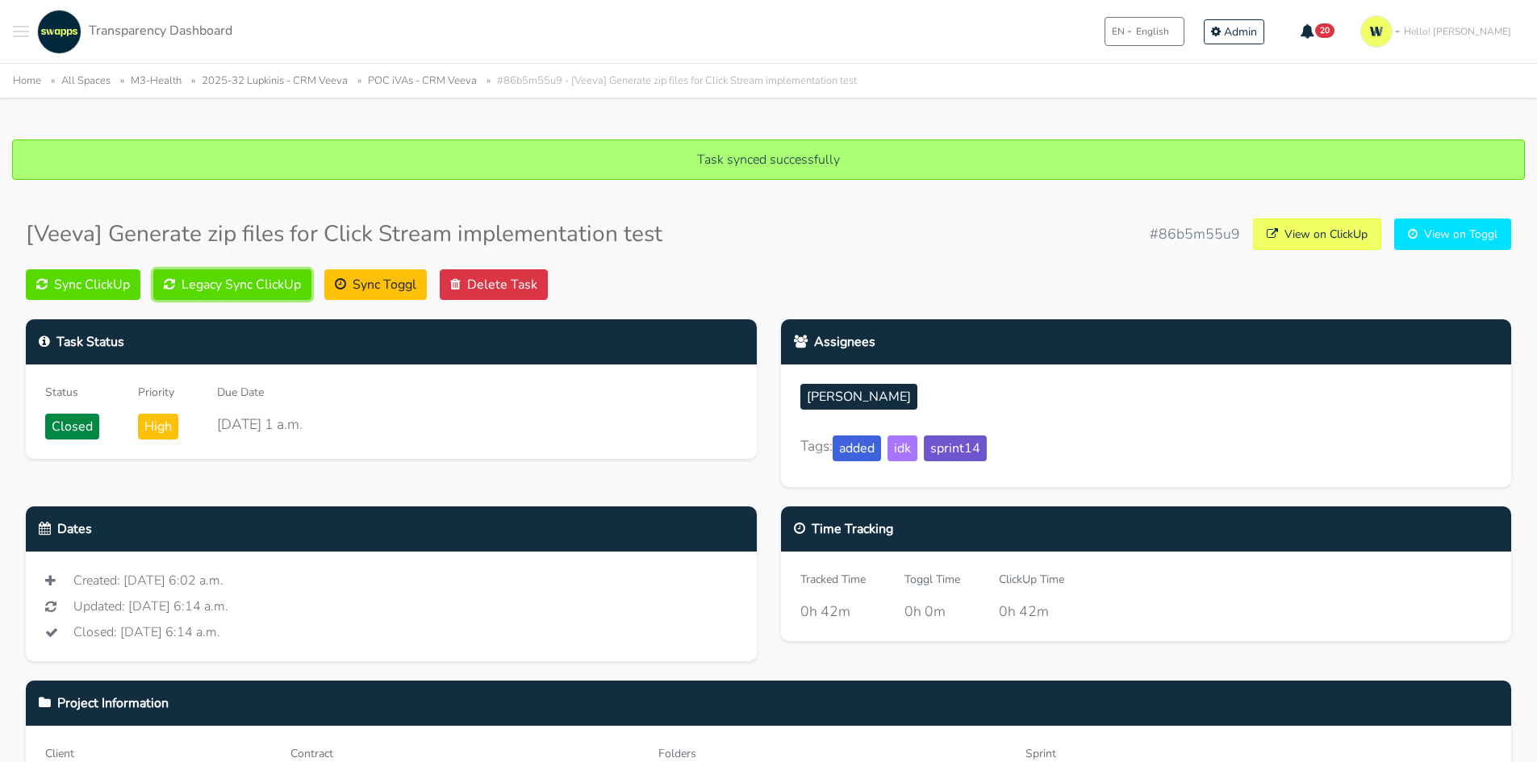
click at [225, 281] on button "Legacy Sync ClickUp" at bounding box center [232, 284] width 158 height 31
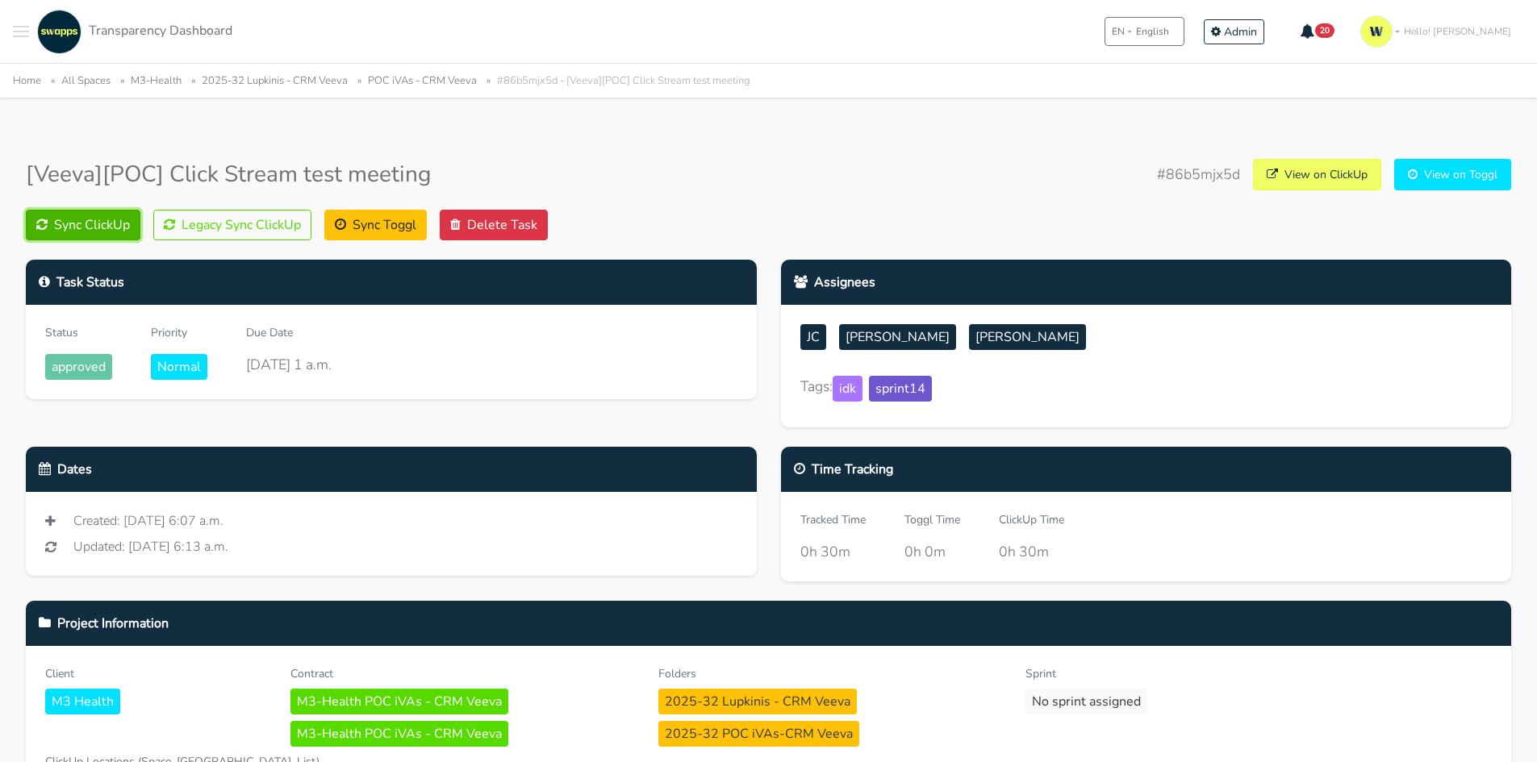
click at [101, 233] on button "Sync ClickUp" at bounding box center [83, 225] width 115 height 31
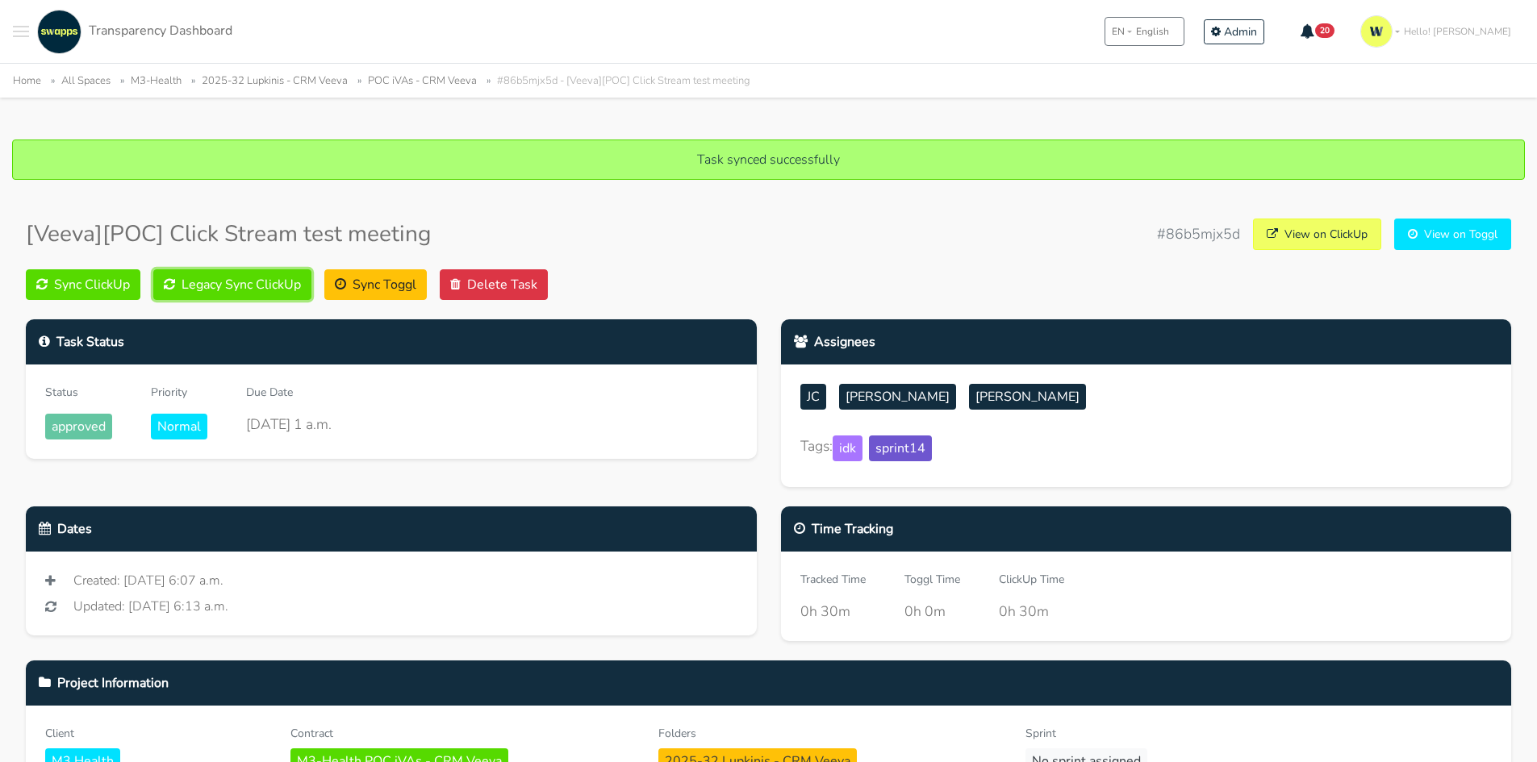
click at [210, 286] on button "Legacy Sync ClickUp" at bounding box center [232, 284] width 158 height 31
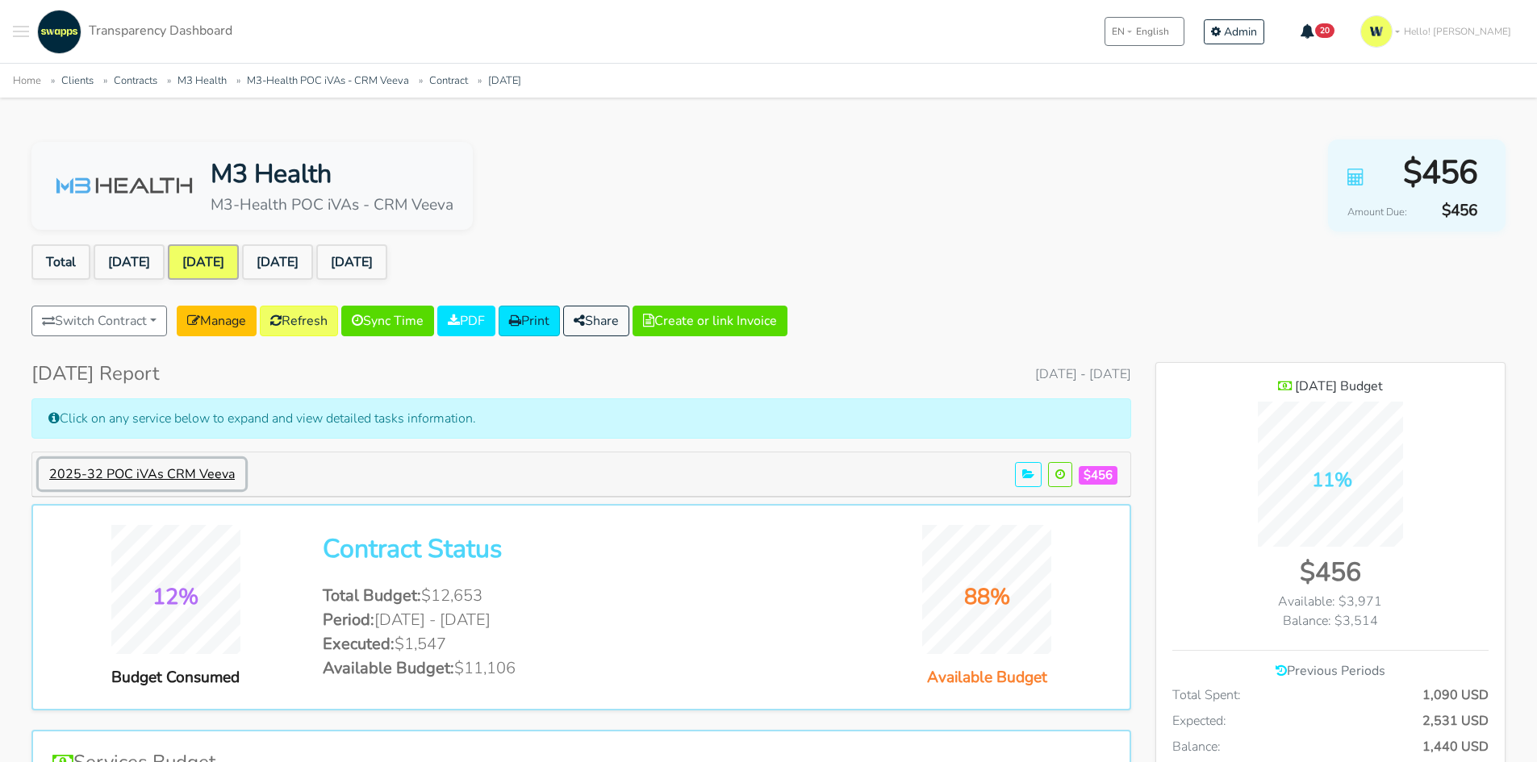
click at [203, 473] on button "2025-32 POC iVAs CRM Veeva" at bounding box center [142, 474] width 206 height 31
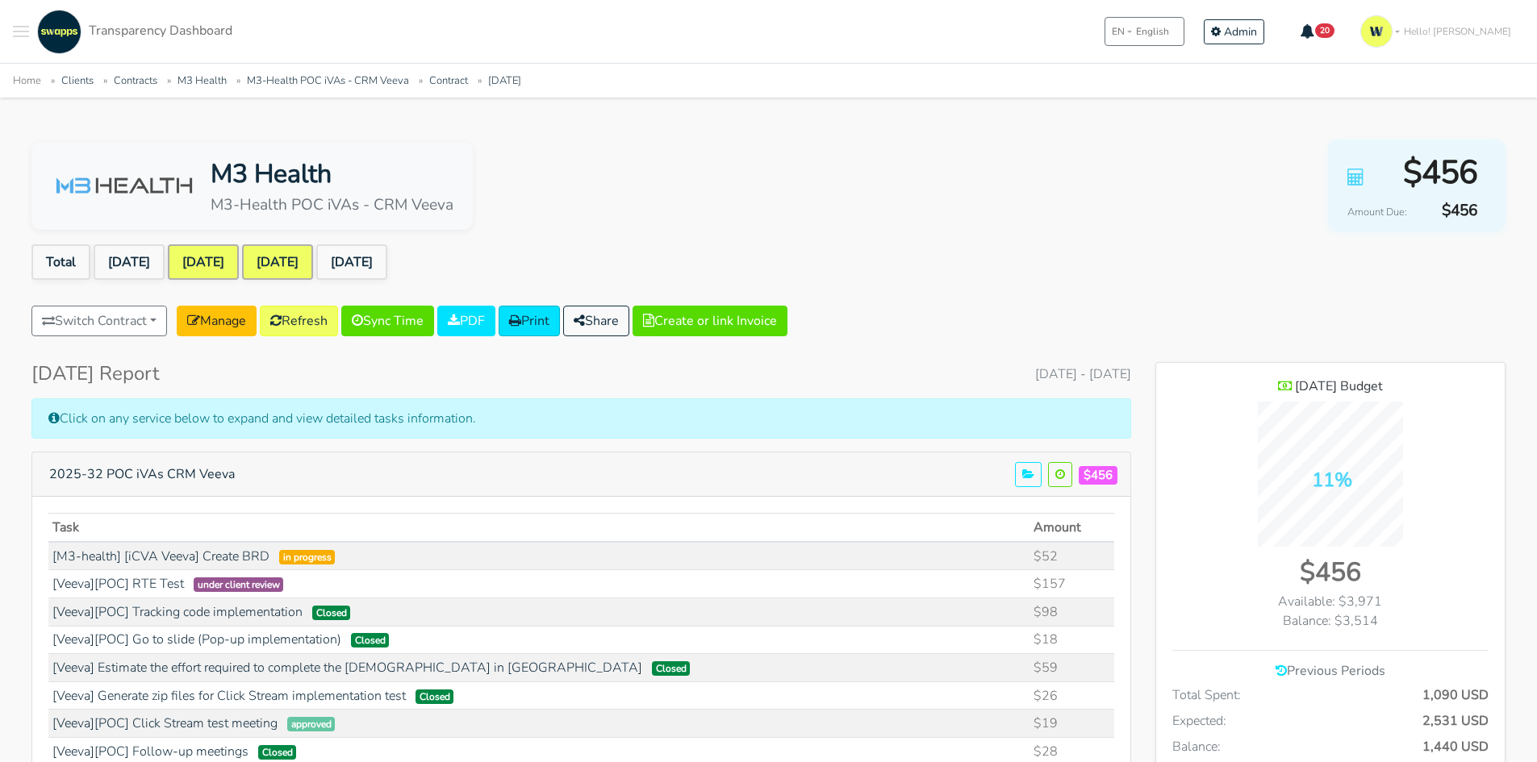
click at [313, 262] on link "Jul 2025" at bounding box center [277, 261] width 71 height 35
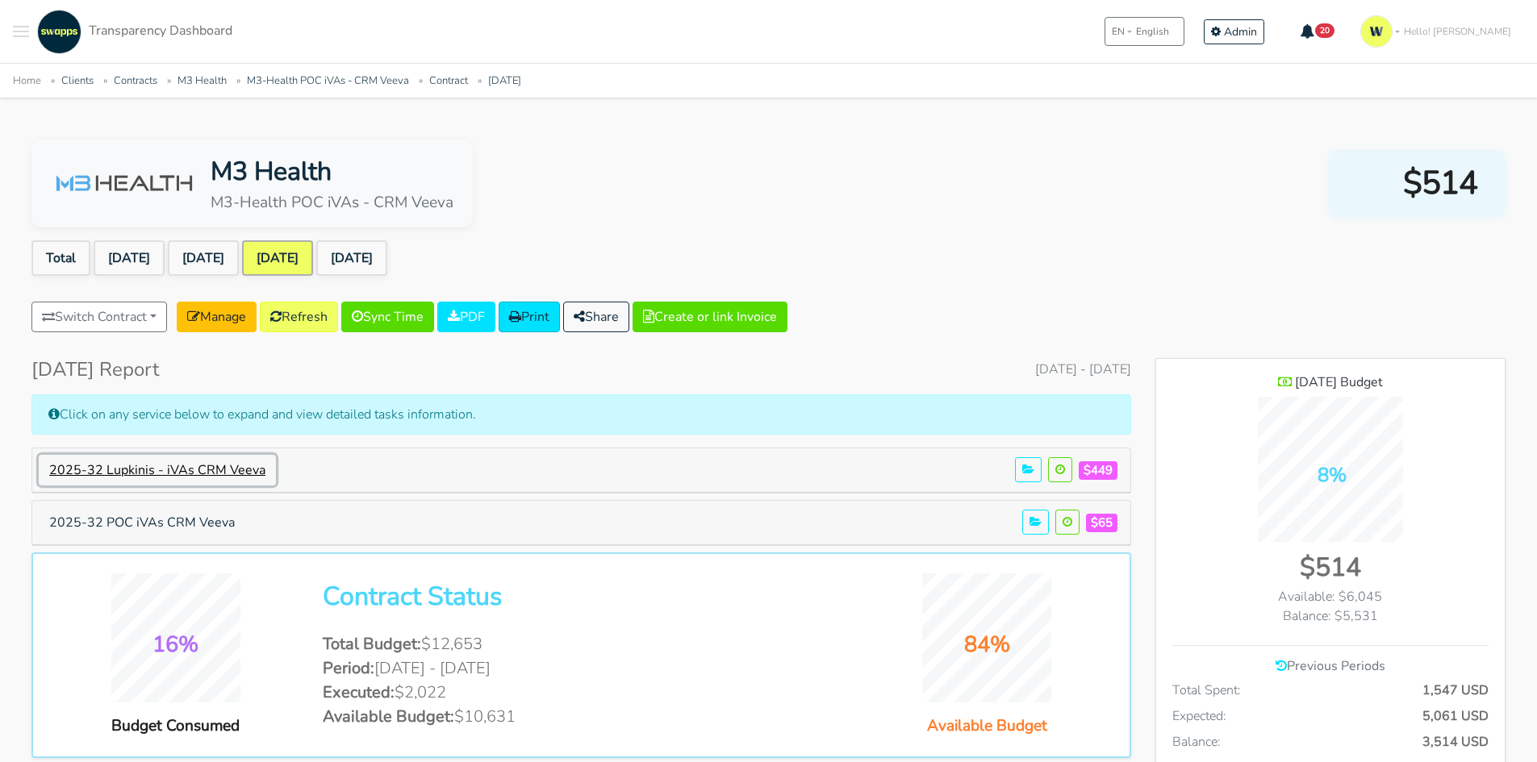
click at [171, 470] on button "2025-32 Lupkinis - iVAs CRM Veeva" at bounding box center [157, 470] width 237 height 31
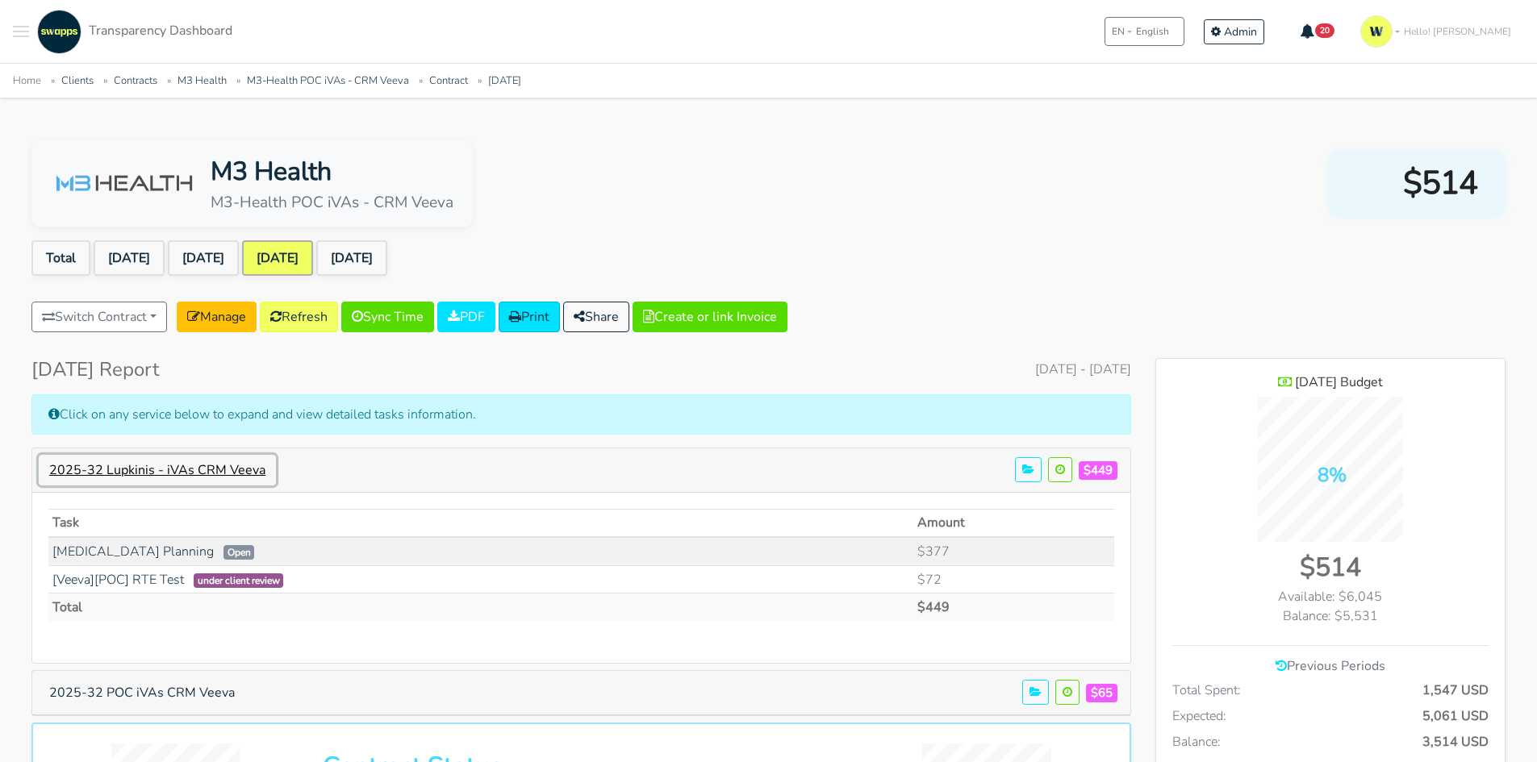
scroll to position [1225, 349]
click at [137, 579] on link "[Veeva][POC] RTE Test" at bounding box center [117, 580] width 131 height 18
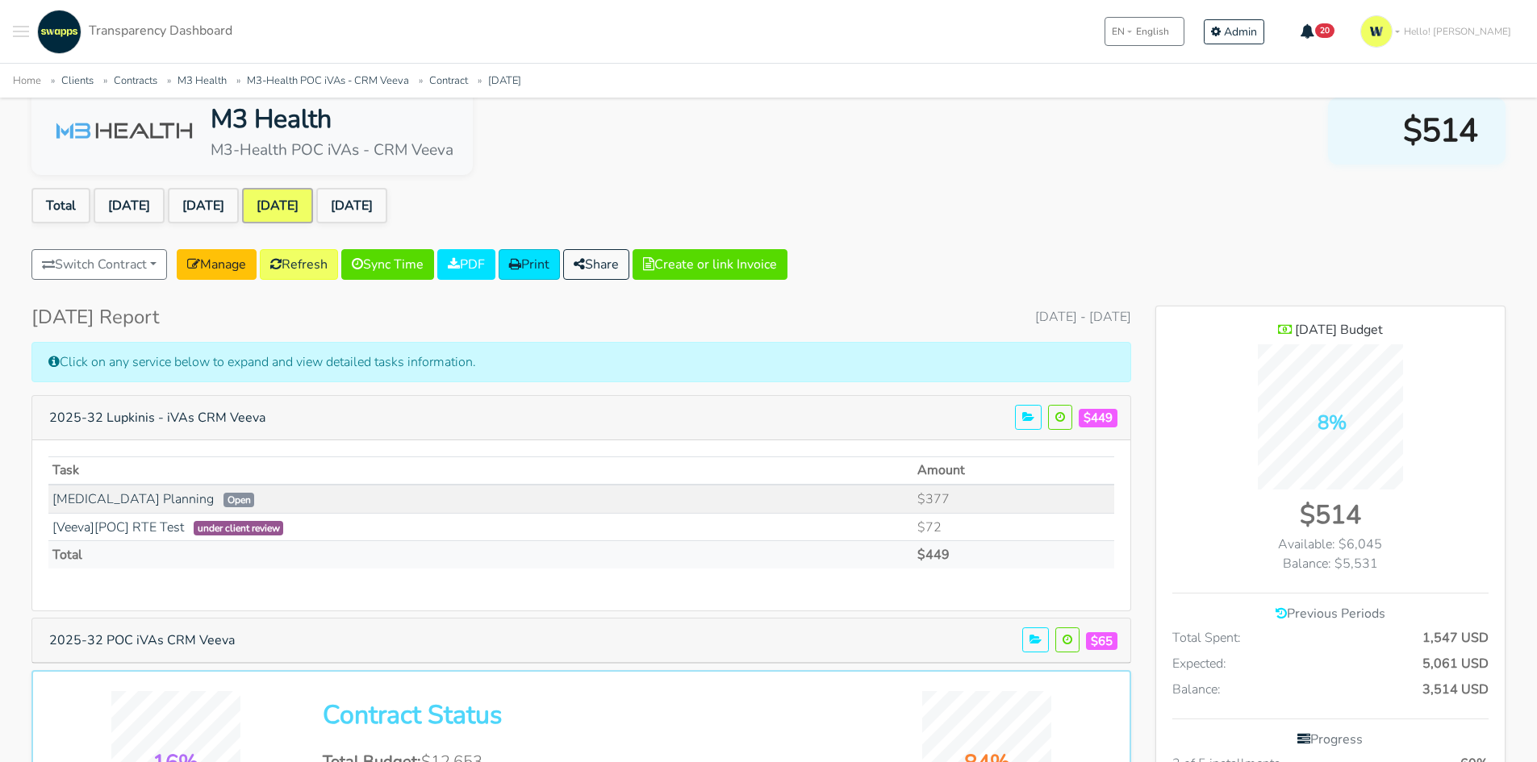
scroll to position [81, 0]
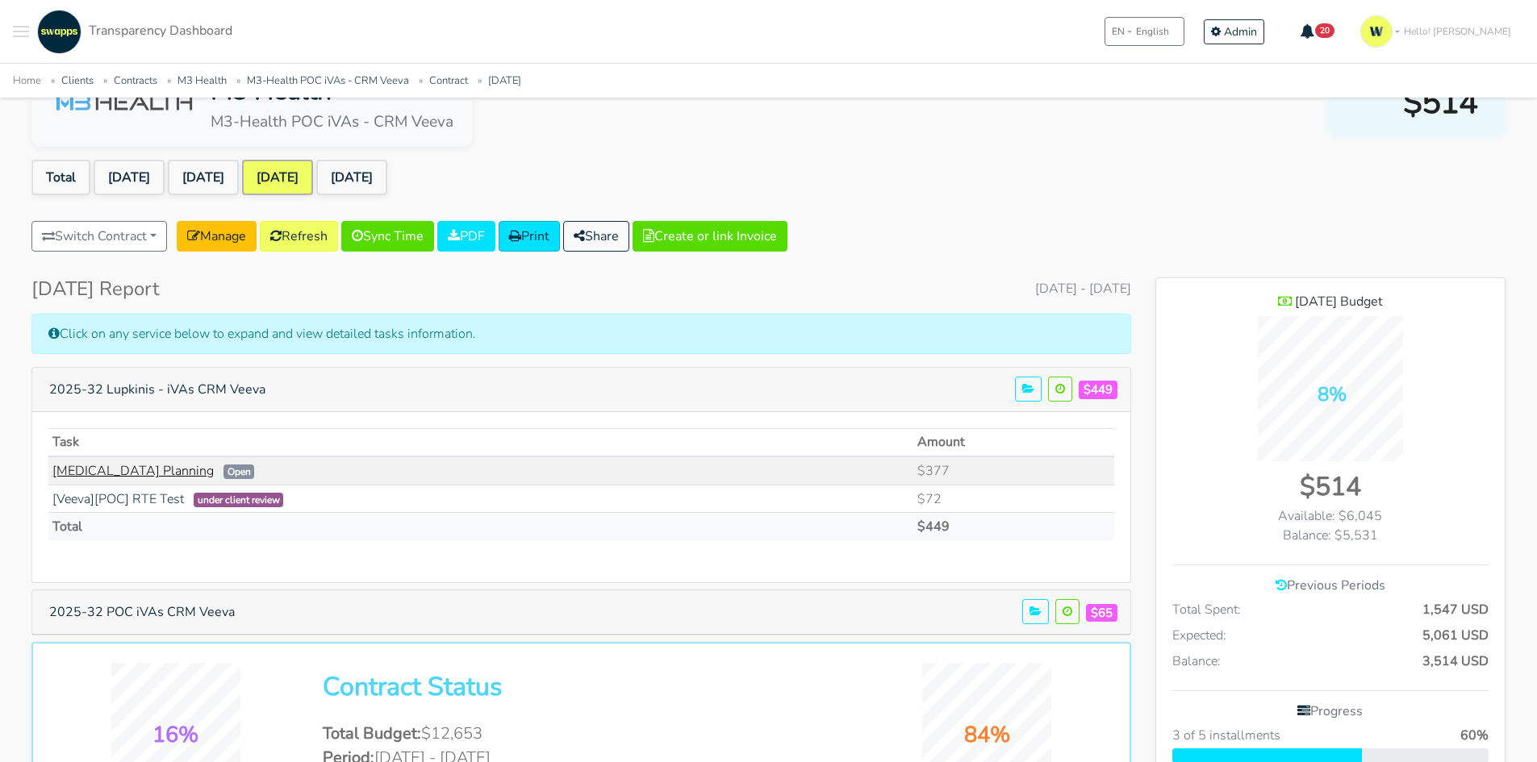
click at [85, 463] on link "[MEDICAL_DATA] Planning" at bounding box center [132, 471] width 161 height 18
click at [298, 229] on link "Refresh" at bounding box center [299, 236] width 78 height 31
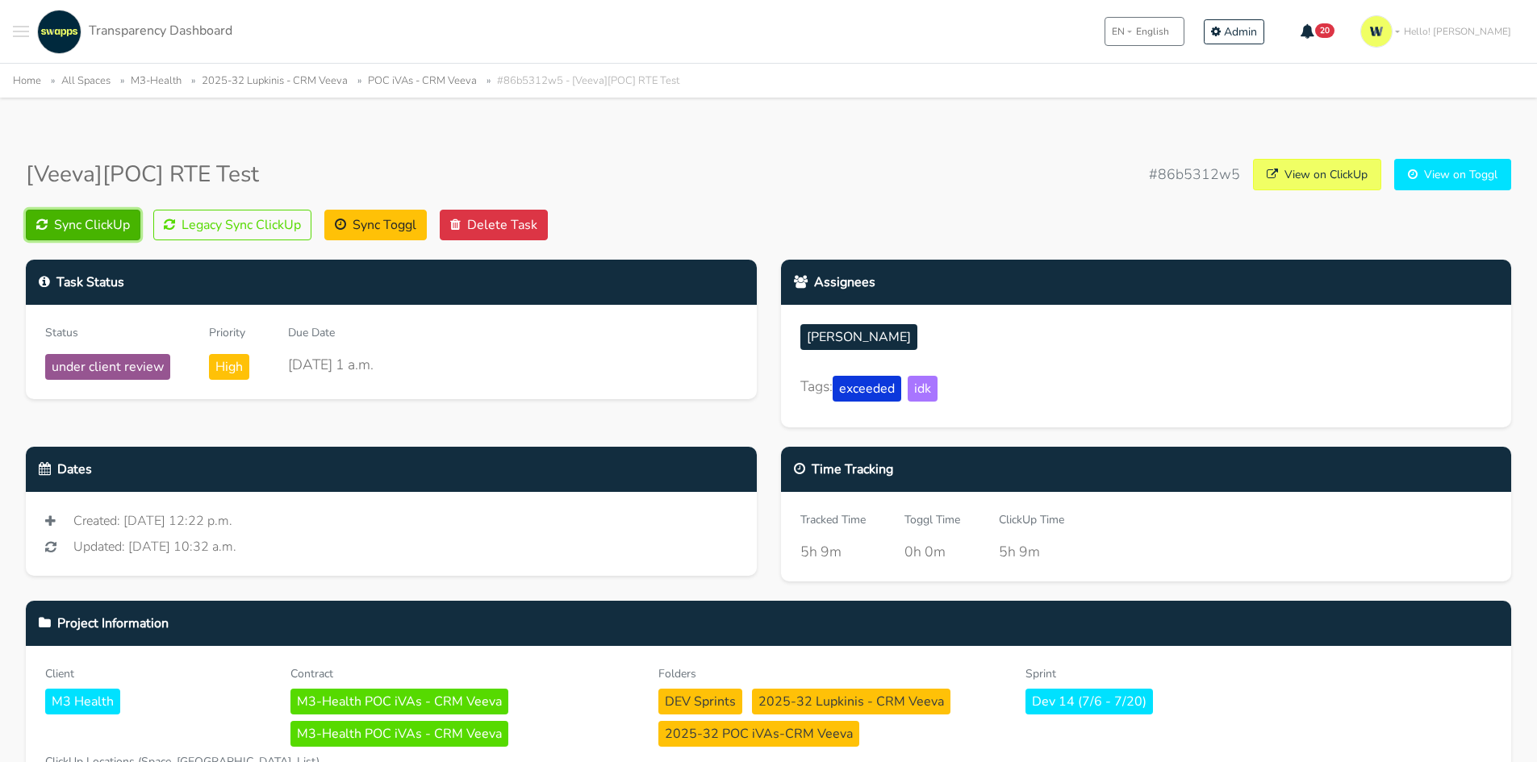
click at [91, 231] on button "Sync ClickUp" at bounding box center [83, 225] width 115 height 31
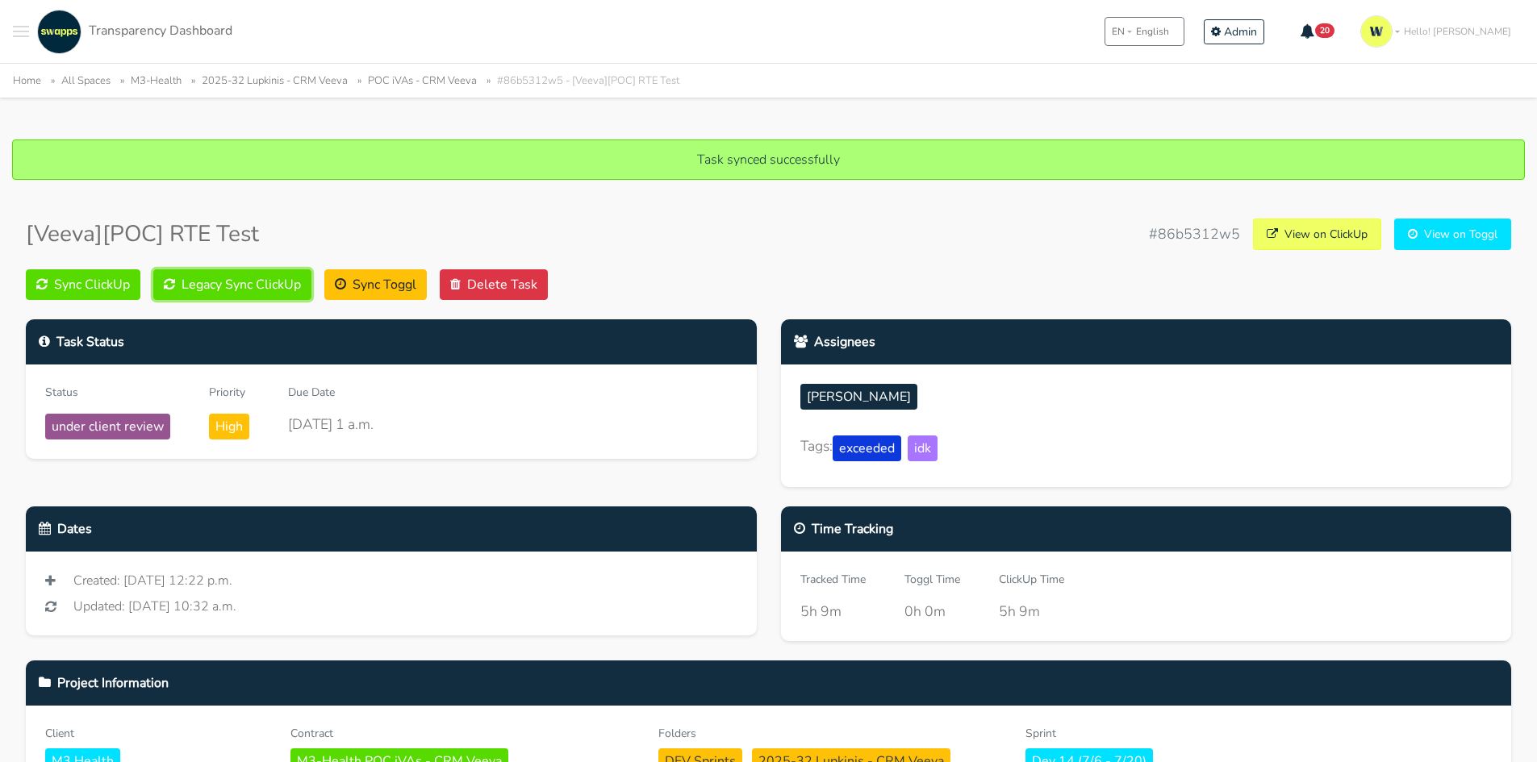
click at [253, 287] on button "Legacy Sync ClickUp" at bounding box center [232, 284] width 158 height 31
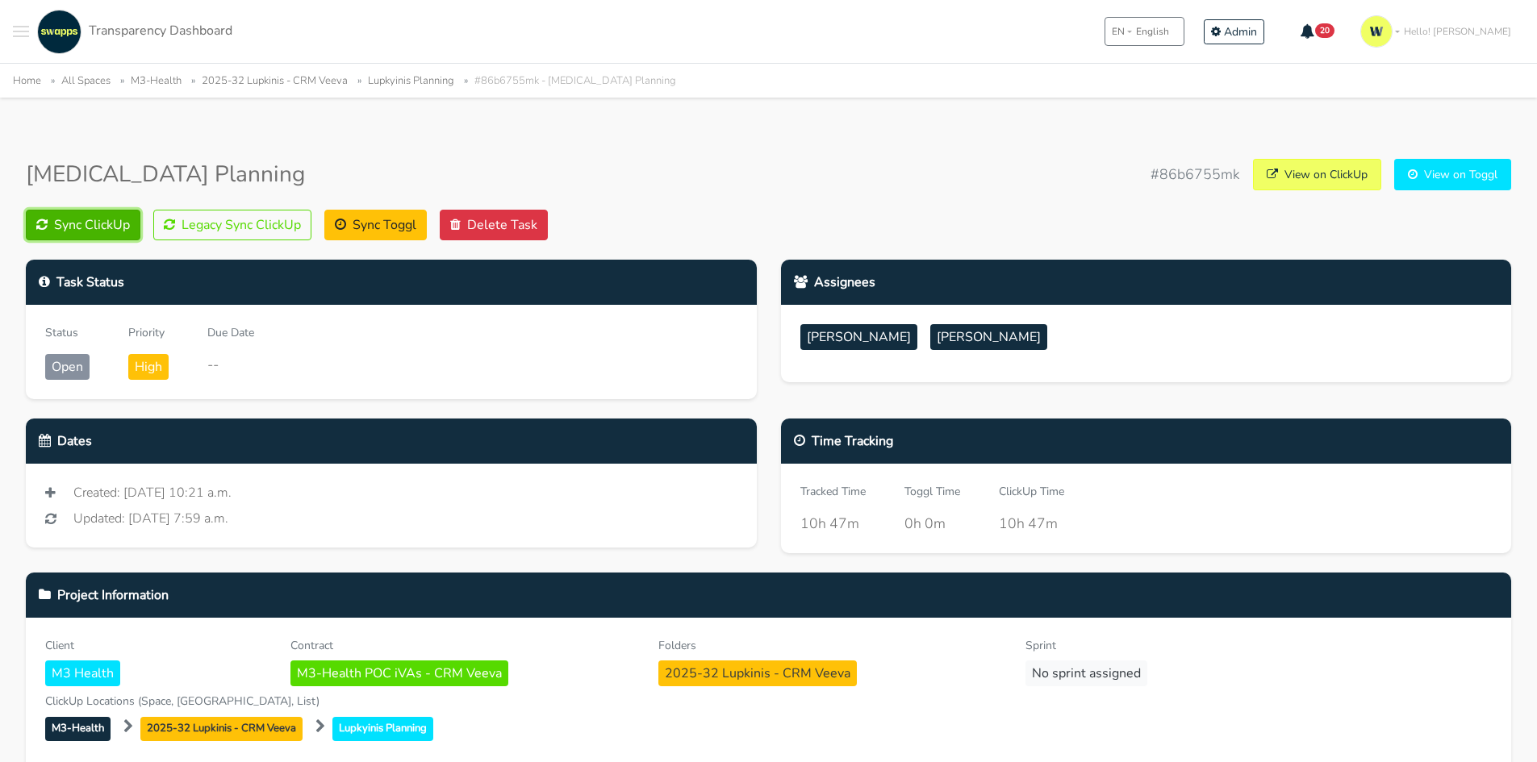
click at [49, 217] on button "Sync ClickUp" at bounding box center [83, 225] width 115 height 31
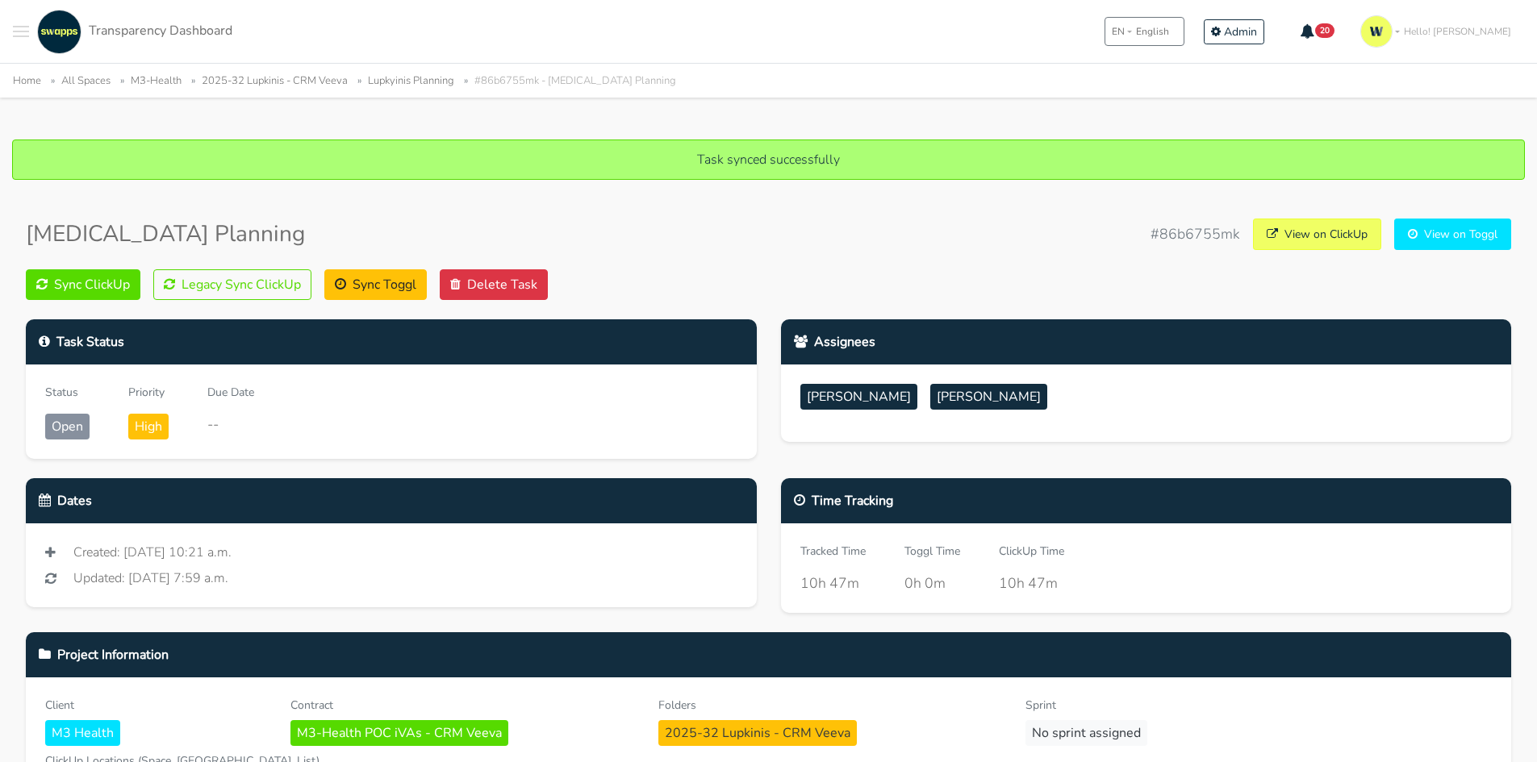
click at [231, 286] on button "Legacy Sync ClickUp" at bounding box center [232, 284] width 158 height 31
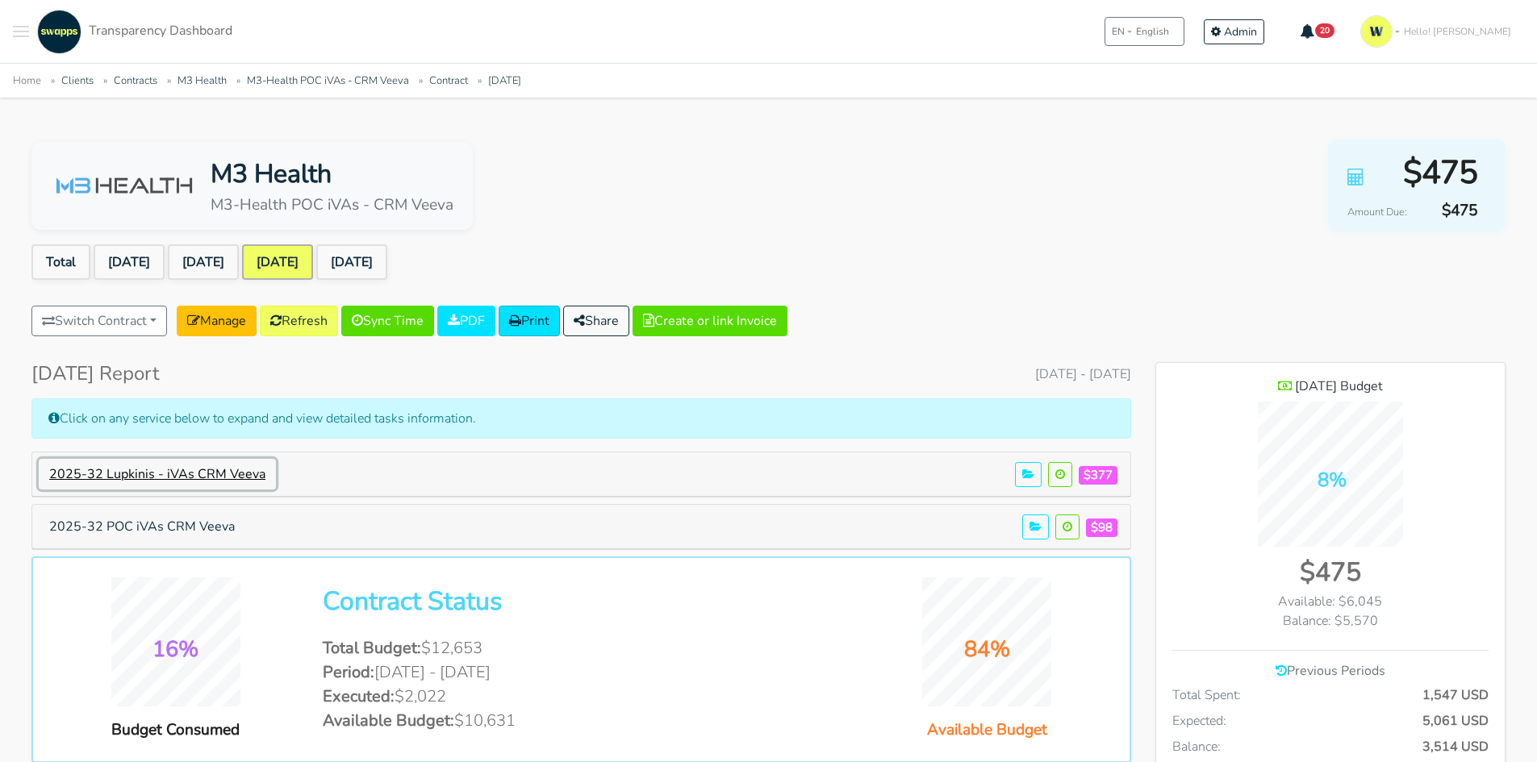
click at [231, 469] on button "2025-32 Lupkinis - iVAs CRM Veeva" at bounding box center [157, 474] width 237 height 31
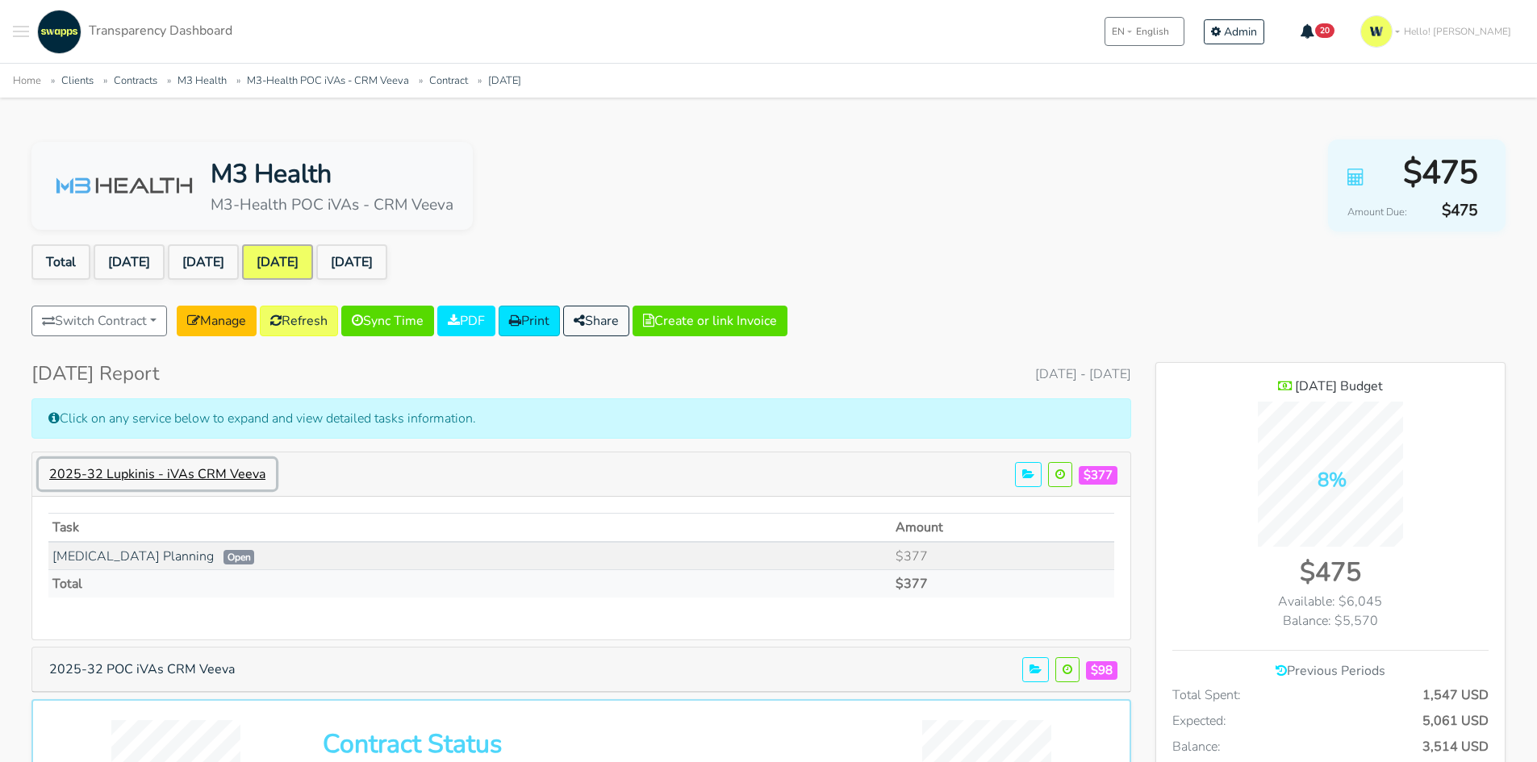
scroll to position [1198, 349]
click at [231, 469] on button "2025-32 Lupkinis - iVAs CRM Veeva" at bounding box center [157, 474] width 237 height 31
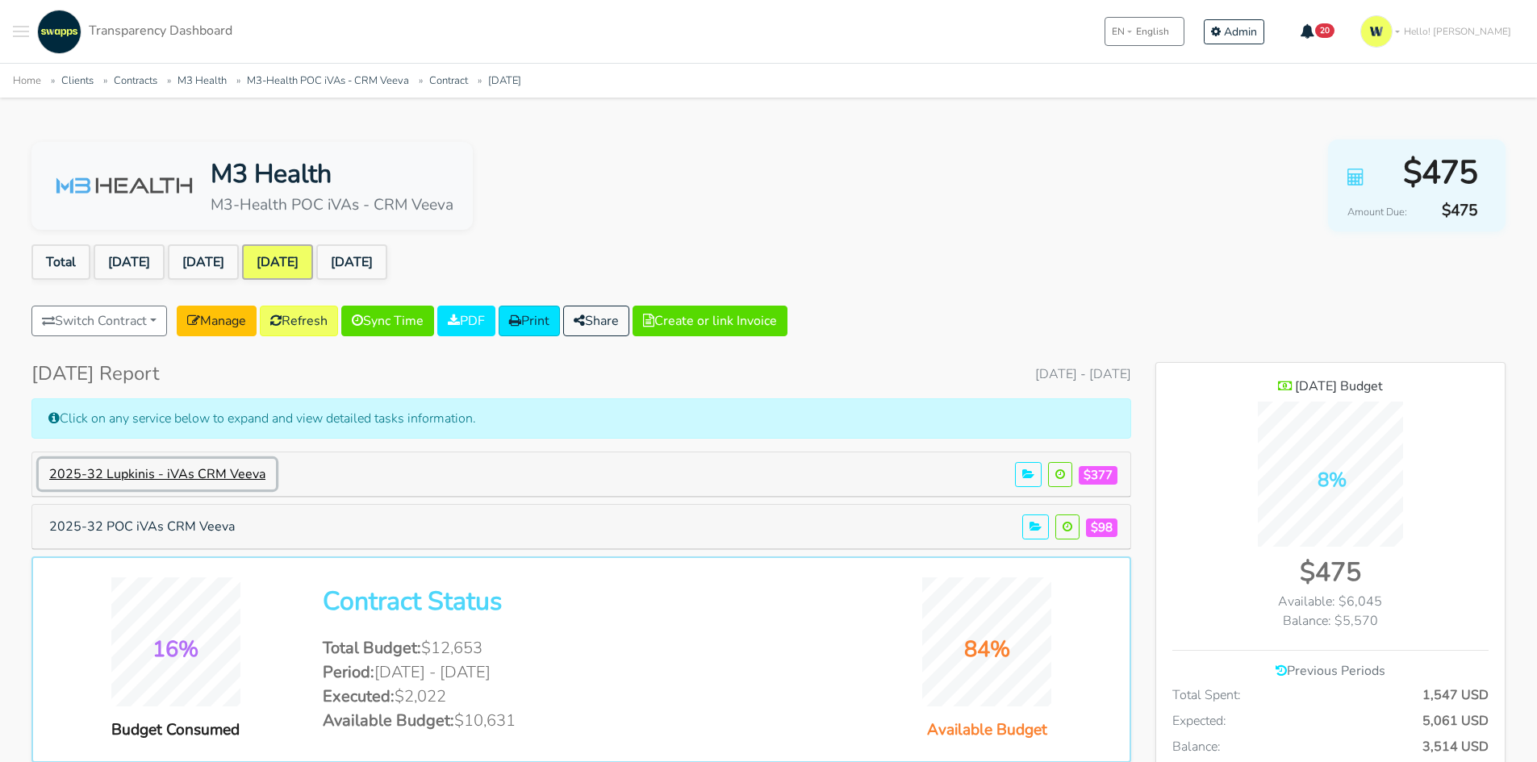
scroll to position [805386, 806214]
click at [191, 529] on button "2025-32 POC iVAs CRM Veeva" at bounding box center [142, 526] width 206 height 31
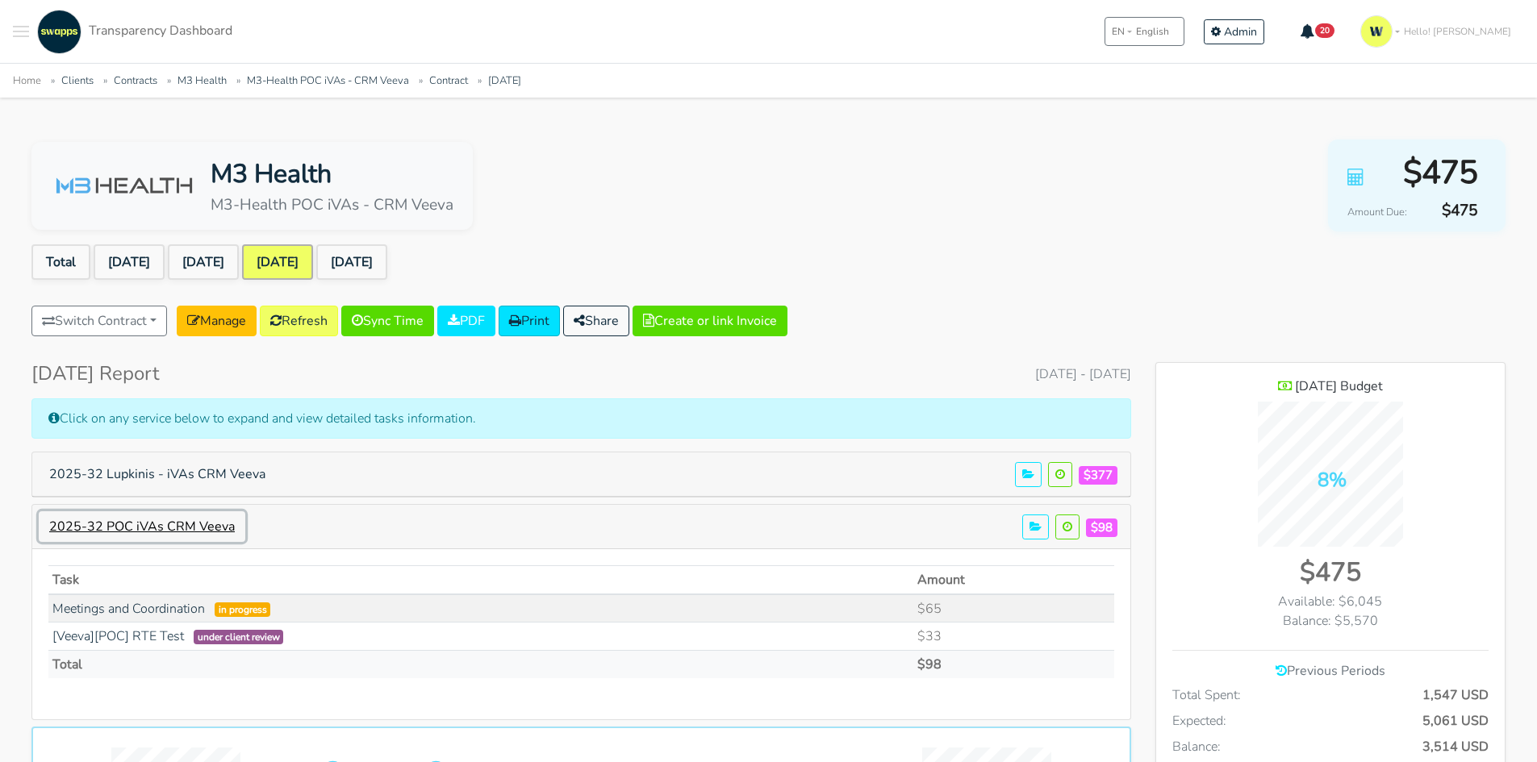
scroll to position [1225, 349]
click at [191, 529] on button "2025-32 POC iVAs CRM Veeva" at bounding box center [142, 526] width 206 height 31
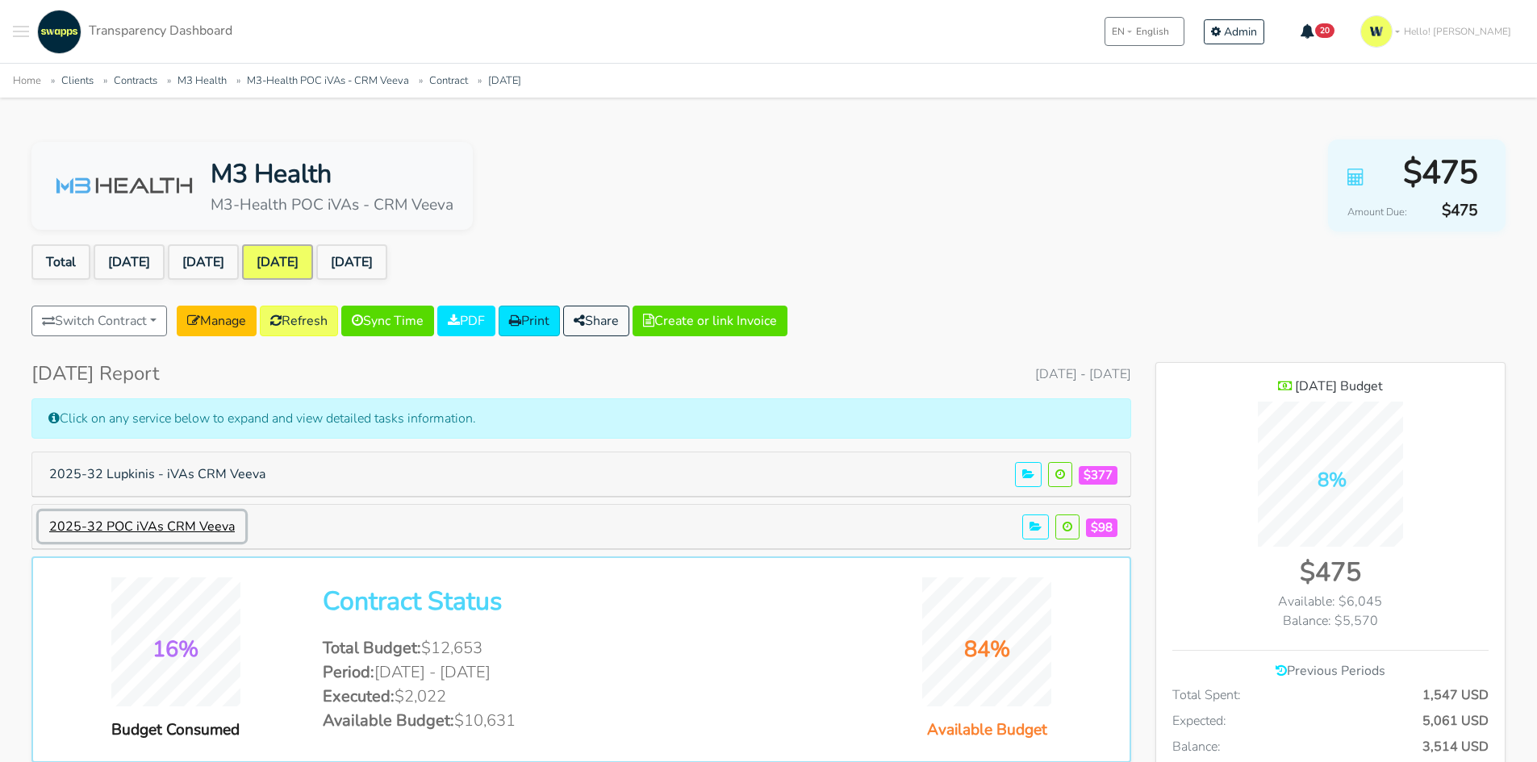
scroll to position [805386, 806214]
click at [377, 258] on link "[DATE]" at bounding box center [351, 261] width 71 height 35
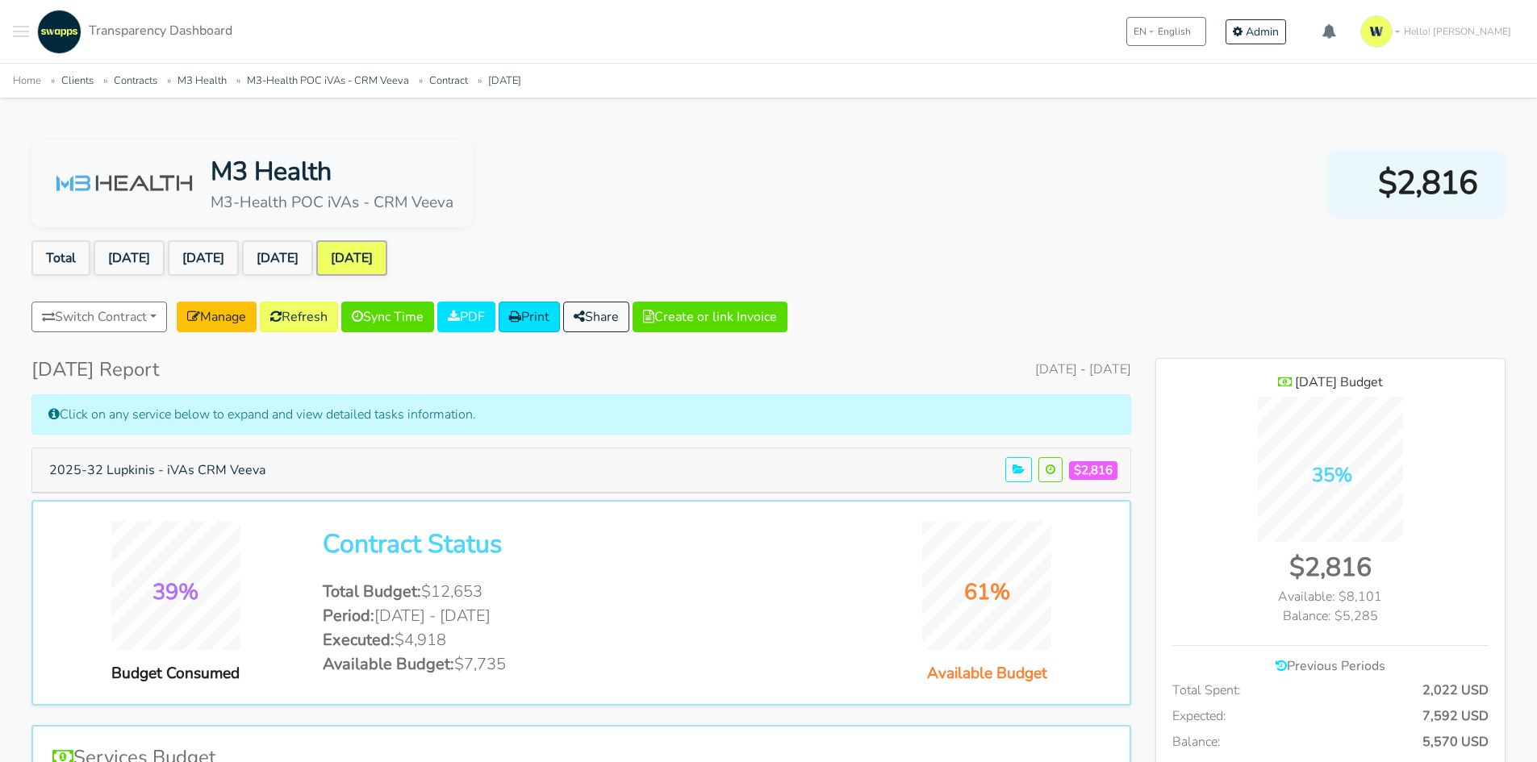
scroll to position [1176, 349]
click at [211, 469] on button "2025-32 Lupkinis - iVAs CRM Veeva" at bounding box center [157, 470] width 237 height 31
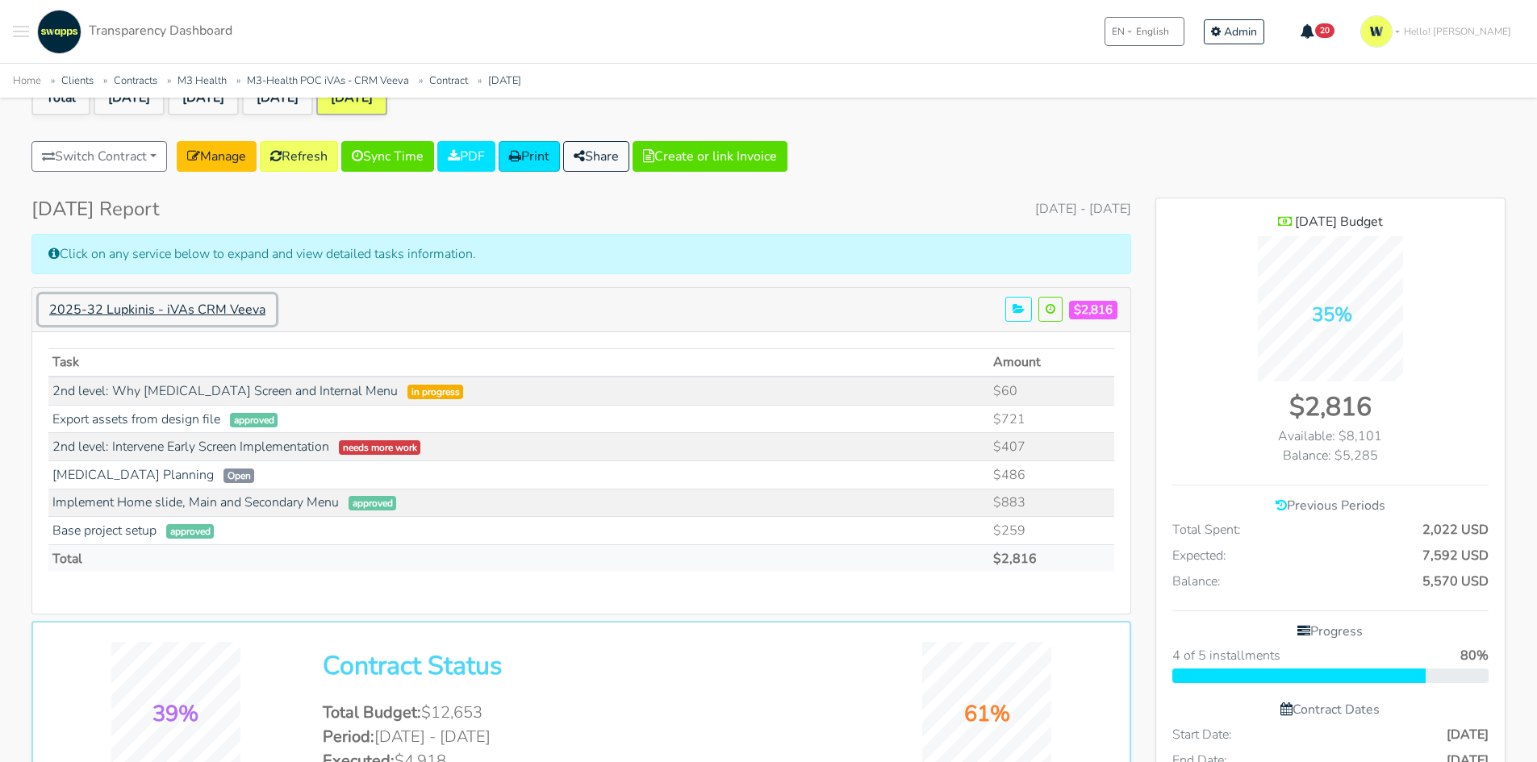
scroll to position [161, 0]
click at [322, 157] on link "Refresh" at bounding box center [299, 155] width 78 height 31
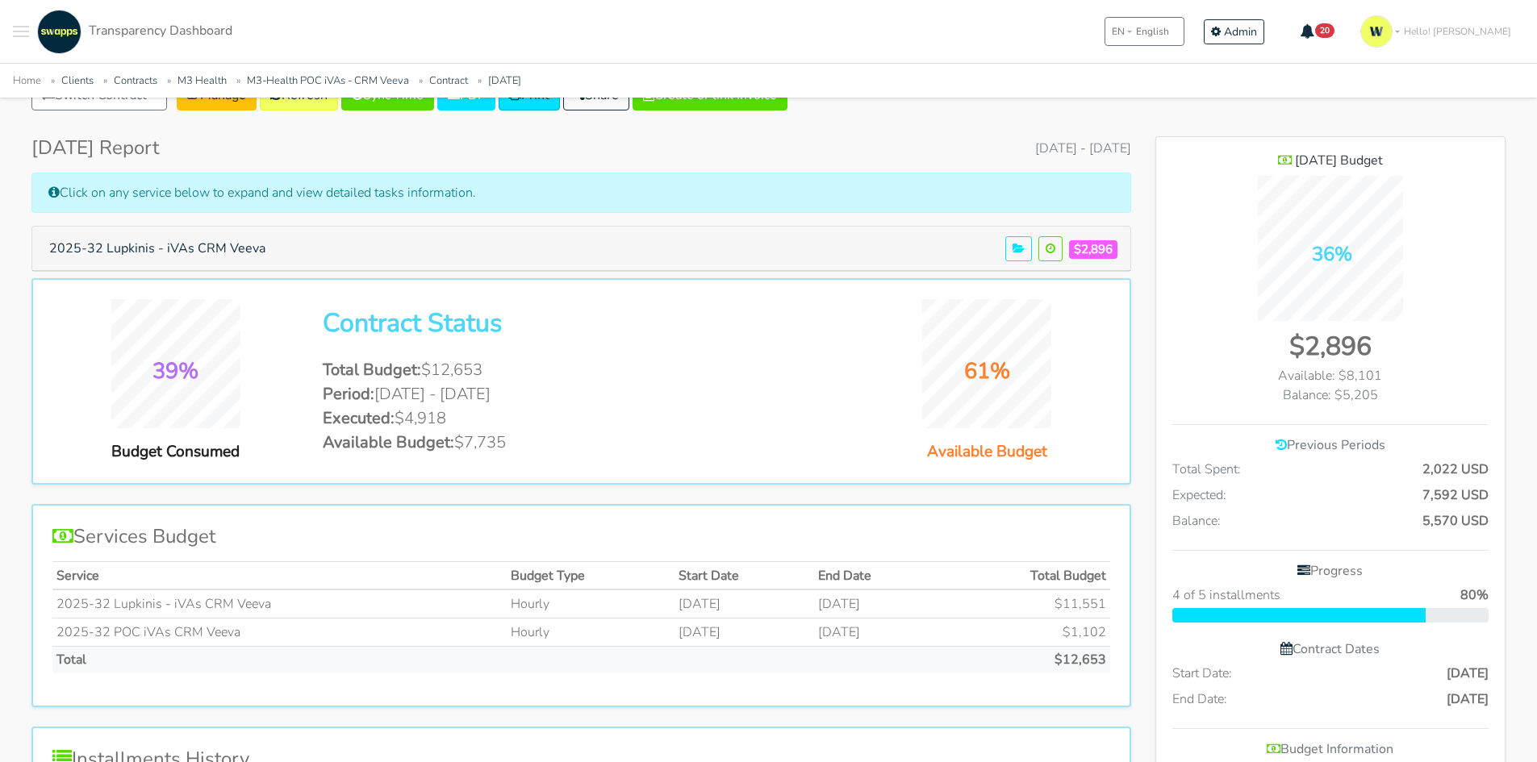
scroll to position [242, 0]
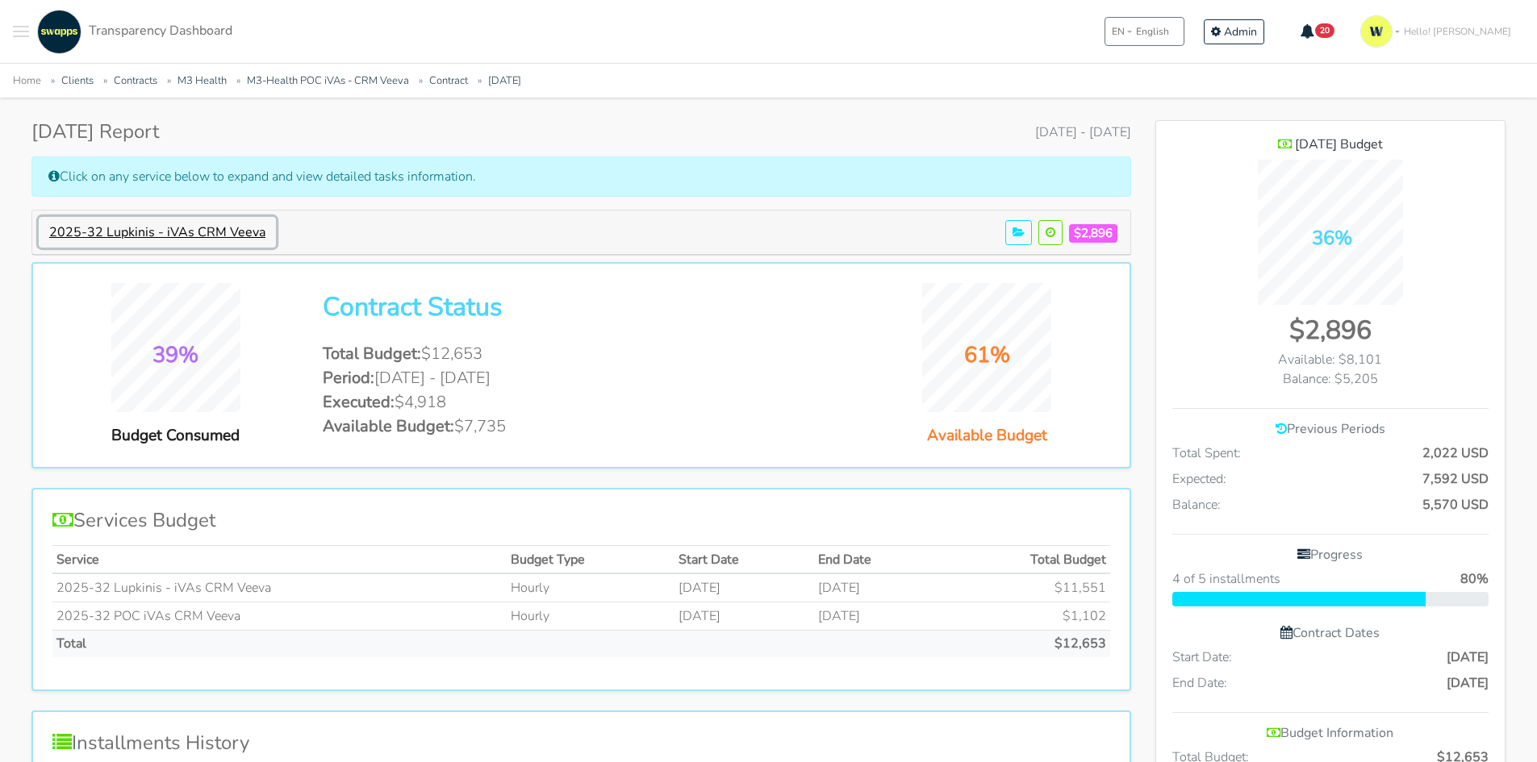
click at [193, 238] on button "2025-32 Lupkinis - iVAs CRM Veeva" at bounding box center [157, 232] width 237 height 31
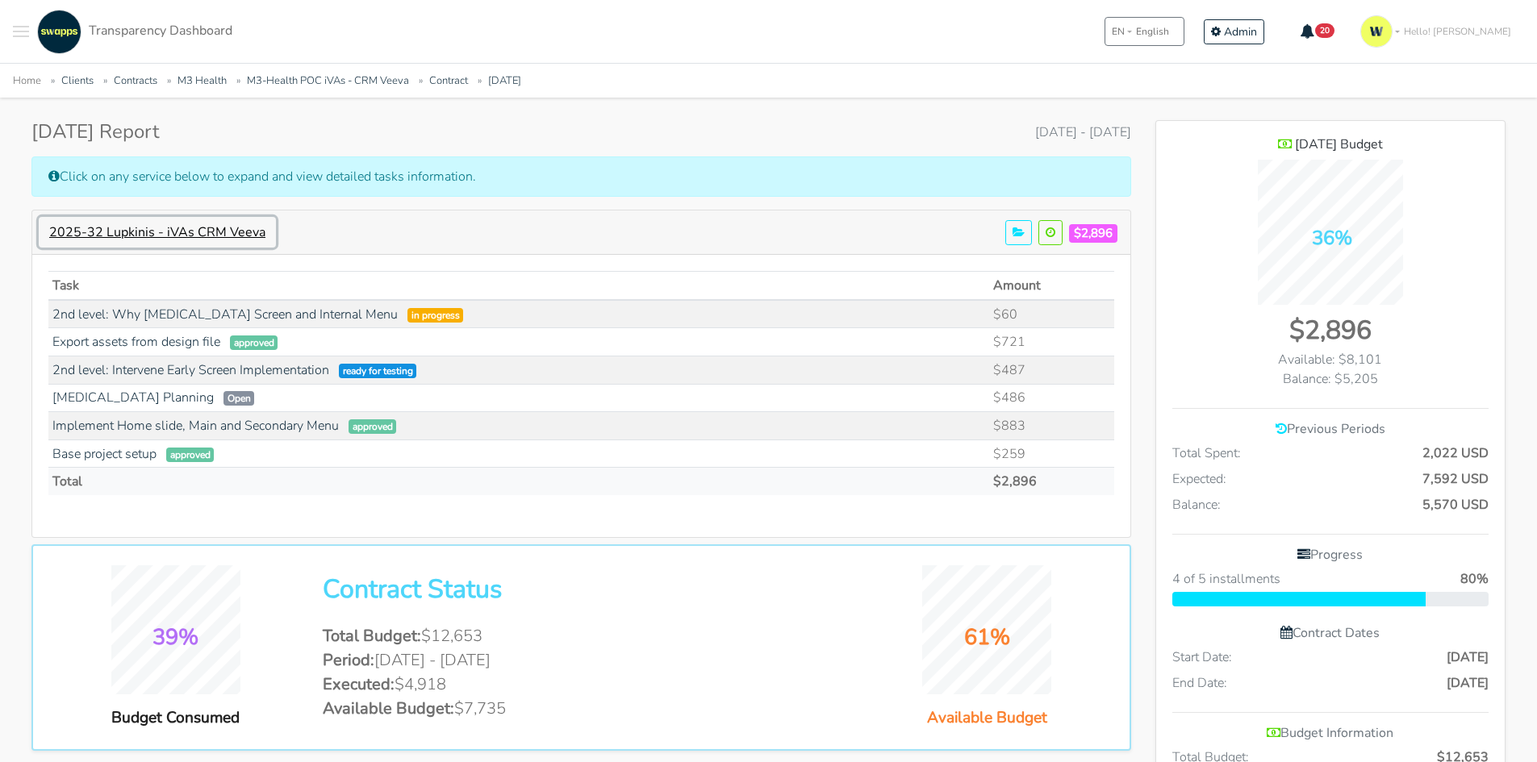
scroll to position [1284, 349]
click at [287, 315] on link "2nd level: Why Lupkynis Screen and Internal Menu" at bounding box center [224, 315] width 345 height 18
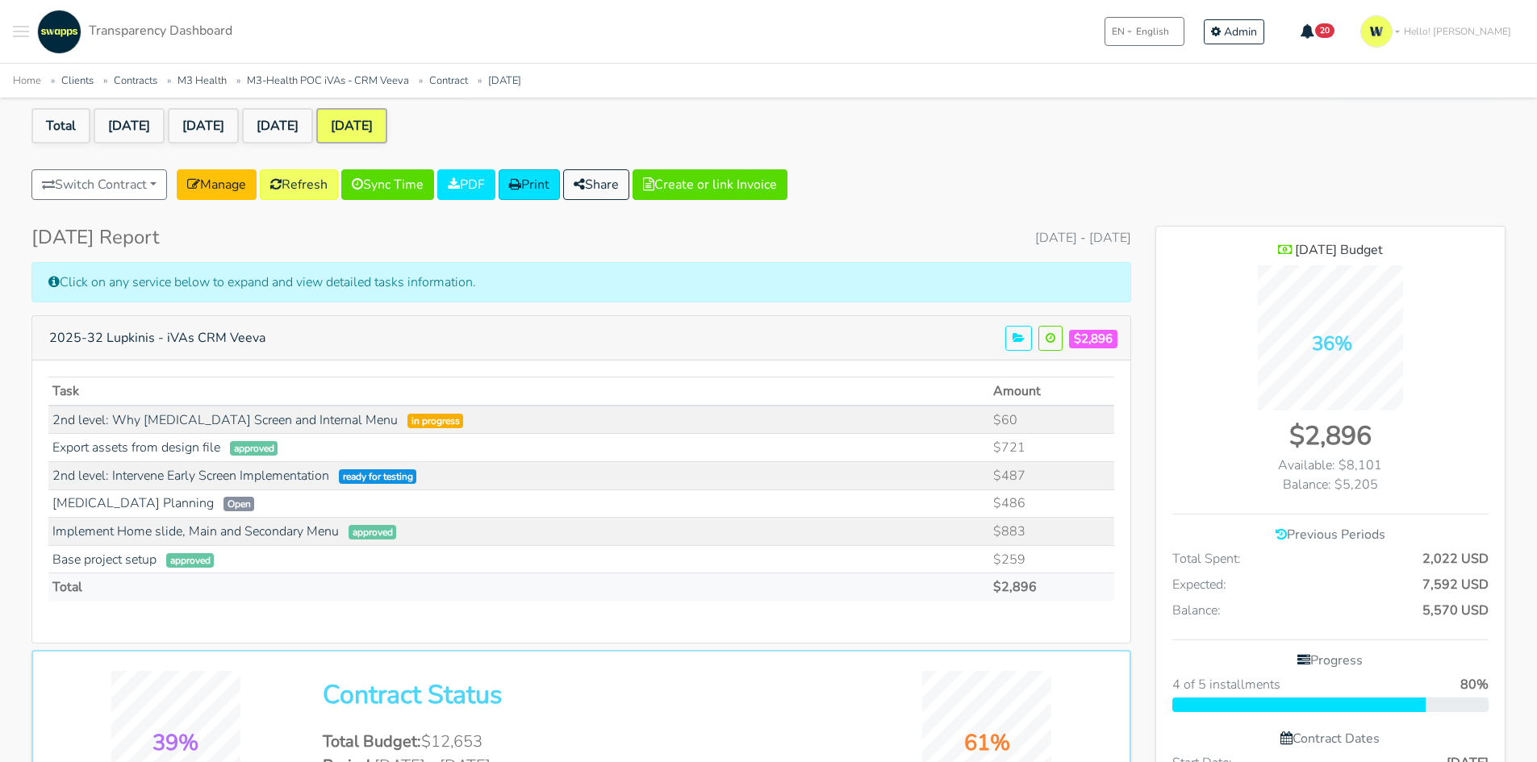
scroll to position [0, 0]
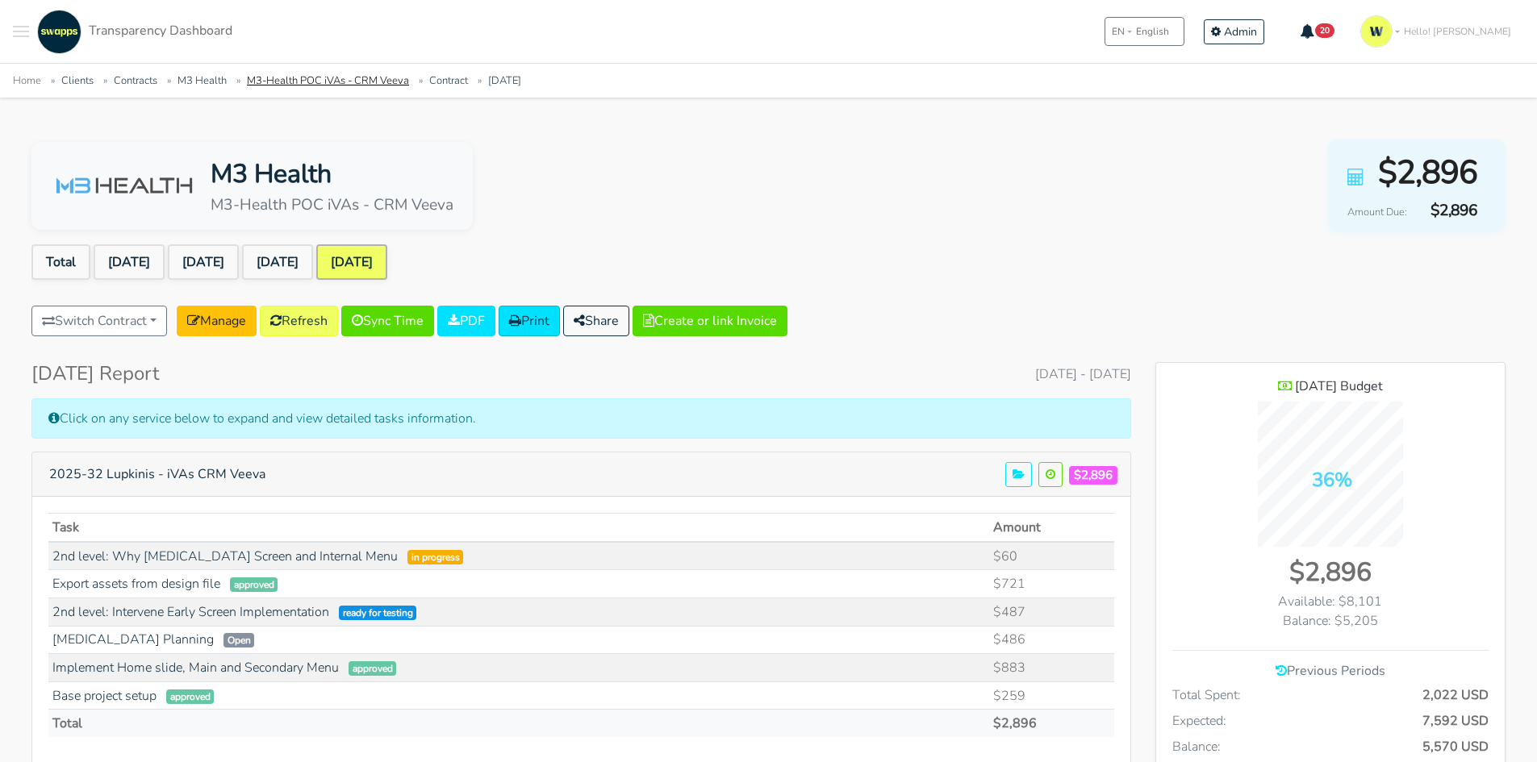
click at [313, 78] on link "M3-Health POC iVAs - CRM Veeva" at bounding box center [328, 80] width 162 height 15
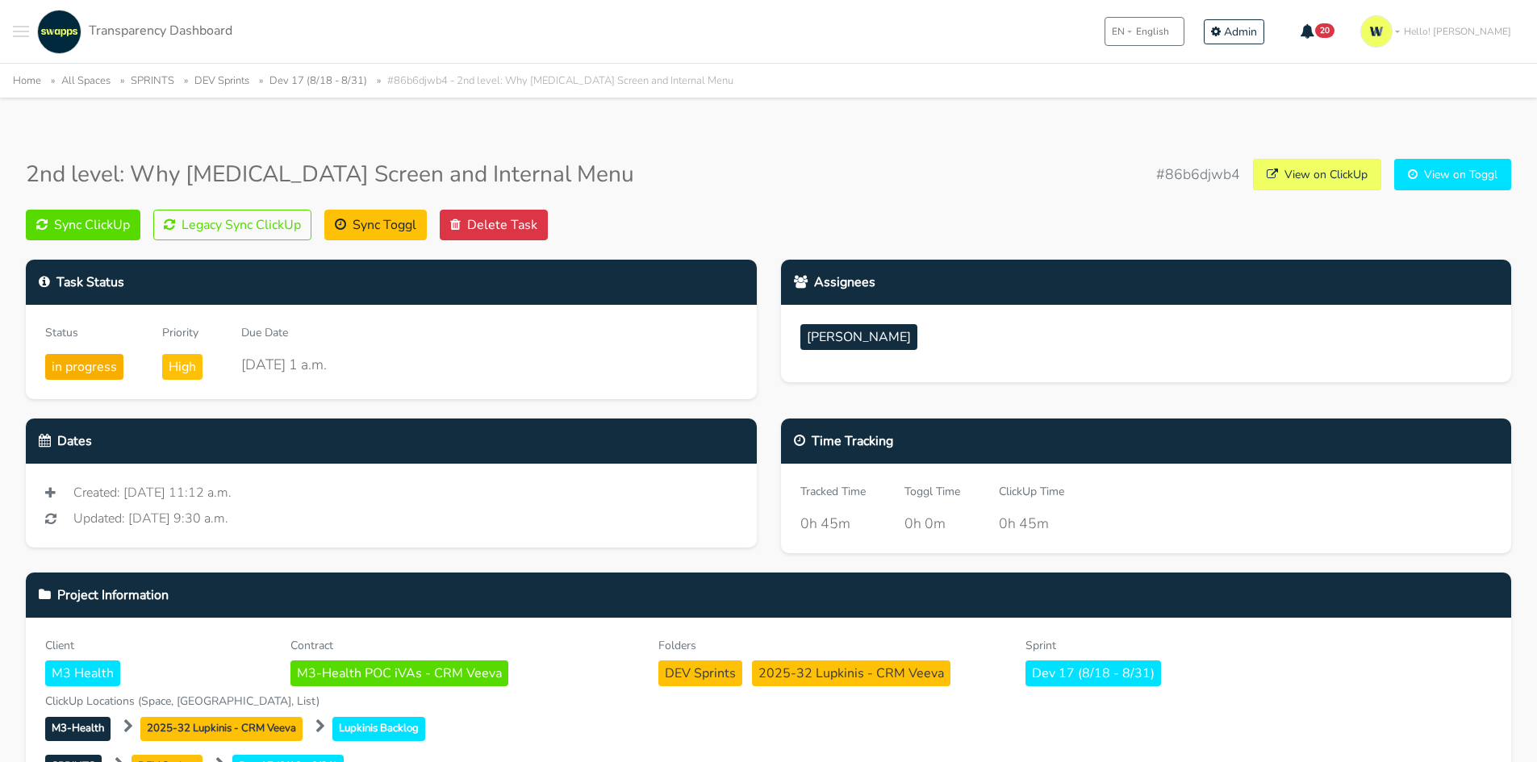
click at [853, 331] on span "Elkin Rodriguez" at bounding box center [858, 337] width 117 height 26
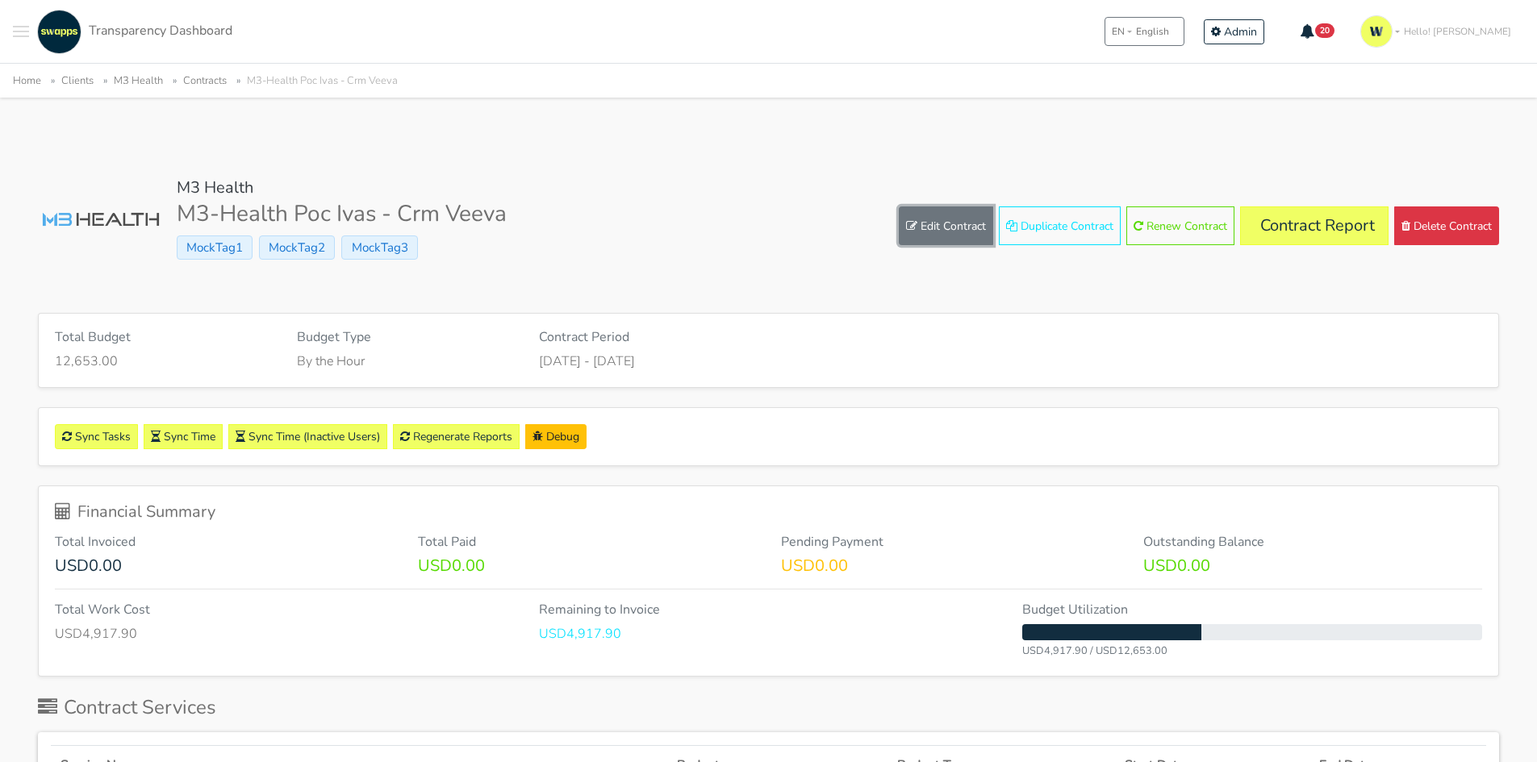
click at [913, 236] on link "Edit Contract" at bounding box center [946, 225] width 94 height 39
click at [931, 223] on link "Edit Contract" at bounding box center [946, 225] width 94 height 39
click at [1303, 226] on link "Contract Report" at bounding box center [1314, 225] width 148 height 39
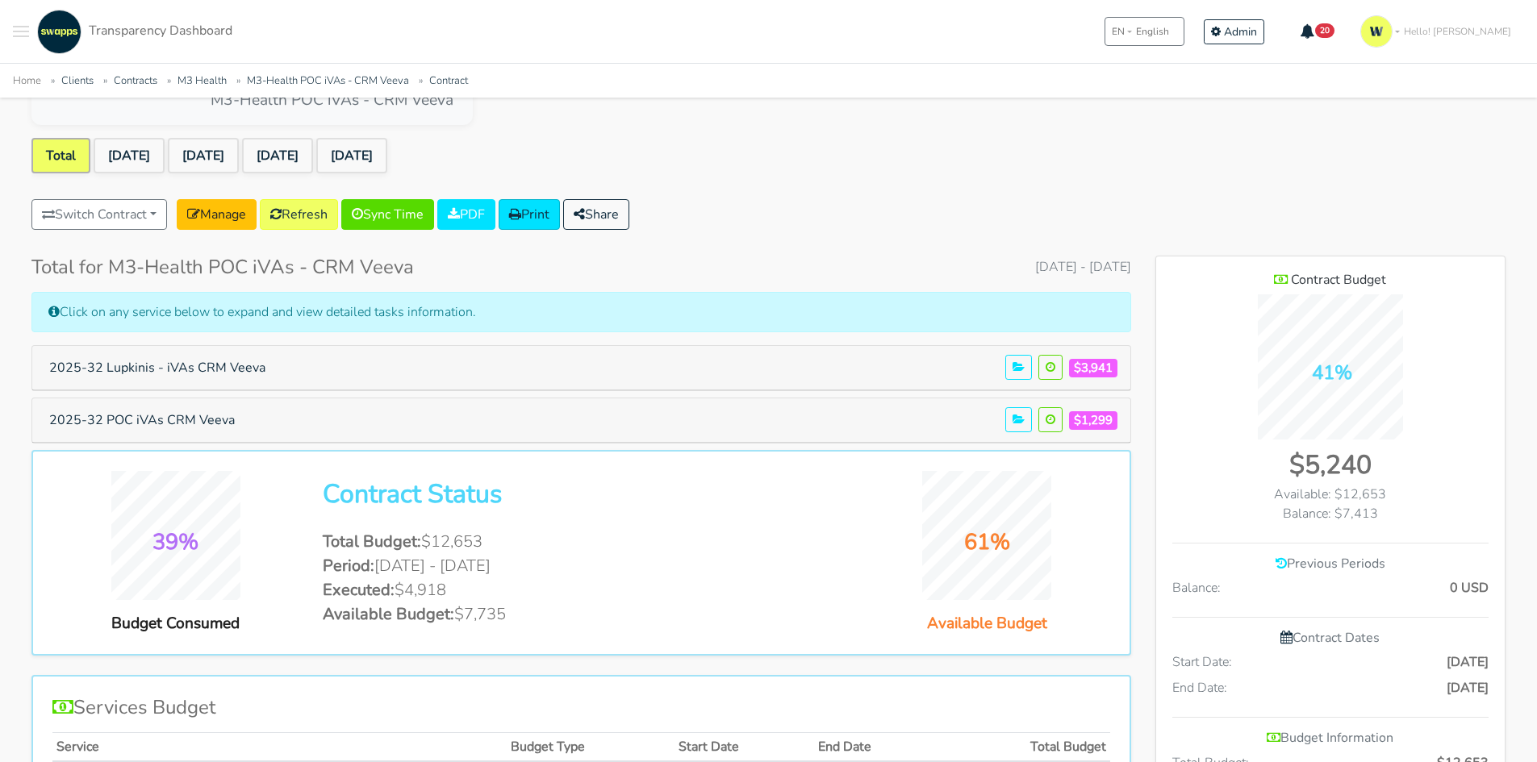
scroll to position [161, 0]
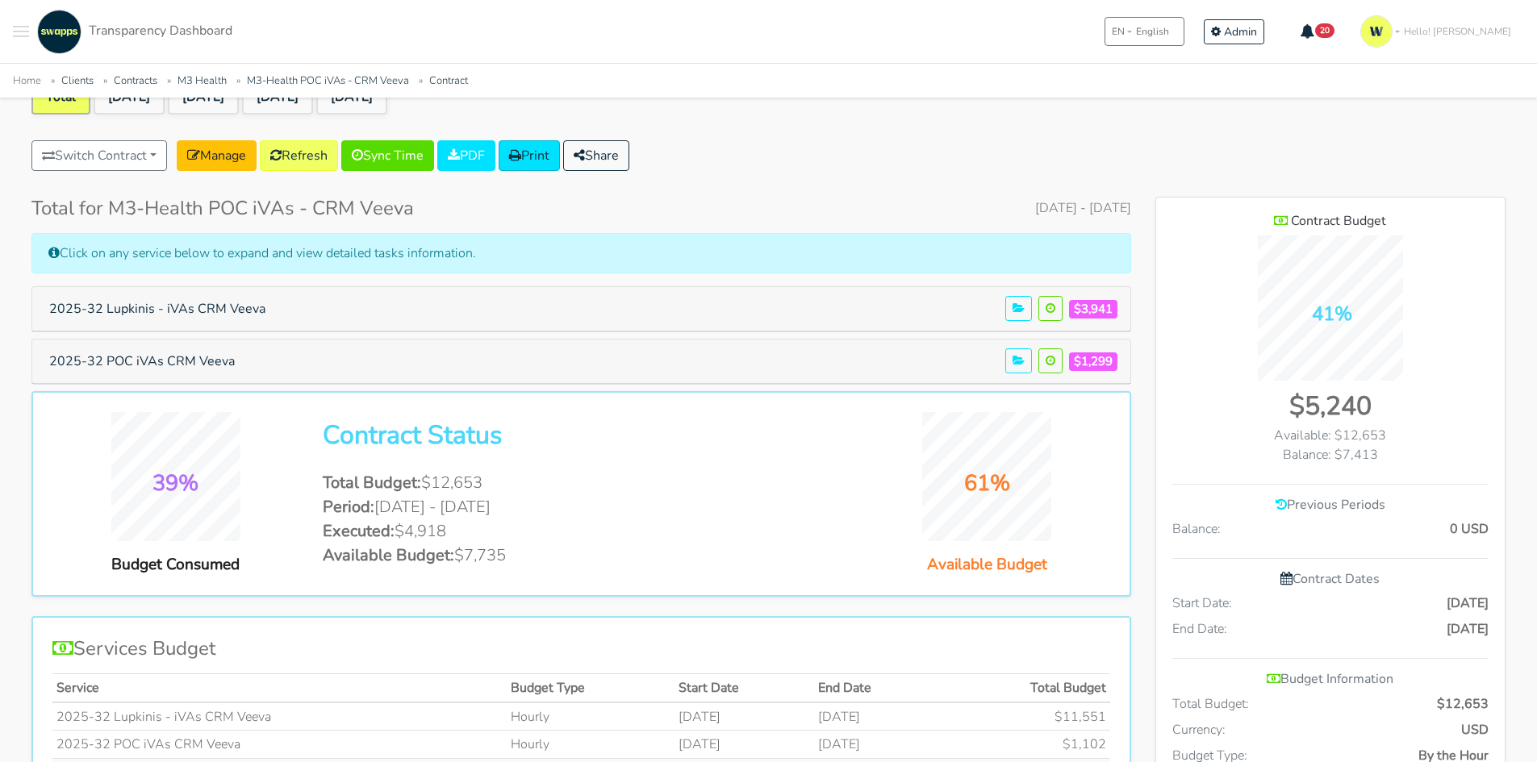
drag, startPoint x: 435, startPoint y: 489, endPoint x: 502, endPoint y: 486, distance: 67.0
click at [502, 486] on li "Total Budget: $12,653" at bounding box center [581, 483] width 516 height 24
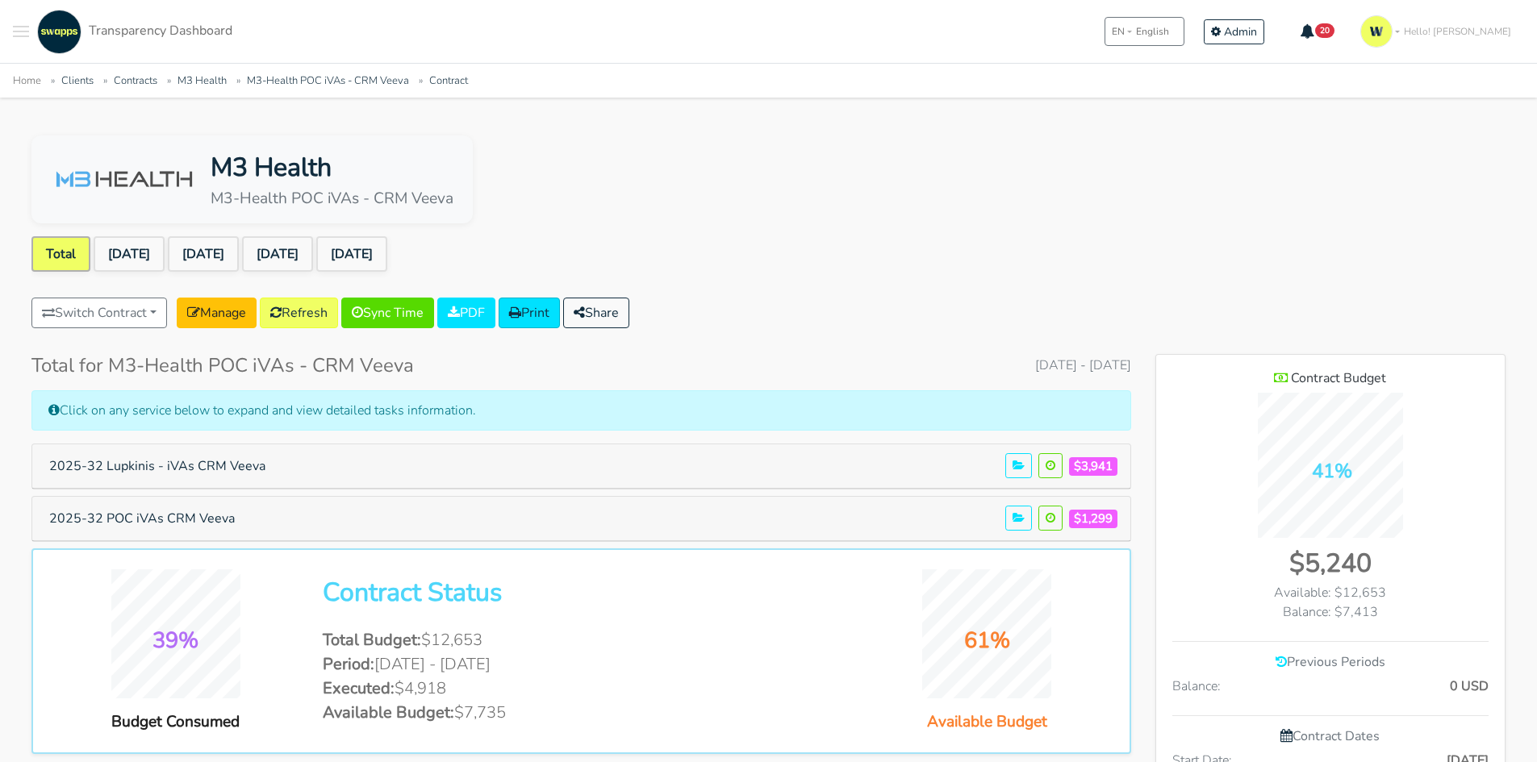
scroll to position [0, 0]
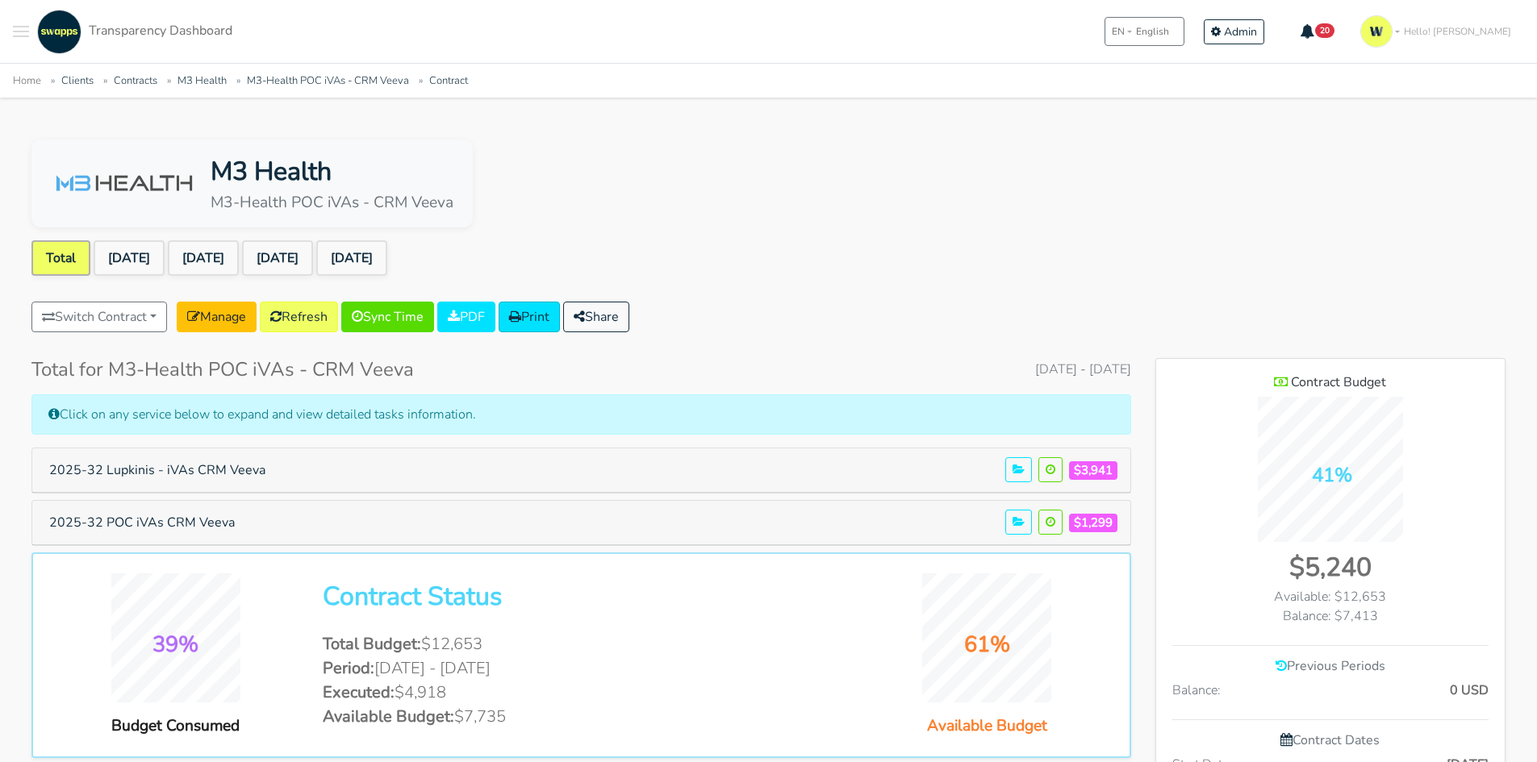
click at [1326, 211] on div "M3 Health M3-Health POC iVAs - CRM Veeva" at bounding box center [768, 184] width 1474 height 88
click at [234, 305] on link "Manage" at bounding box center [217, 317] width 80 height 31
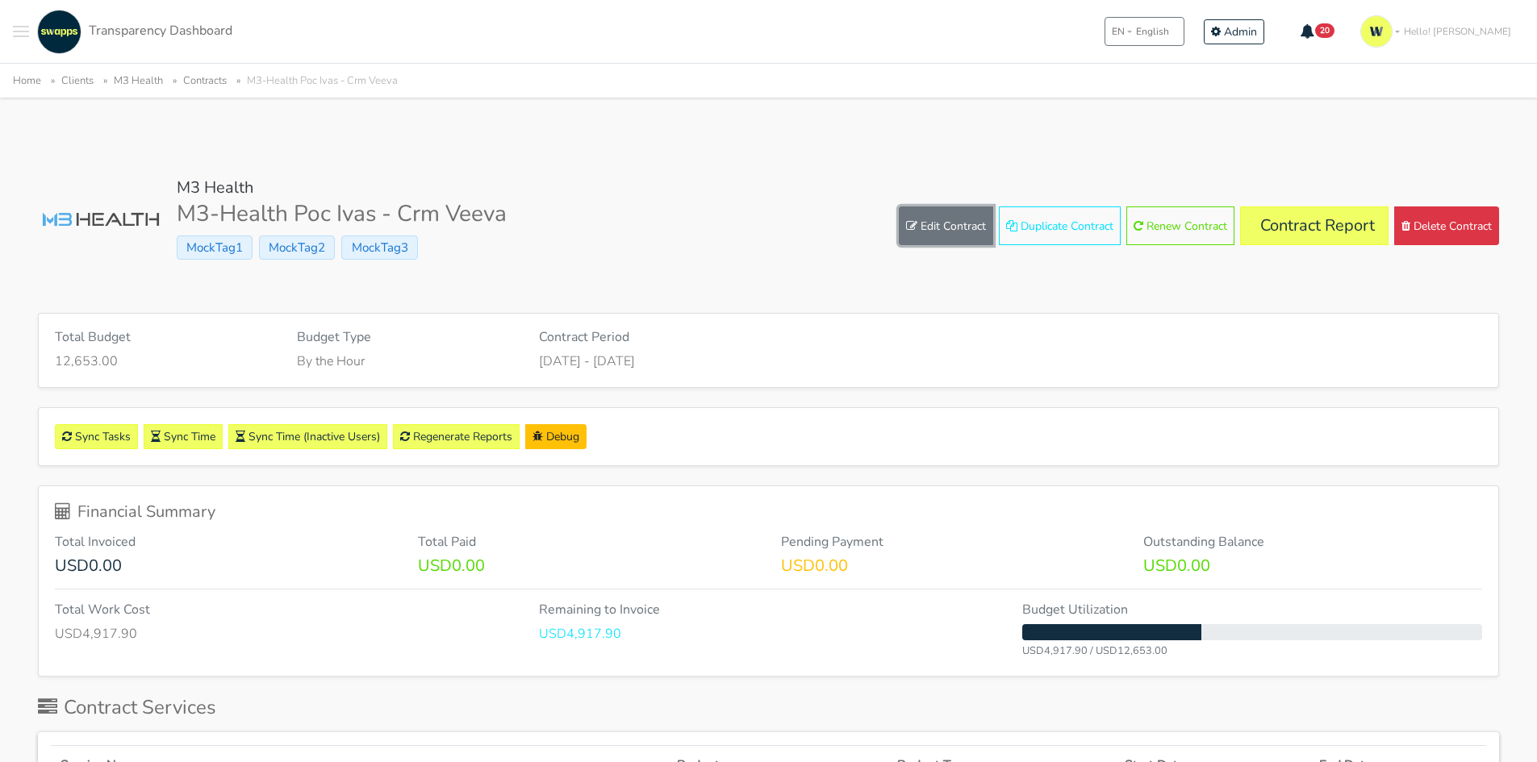
click at [949, 227] on link "Edit Contract" at bounding box center [946, 225] width 94 height 39
click at [1329, 221] on link "Contract Report" at bounding box center [1314, 225] width 148 height 39
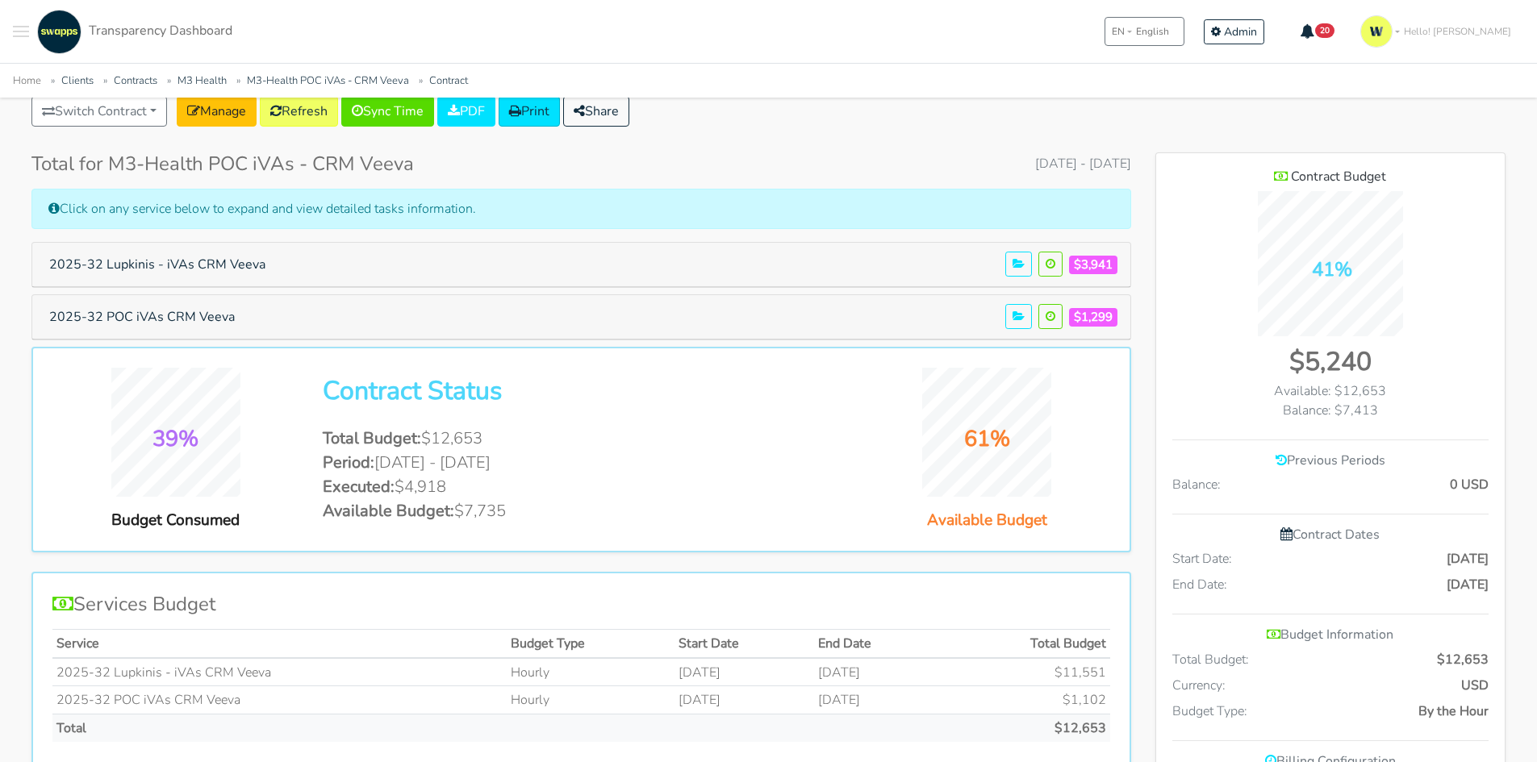
scroll to position [242, 0]
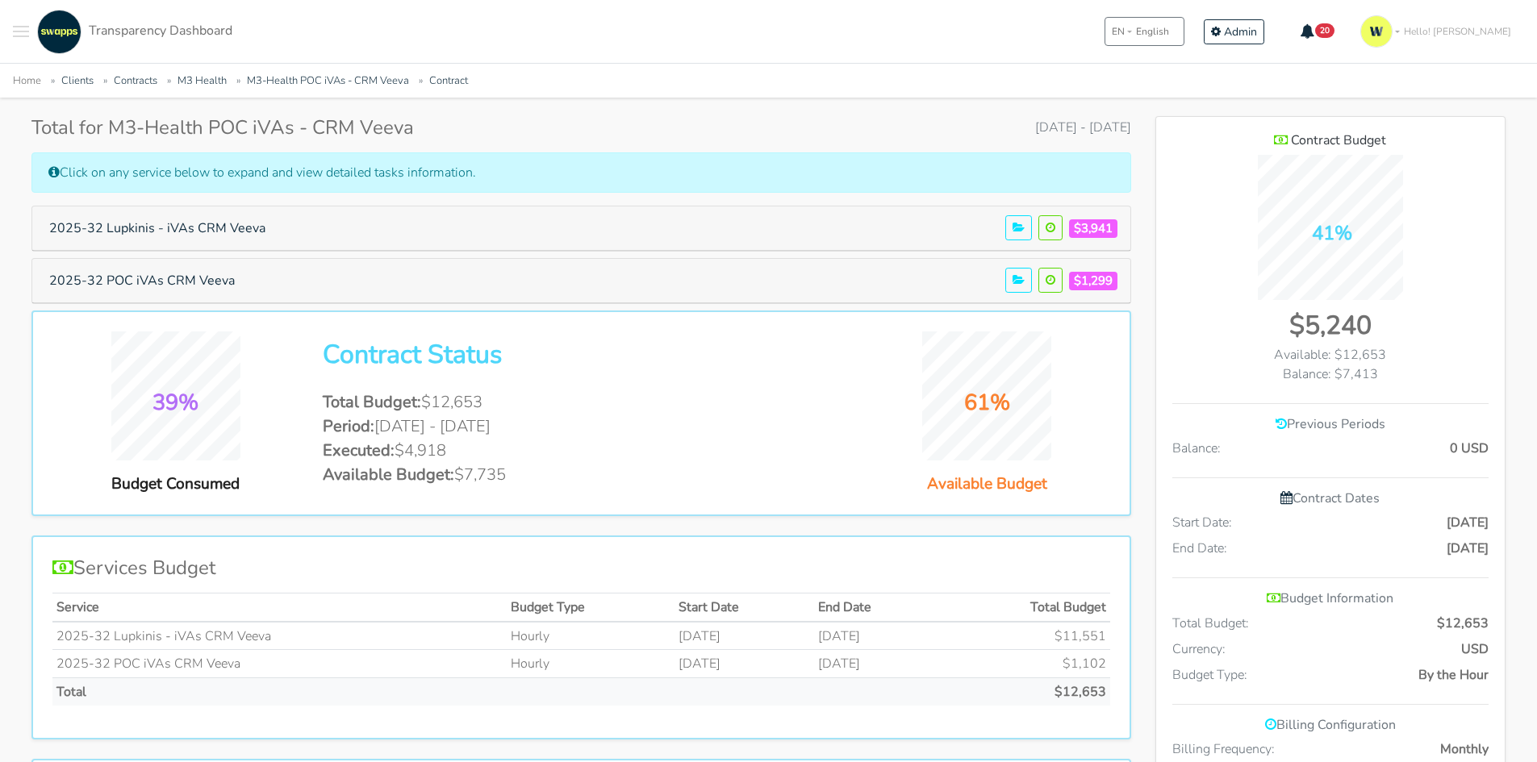
click at [23, 27] on span "Toggle navigation menu" at bounding box center [21, 27] width 16 height 2
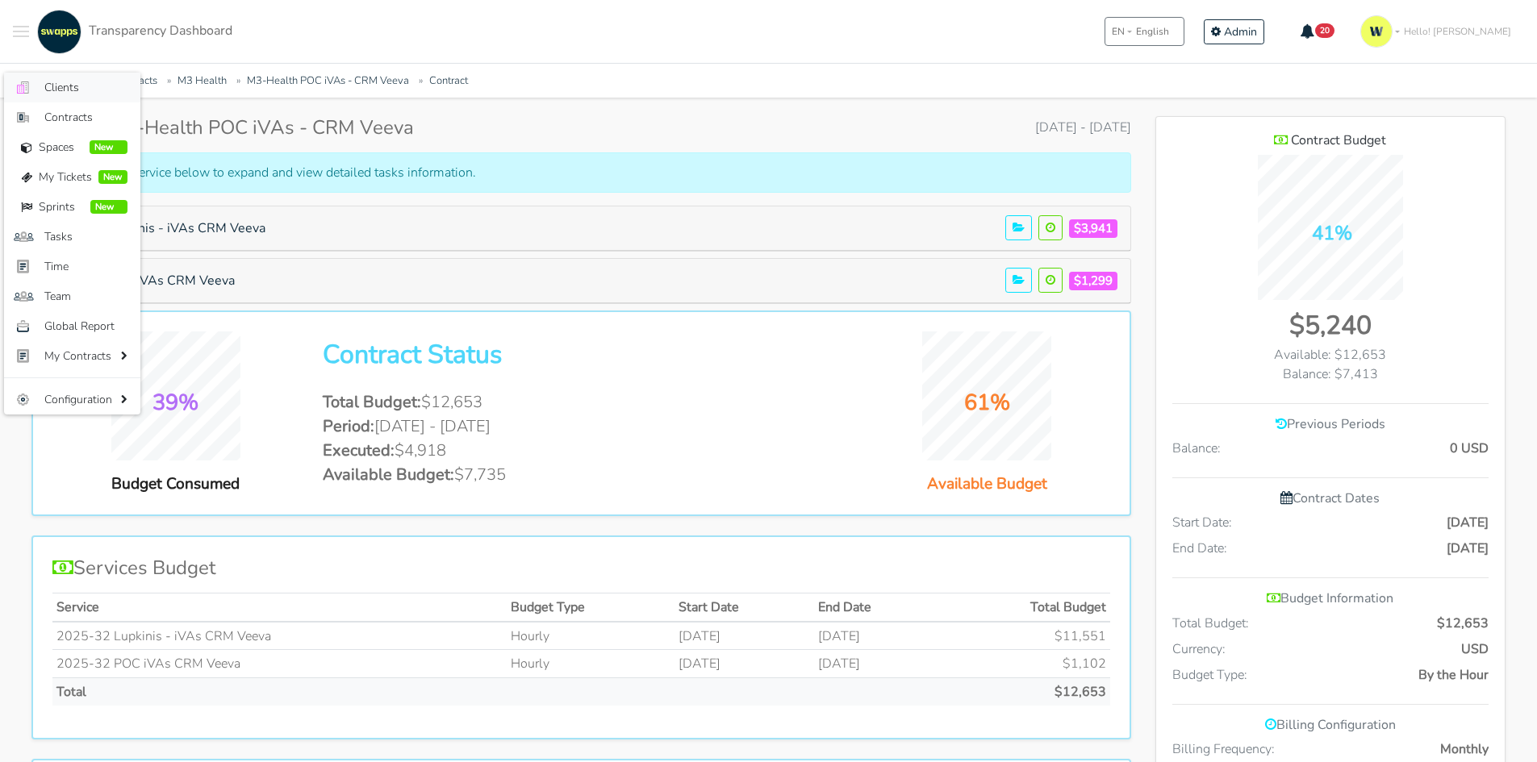
click at [52, 95] on span "Clients" at bounding box center [85, 87] width 83 height 17
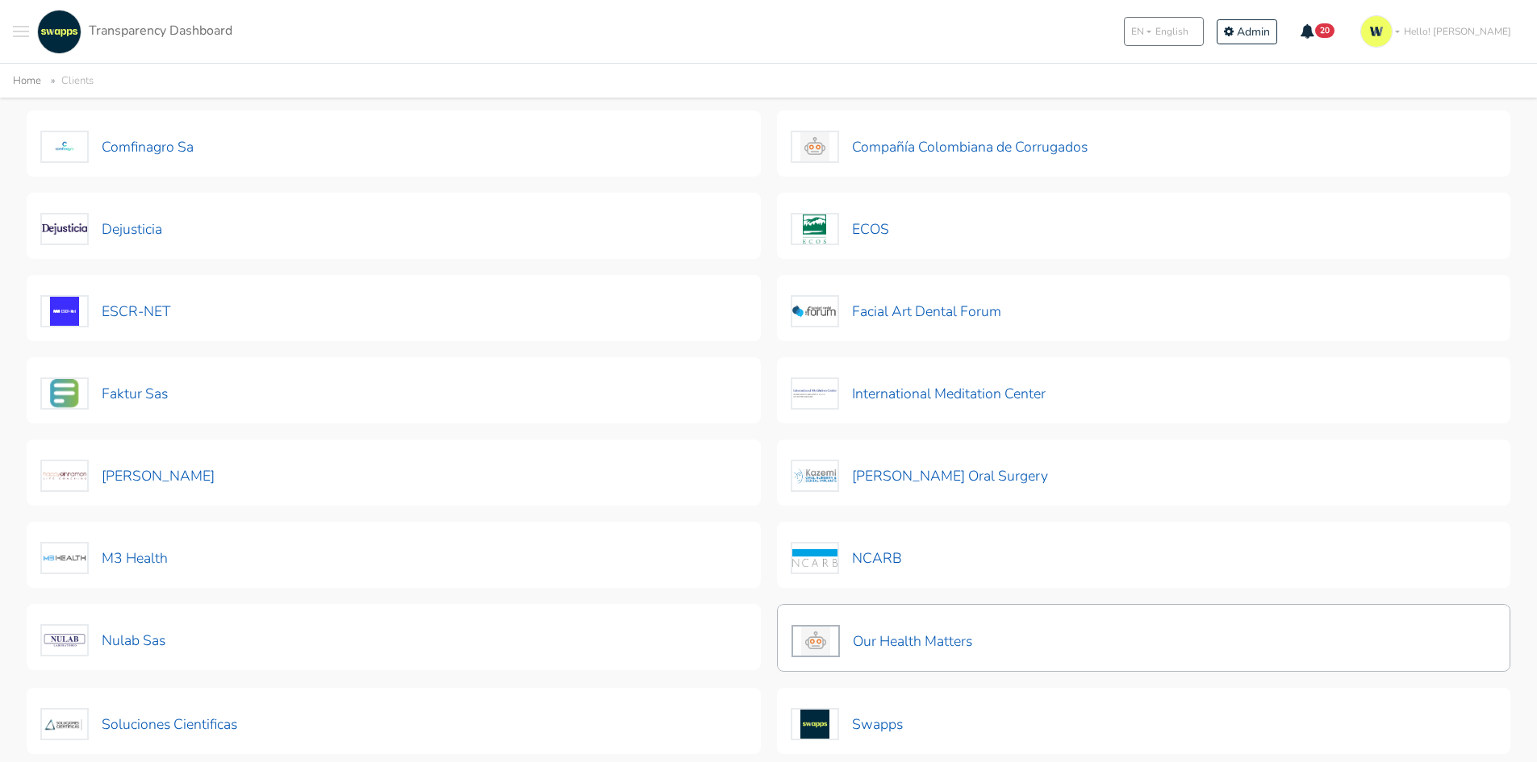
scroll to position [323, 0]
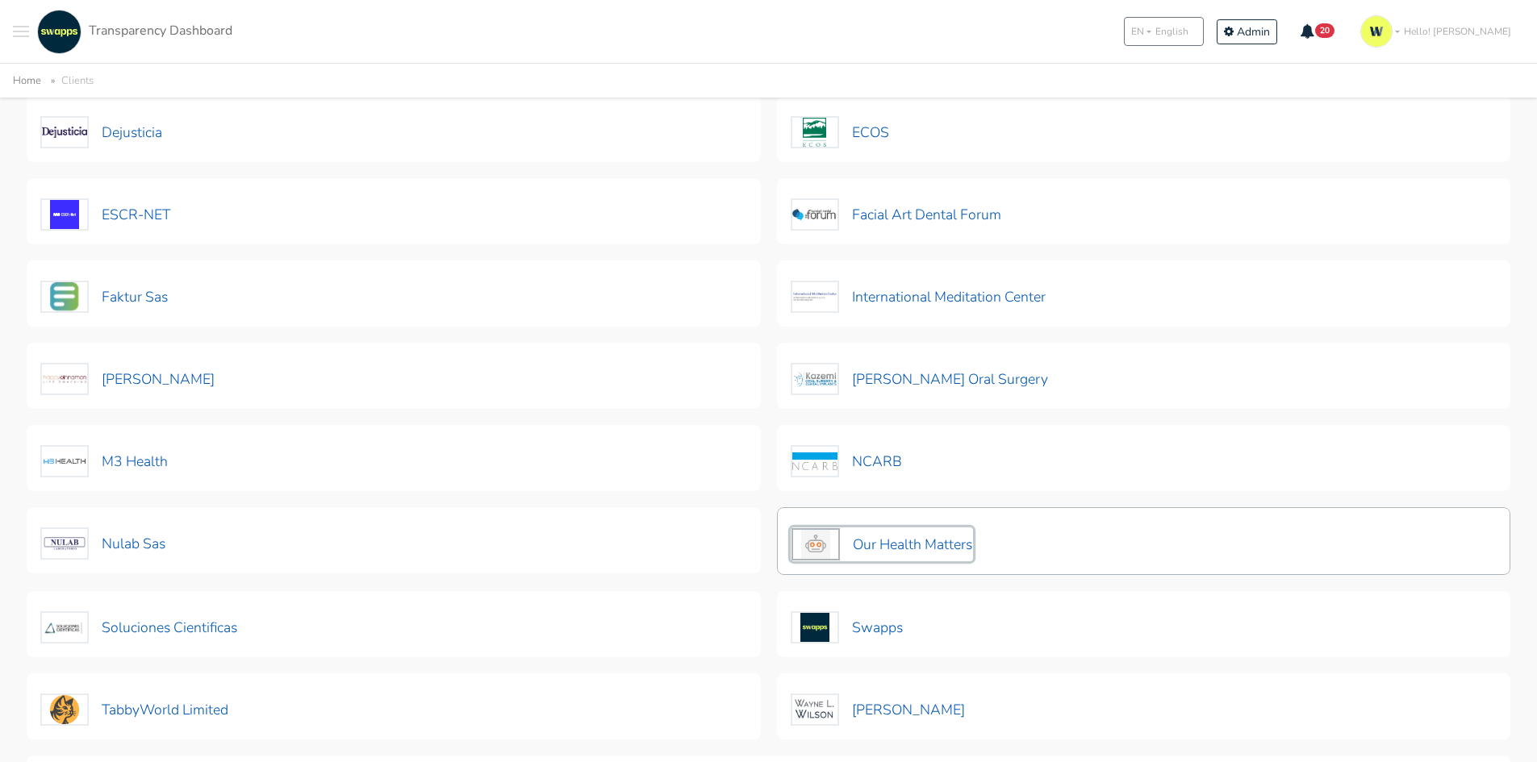
click at [894, 543] on button "Our Health Matters" at bounding box center [881, 544] width 182 height 34
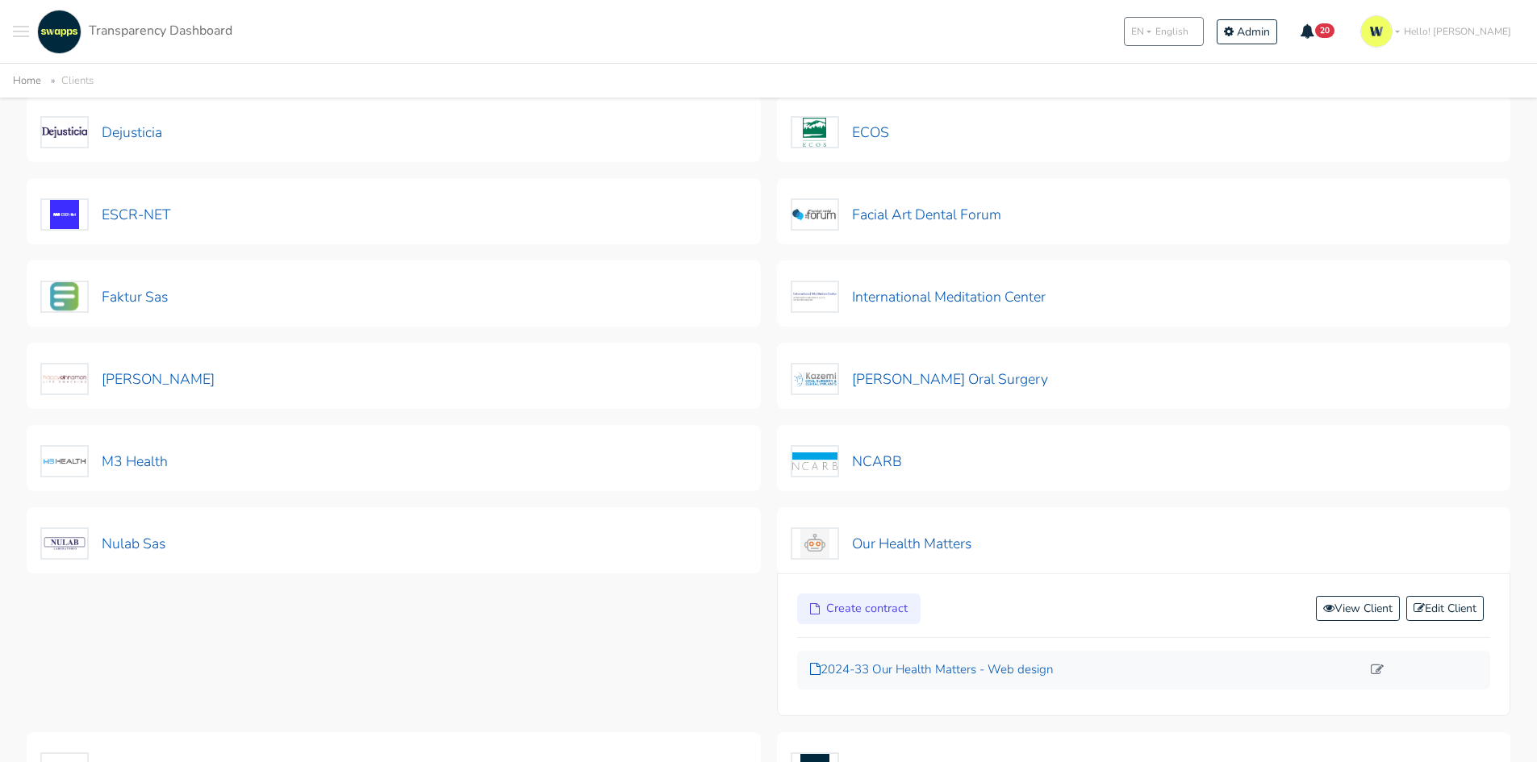
click at [1015, 667] on p "2024-33 Our Health Matters - Web design" at bounding box center [1086, 670] width 552 height 19
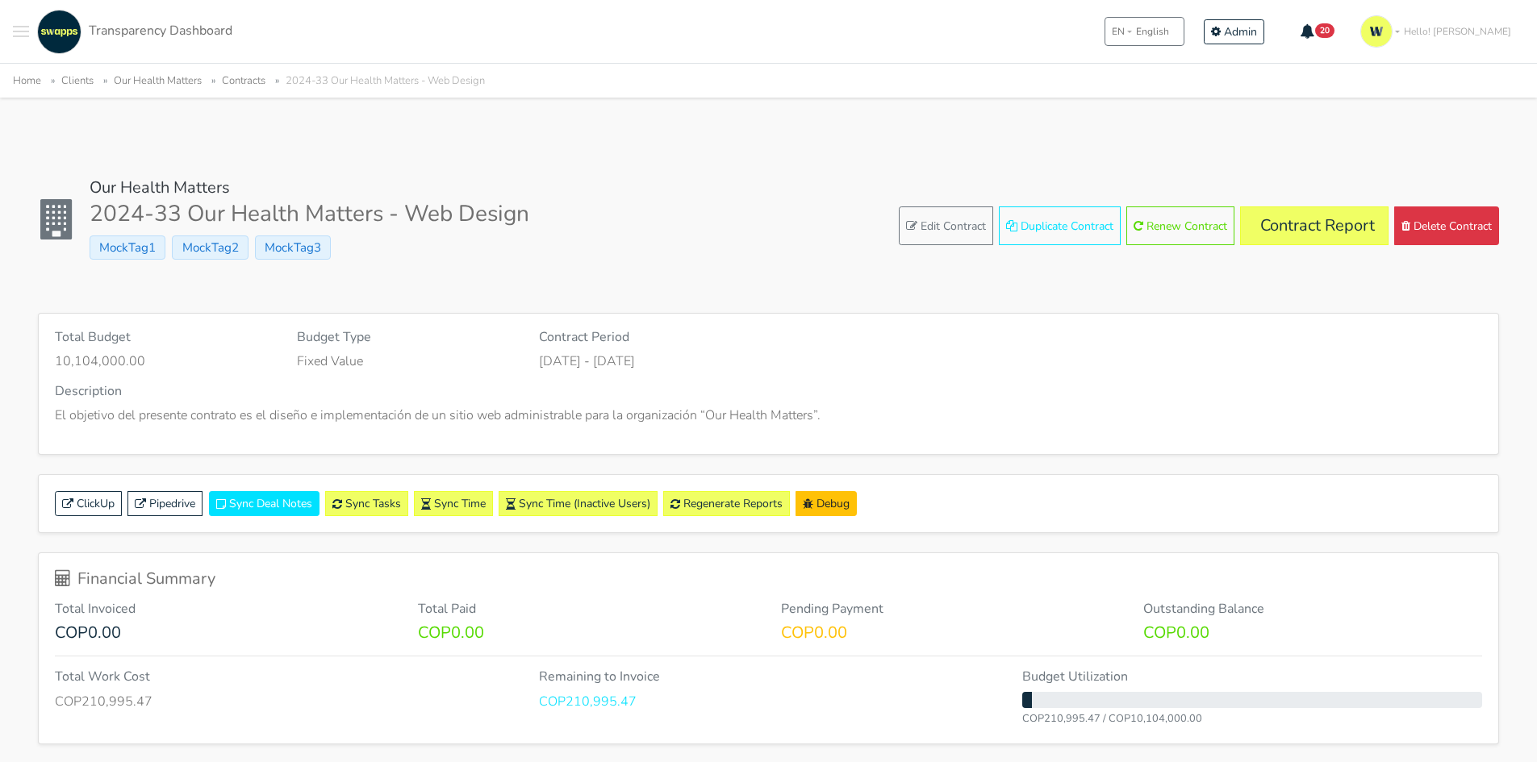
click at [144, 187] on link "Our Health Matters" at bounding box center [160, 188] width 140 height 22
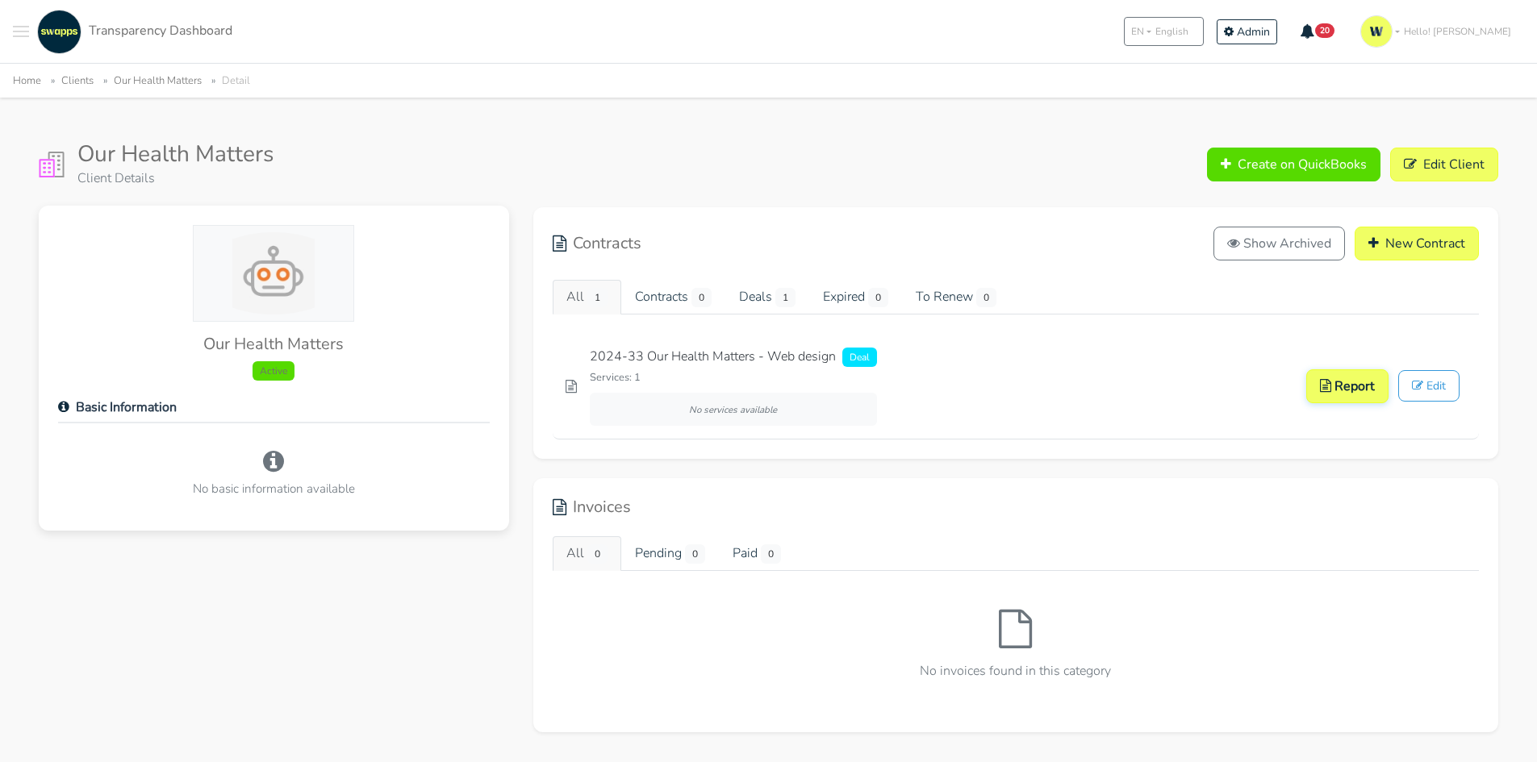
click at [257, 277] on img at bounding box center [273, 273] width 147 height 82
click at [277, 335] on h5 "Our Health Matters" at bounding box center [274, 344] width 432 height 19
click at [273, 306] on img at bounding box center [273, 273] width 147 height 82
click at [1440, 173] on link "Edit Client" at bounding box center [1444, 164] width 108 height 34
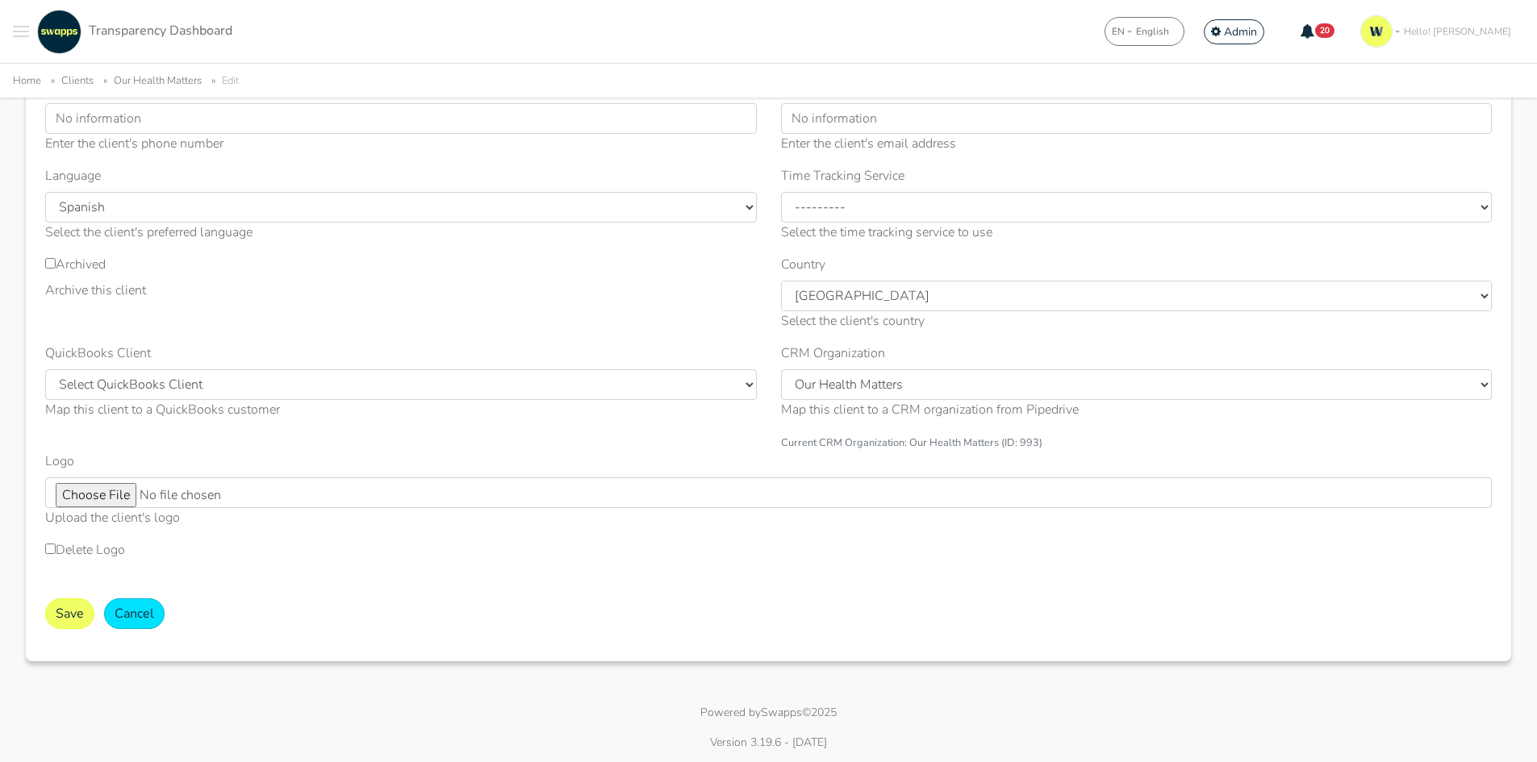
scroll to position [250, 0]
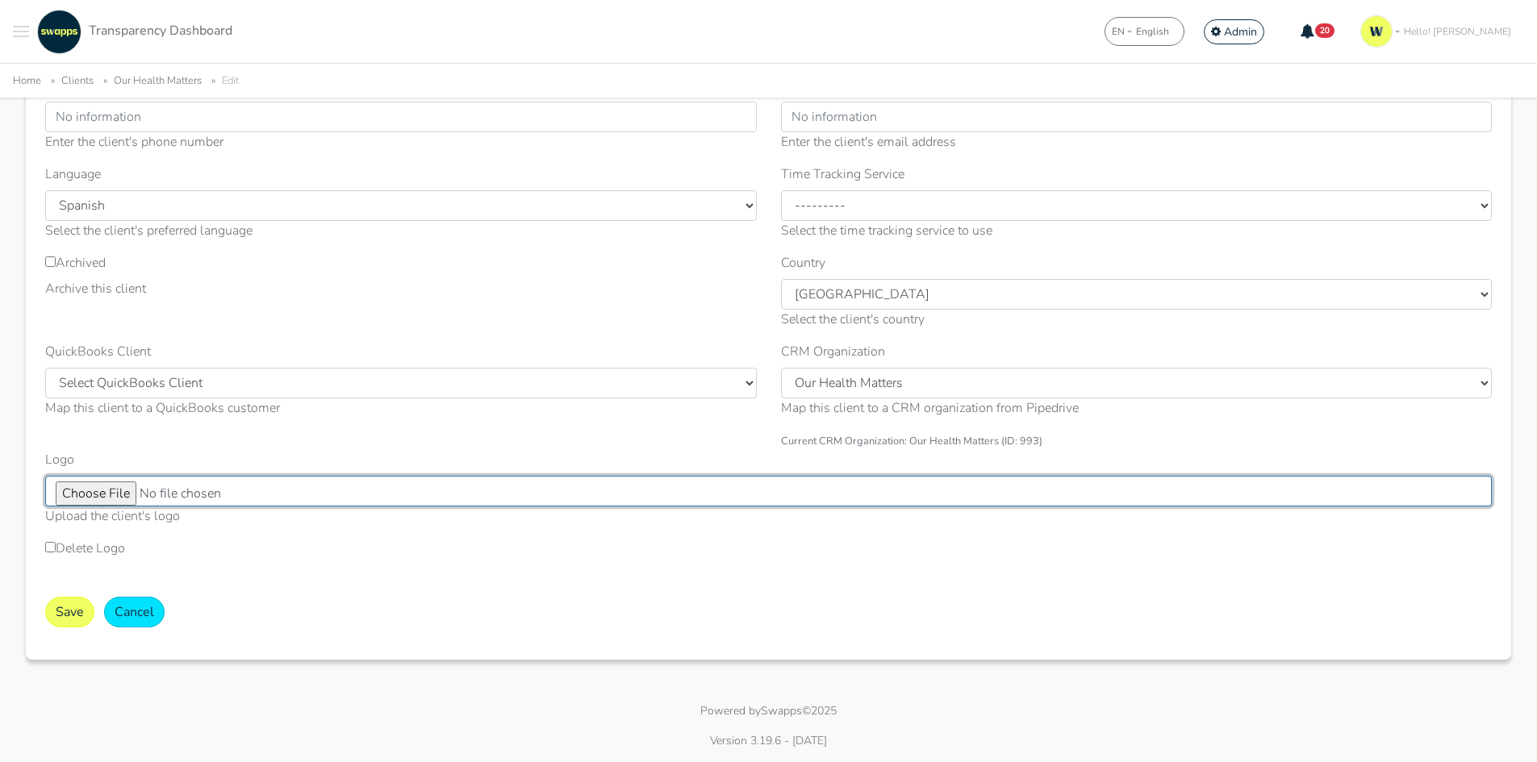
click at [85, 497] on input "Logo" at bounding box center [768, 491] width 1446 height 31
type input "C:\fakepath\OHM_LogoPpal_ColorPositivo.jpg"
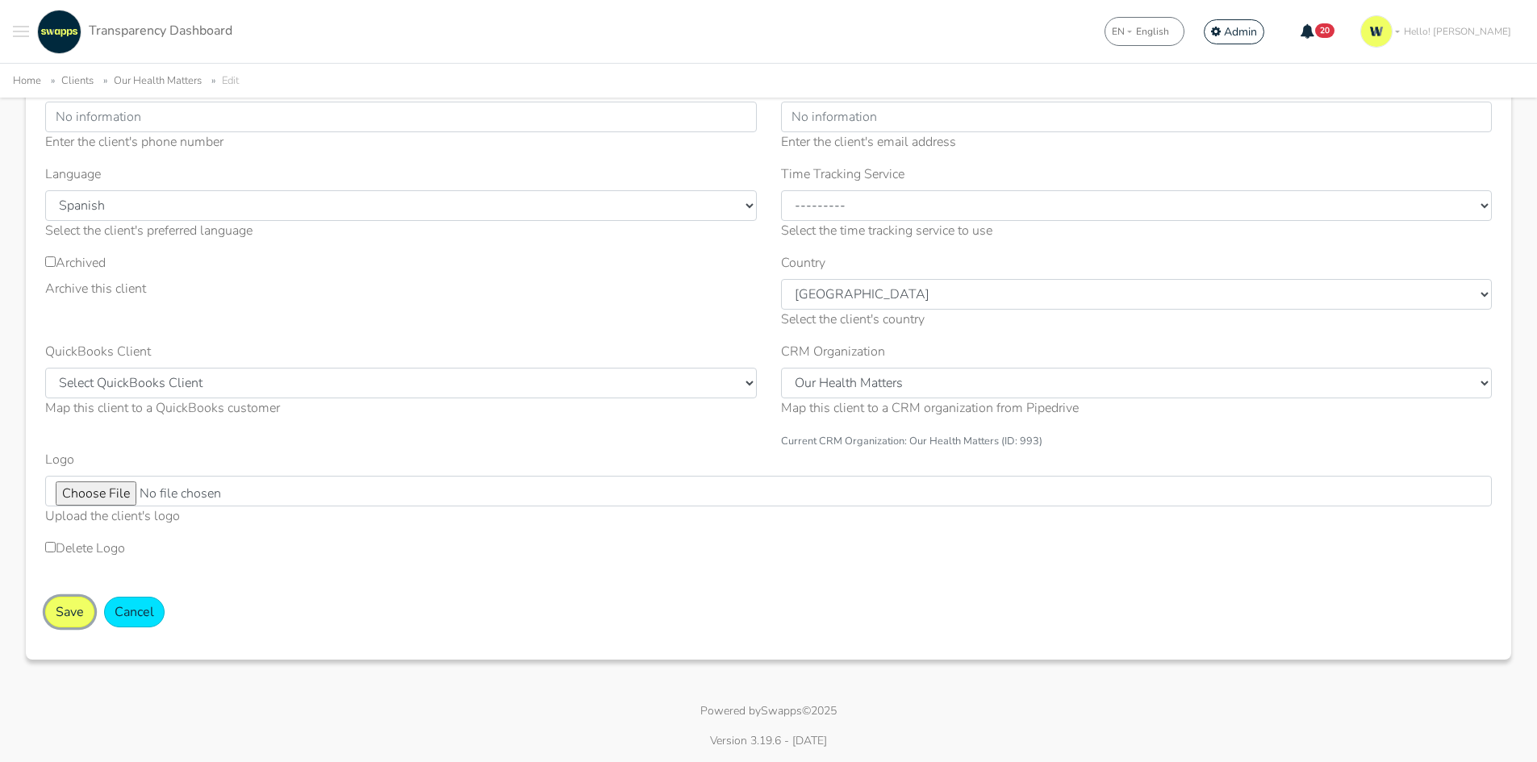
click at [62, 619] on button "Save" at bounding box center [69, 612] width 49 height 31
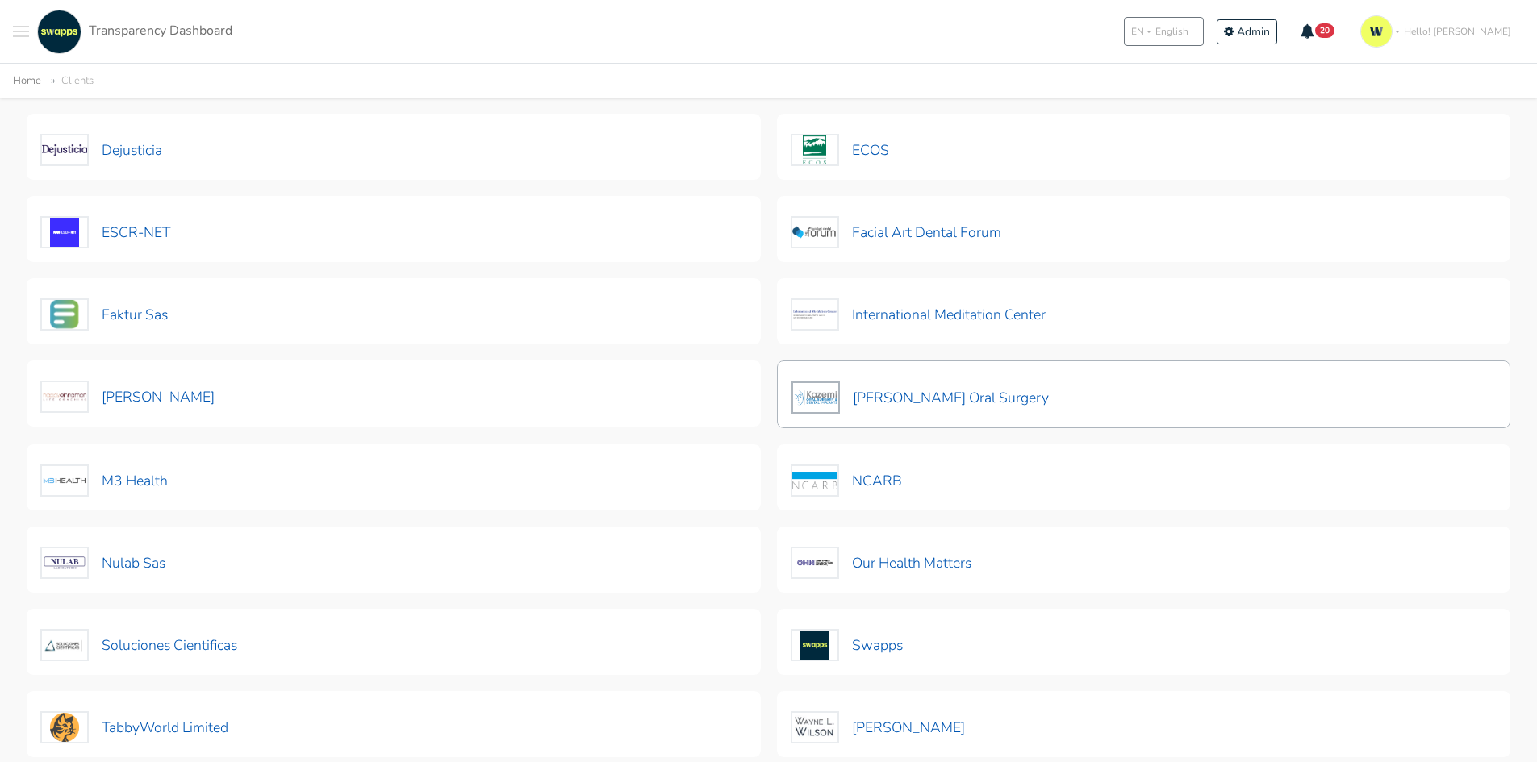
scroll to position [403, 0]
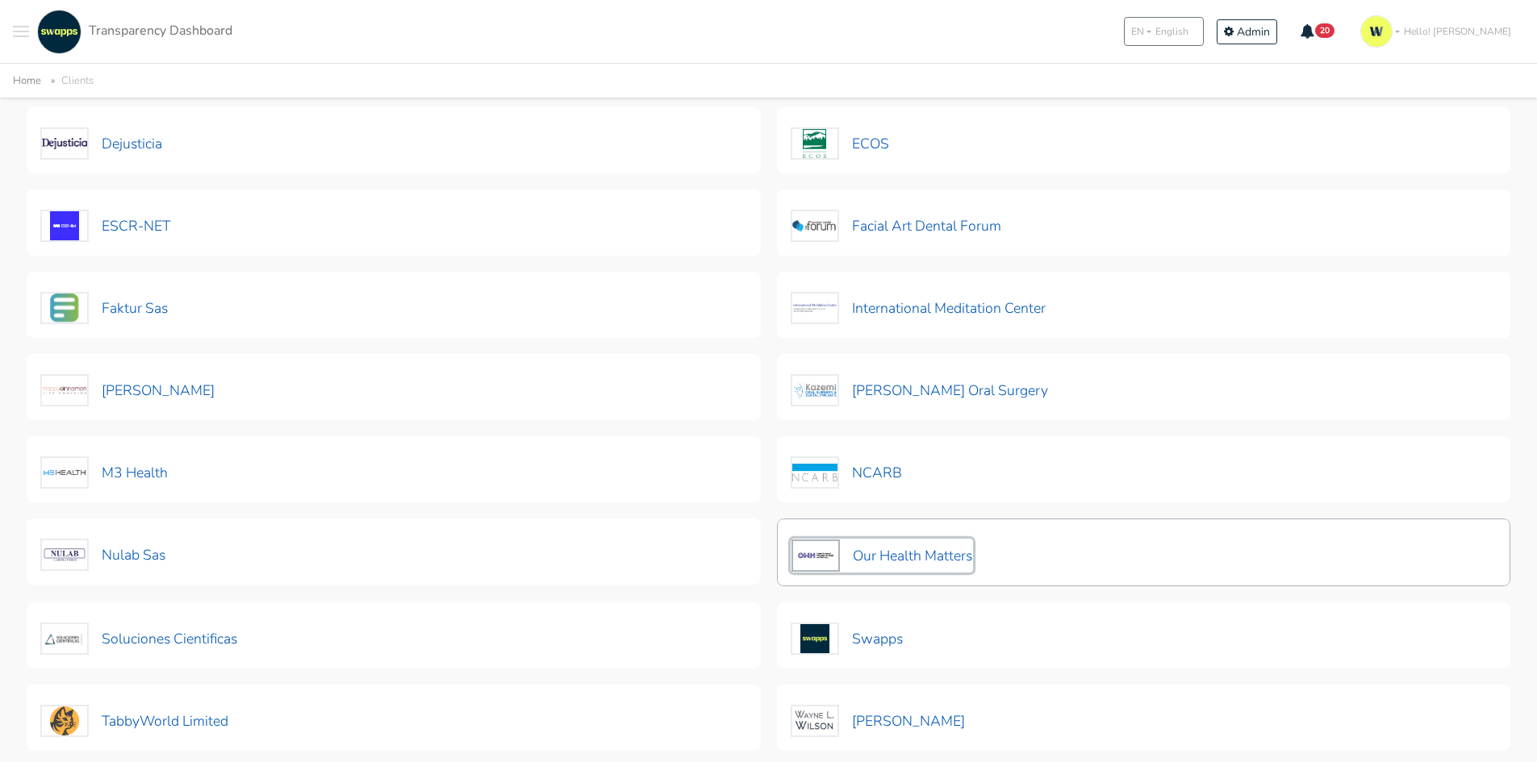
click at [884, 553] on button "Our Health Matters" at bounding box center [881, 556] width 182 height 34
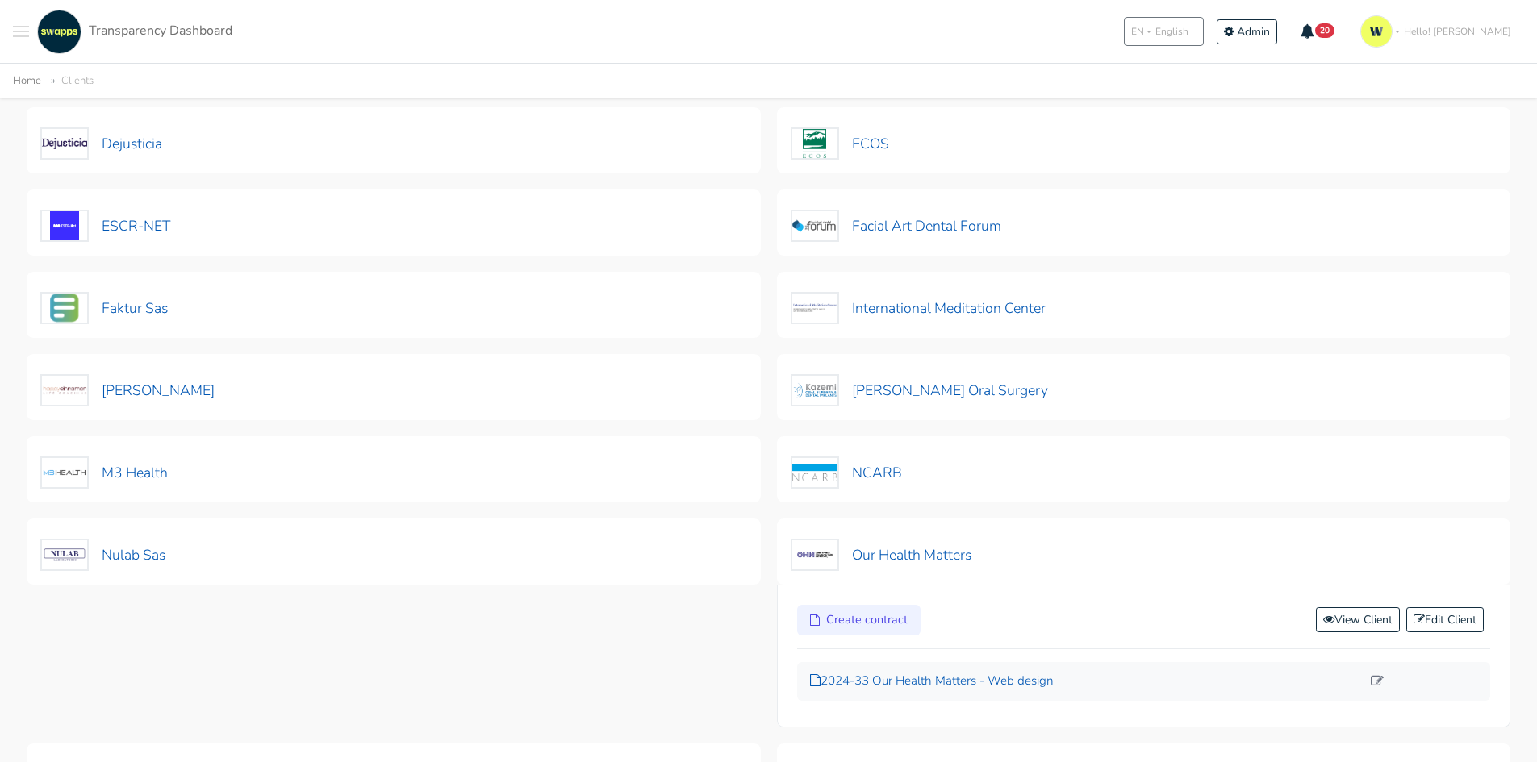
click at [866, 673] on p "2024-33 Our Health Matters - Web design" at bounding box center [1086, 681] width 552 height 19
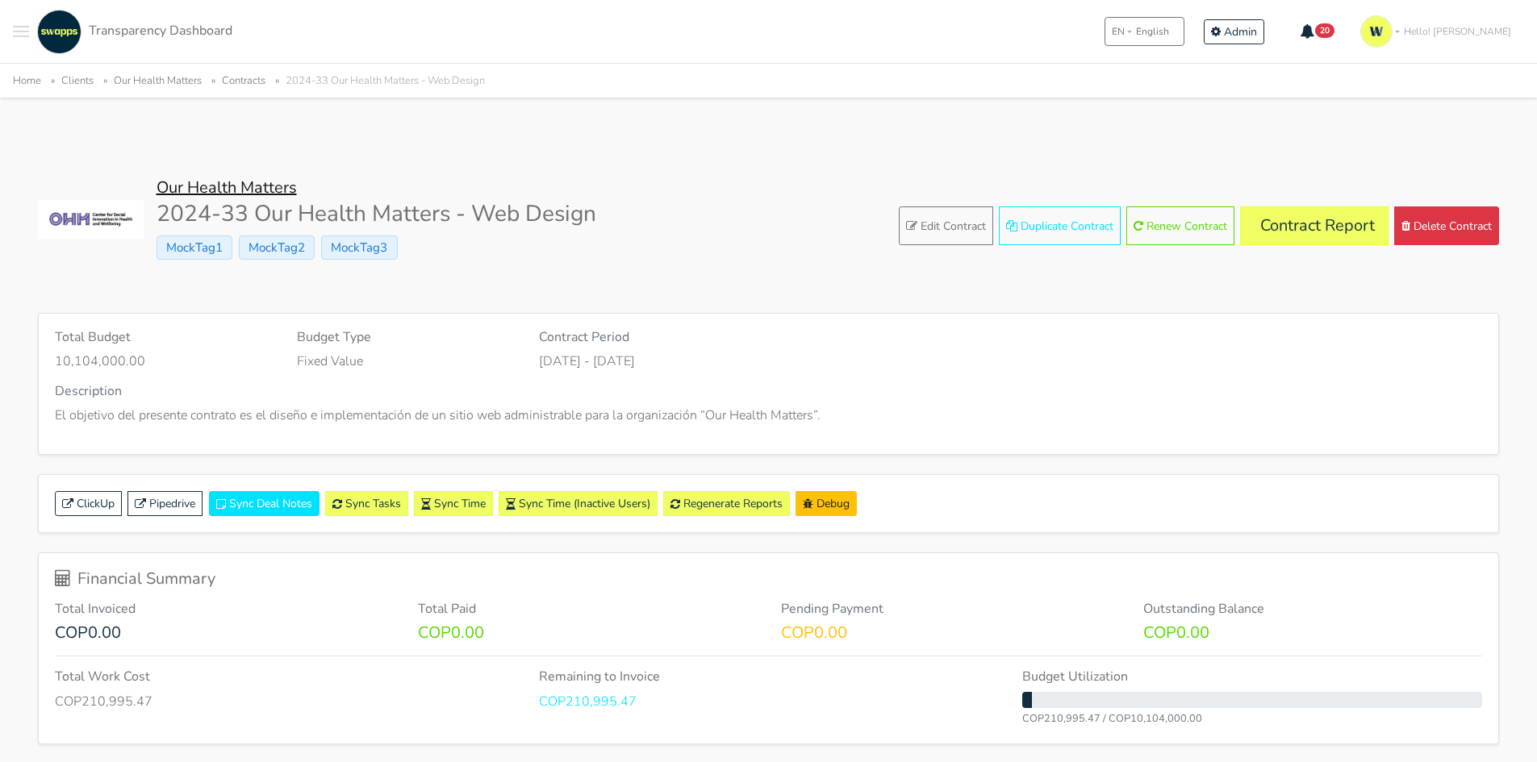
click at [253, 179] on link "Our Health Matters" at bounding box center [226, 188] width 140 height 22
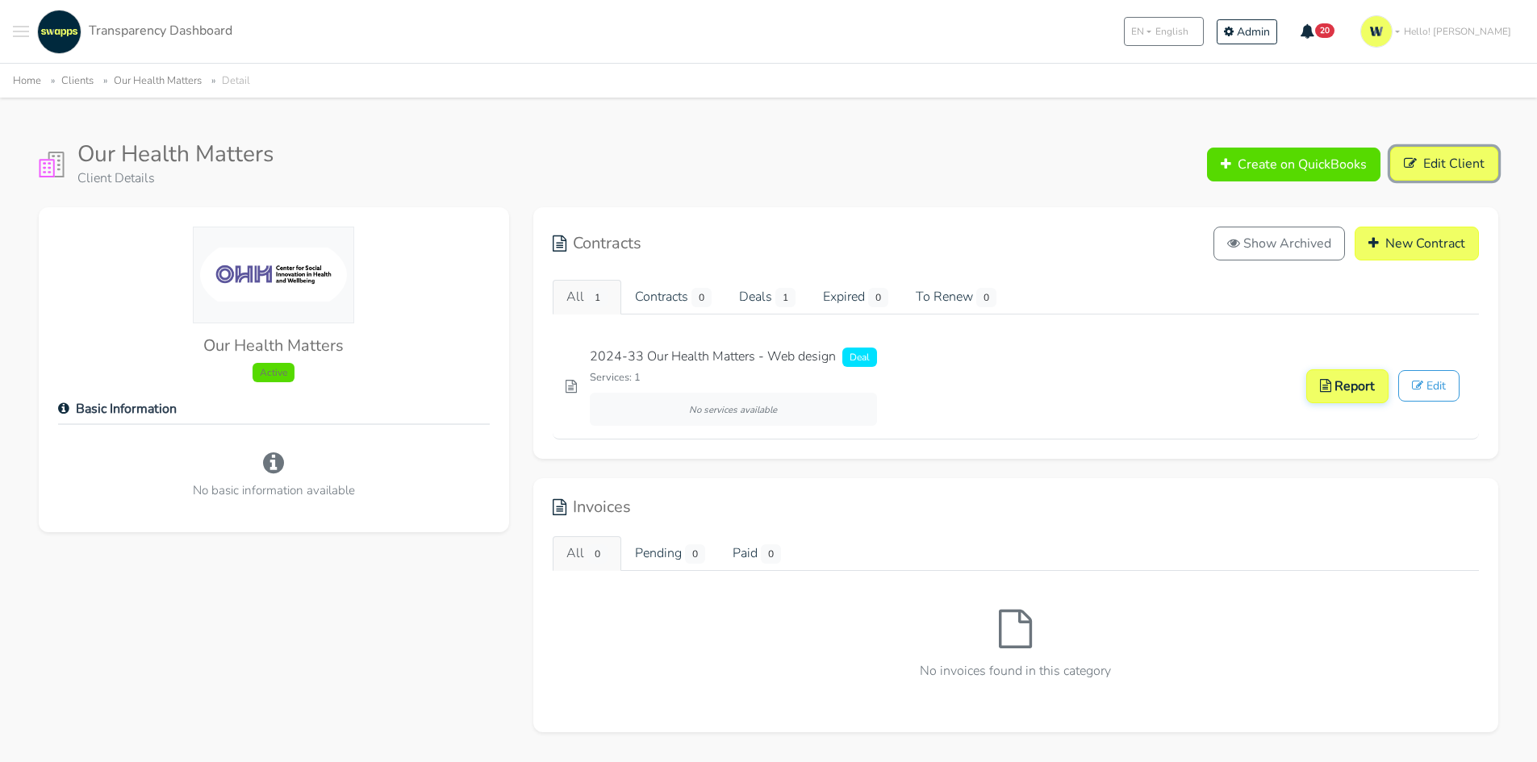
click at [1441, 177] on link "Edit Client" at bounding box center [1444, 164] width 108 height 34
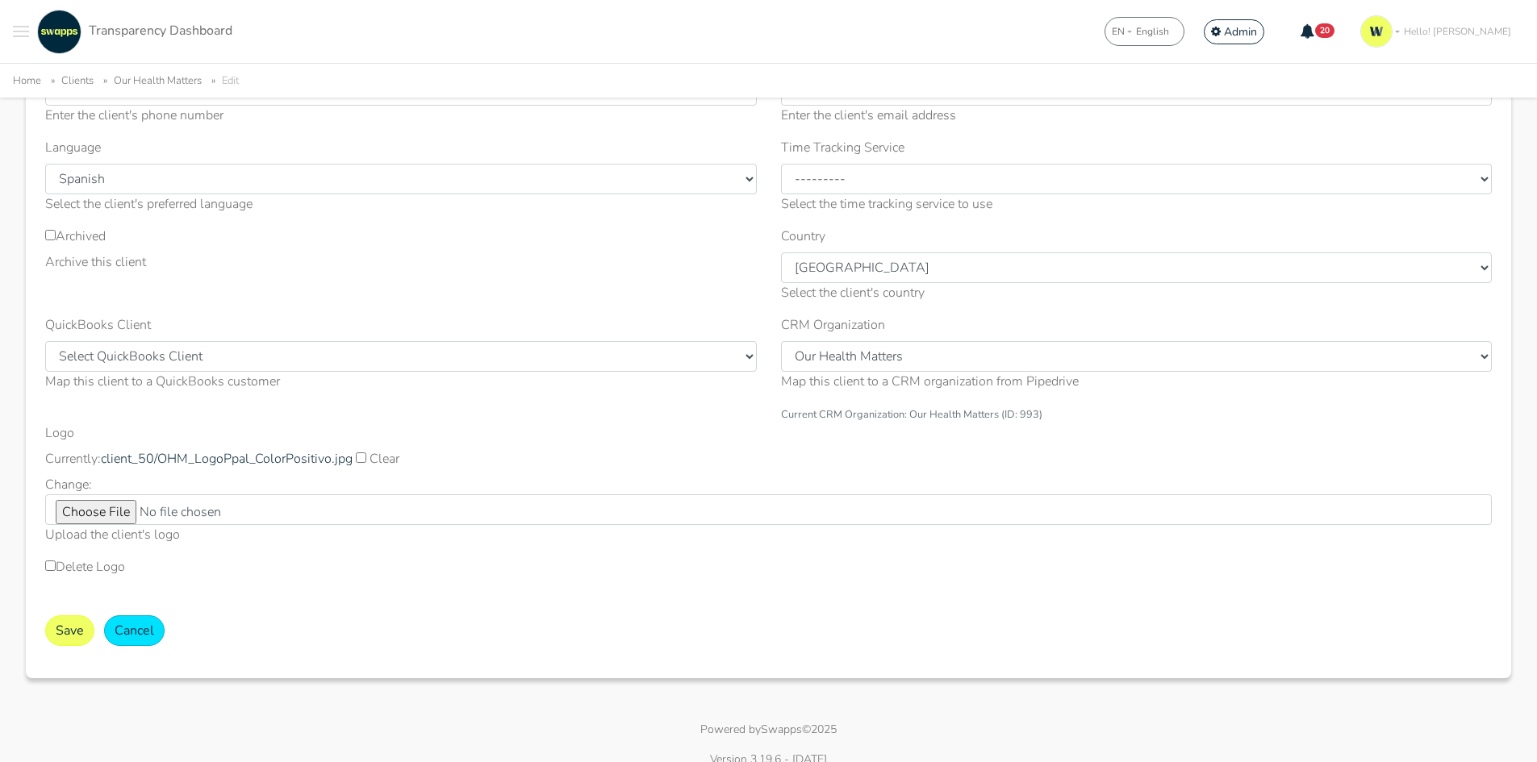
scroll to position [295, 0]
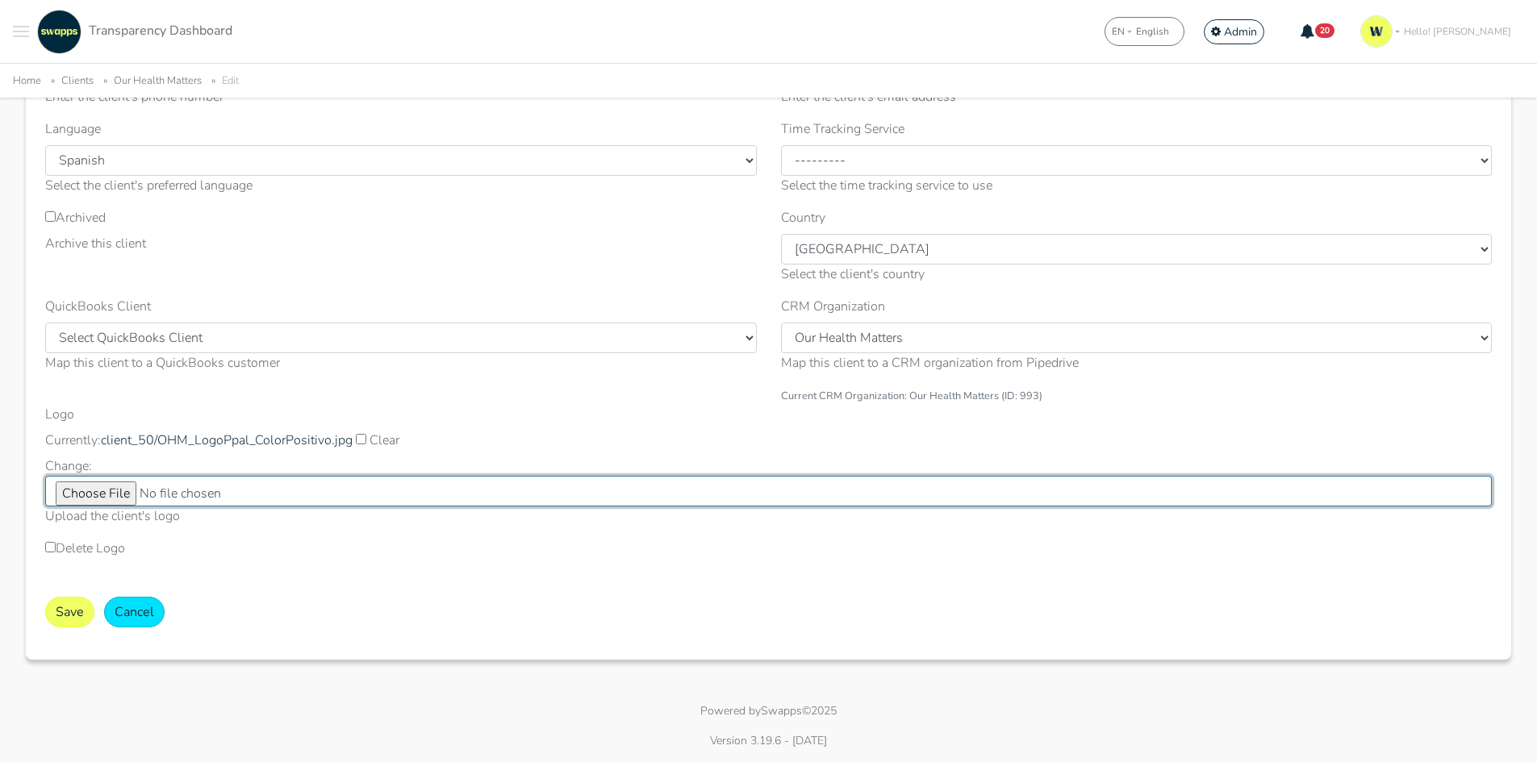
click at [110, 490] on input "Logo" at bounding box center [768, 491] width 1446 height 31
type input "C:\fakepath\OHM_Simbolo_ColorPositivo.jpg"
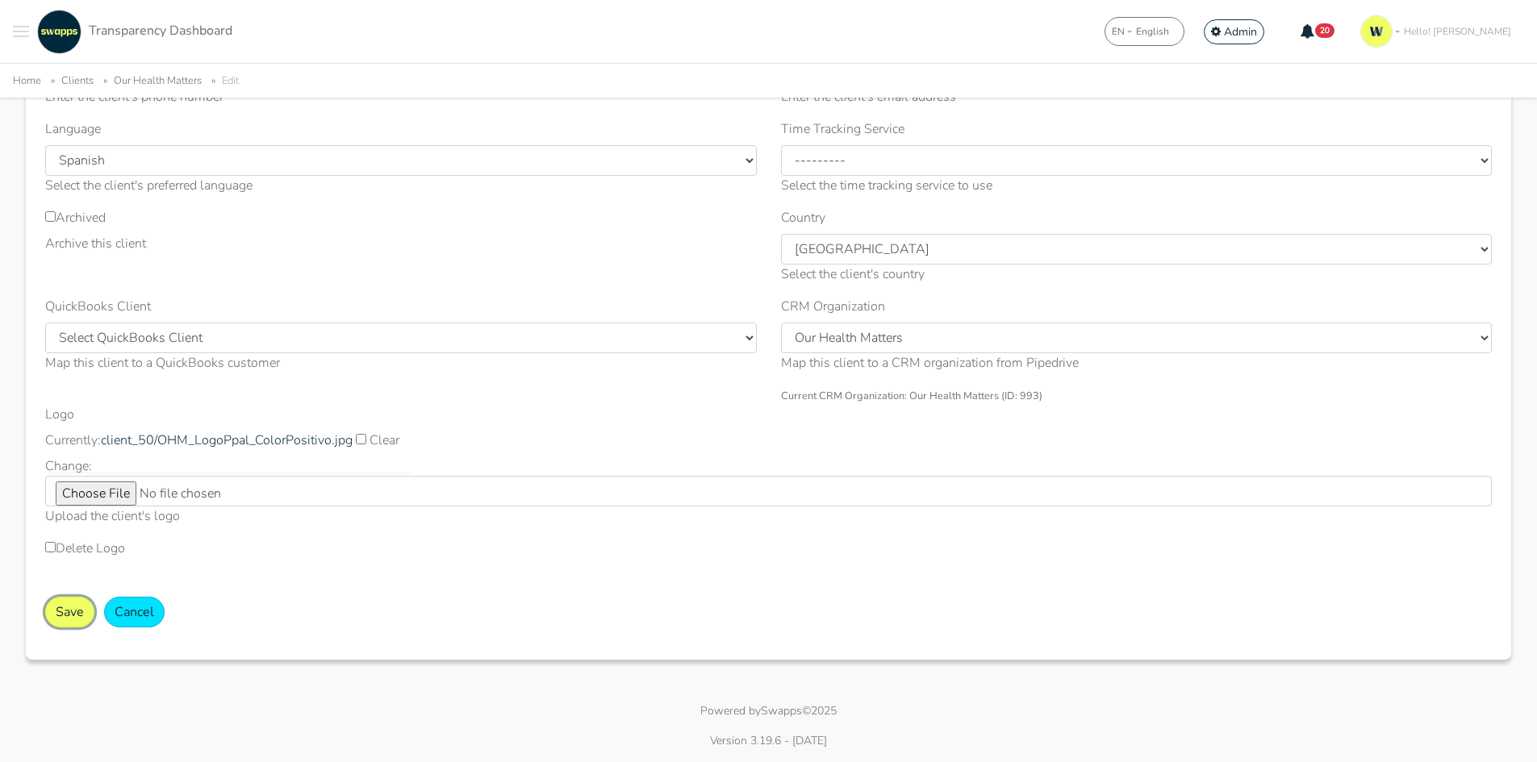
click at [57, 614] on button "Save" at bounding box center [69, 612] width 49 height 31
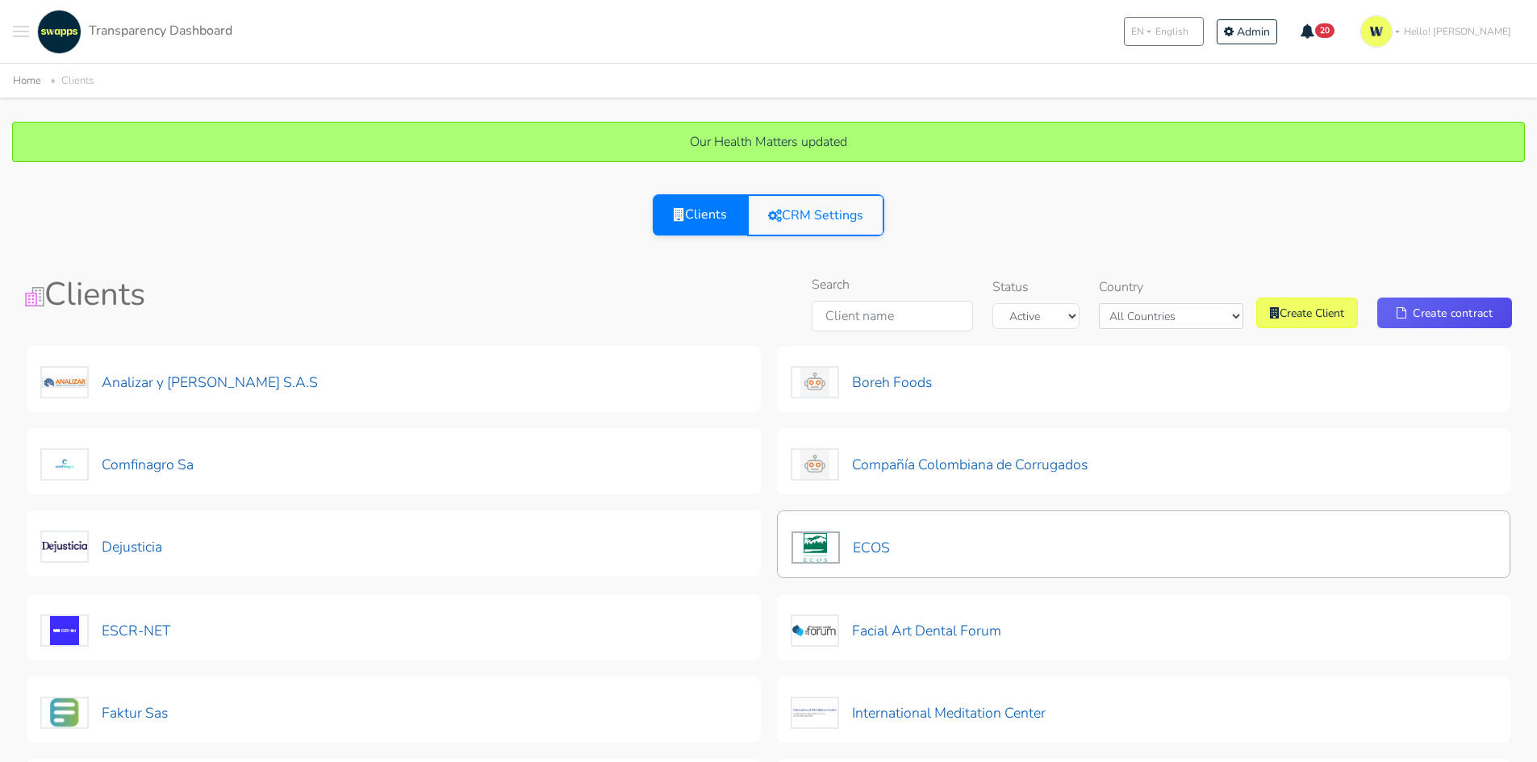
scroll to position [403, 0]
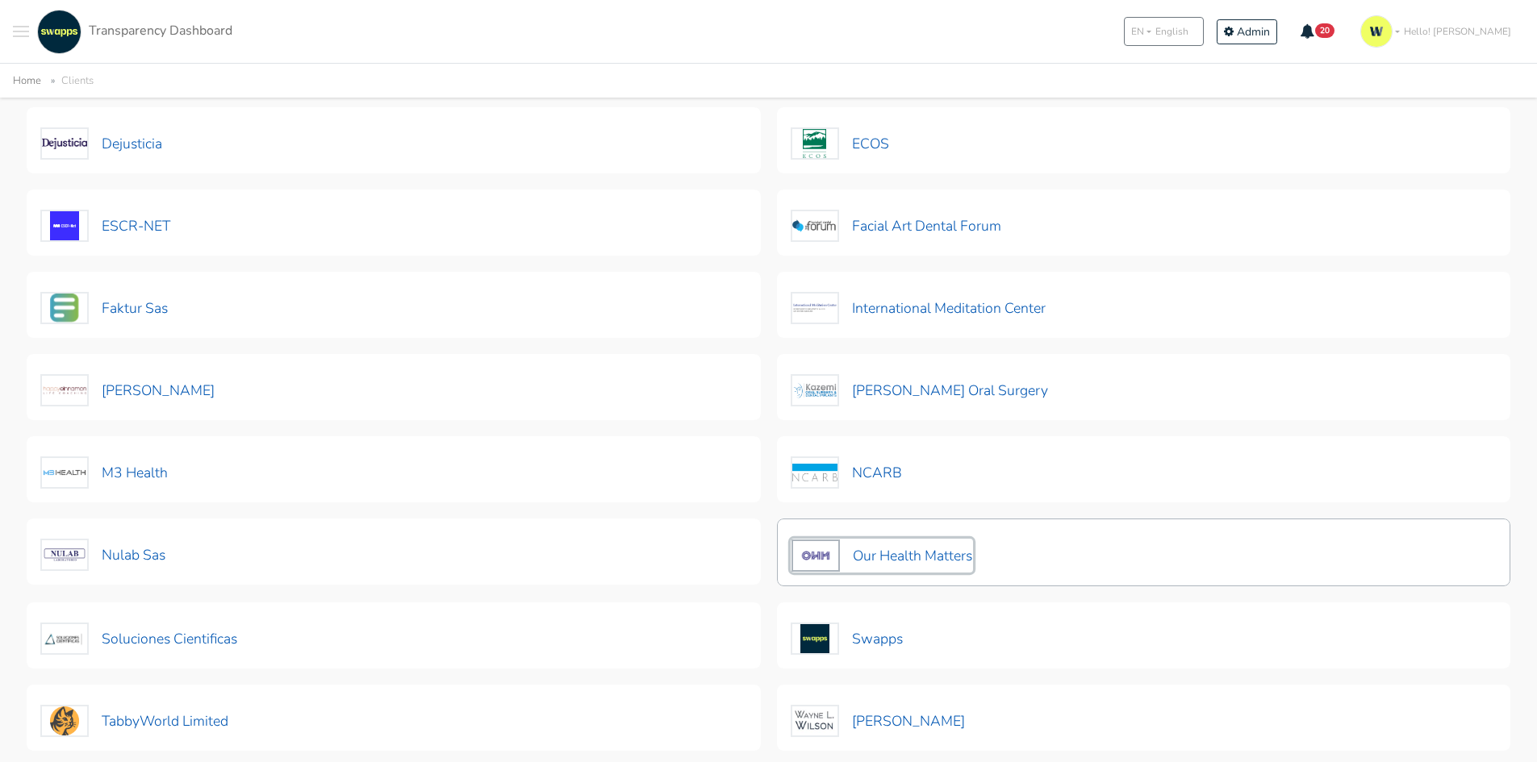
click at [854, 557] on button "Our Health Matters" at bounding box center [881, 556] width 182 height 34
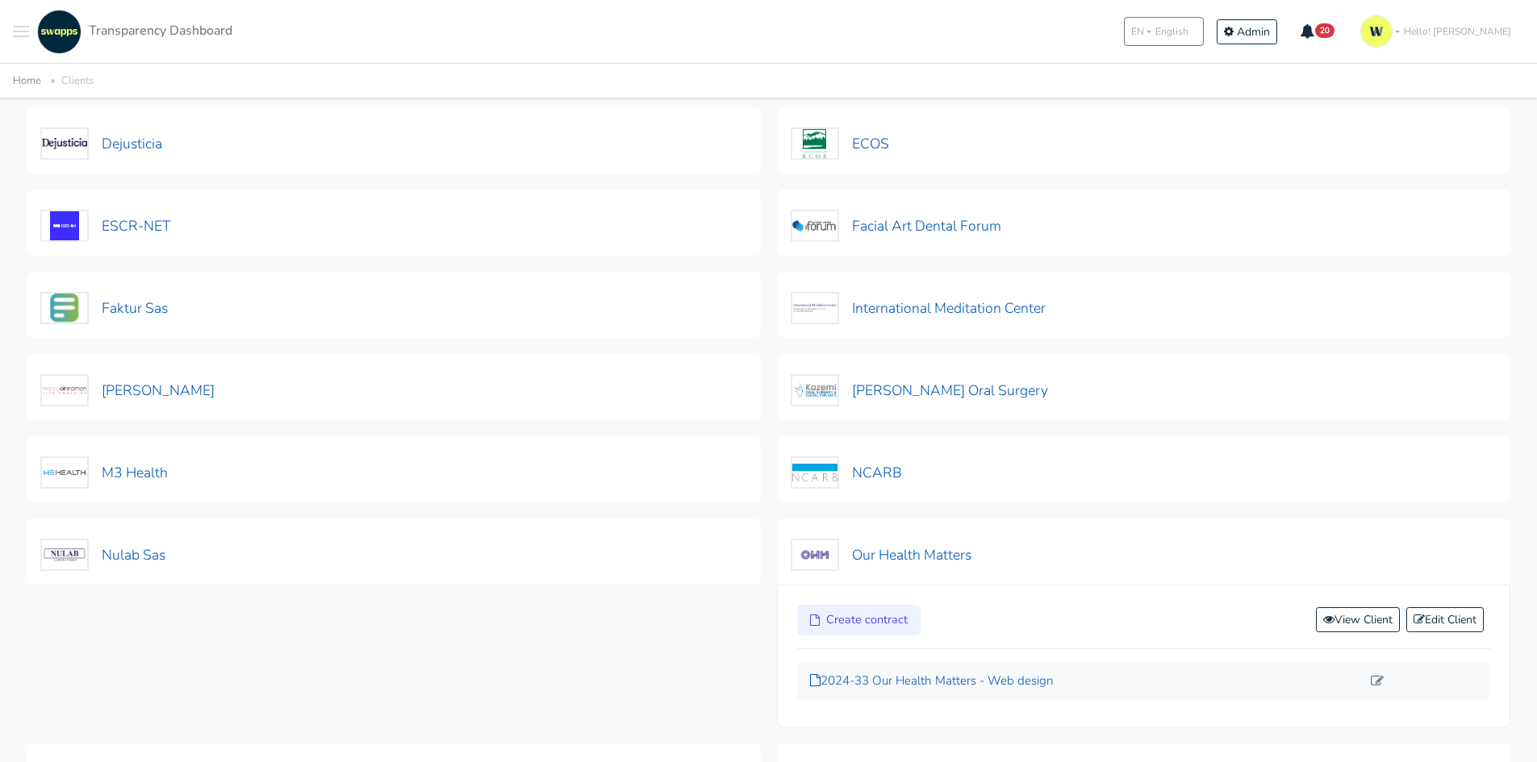
click at [890, 689] on p "2024-33 Our Health Matters - Web design" at bounding box center [1086, 681] width 552 height 19
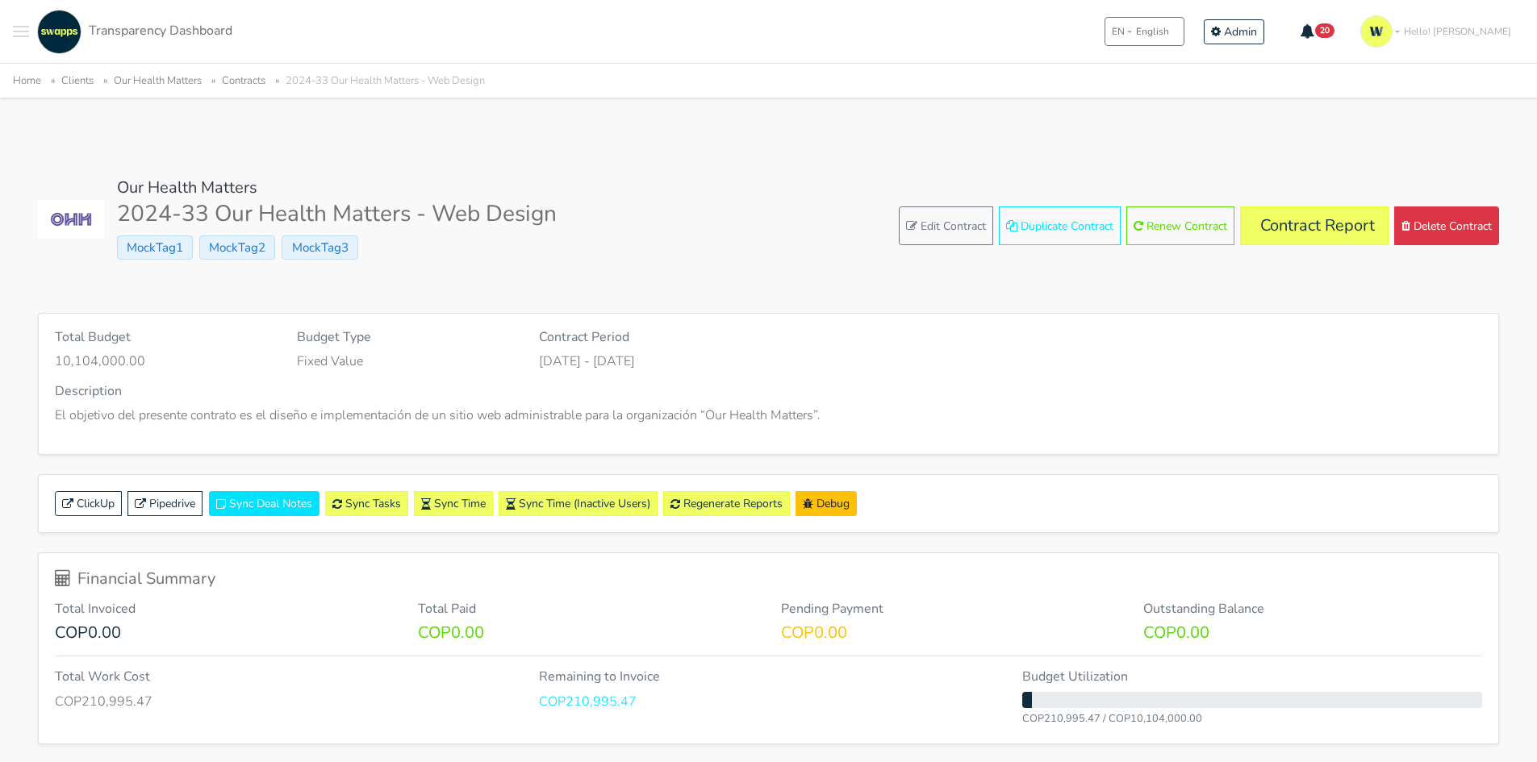
click at [1288, 203] on div "Our Health Matters 2024-33 Our Health Matters - Web Design MockTag1 MockTag2 Mo…" at bounding box center [768, 226] width 1461 height 96
click at [1288, 228] on link "Contract Report" at bounding box center [1314, 225] width 148 height 39
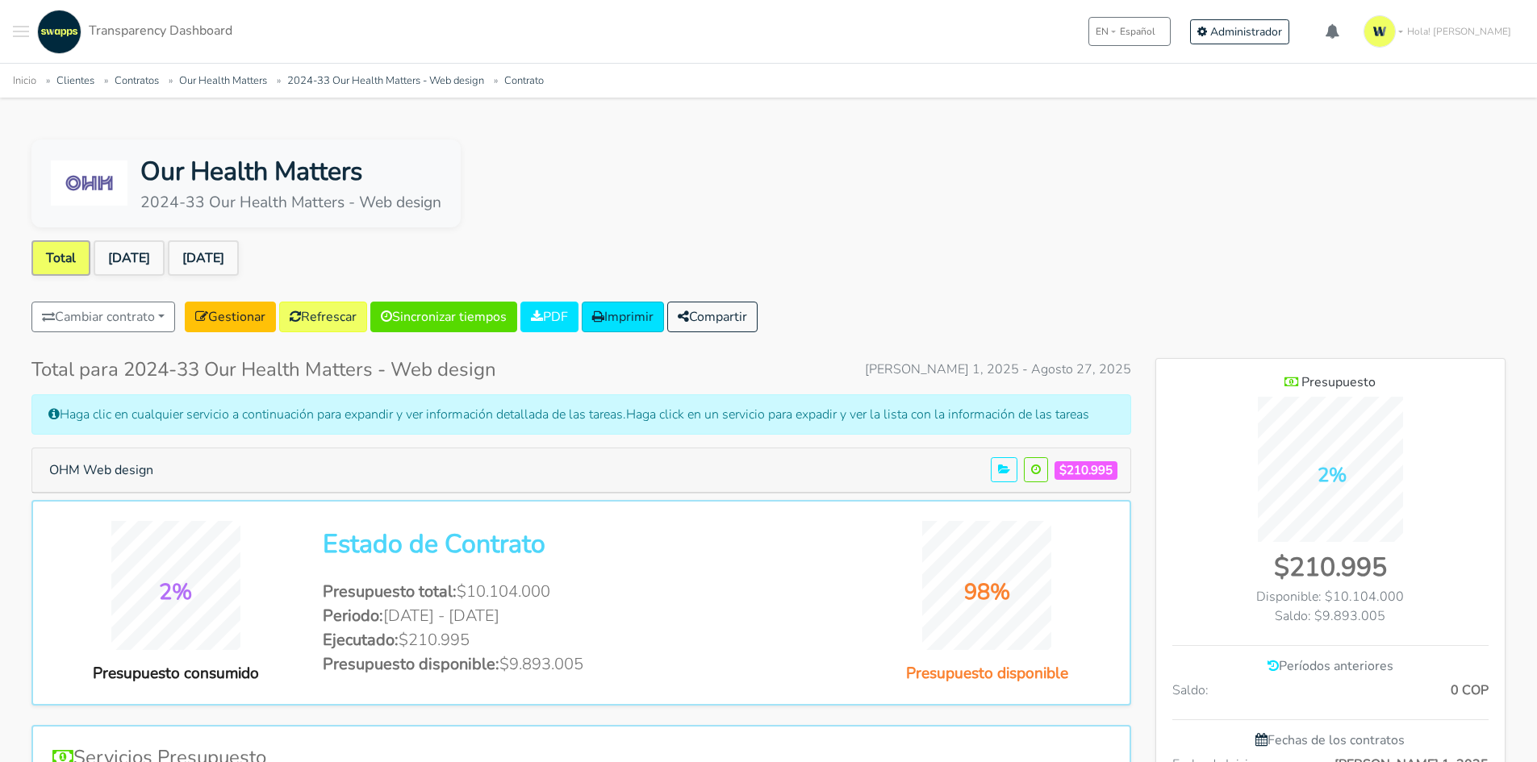
scroll to position [1046, 349]
click at [88, 460] on button "OHM Web design" at bounding box center [101, 470] width 125 height 31
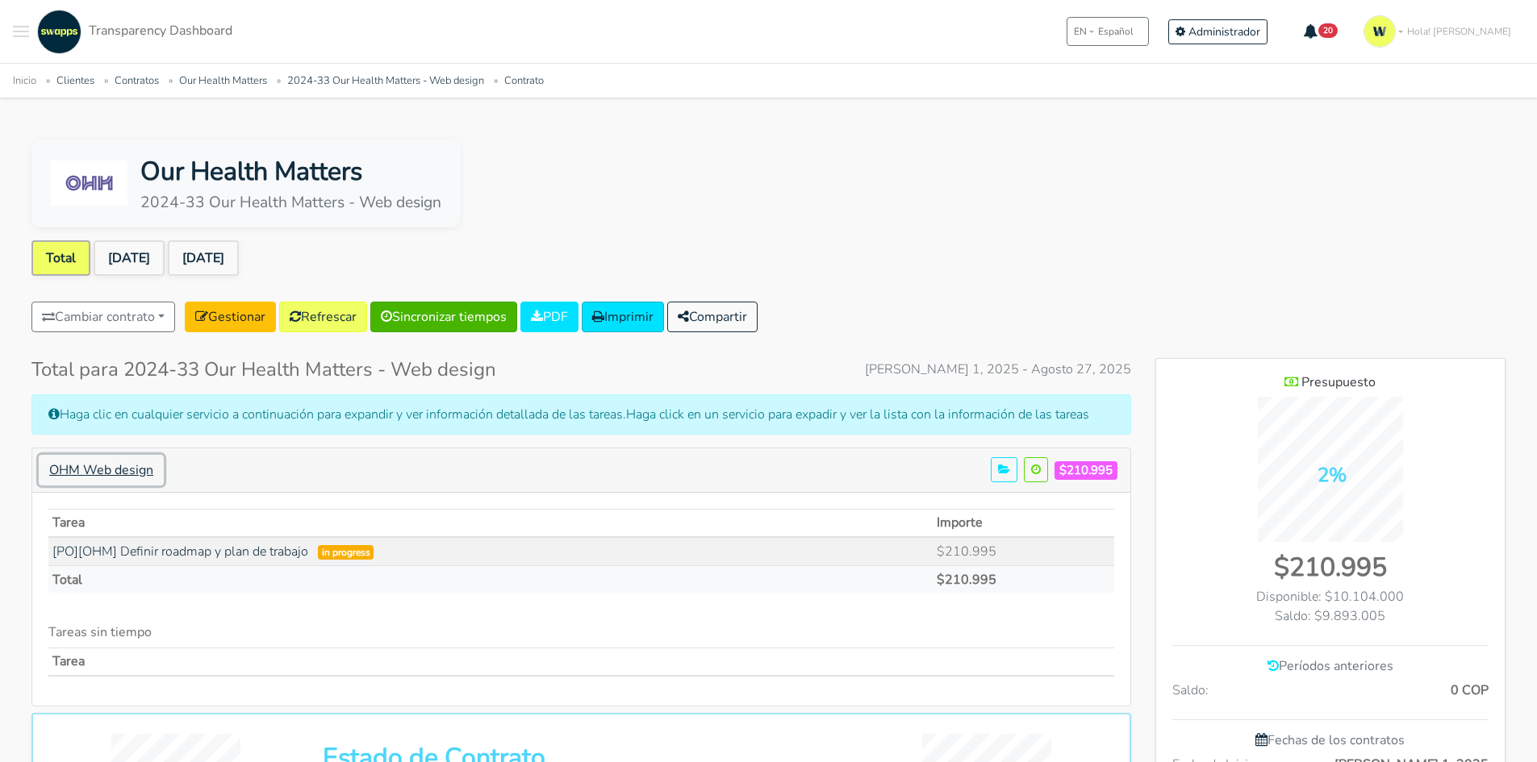
scroll to position [1132, 349]
click at [144, 253] on link "[DATE]" at bounding box center [129, 257] width 71 height 35
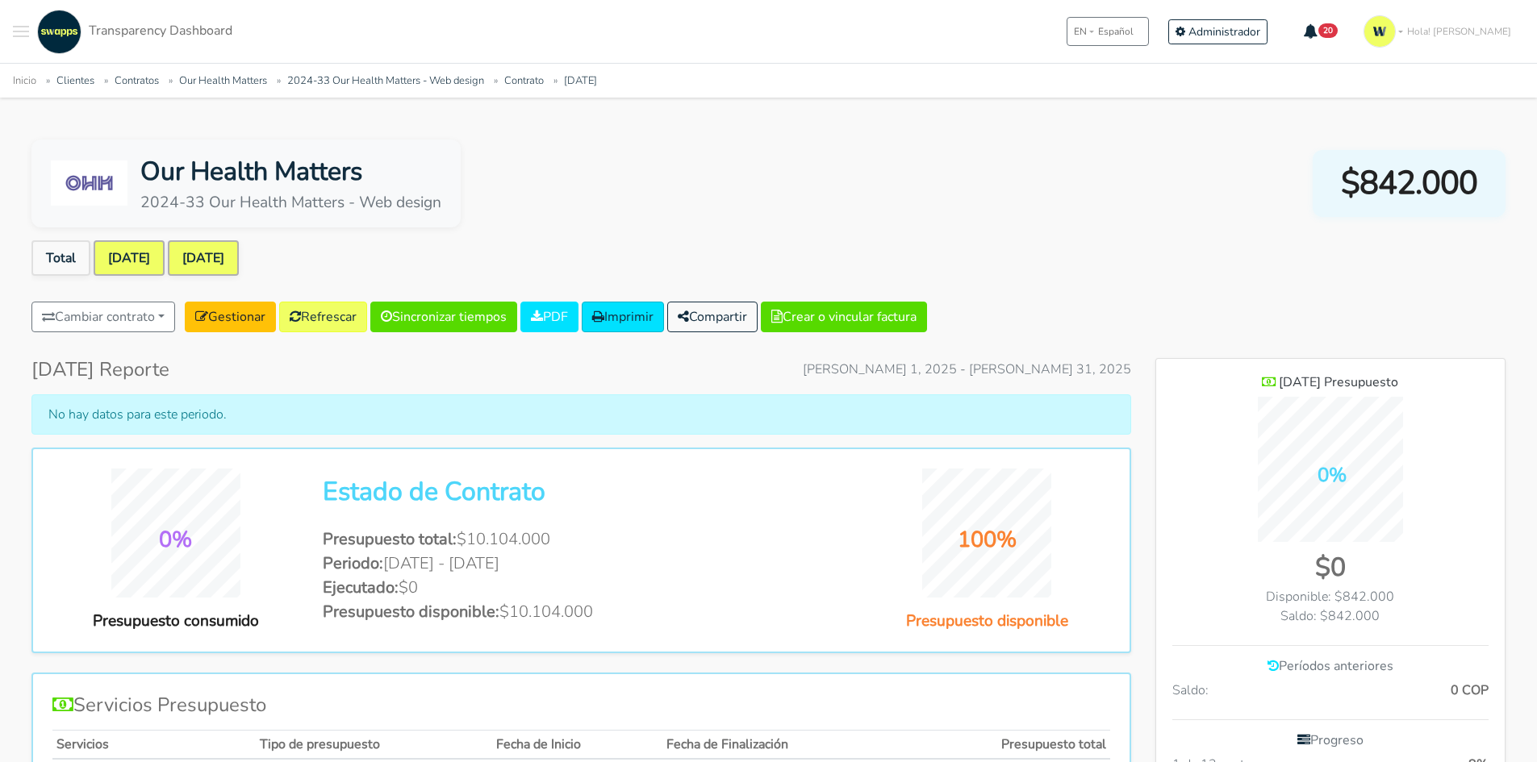
click at [232, 252] on link "[DATE]" at bounding box center [203, 257] width 71 height 35
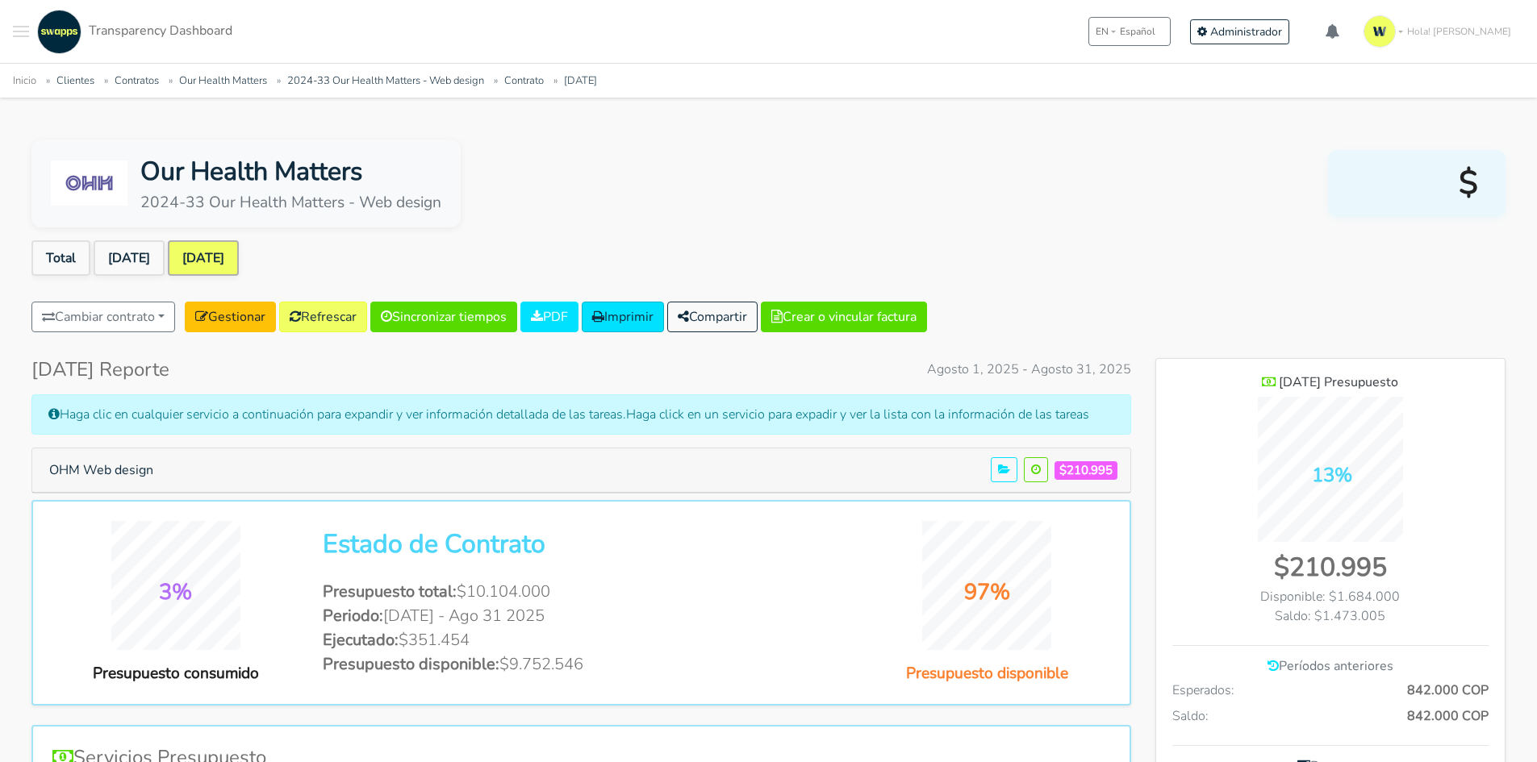
scroll to position [1150, 349]
click at [113, 462] on button "OHM Web design" at bounding box center [101, 470] width 125 height 31
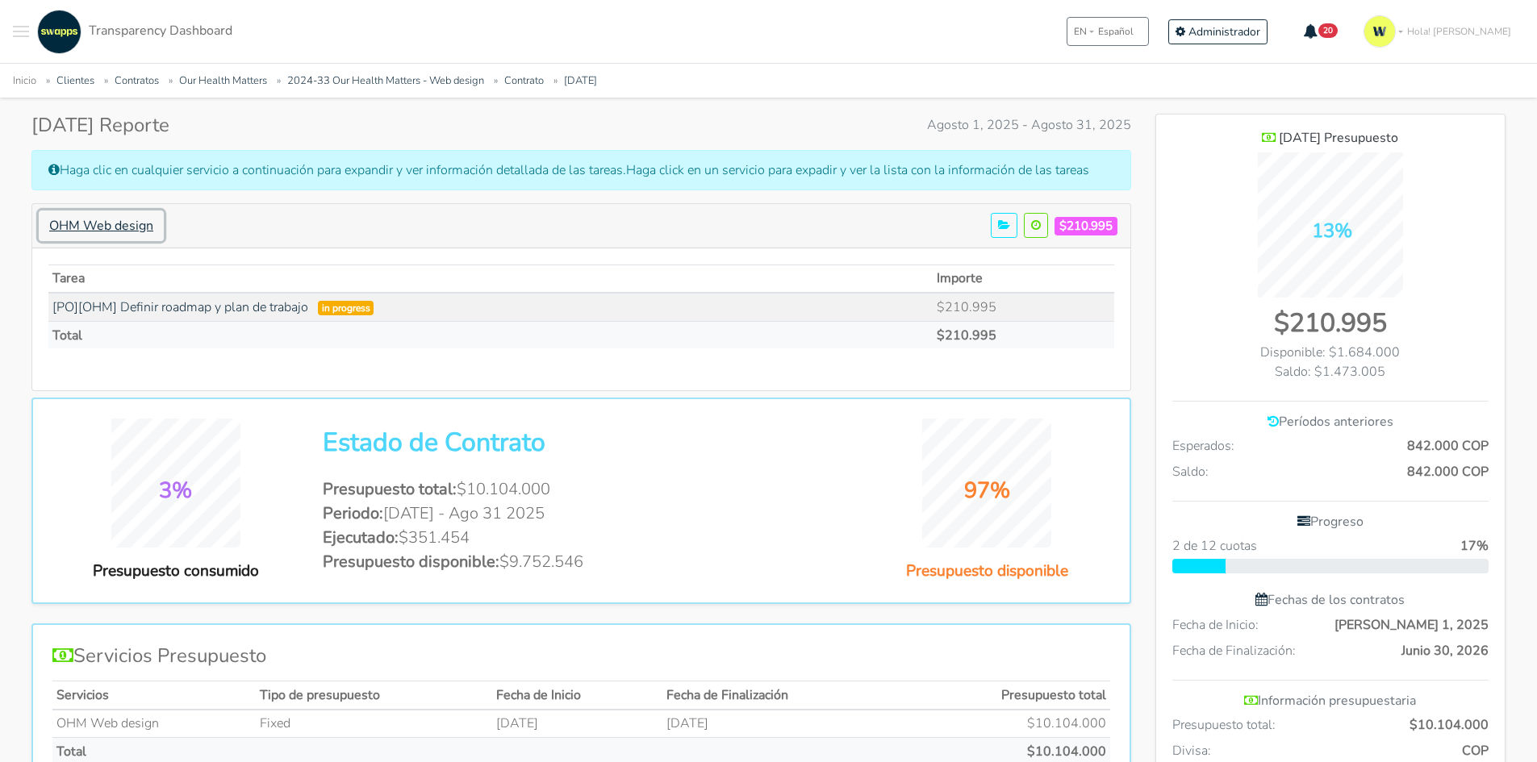
scroll to position [0, 0]
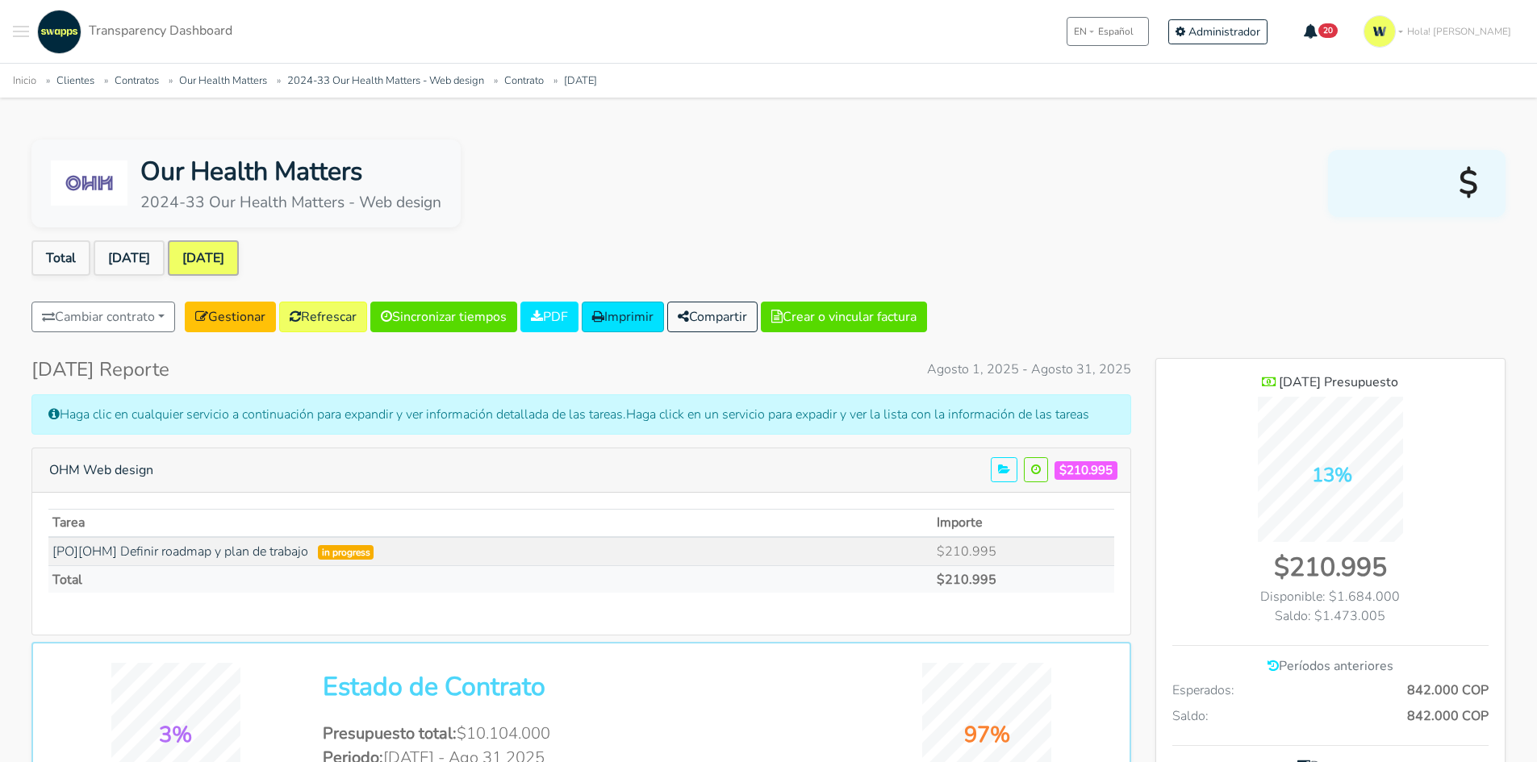
click at [773, 202] on div "Our Health Matters 2024-33 Our Health Matters - Web design $" at bounding box center [768, 184] width 1474 height 88
click at [369, 74] on link "2024-33 Our Health Matters - Web design" at bounding box center [385, 80] width 197 height 15
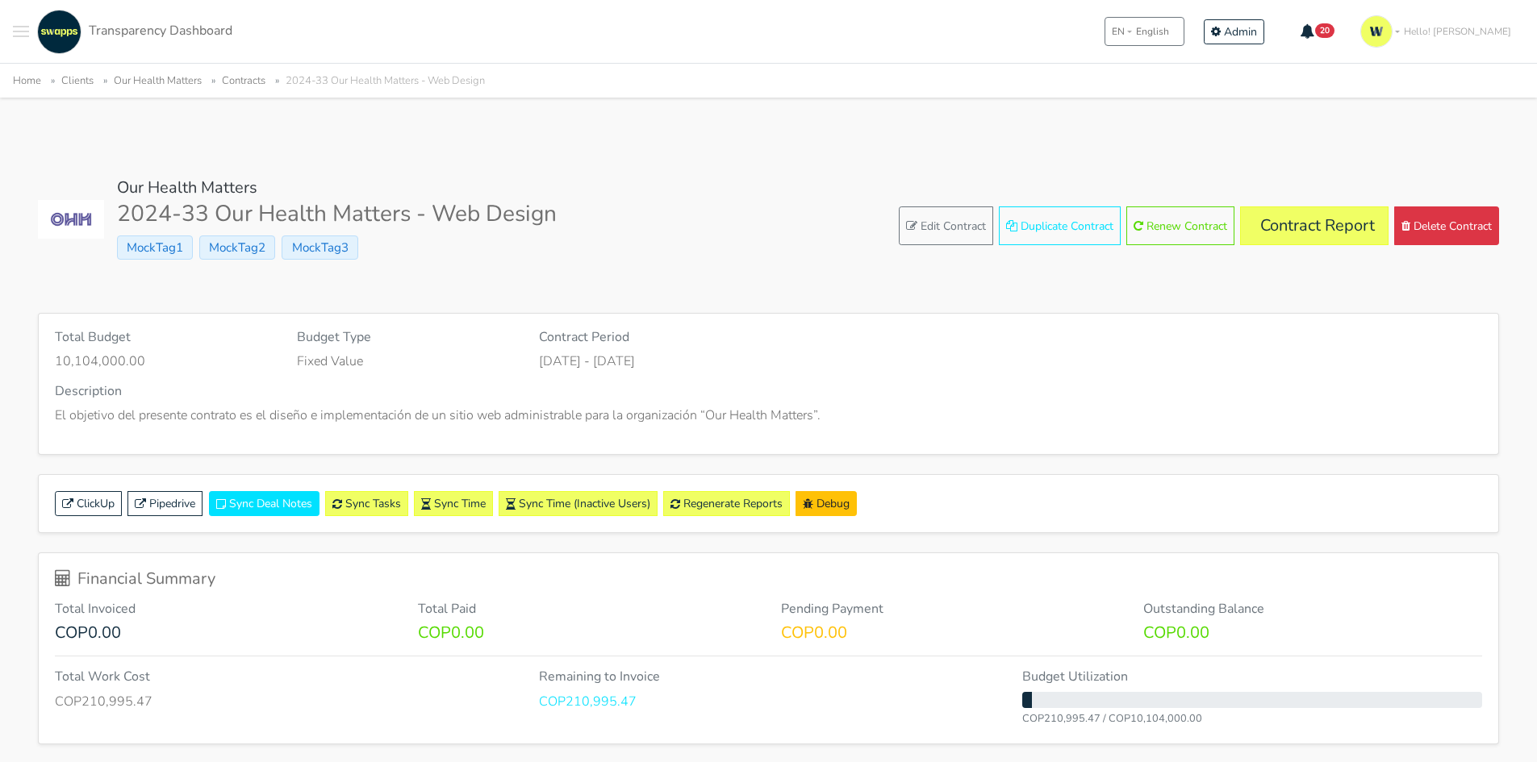
click at [740, 217] on div "Our Health Matters 2024-33 Our Health Matters - Web Design MockTag1 MockTag2 Mo…" at bounding box center [768, 226] width 1461 height 96
click at [1269, 240] on link "Contract Report" at bounding box center [1314, 225] width 148 height 39
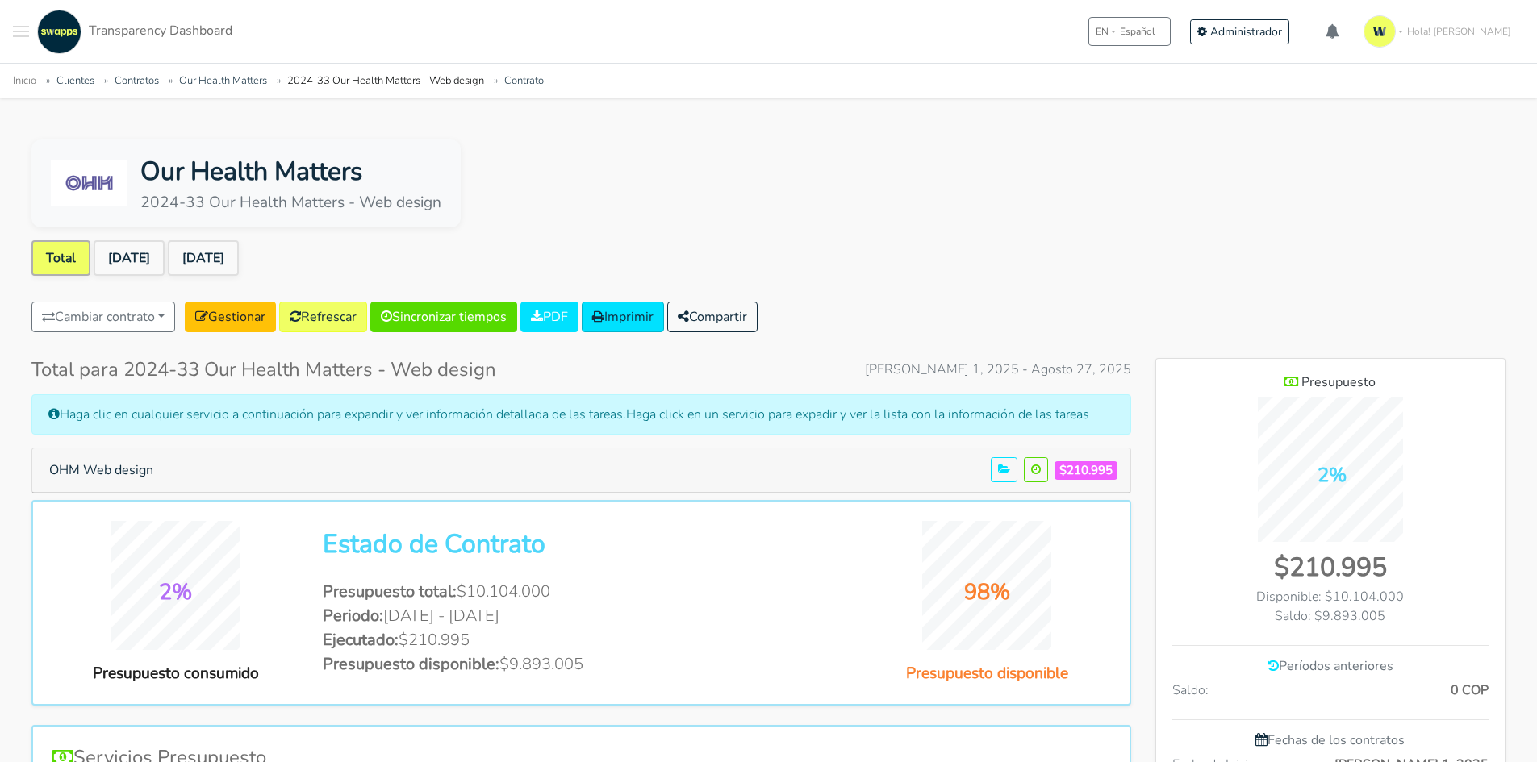
scroll to position [1046, 349]
click at [717, 312] on button "Compartir" at bounding box center [712, 317] width 90 height 31
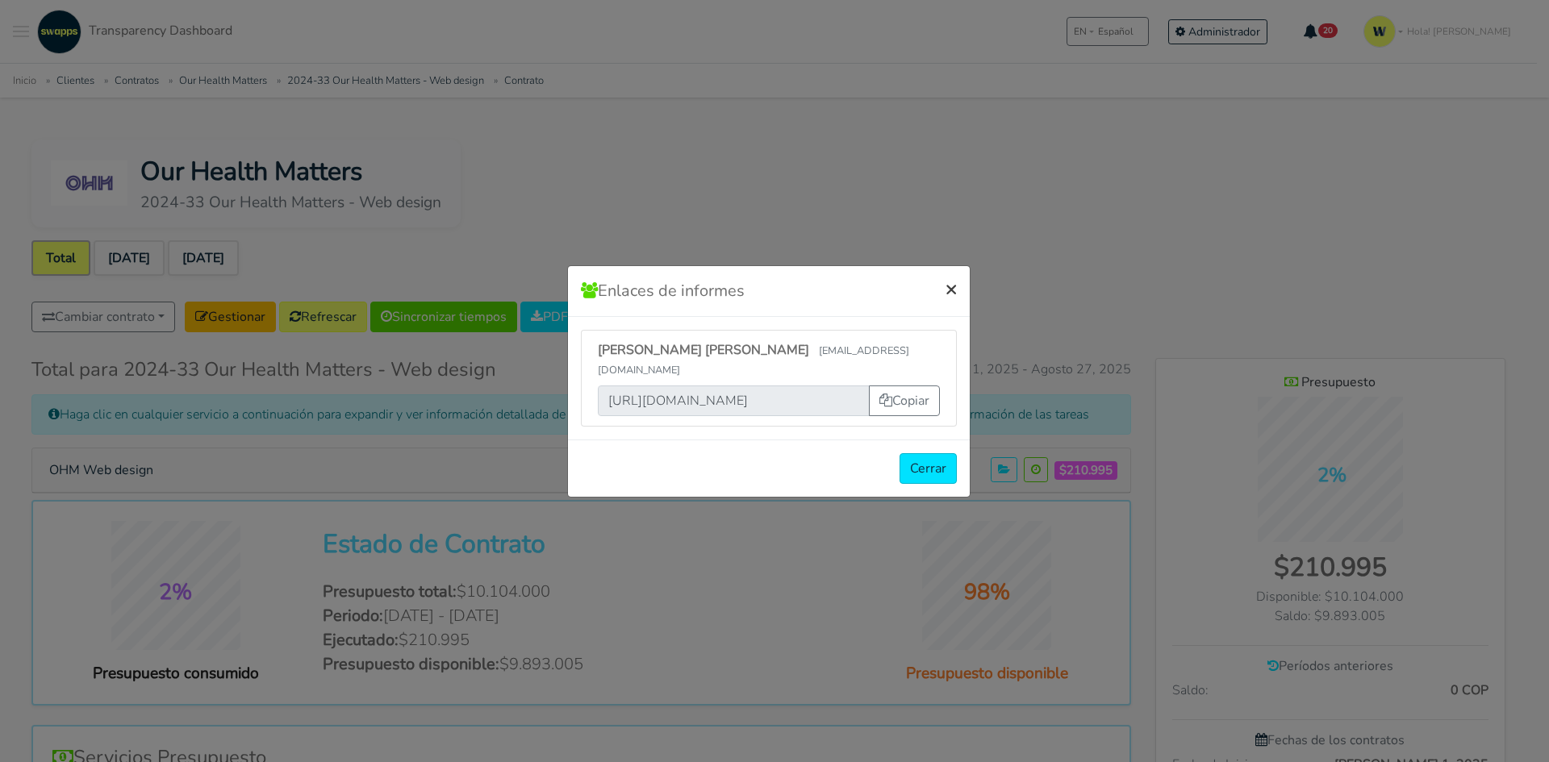
drag, startPoint x: 951, startPoint y: 302, endPoint x: 827, endPoint y: 267, distance: 129.2
click at [950, 302] on span "×" at bounding box center [950, 289] width 11 height 26
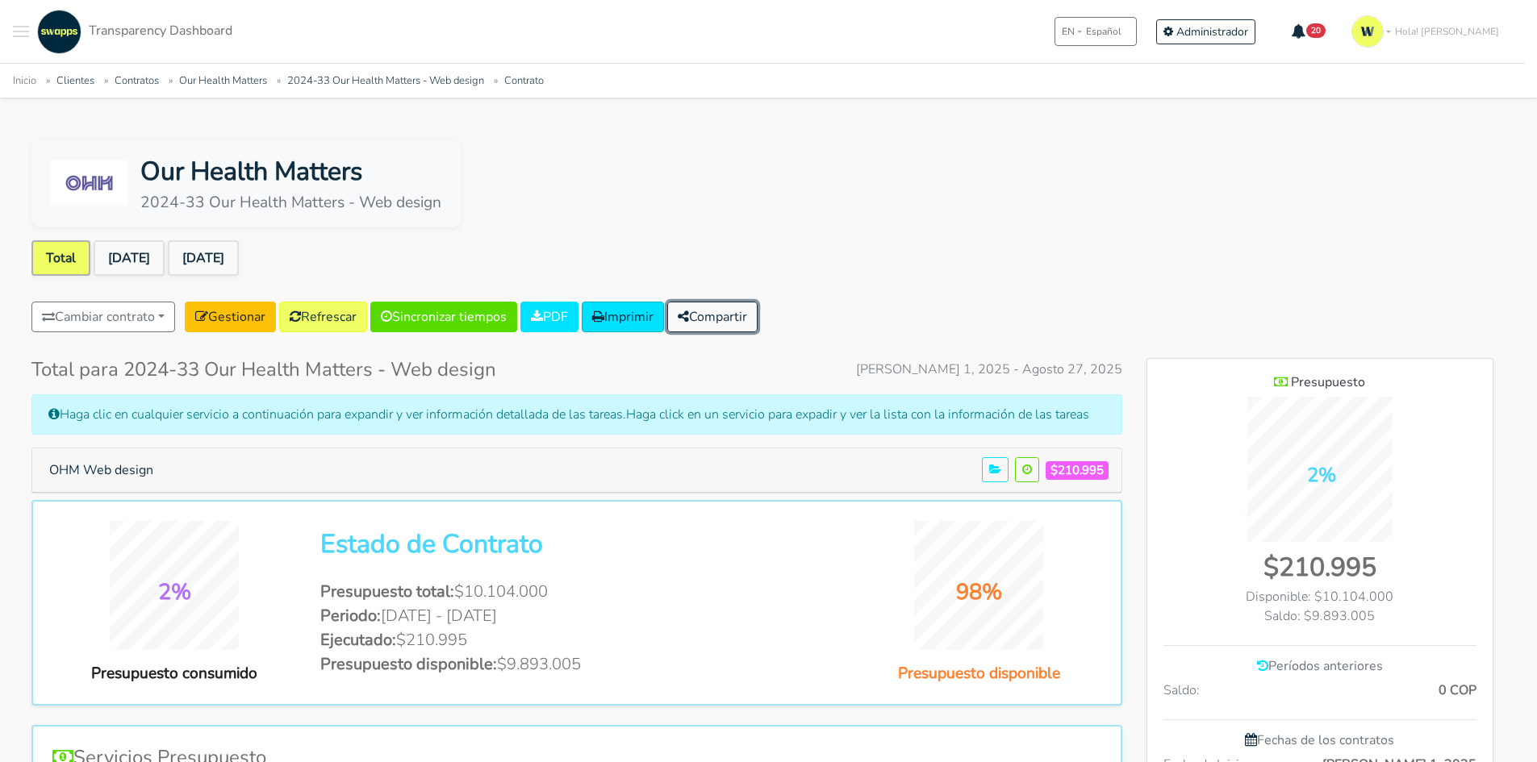
scroll to position [805516, 806214]
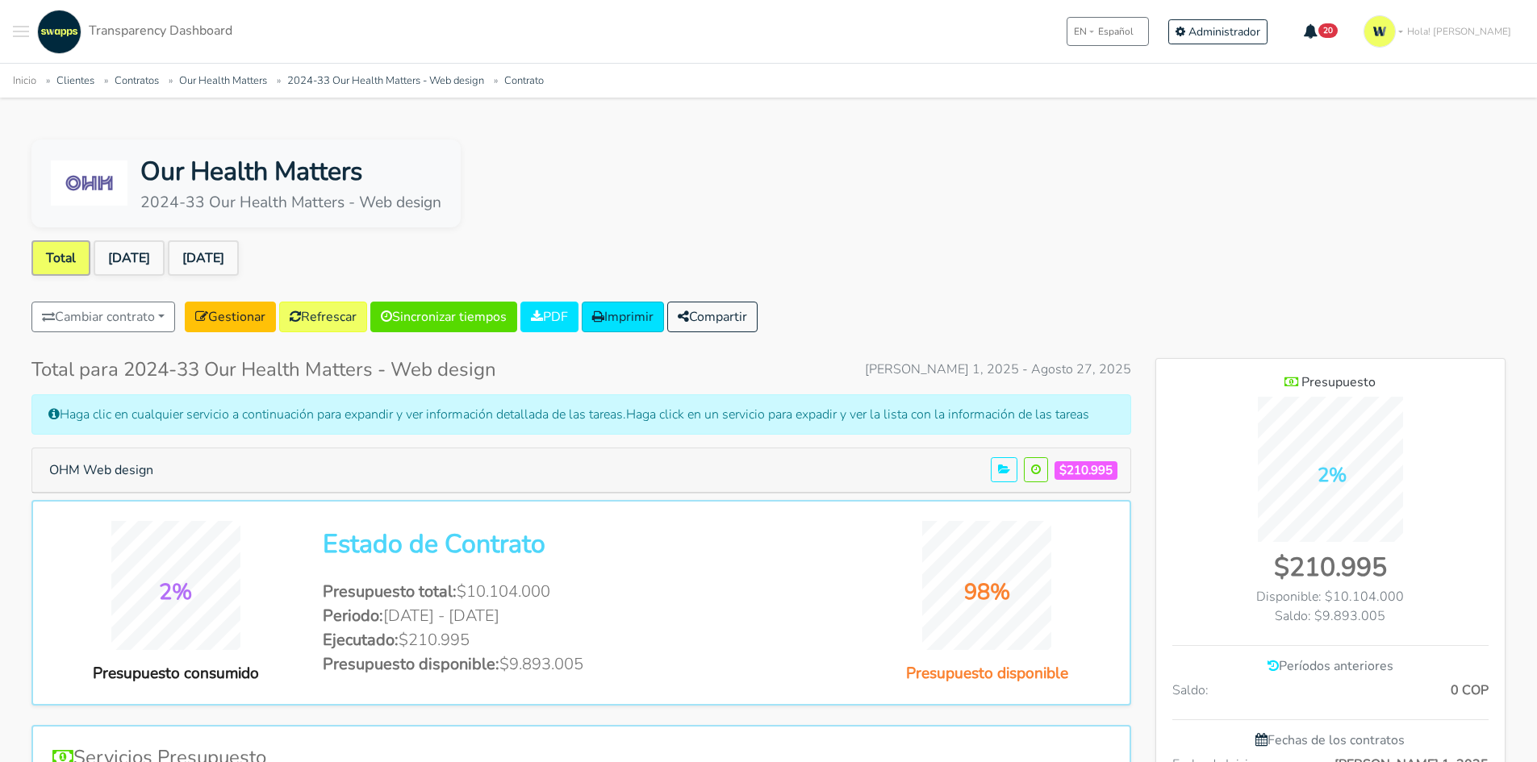
click at [605, 215] on div "Our Health Matters 2024-33 Our Health Matters - Web design" at bounding box center [768, 184] width 1474 height 88
click at [911, 170] on div "Our Health Matters 2024-33 Our Health Matters - Web design" at bounding box center [768, 184] width 1474 height 88
click at [231, 307] on link "Gestionar" at bounding box center [230, 317] width 91 height 31
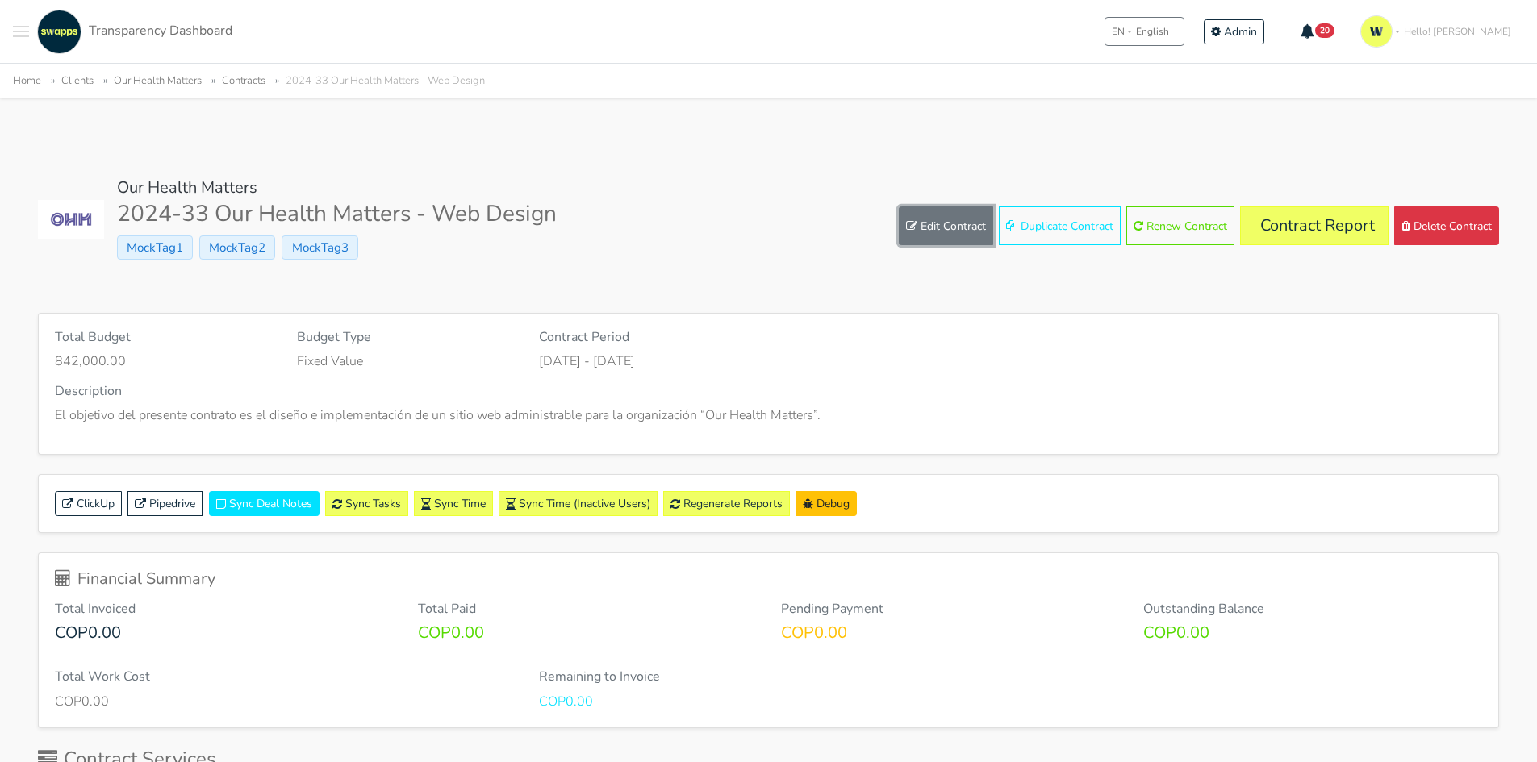
click at [949, 211] on link "Edit Contract" at bounding box center [946, 225] width 94 height 39
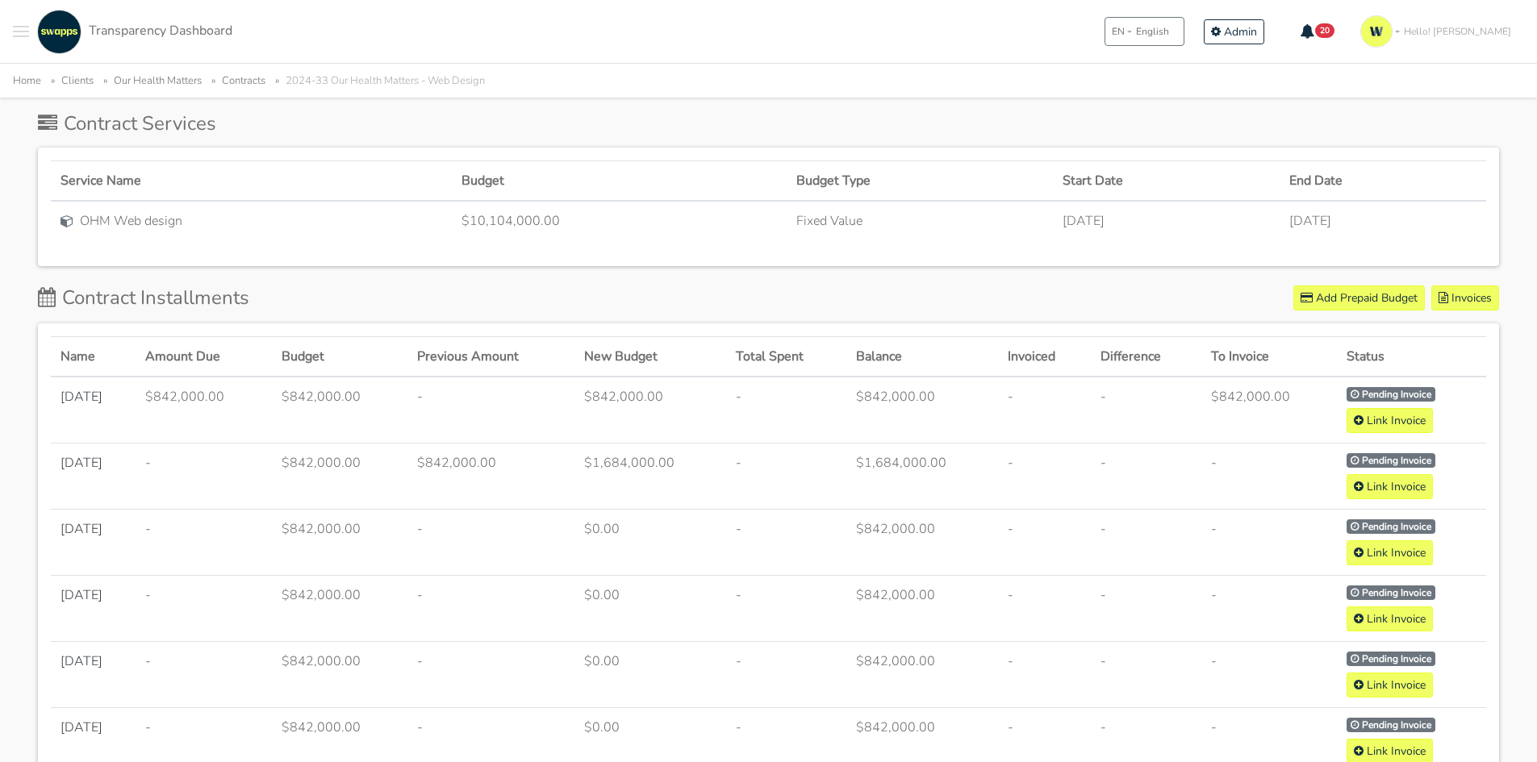
scroll to position [645, 0]
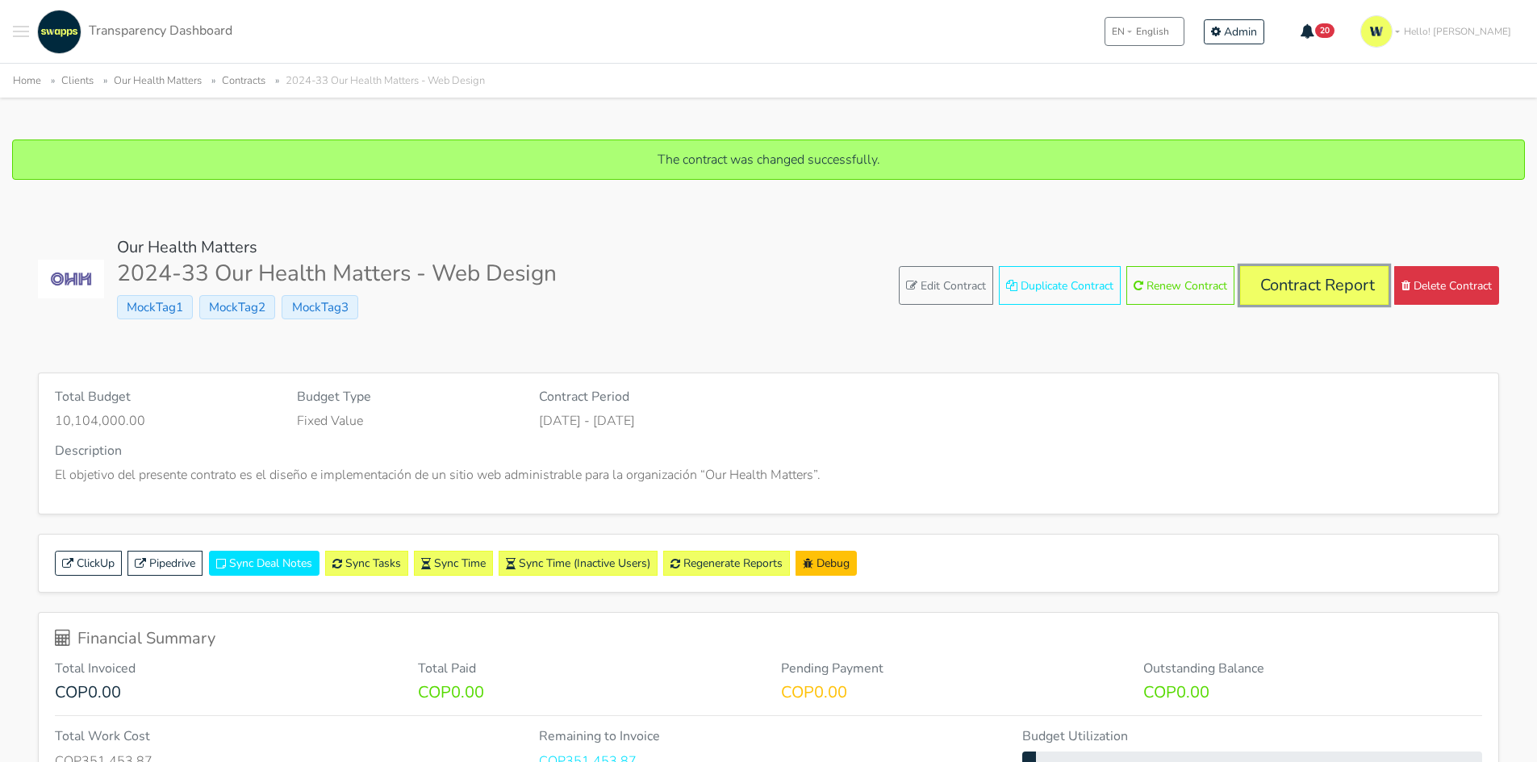
click at [1301, 271] on link "Contract Report" at bounding box center [1314, 285] width 148 height 39
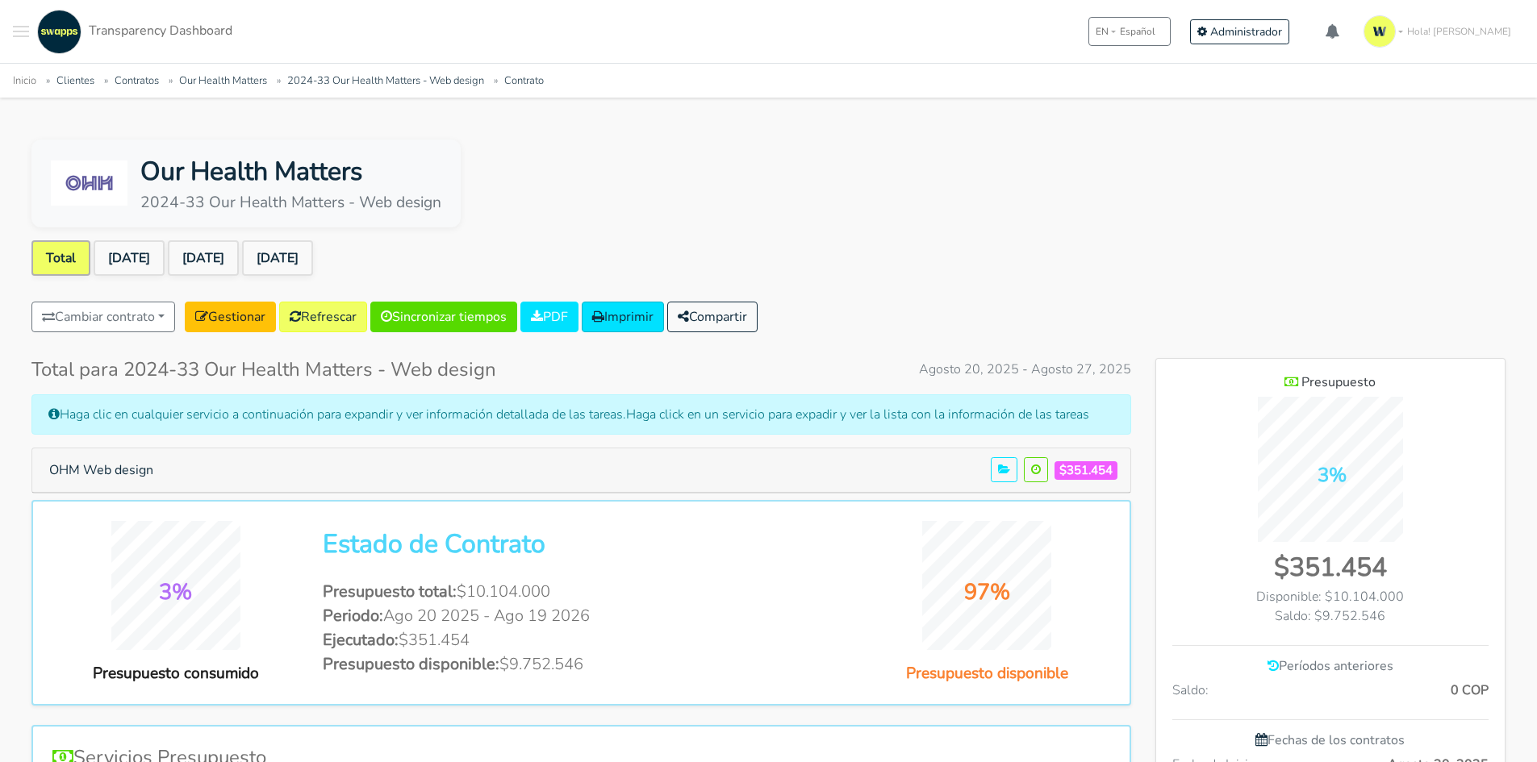
scroll to position [1046, 349]
click at [260, 315] on link "Gestionar" at bounding box center [230, 317] width 91 height 31
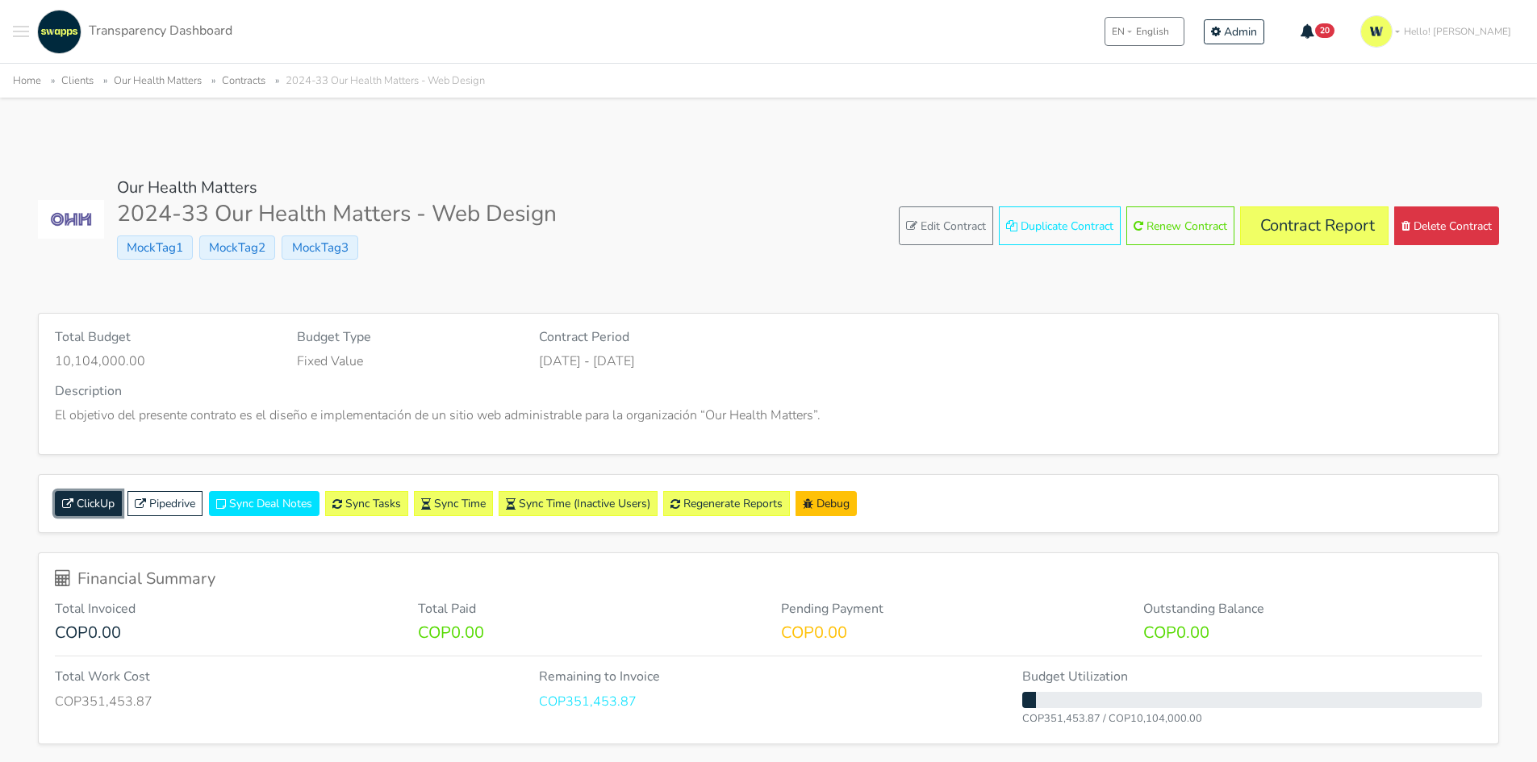
click at [98, 499] on link "ClickUp" at bounding box center [88, 503] width 67 height 25
click at [350, 502] on link "Sync Tasks" at bounding box center [366, 503] width 83 height 25
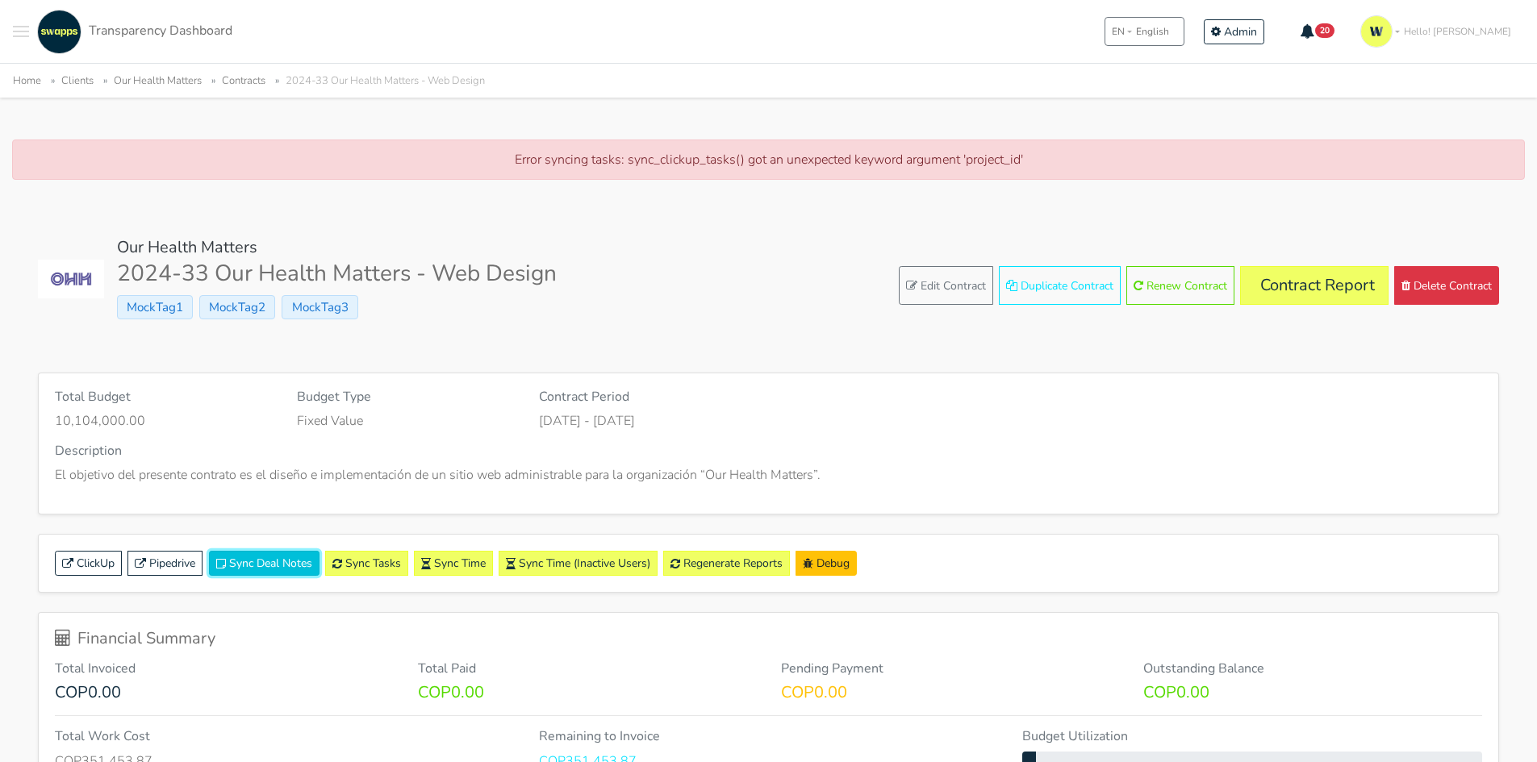
click at [256, 571] on button "Sync Deal Notes" at bounding box center [264, 563] width 110 height 25
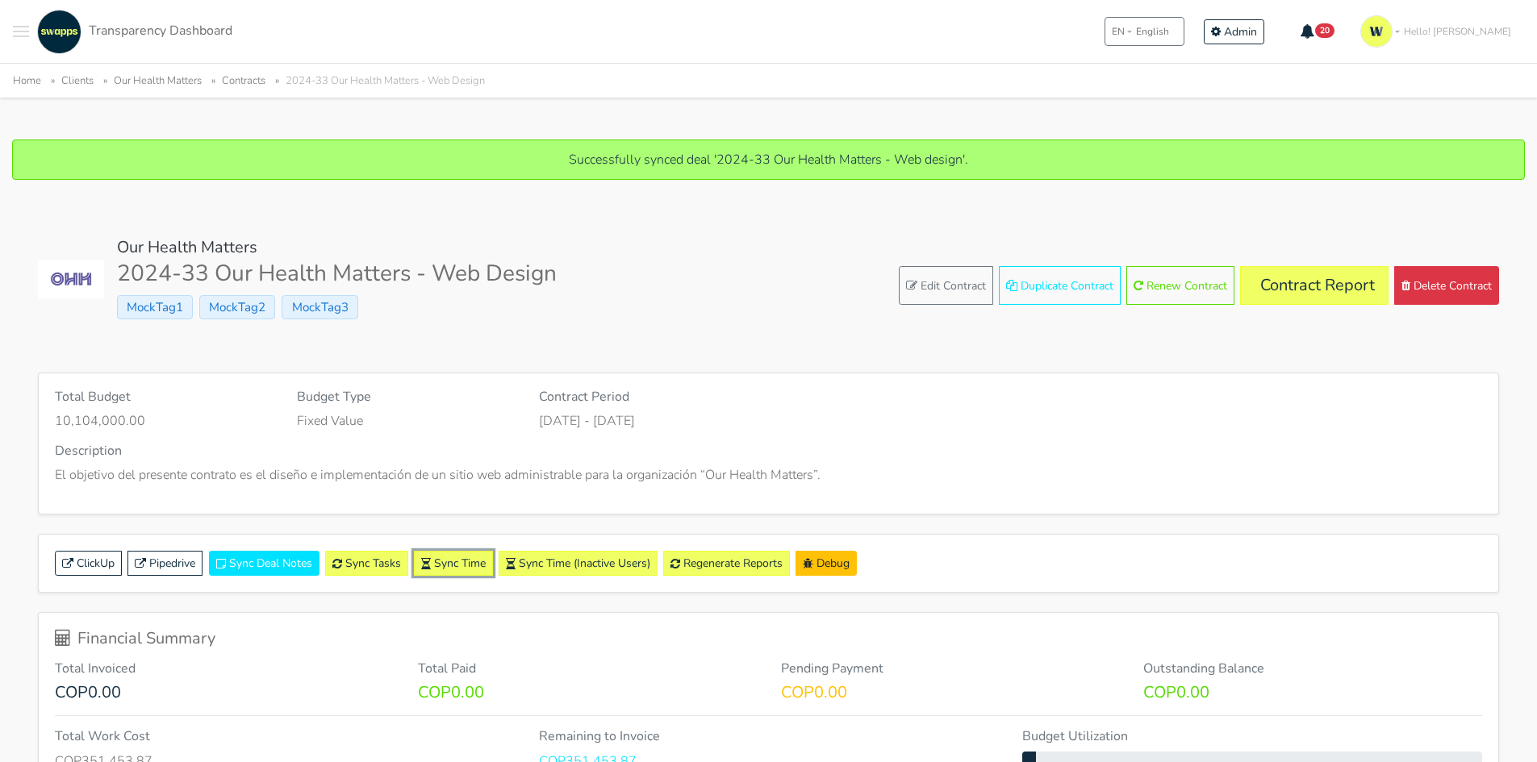
click at [476, 571] on link "Sync Time" at bounding box center [453, 563] width 79 height 25
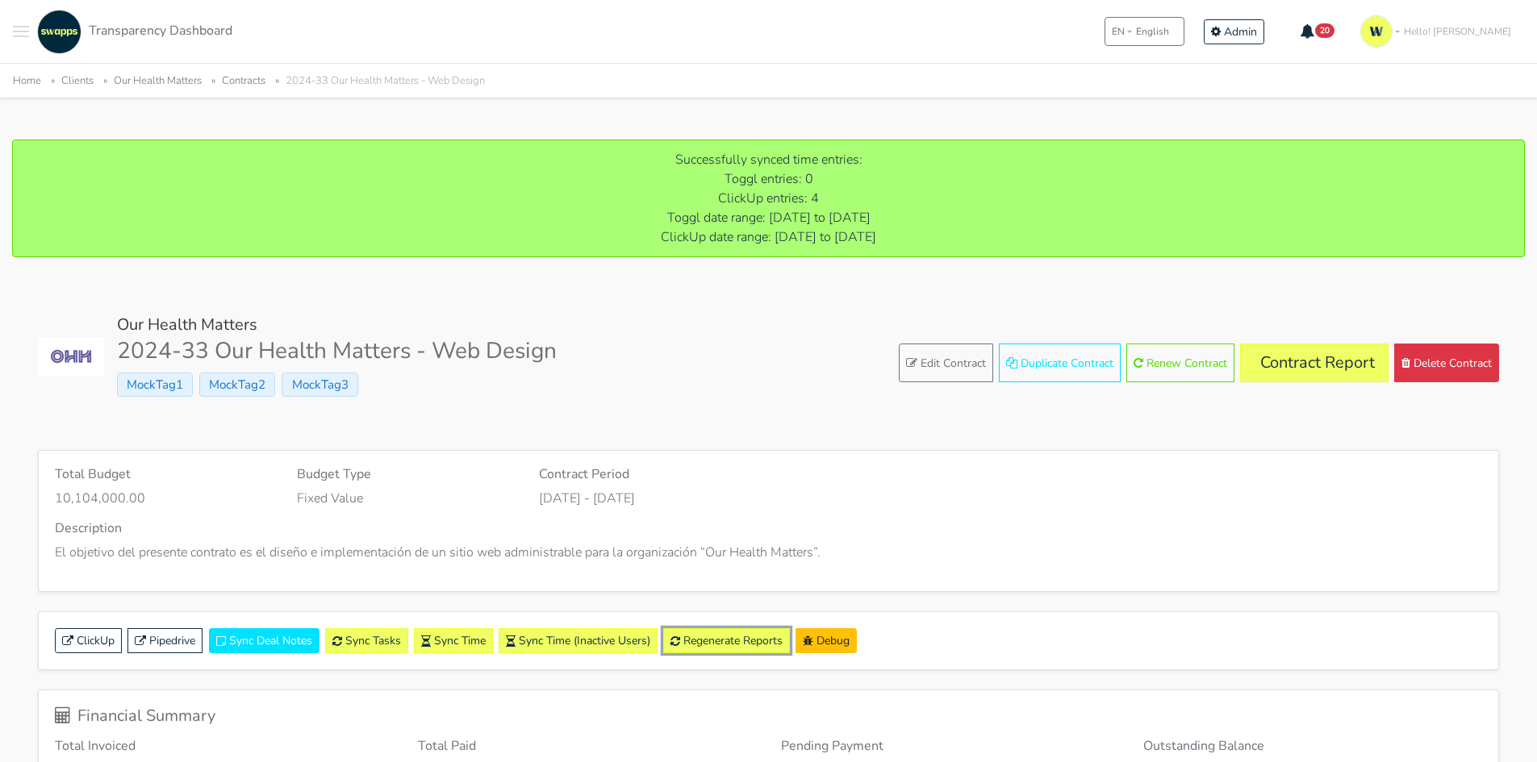
click at [739, 631] on link "Regenerate Reports" at bounding box center [726, 640] width 127 height 25
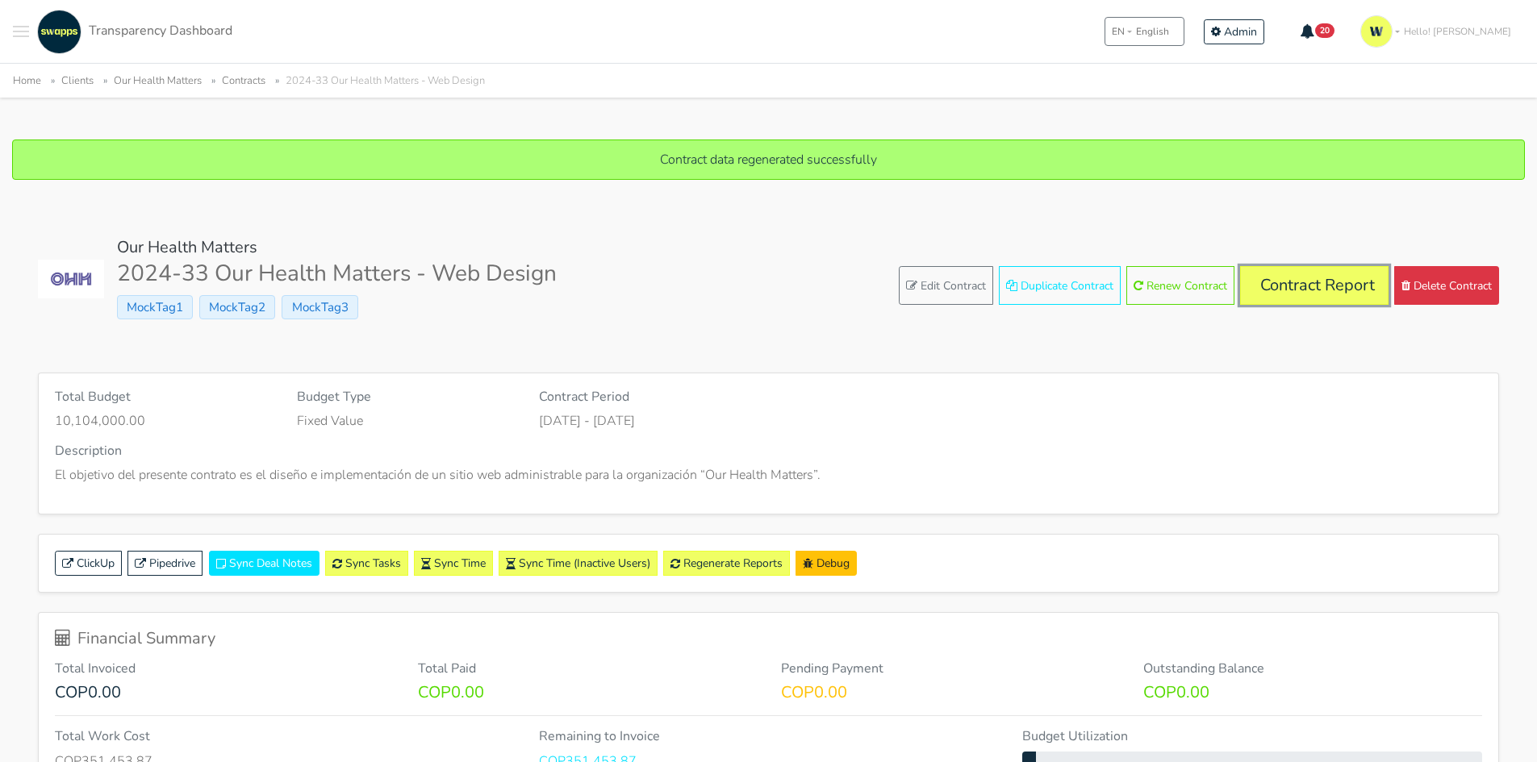
click at [1340, 294] on link "Contract Report" at bounding box center [1314, 285] width 148 height 39
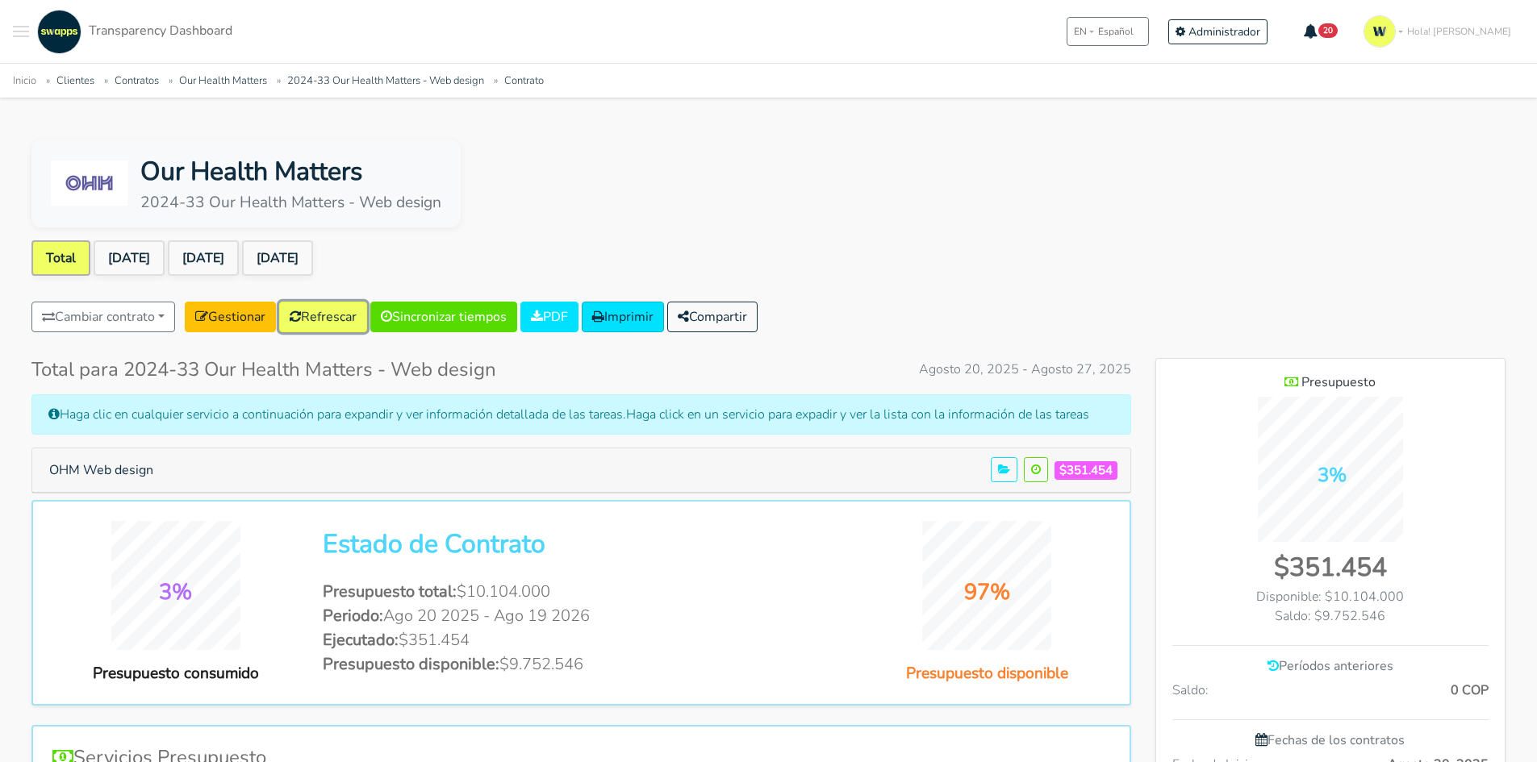
click at [336, 317] on link "Refrescar" at bounding box center [323, 317] width 88 height 31
click at [113, 251] on link "[DATE]" at bounding box center [129, 257] width 71 height 35
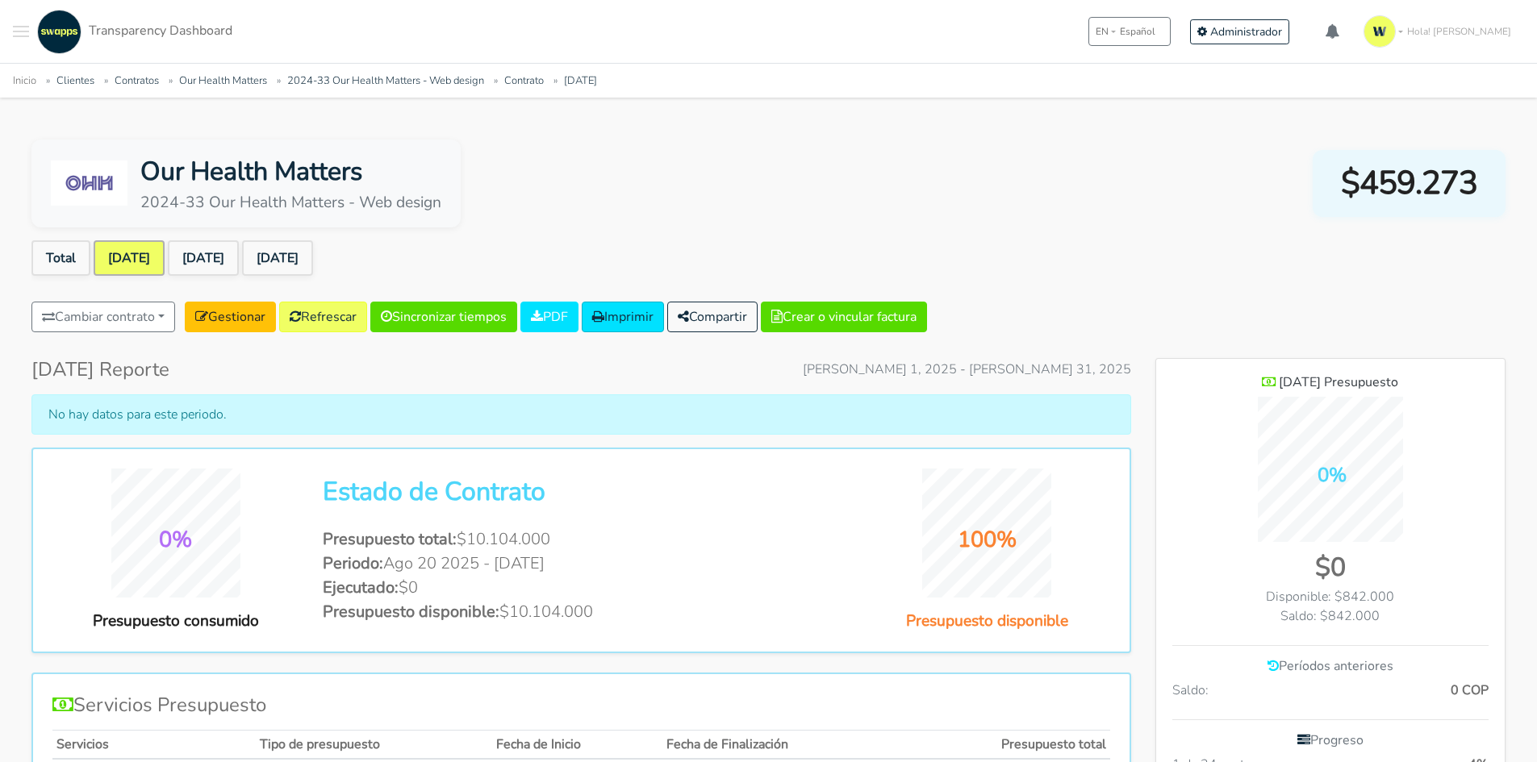
scroll to position [1124, 349]
click at [224, 266] on link "[DATE]" at bounding box center [203, 257] width 71 height 35
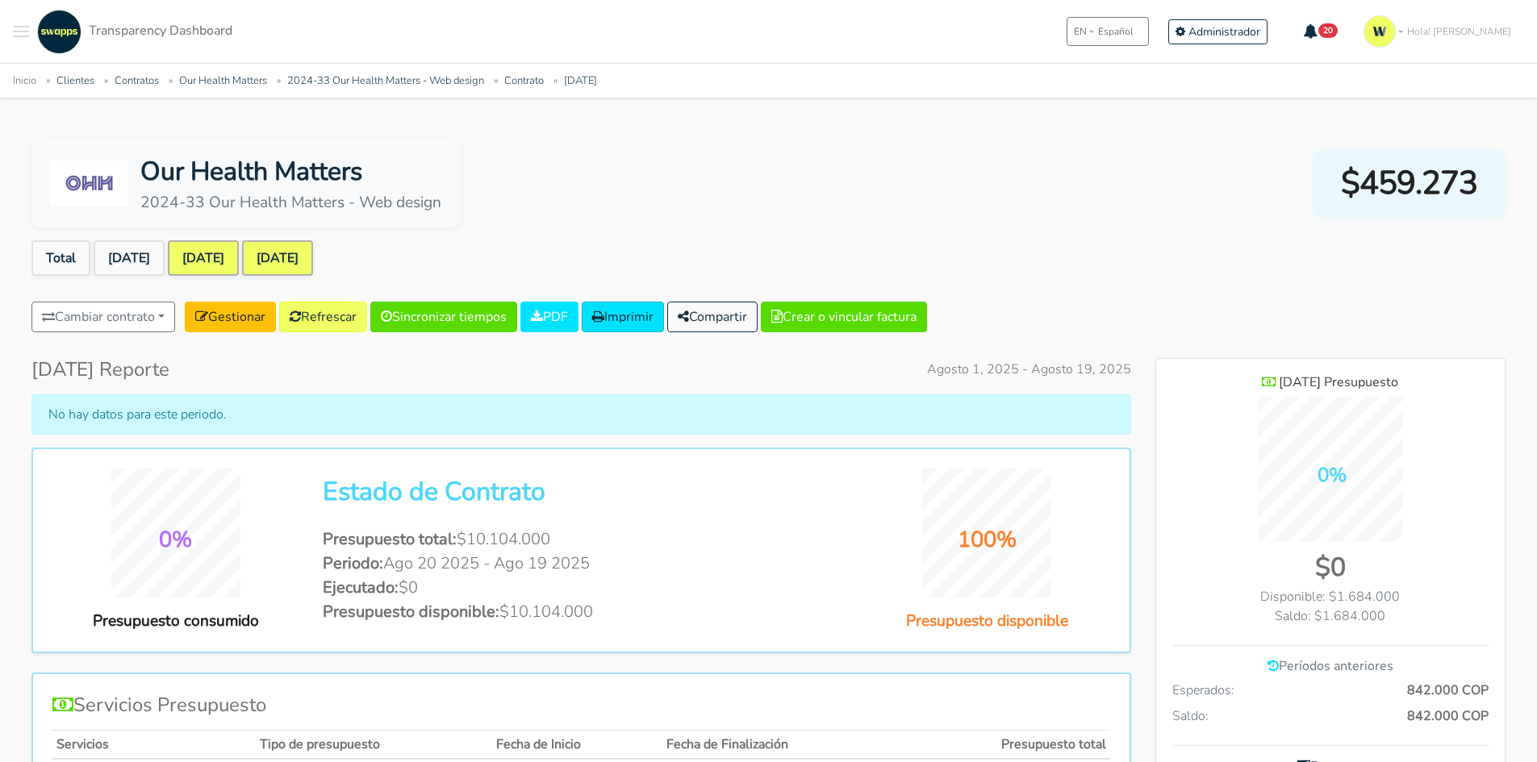
click at [290, 265] on link "[DATE]" at bounding box center [277, 257] width 71 height 35
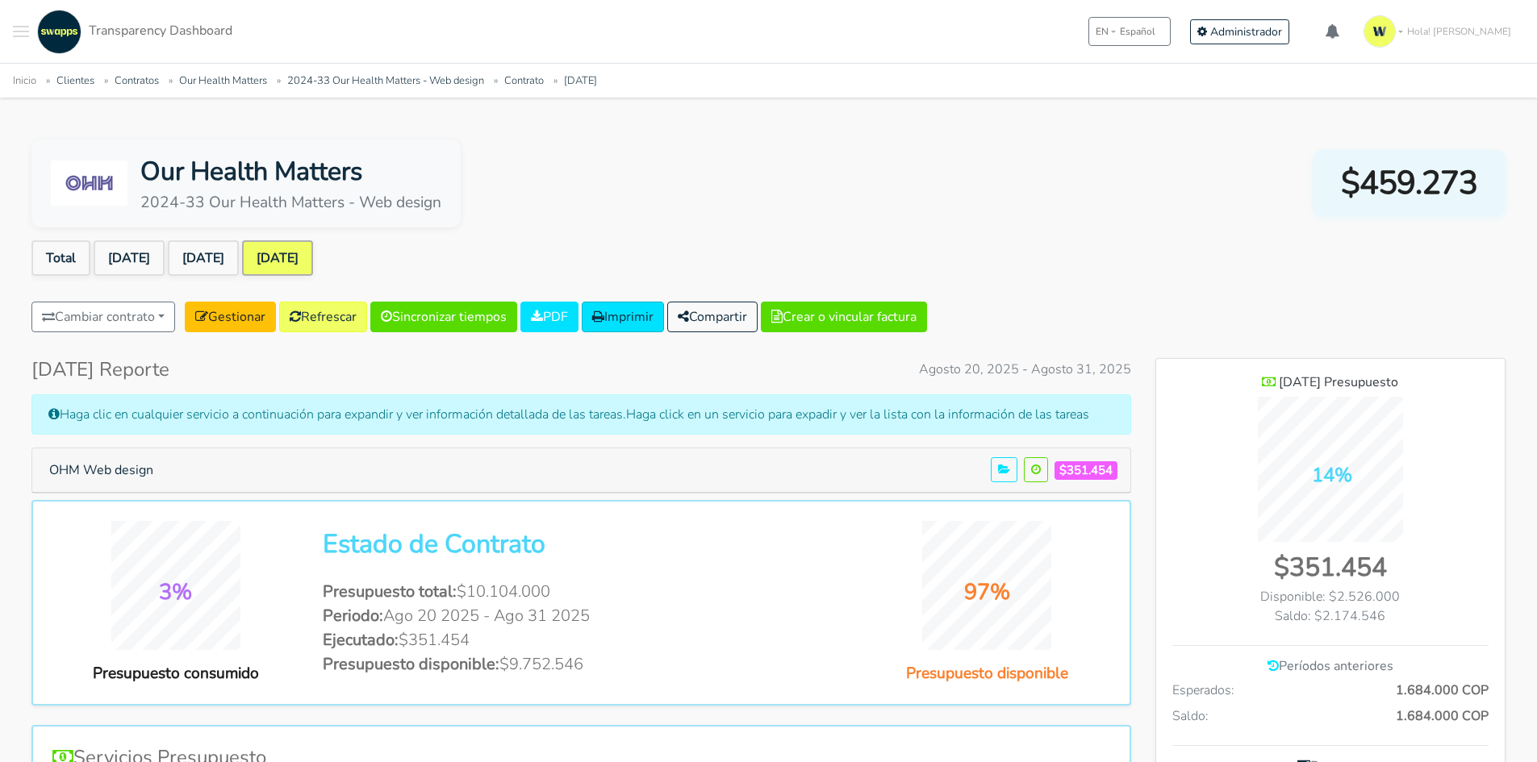
scroll to position [1150, 349]
click at [124, 458] on button "OHM Web design" at bounding box center [101, 470] width 125 height 31
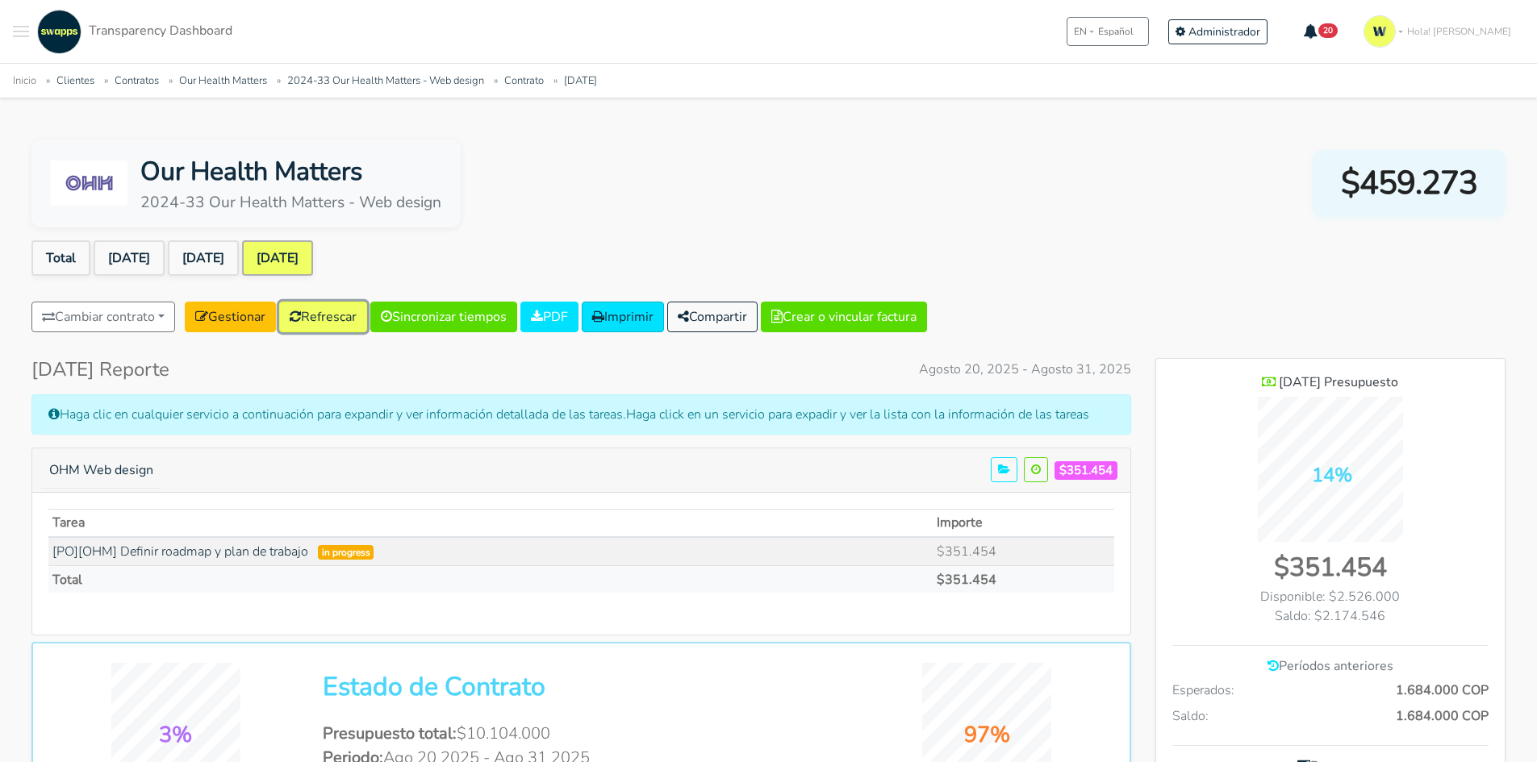
click at [333, 317] on link "Refrescar" at bounding box center [323, 317] width 88 height 31
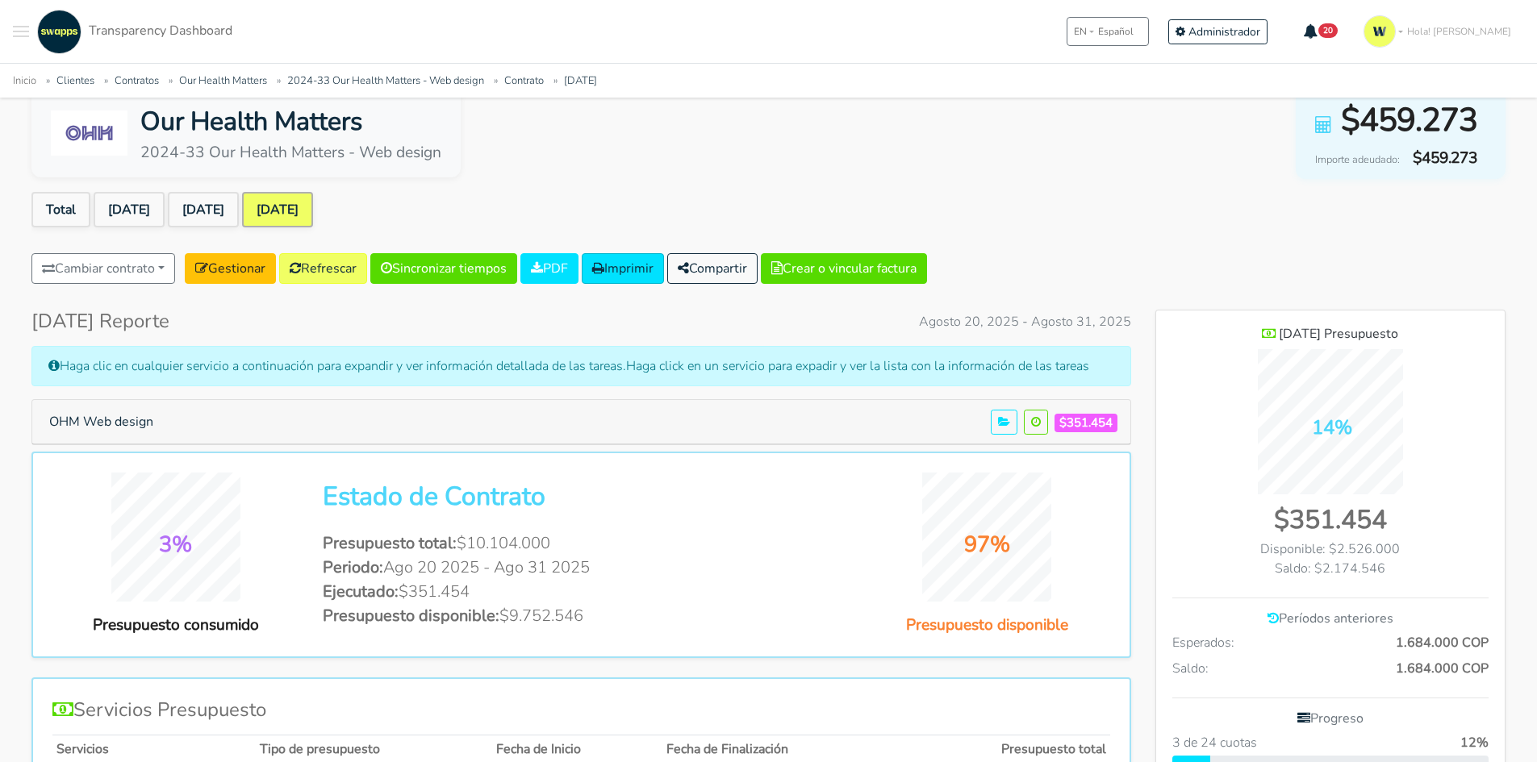
scroll to position [81, 0]
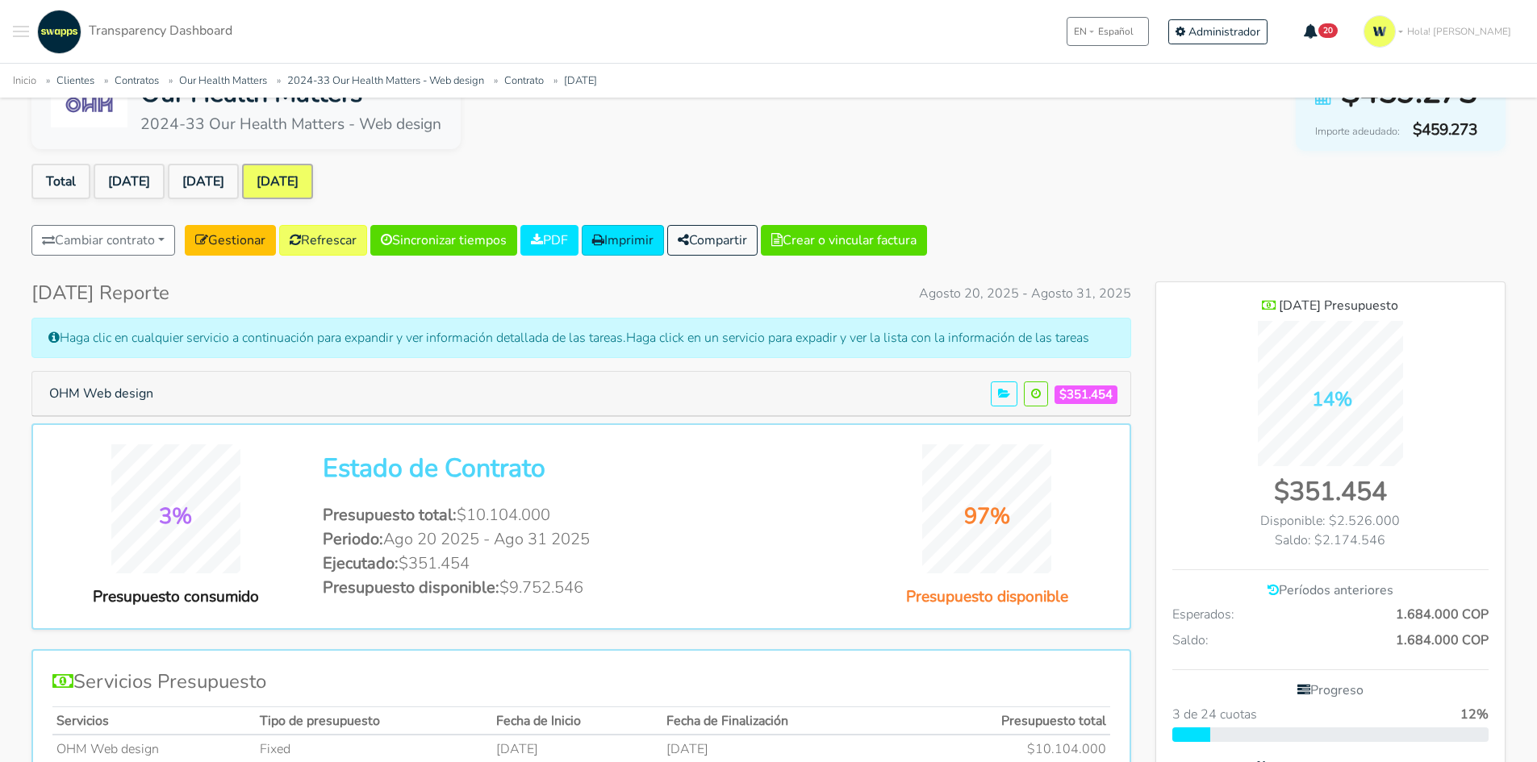
click at [673, 198] on ul "Total Jul 2025 Aug 2025 Aug 2025" at bounding box center [768, 185] width 1474 height 42
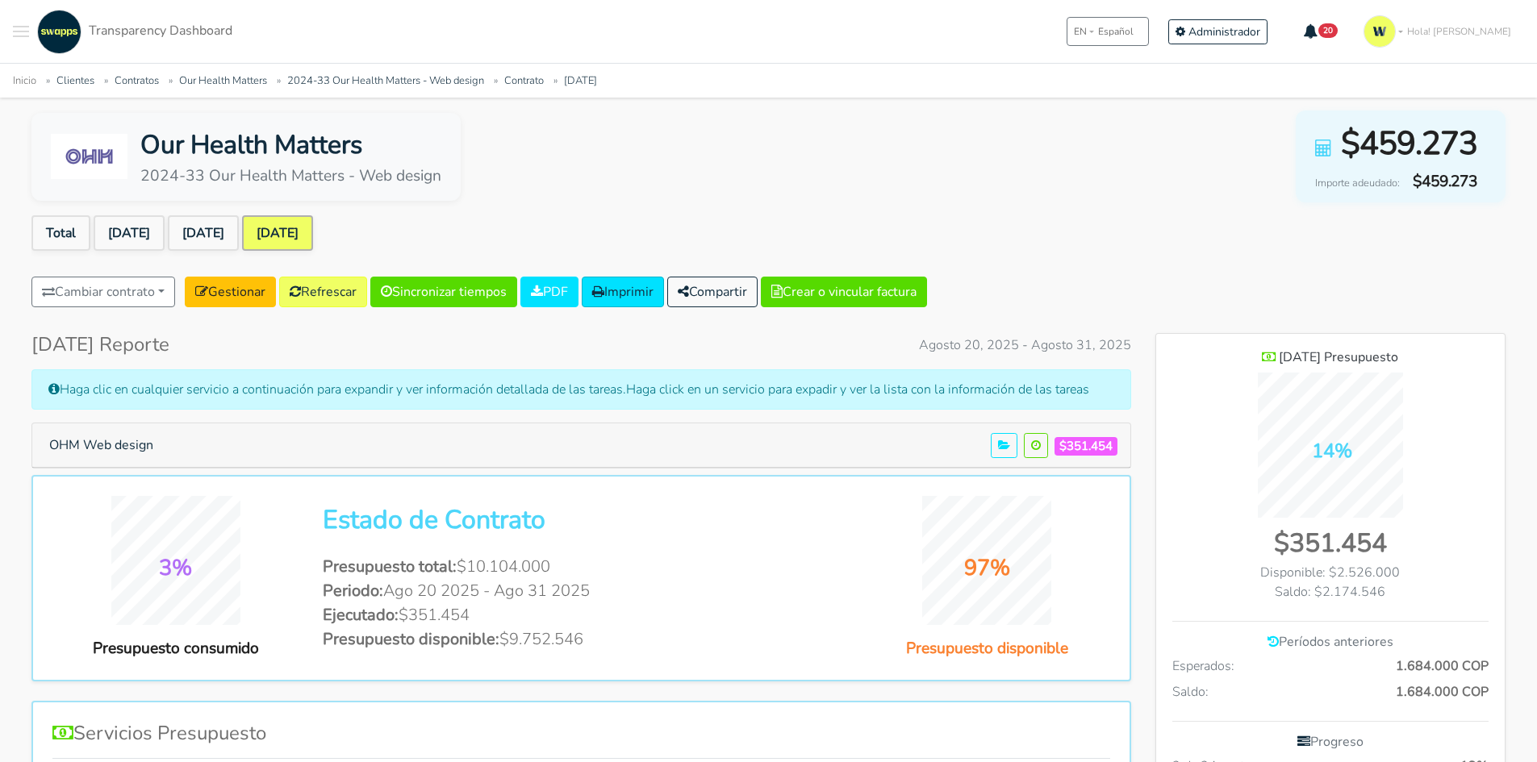
scroll to position [0, 0]
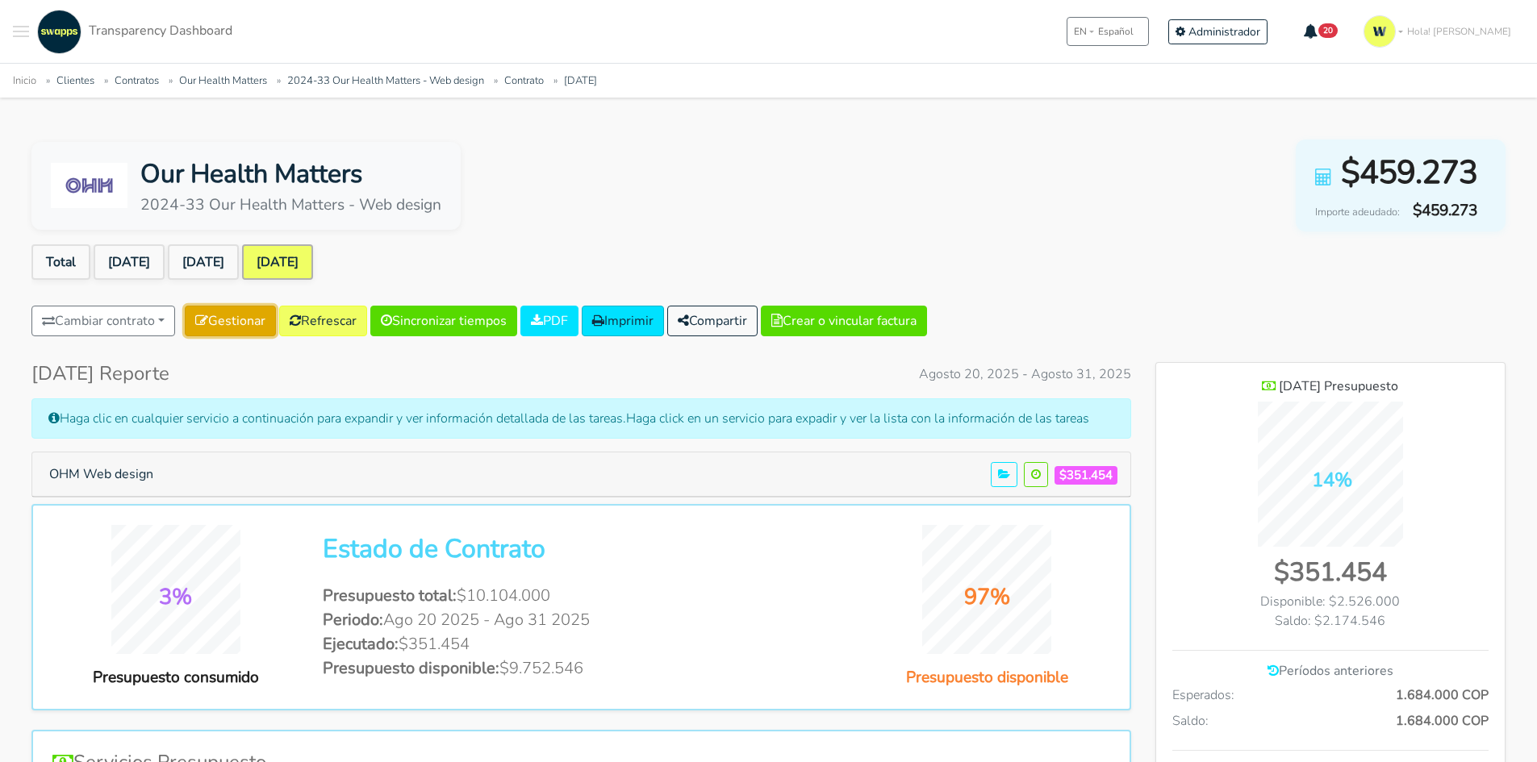
click at [233, 307] on link "Gestionar" at bounding box center [230, 321] width 91 height 31
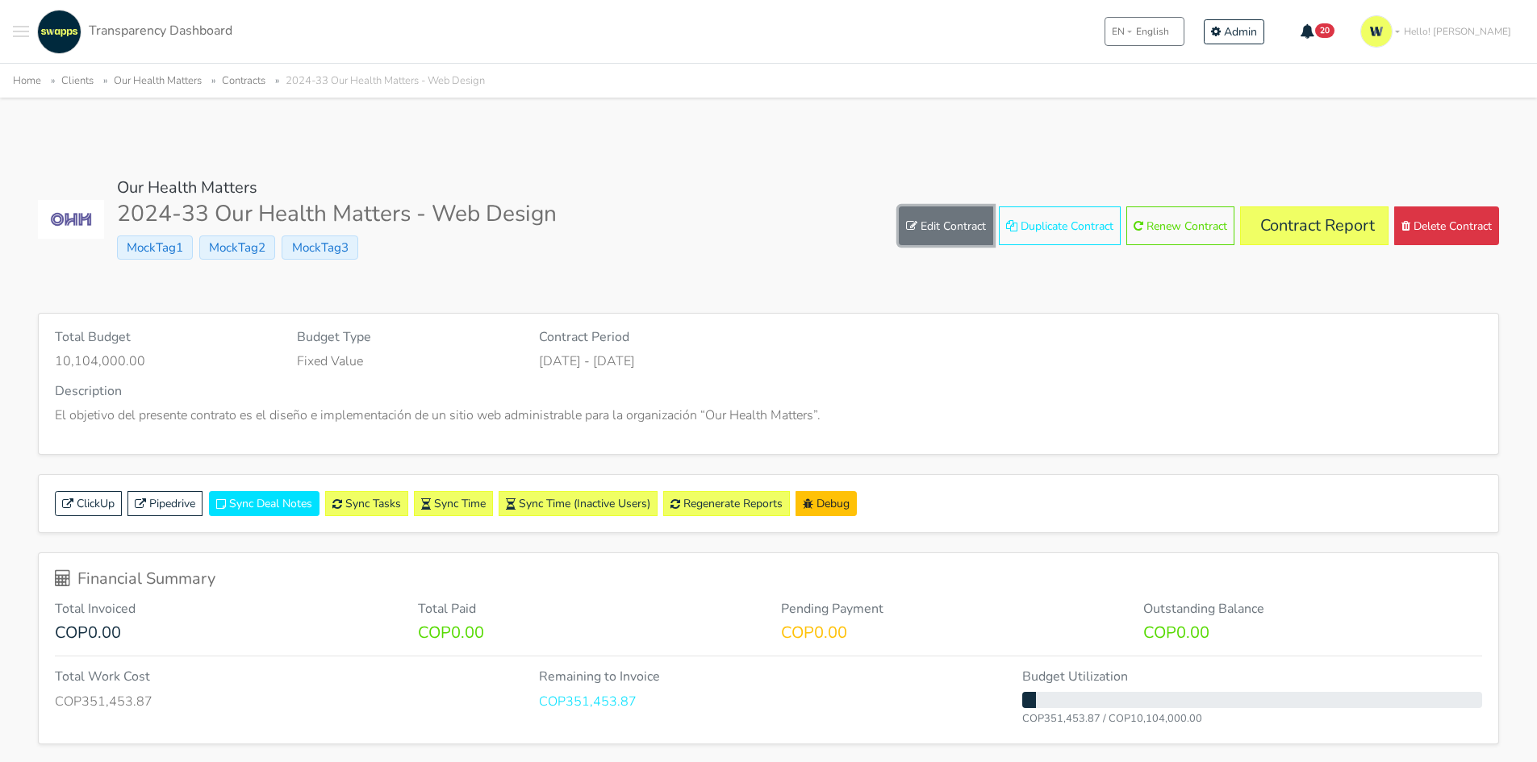
click at [964, 227] on link "Edit Contract" at bounding box center [946, 225] width 94 height 39
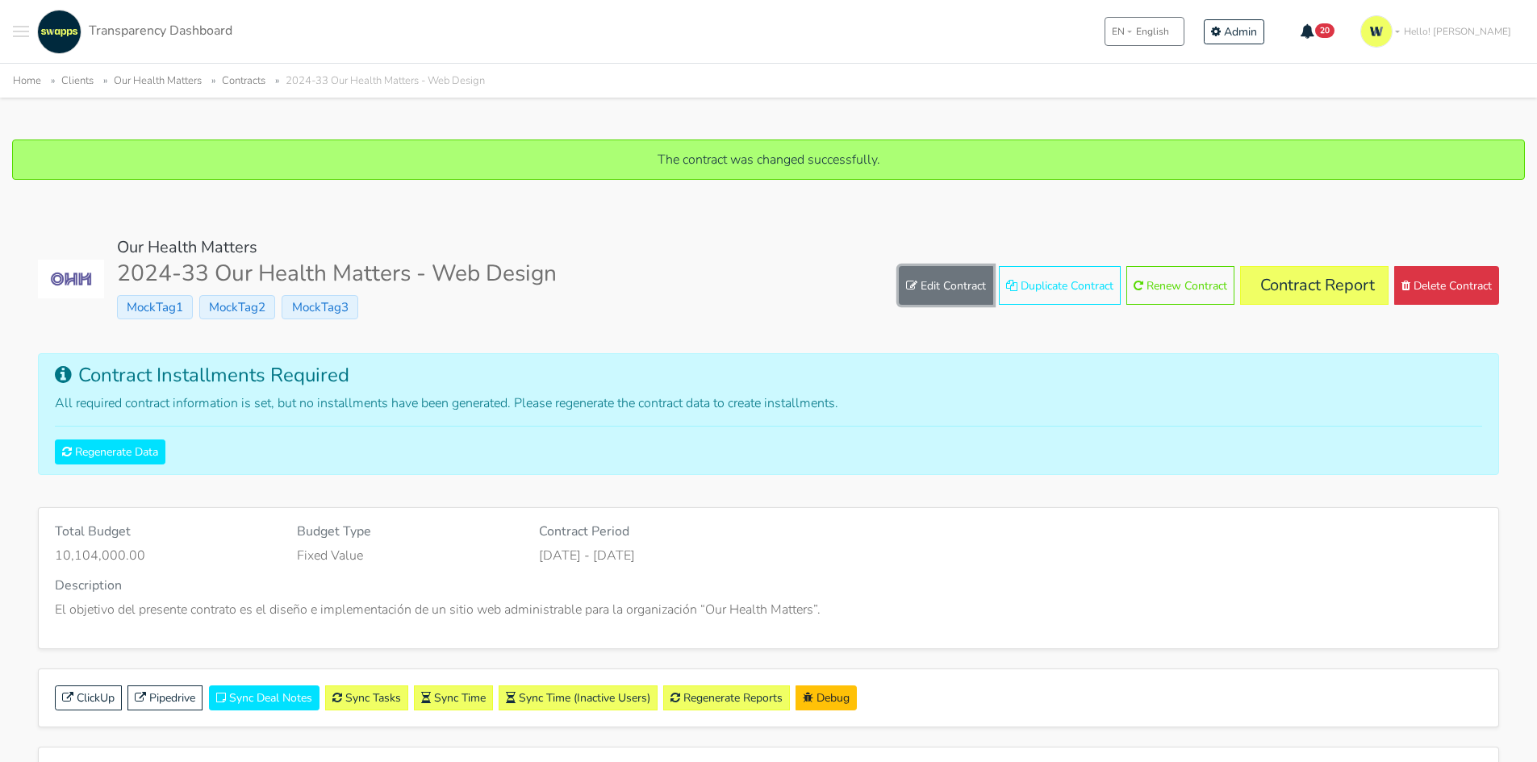
click at [953, 275] on link "Edit Contract" at bounding box center [946, 285] width 94 height 39
click at [101, 448] on link "Regenerate Data" at bounding box center [110, 452] width 110 height 25
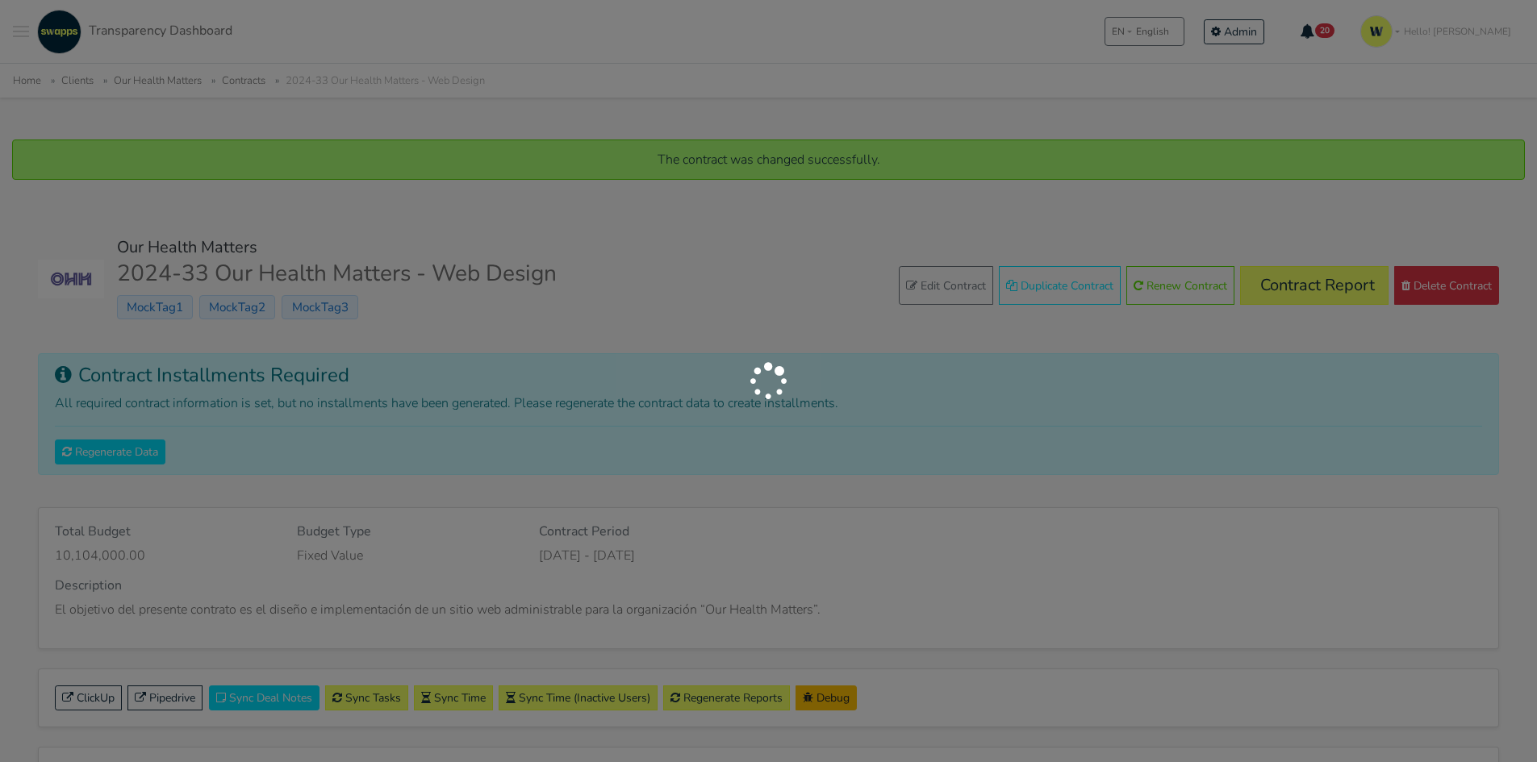
click at [123, 471] on div at bounding box center [768, 381] width 1537 height 762
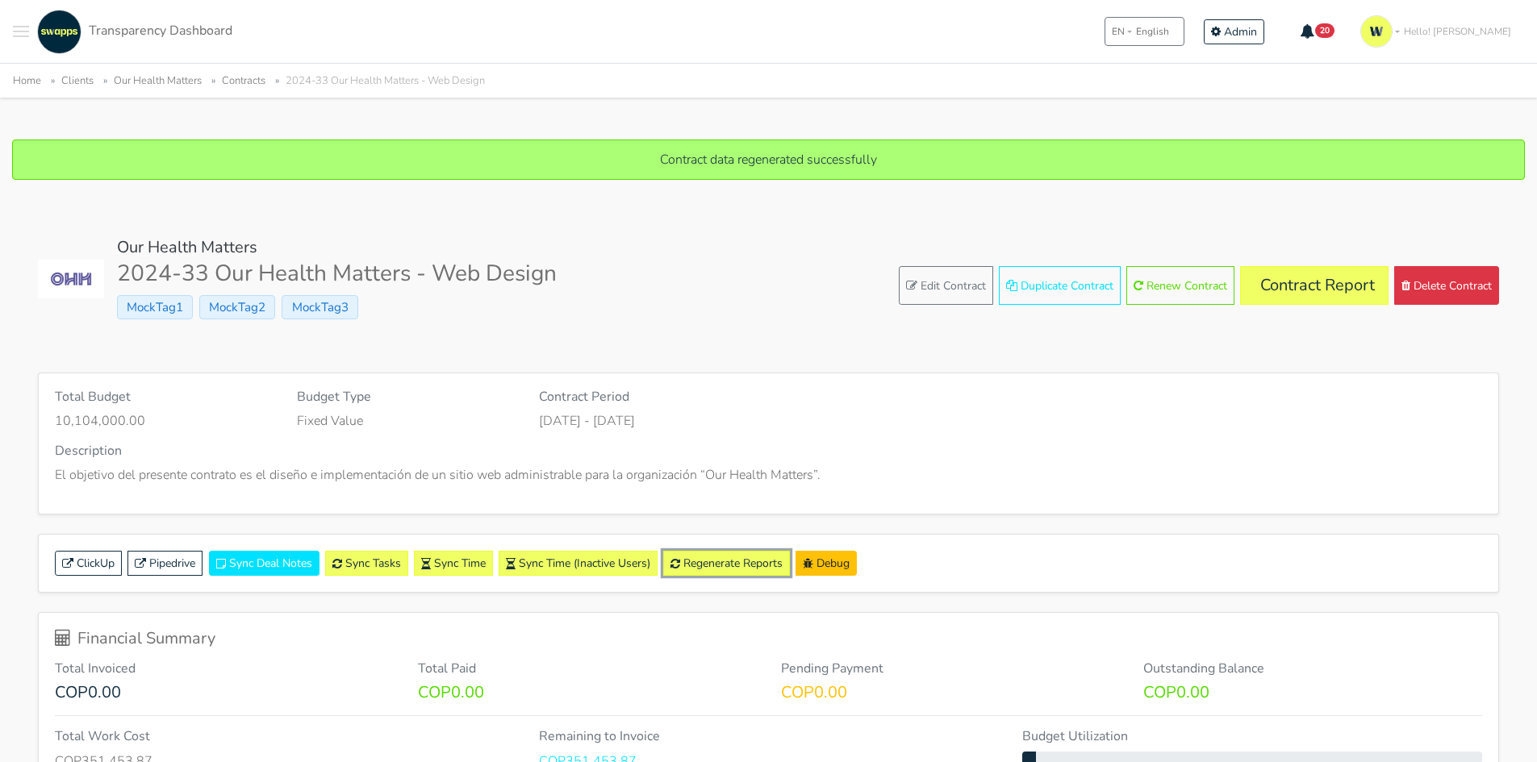
click at [723, 555] on link "Regenerate Reports" at bounding box center [726, 563] width 127 height 25
click at [1332, 288] on link "Contract Report" at bounding box center [1314, 285] width 148 height 39
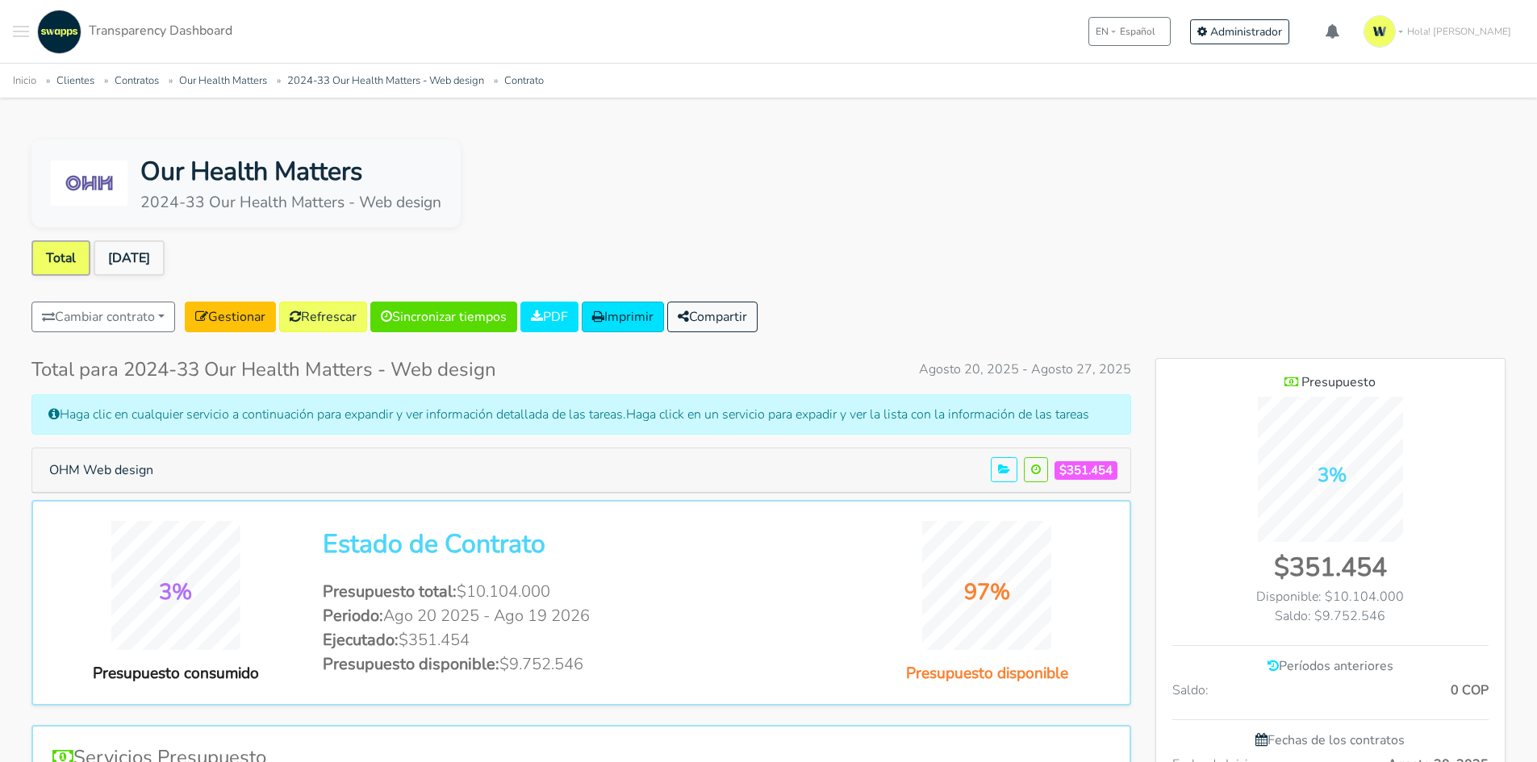
scroll to position [1046, 349]
click at [131, 254] on link "[DATE]" at bounding box center [129, 257] width 71 height 35
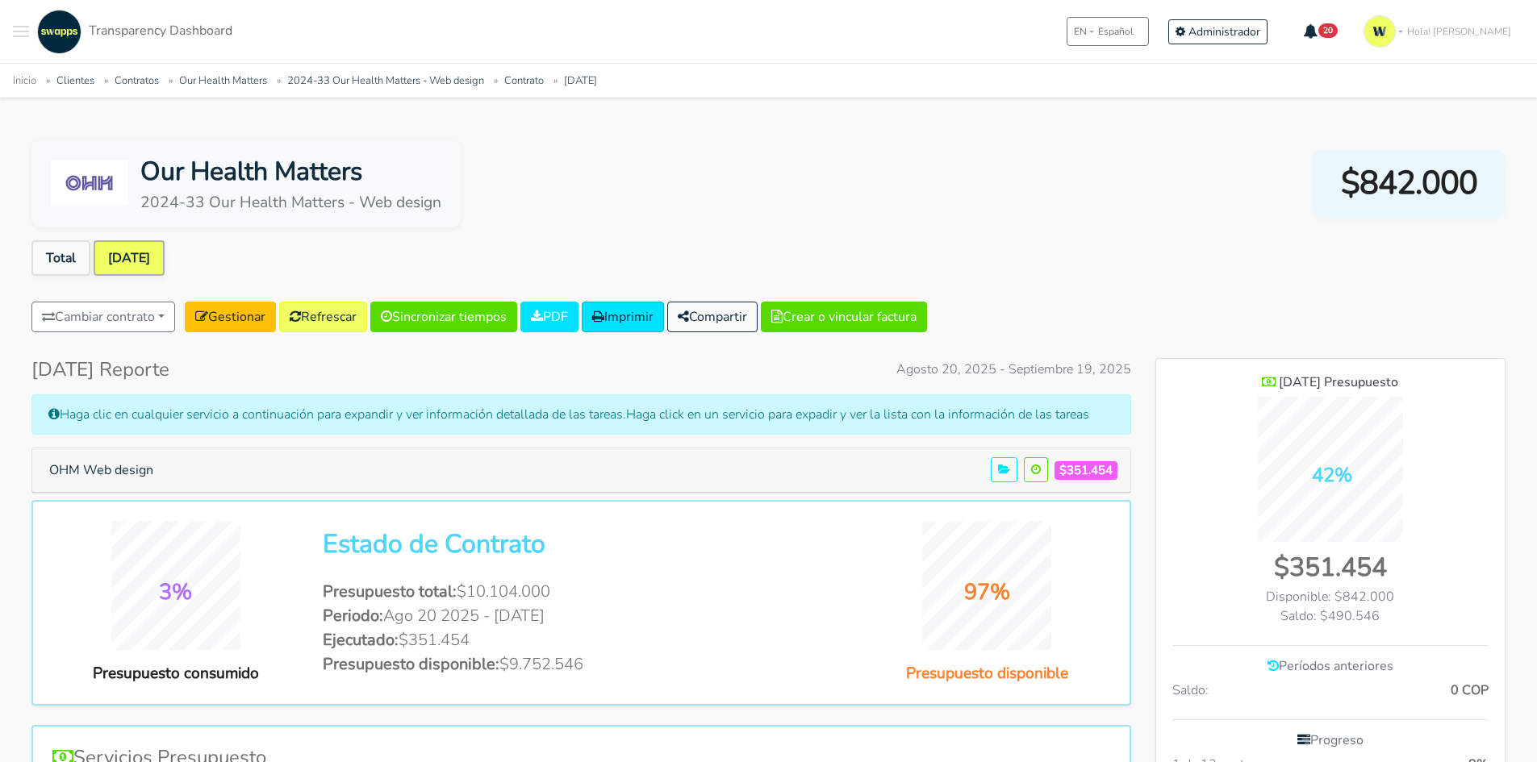
drag, startPoint x: 1425, startPoint y: 192, endPoint x: 1325, endPoint y: 169, distance: 102.5
click at [1325, 169] on div "$842.000" at bounding box center [1408, 183] width 193 height 66
click at [793, 203] on div "Our Health Matters 2024-33 Our Health Matters - Web design $842.000" at bounding box center [768, 184] width 1474 height 88
